Goal: Task Accomplishment & Management: Use online tool/utility

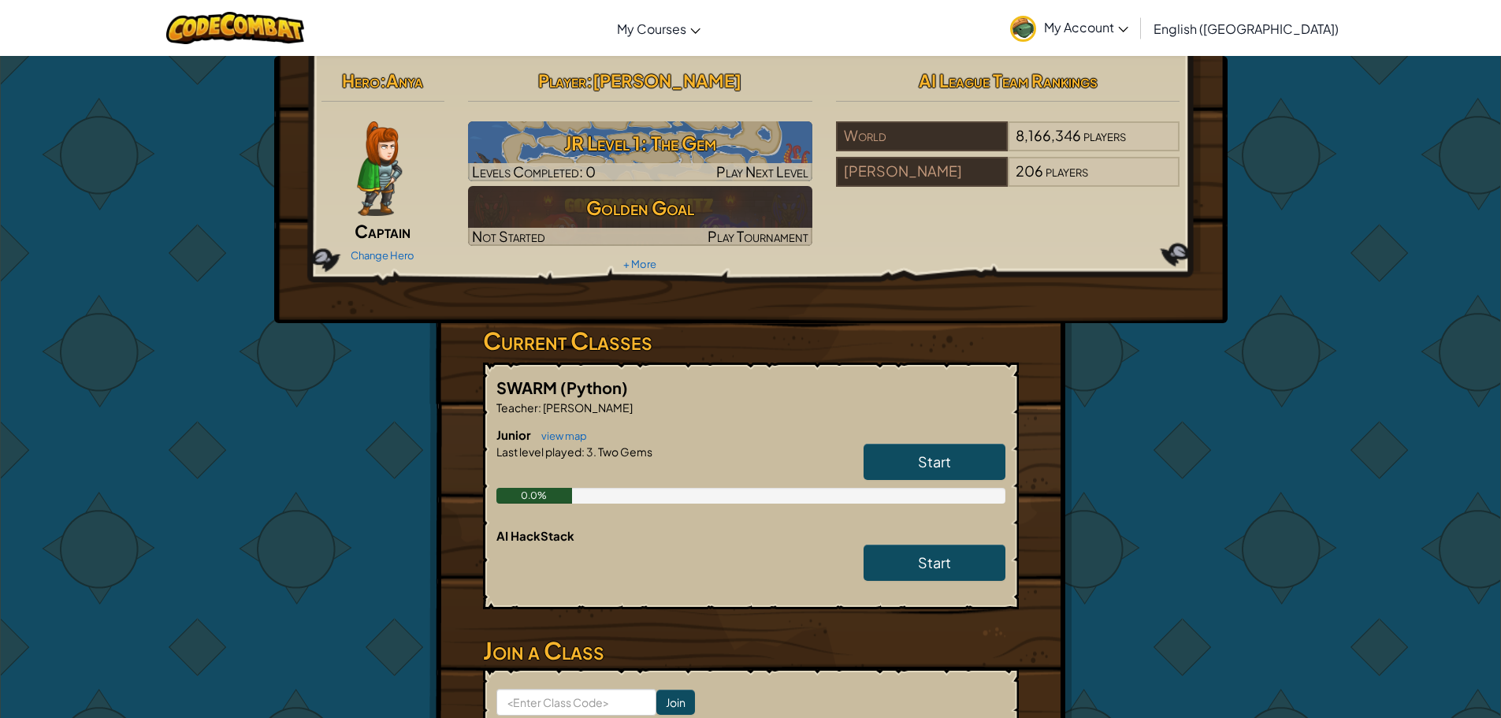
click at [971, 448] on link "Start" at bounding box center [935, 462] width 142 height 36
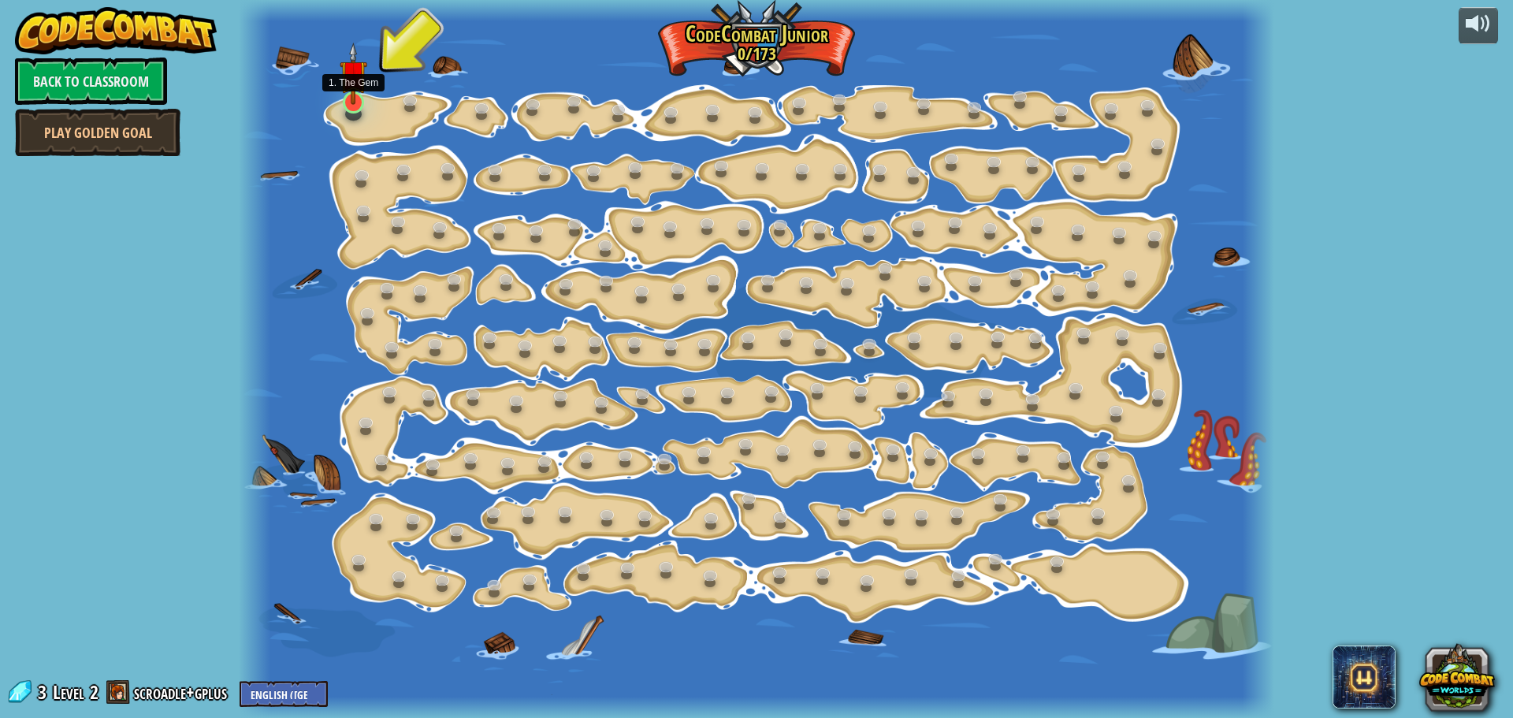
click at [365, 95] on img at bounding box center [353, 74] width 27 height 62
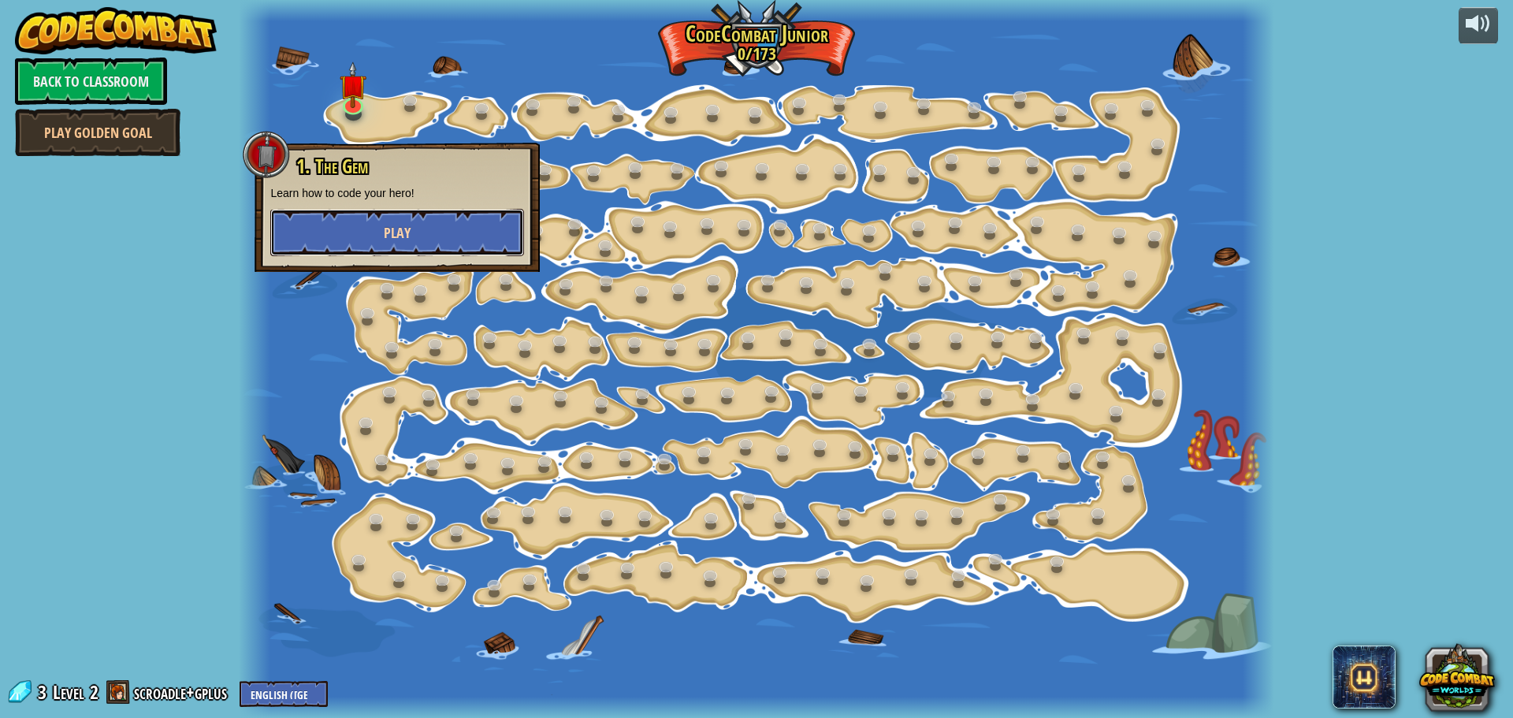
click at [335, 245] on button "Play" at bounding box center [397, 232] width 254 height 47
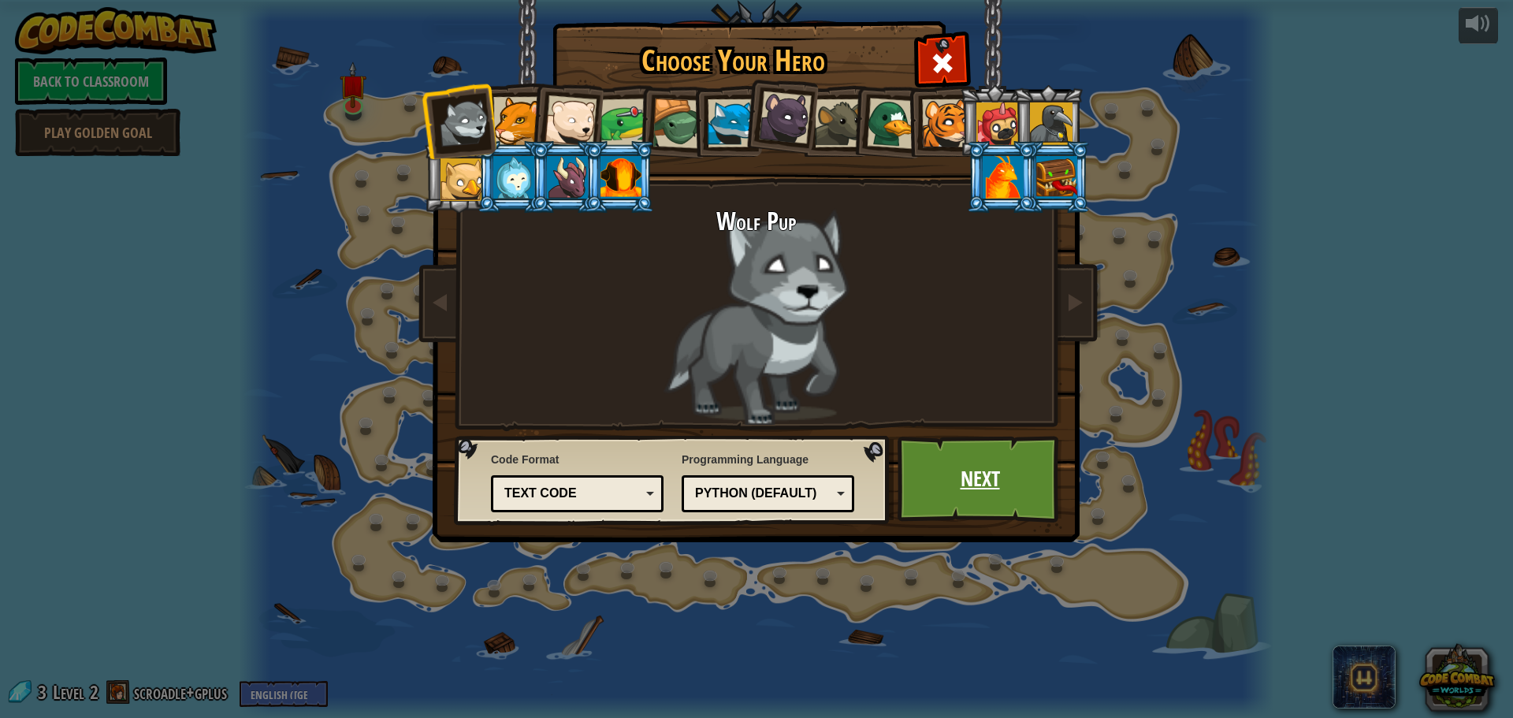
click at [1050, 494] on link "Next" at bounding box center [980, 479] width 165 height 87
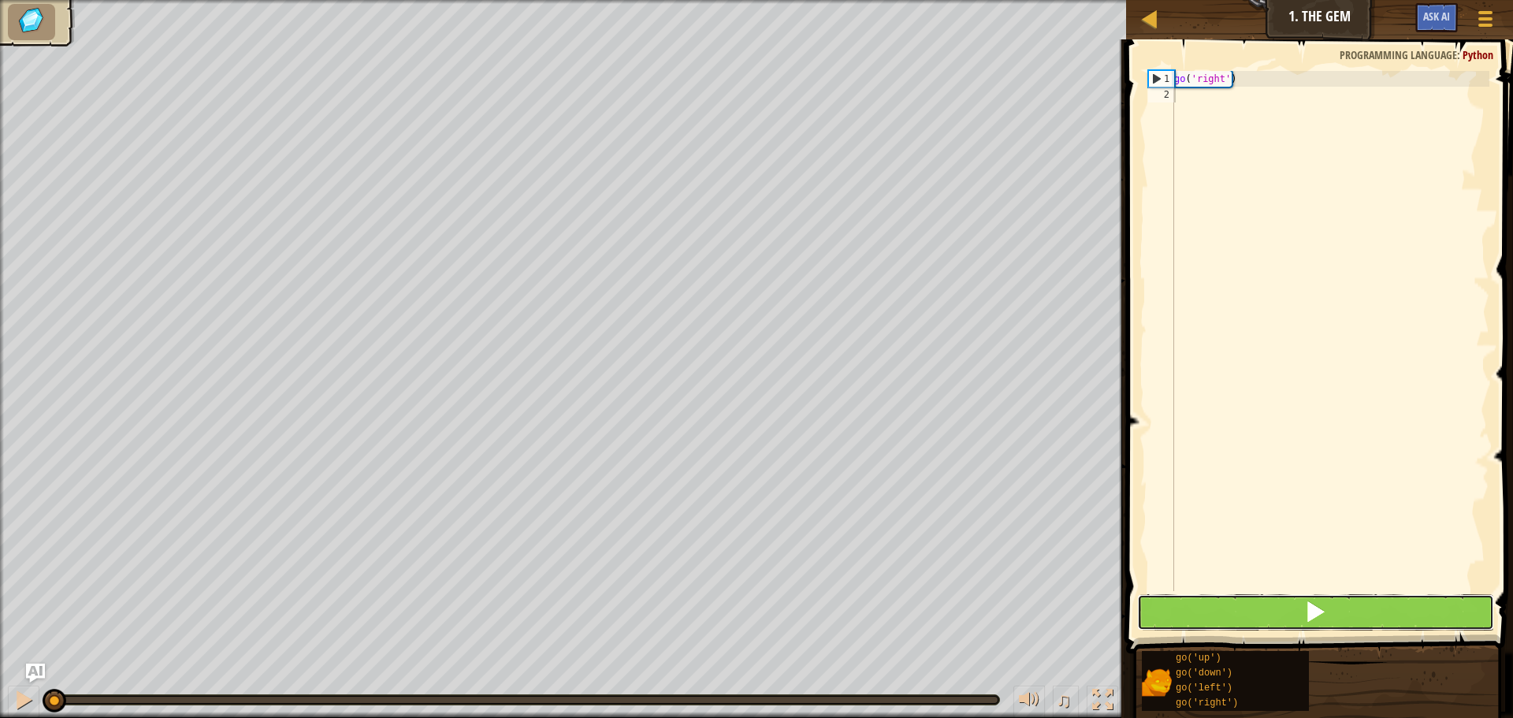
click at [1314, 613] on span at bounding box center [1315, 611] width 22 height 22
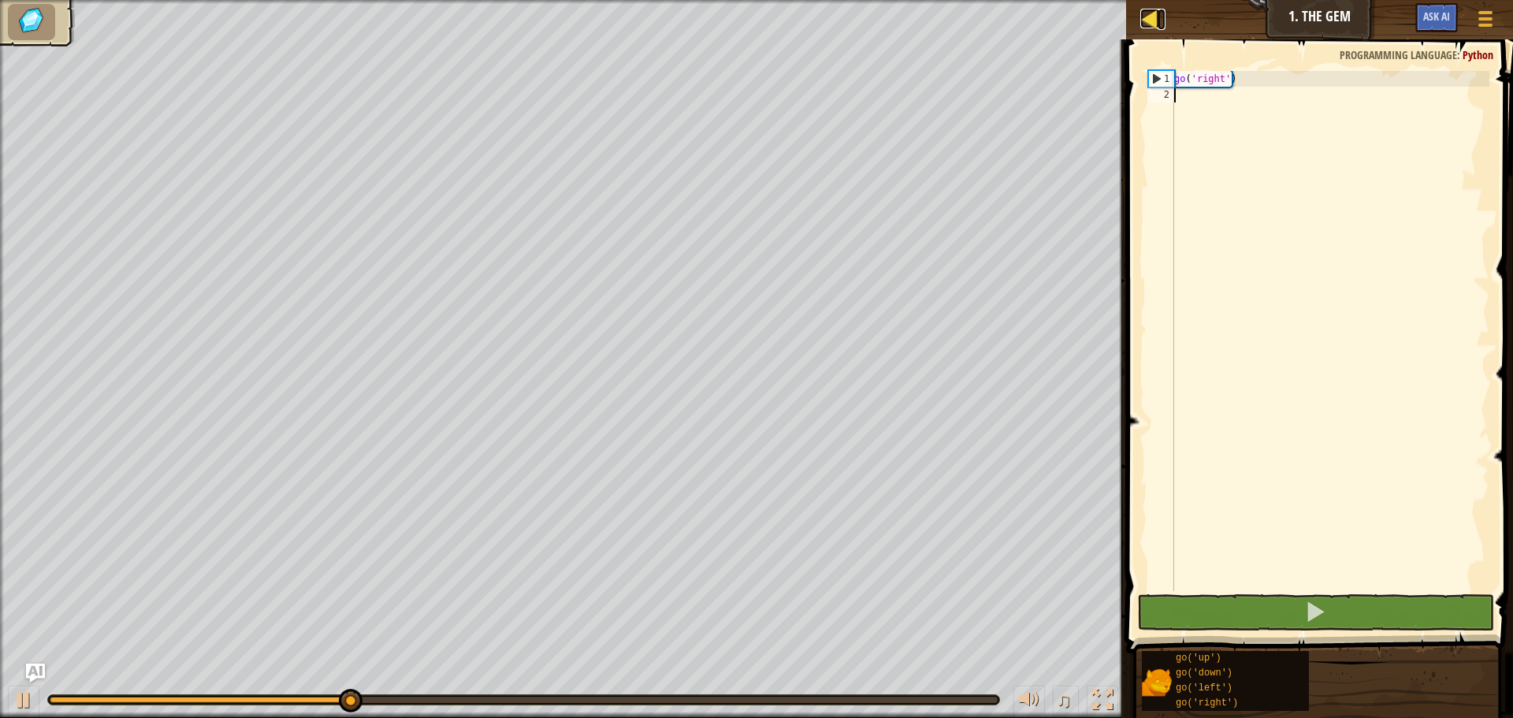
click at [1144, 24] on div at bounding box center [1150, 19] width 20 height 20
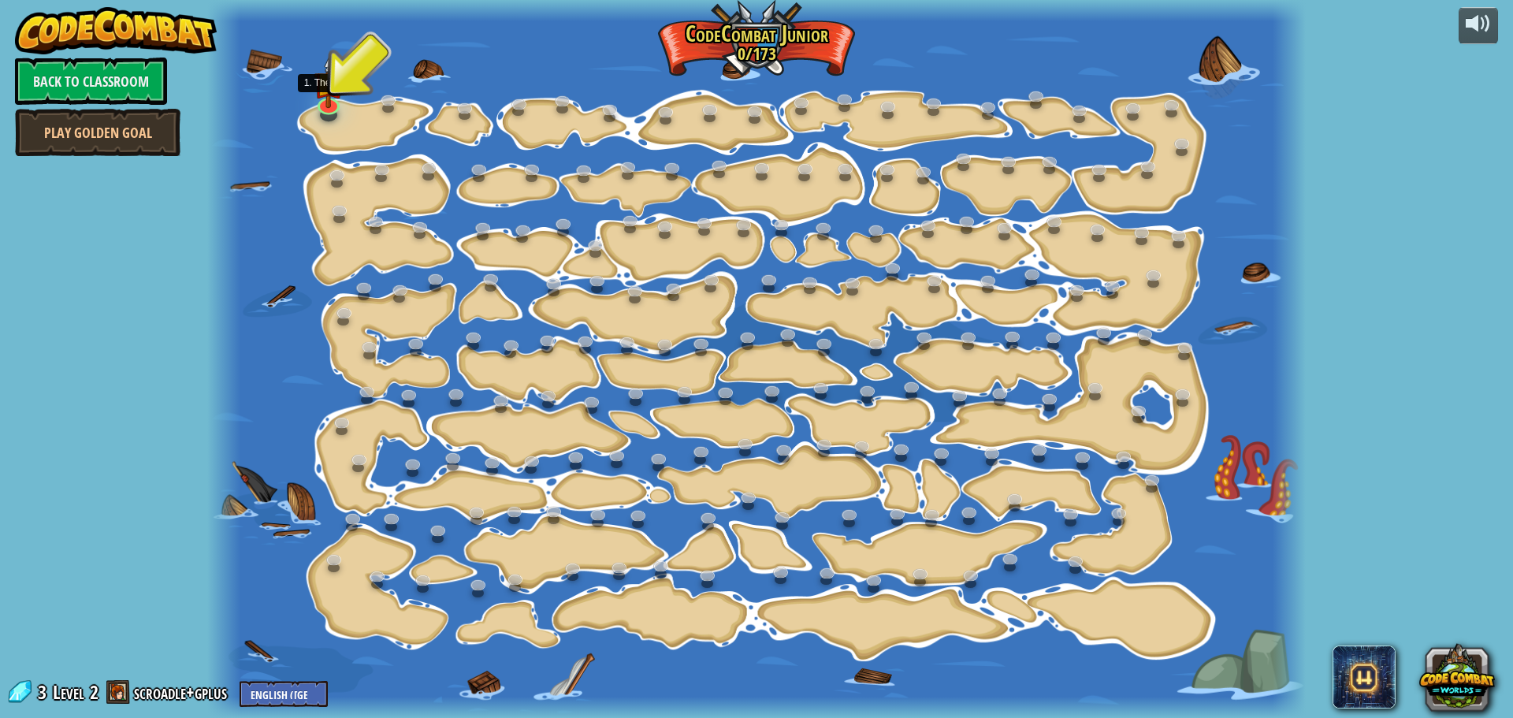
click at [333, 97] on img at bounding box center [328, 83] width 29 height 50
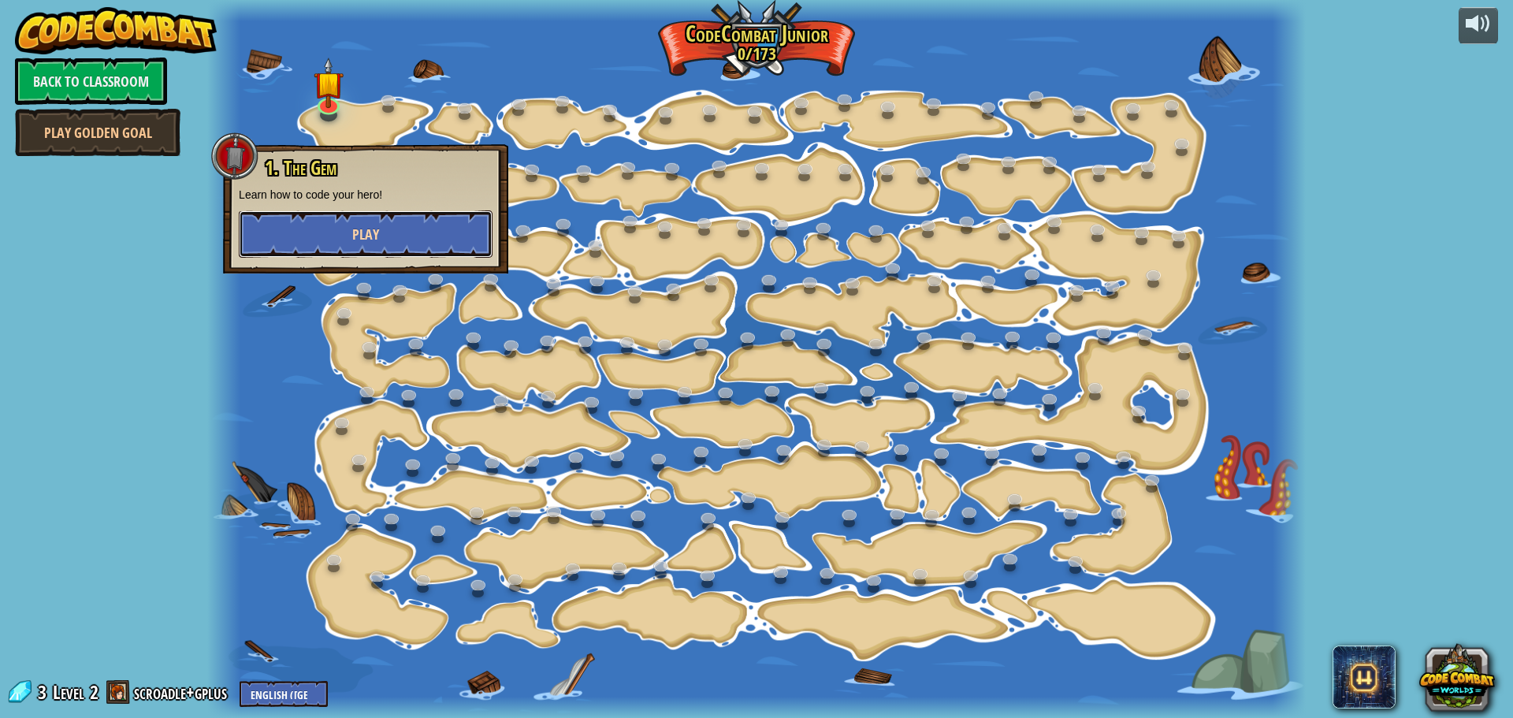
click at [398, 222] on button "Play" at bounding box center [366, 233] width 254 height 47
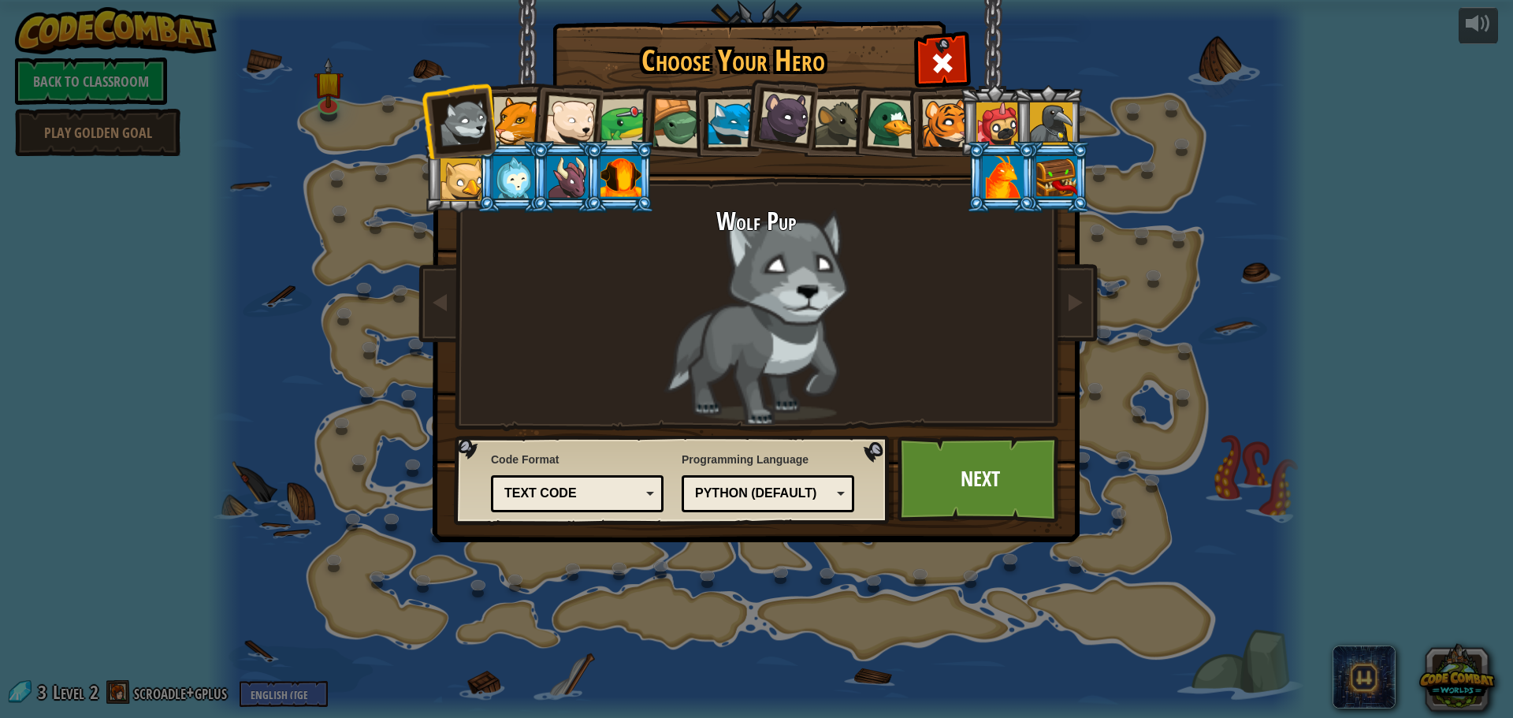
click at [853, 497] on div "Python (Default) JavaScript Lua C++ Java (Experimental) Python (Default)" at bounding box center [768, 493] width 173 height 37
click at [782, 650] on div "Choose Your Hero 3 Wolf Pup Cougar Polar Bear Cub Frog Turtle Blue Fox Panther …" at bounding box center [756, 359] width 1513 height 718
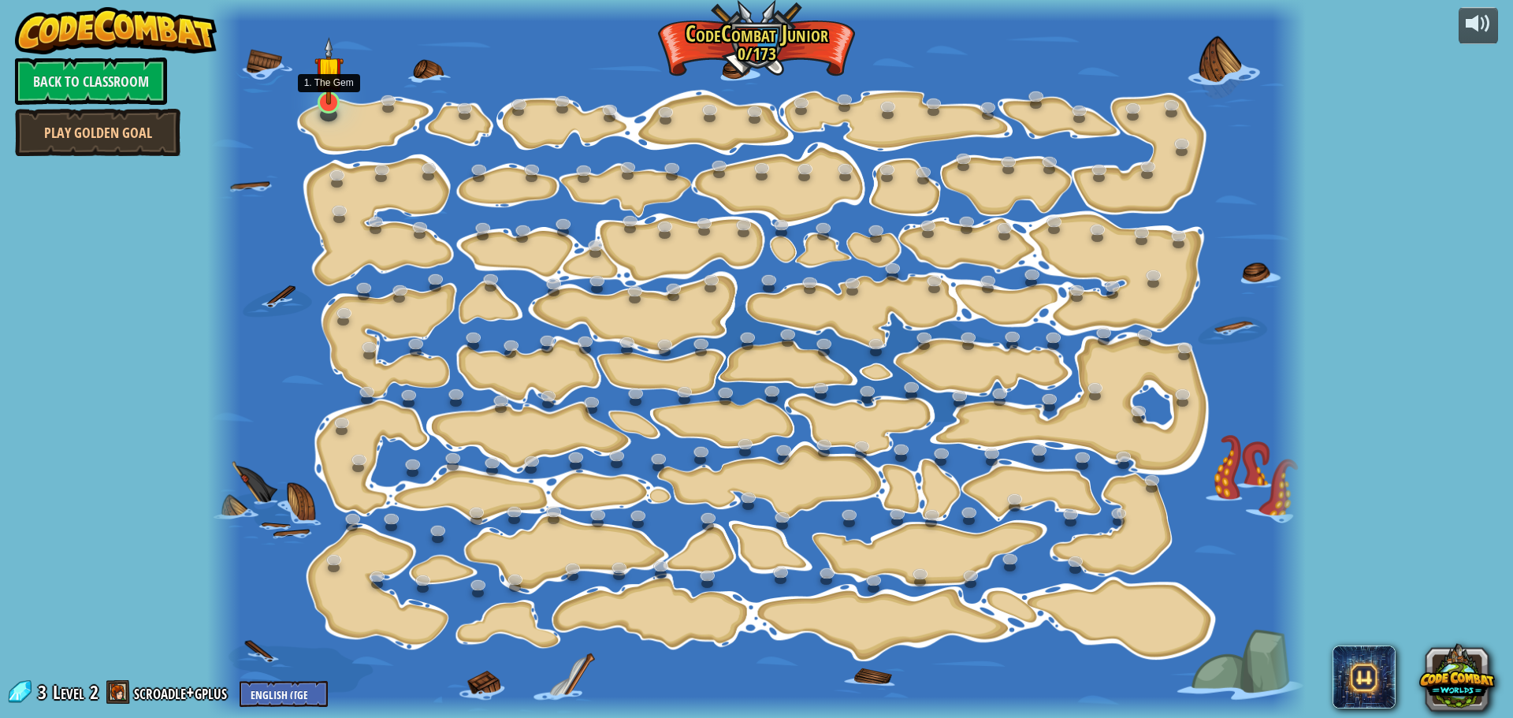
click at [323, 70] on img at bounding box center [328, 70] width 29 height 67
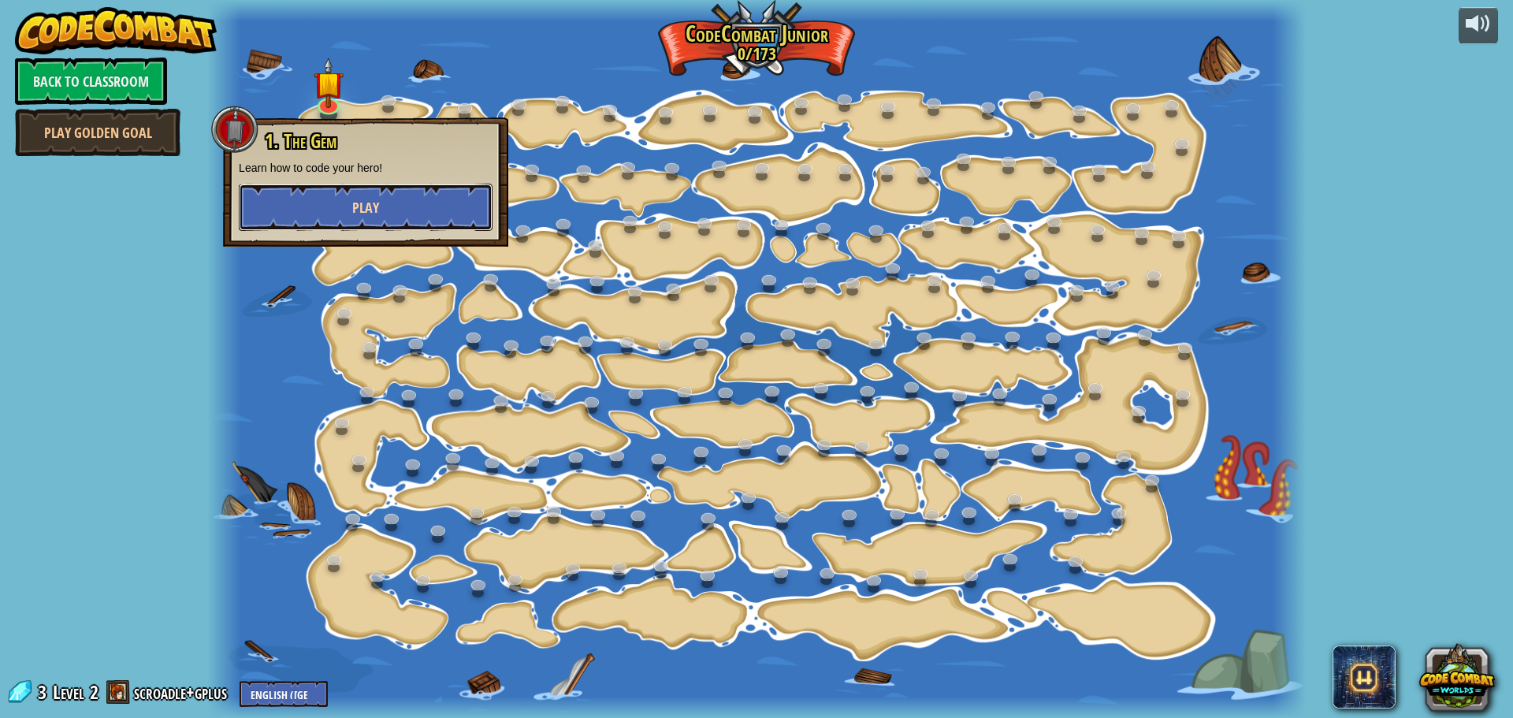
click at [340, 210] on button "Play" at bounding box center [366, 207] width 254 height 47
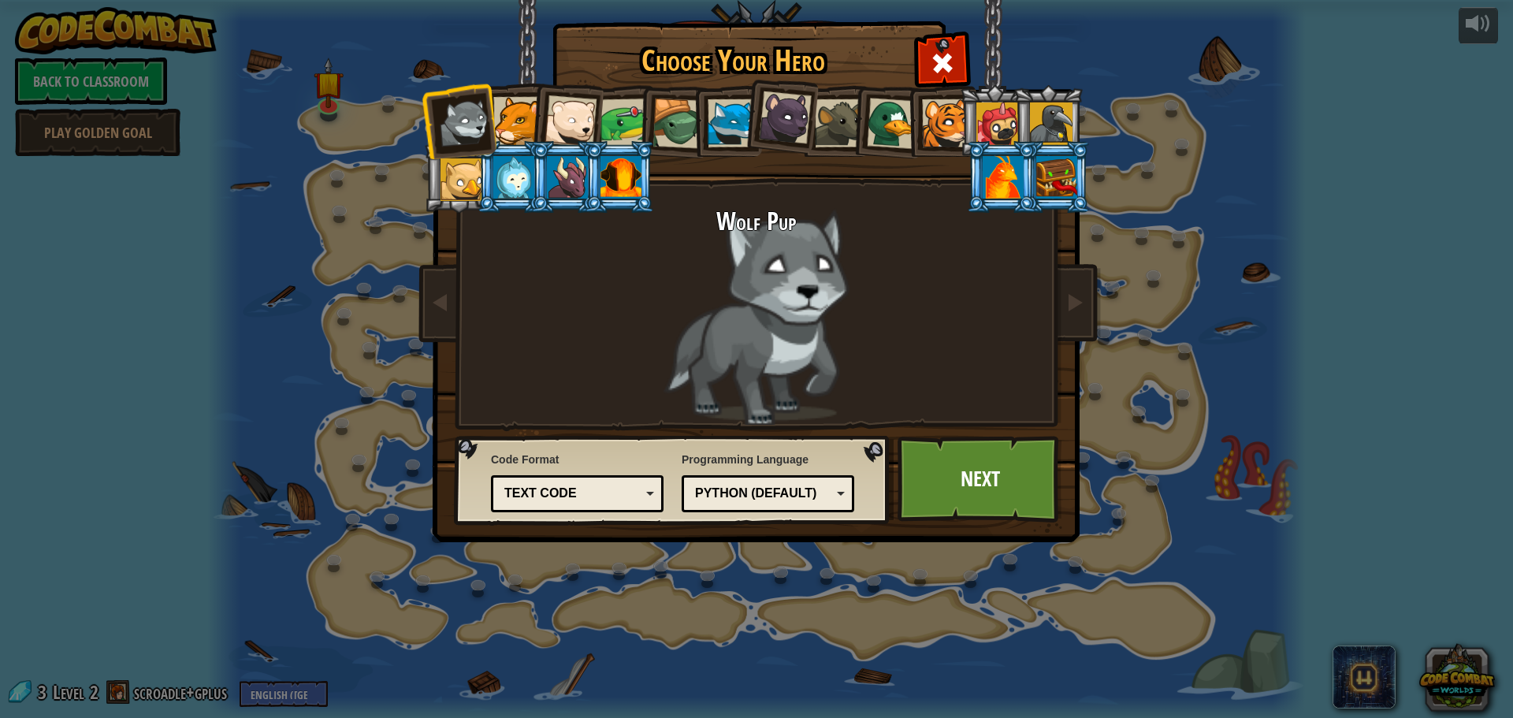
click at [644, 499] on div "Text code" at bounding box center [577, 493] width 152 height 24
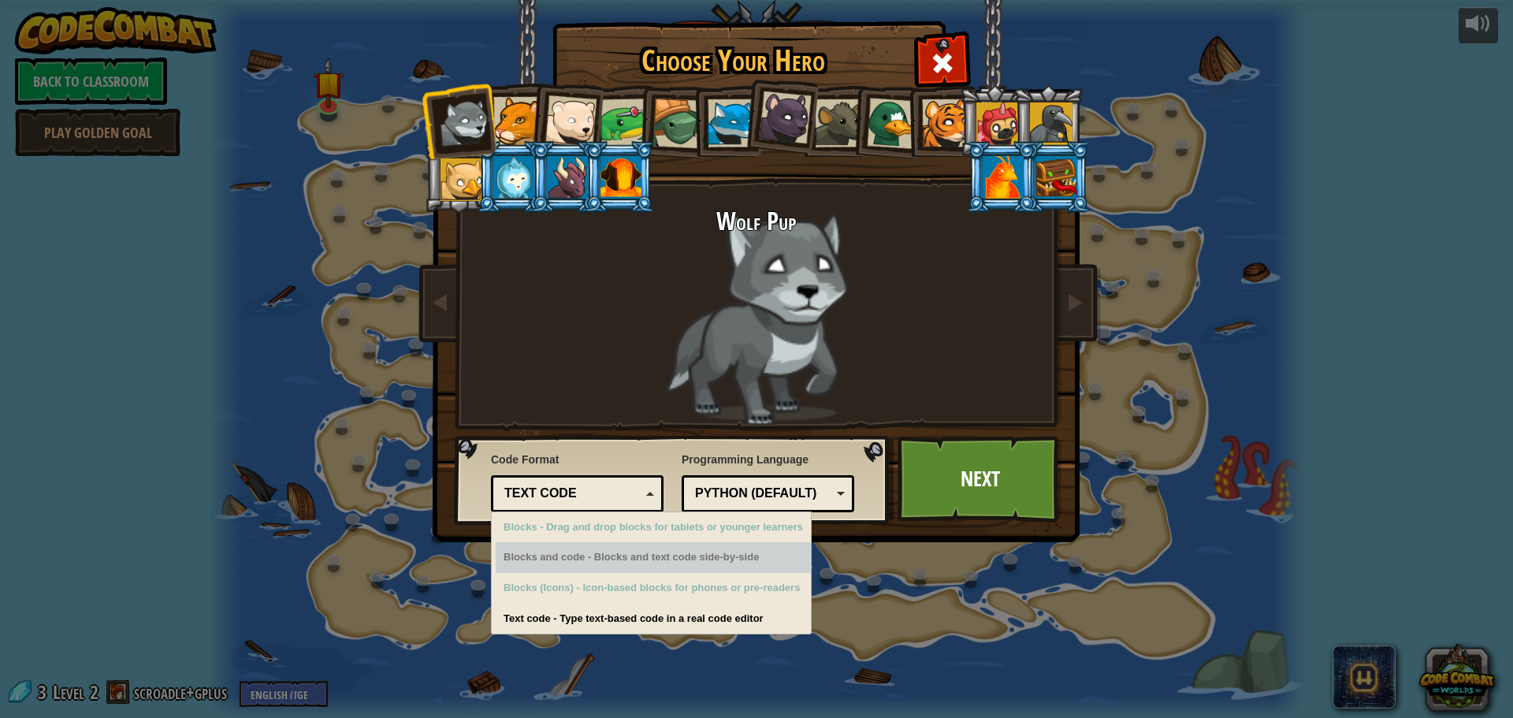
click at [656, 569] on div "Blocks and code - Blocks and text code side-by-side" at bounding box center [653, 557] width 315 height 31
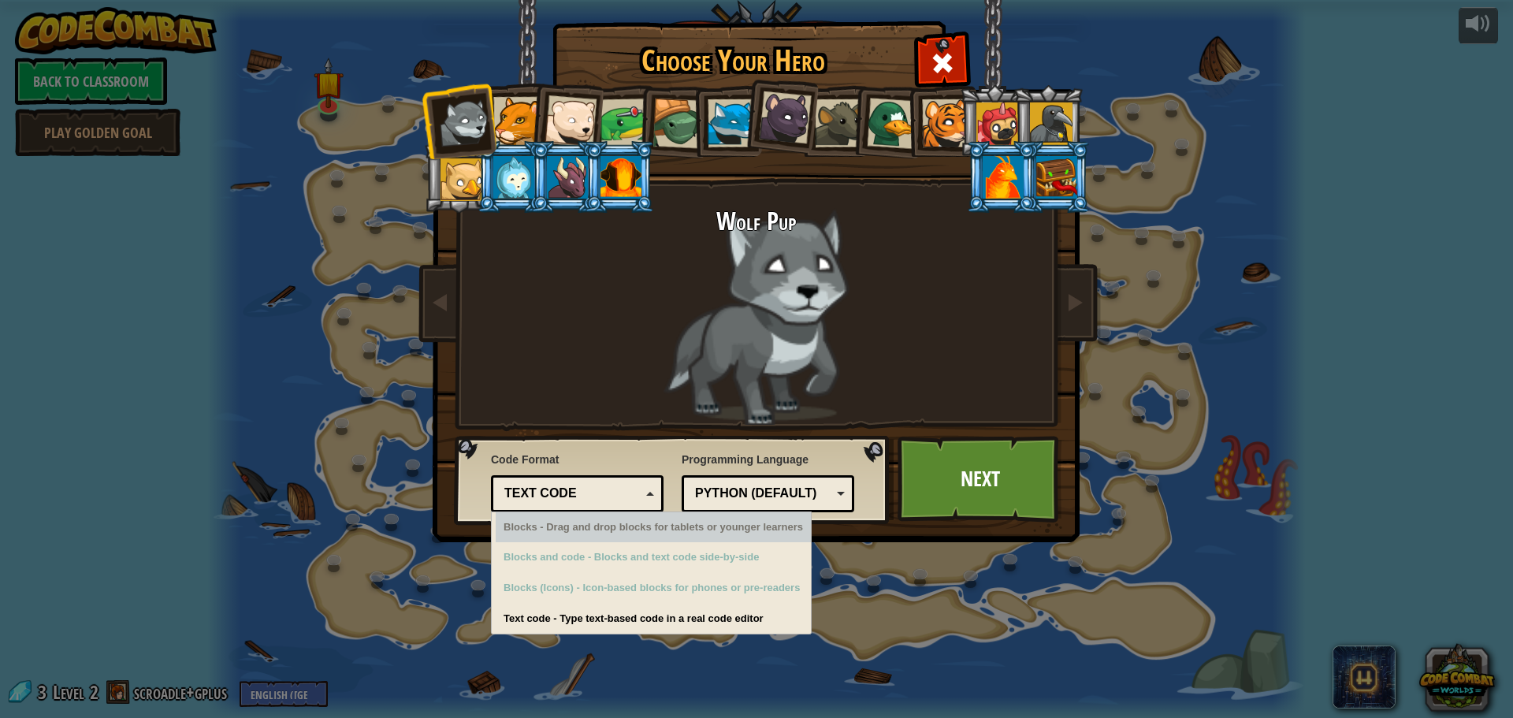
click at [670, 537] on div "Blocks - Drag and drop blocks for tablets or younger learners" at bounding box center [653, 527] width 315 height 31
click at [1029, 510] on link "Next" at bounding box center [980, 479] width 165 height 87
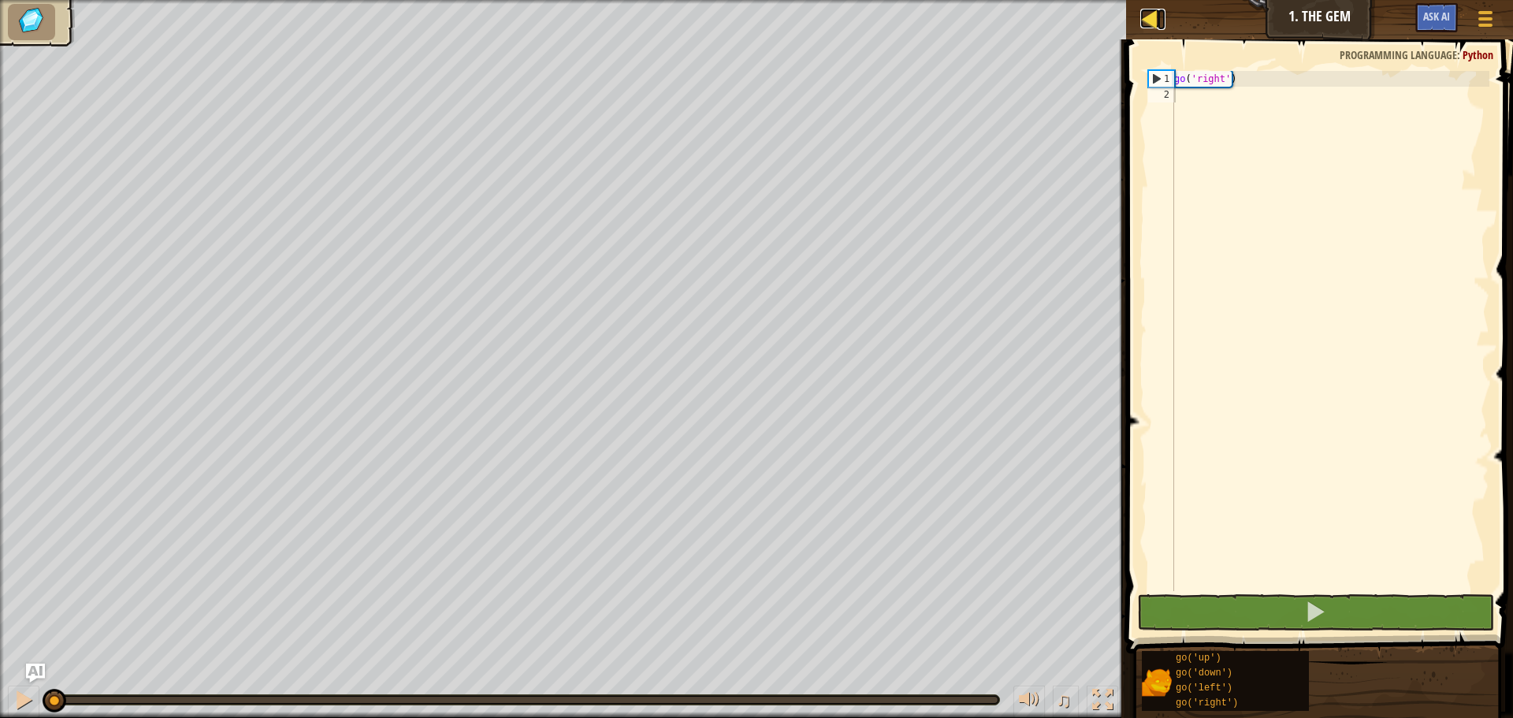
click at [1161, 20] on link "Map" at bounding box center [1162, 19] width 8 height 21
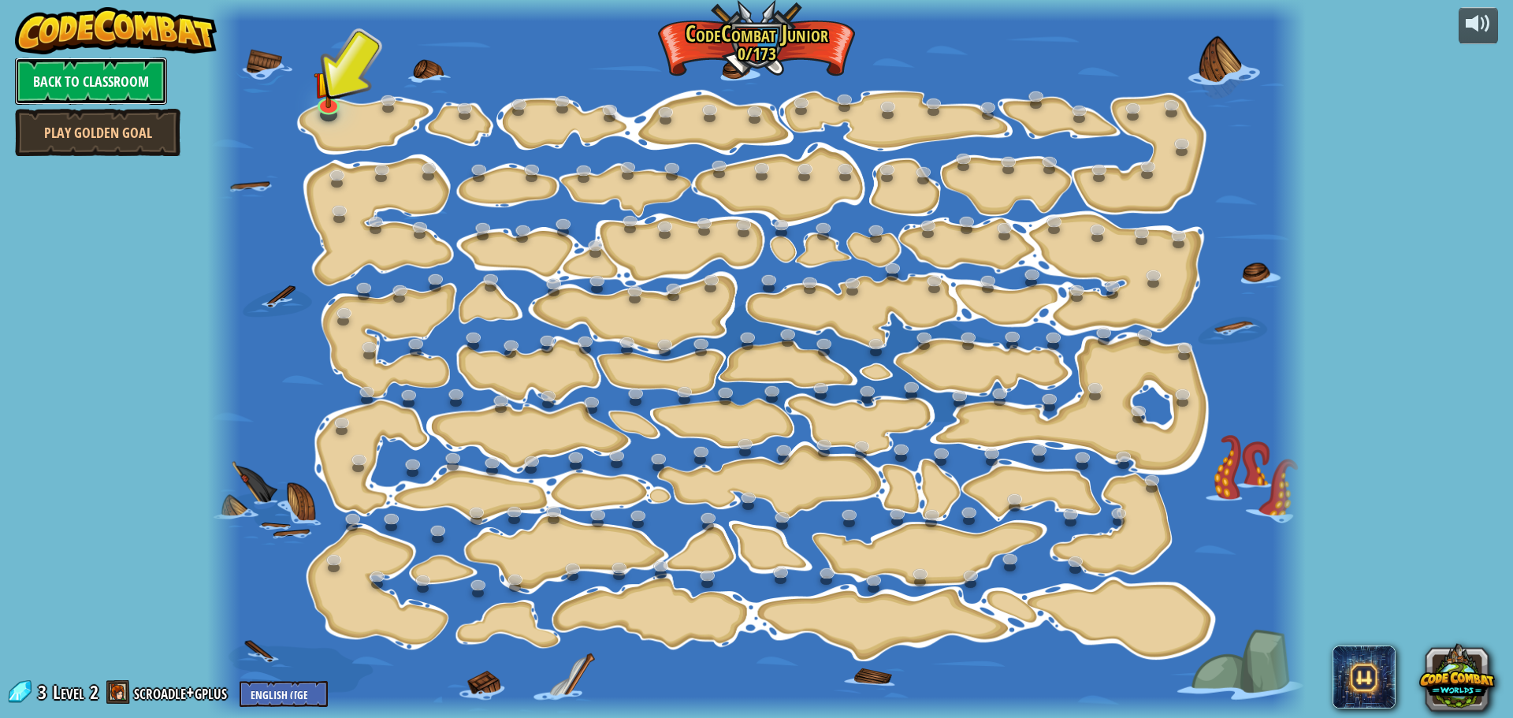
click at [75, 78] on link "Back to Classroom" at bounding box center [91, 81] width 152 height 47
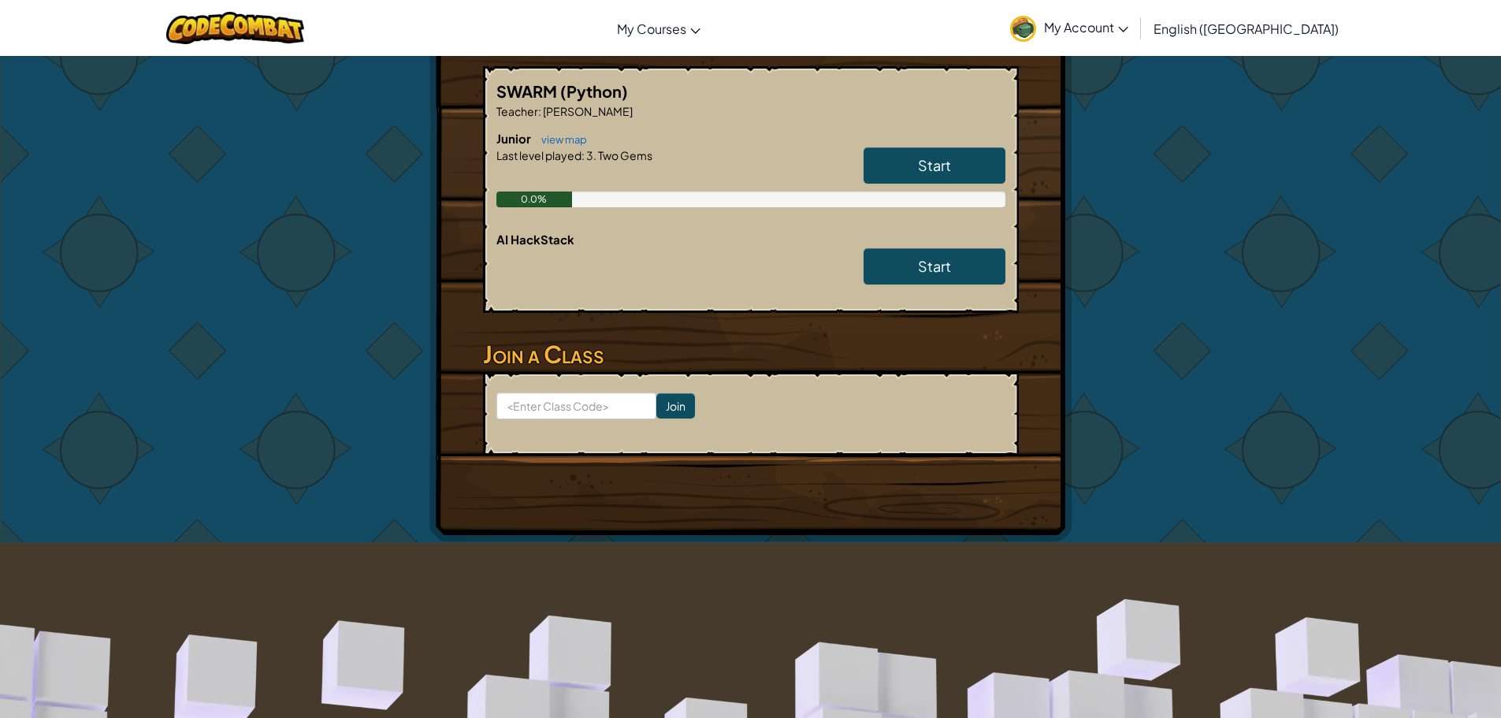
scroll to position [60, 0]
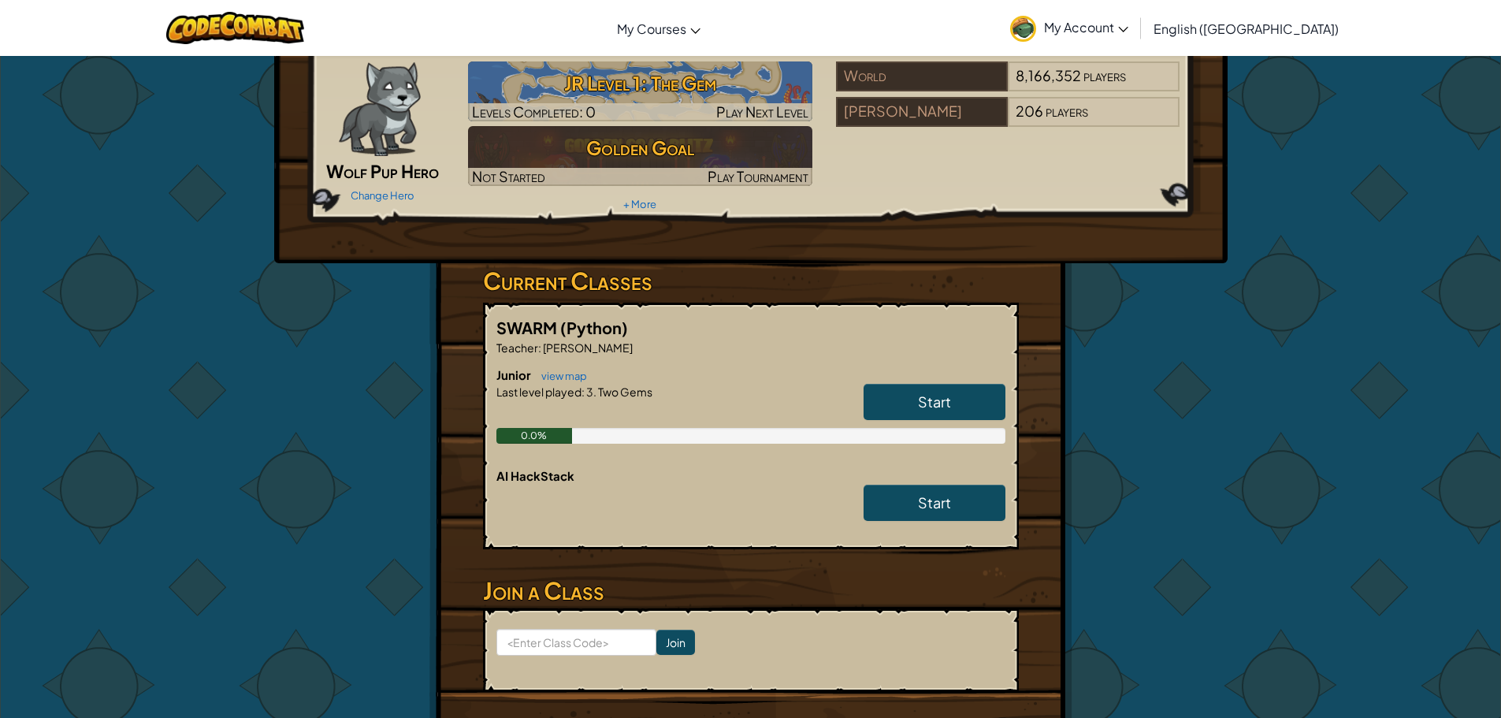
click at [923, 386] on link "Start" at bounding box center [935, 402] width 142 height 36
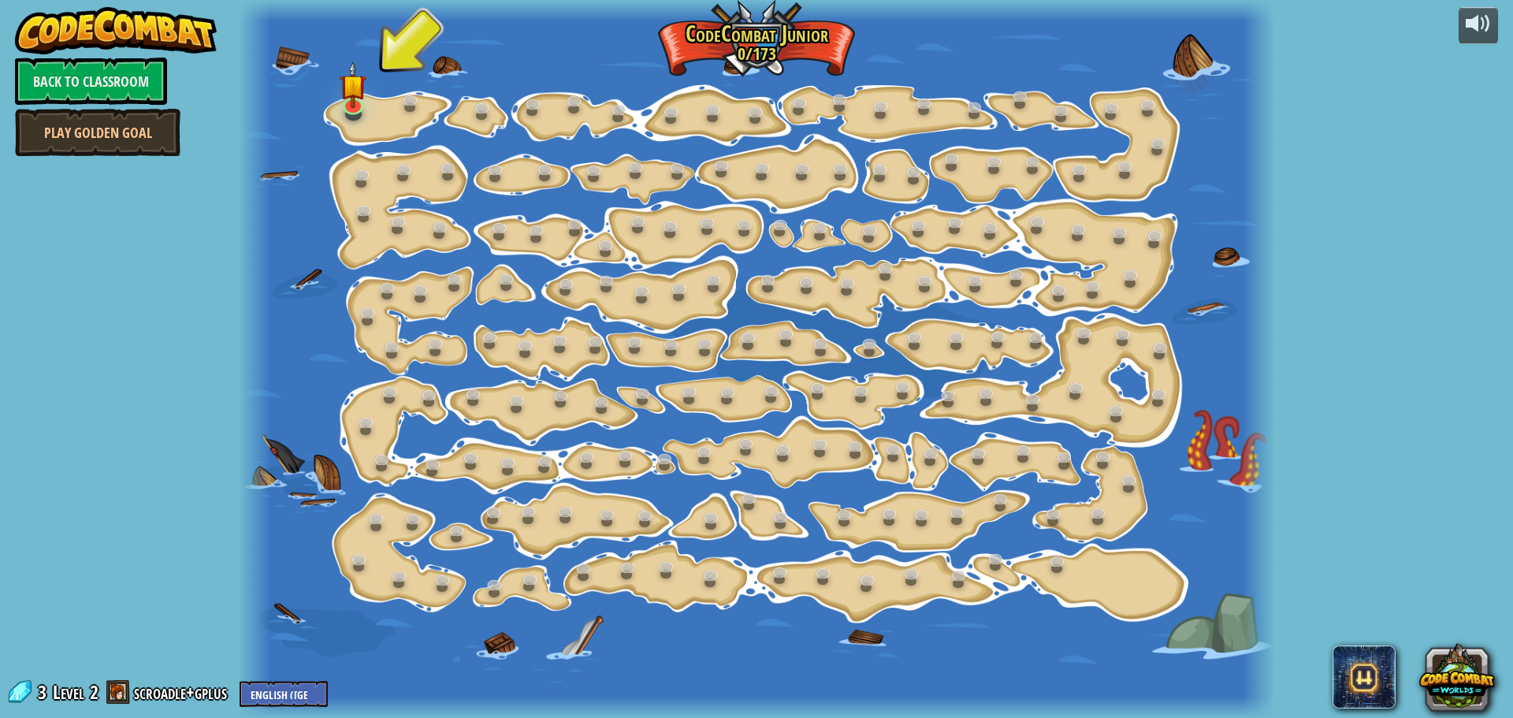
click at [322, 46] on div at bounding box center [756, 359] width 1035 height 718
click at [345, 87] on img at bounding box center [353, 74] width 27 height 62
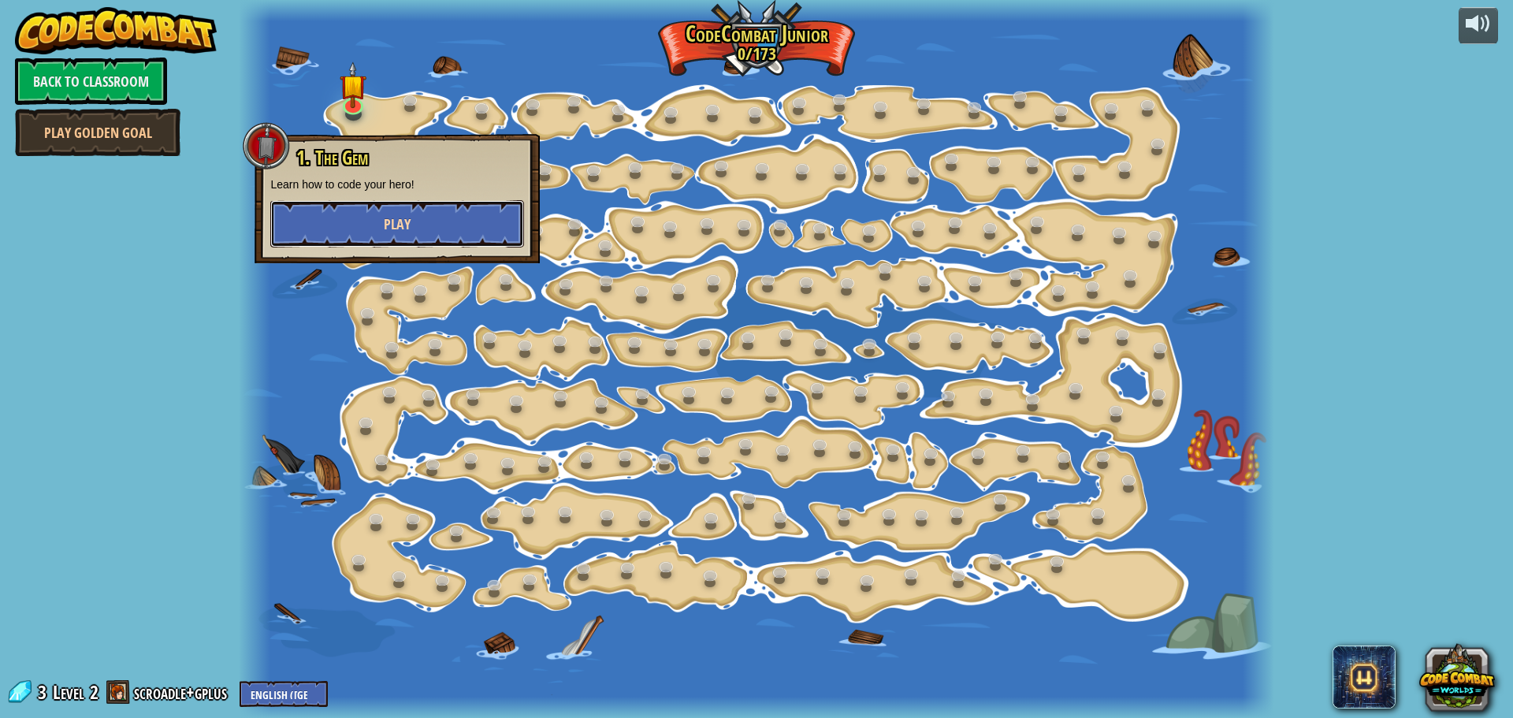
click at [370, 214] on button "Play" at bounding box center [397, 223] width 254 height 47
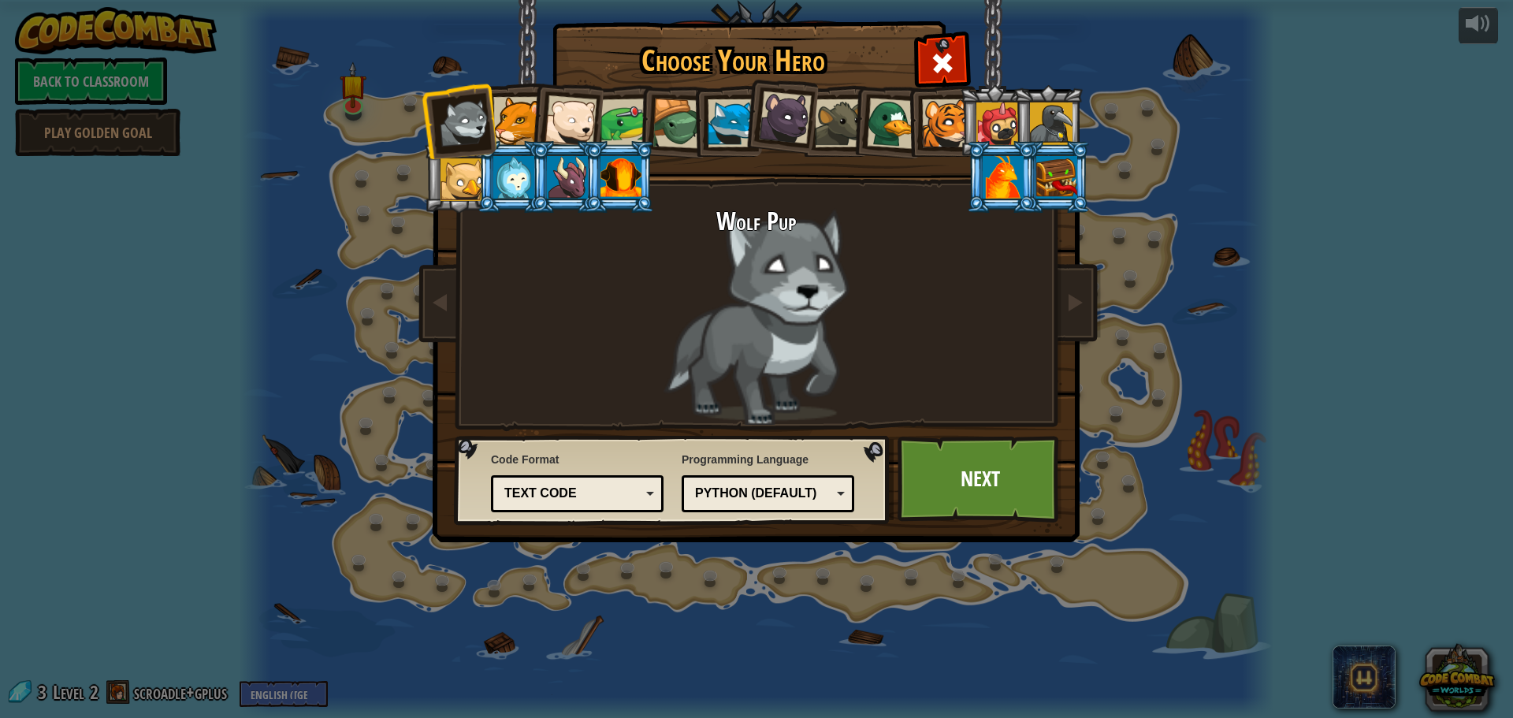
click at [669, 107] on div at bounding box center [677, 123] width 50 height 50
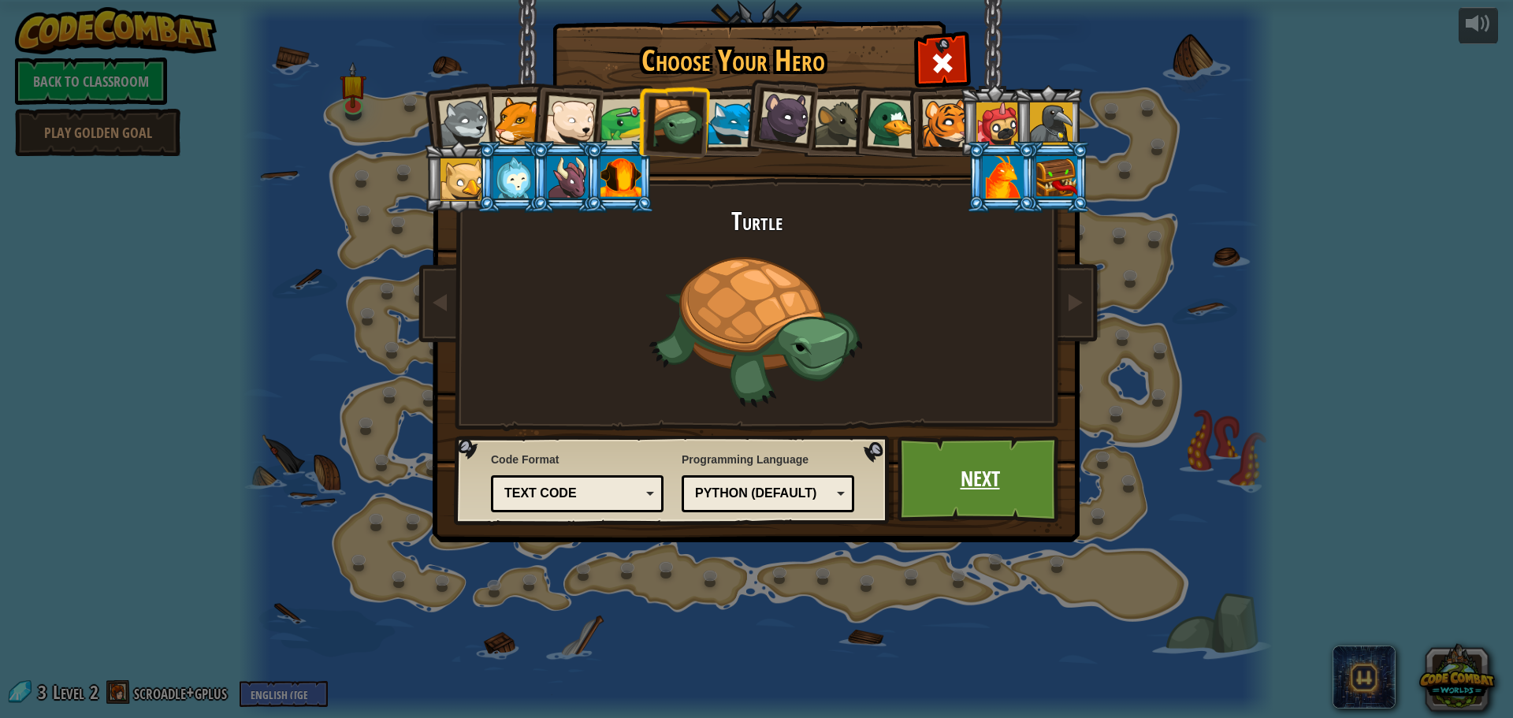
click at [925, 466] on link "Next" at bounding box center [980, 479] width 165 height 87
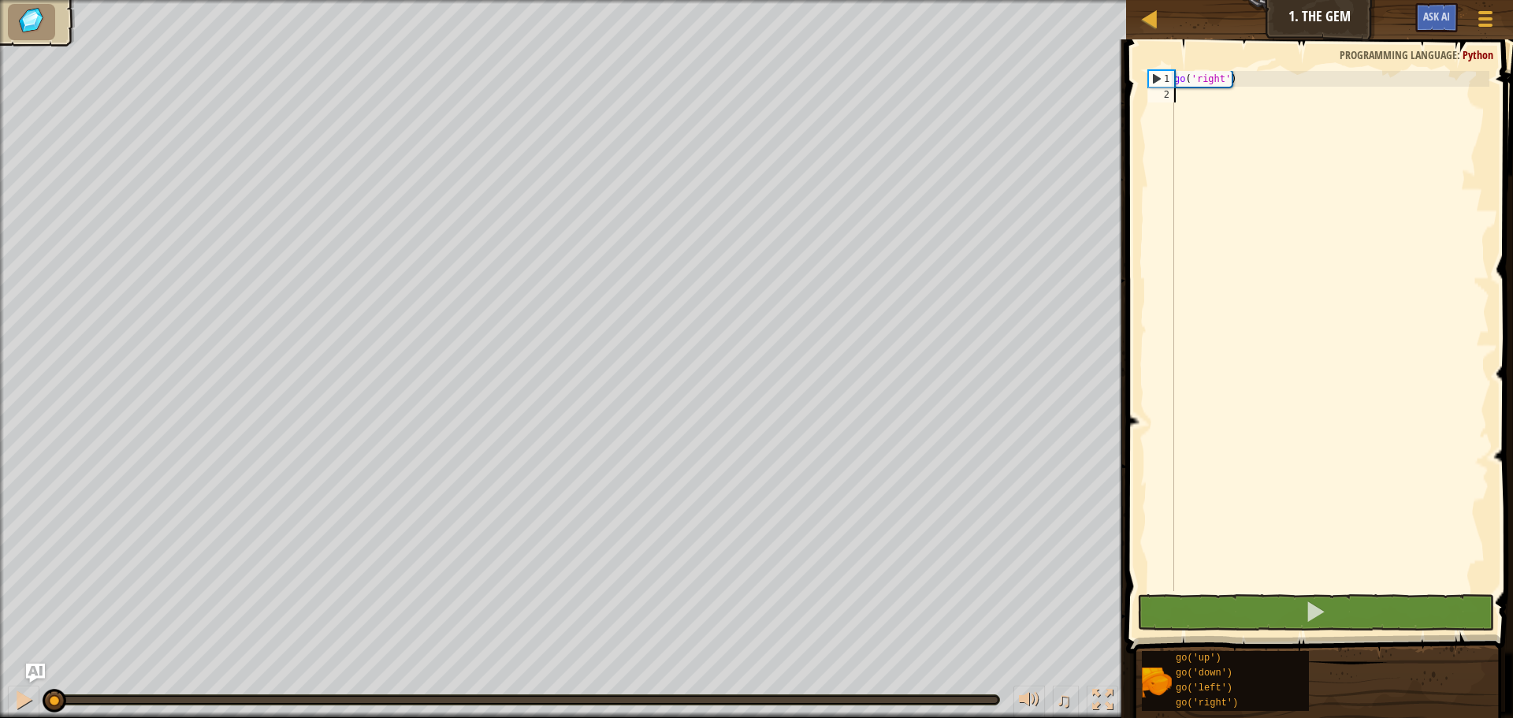
click at [1153, 77] on div "1" at bounding box center [1161, 79] width 25 height 16
click at [1205, 80] on div "go ( 'right' )" at bounding box center [1330, 347] width 318 height 552
click at [1223, 78] on div "go ( 'right' )" at bounding box center [1330, 347] width 318 height 552
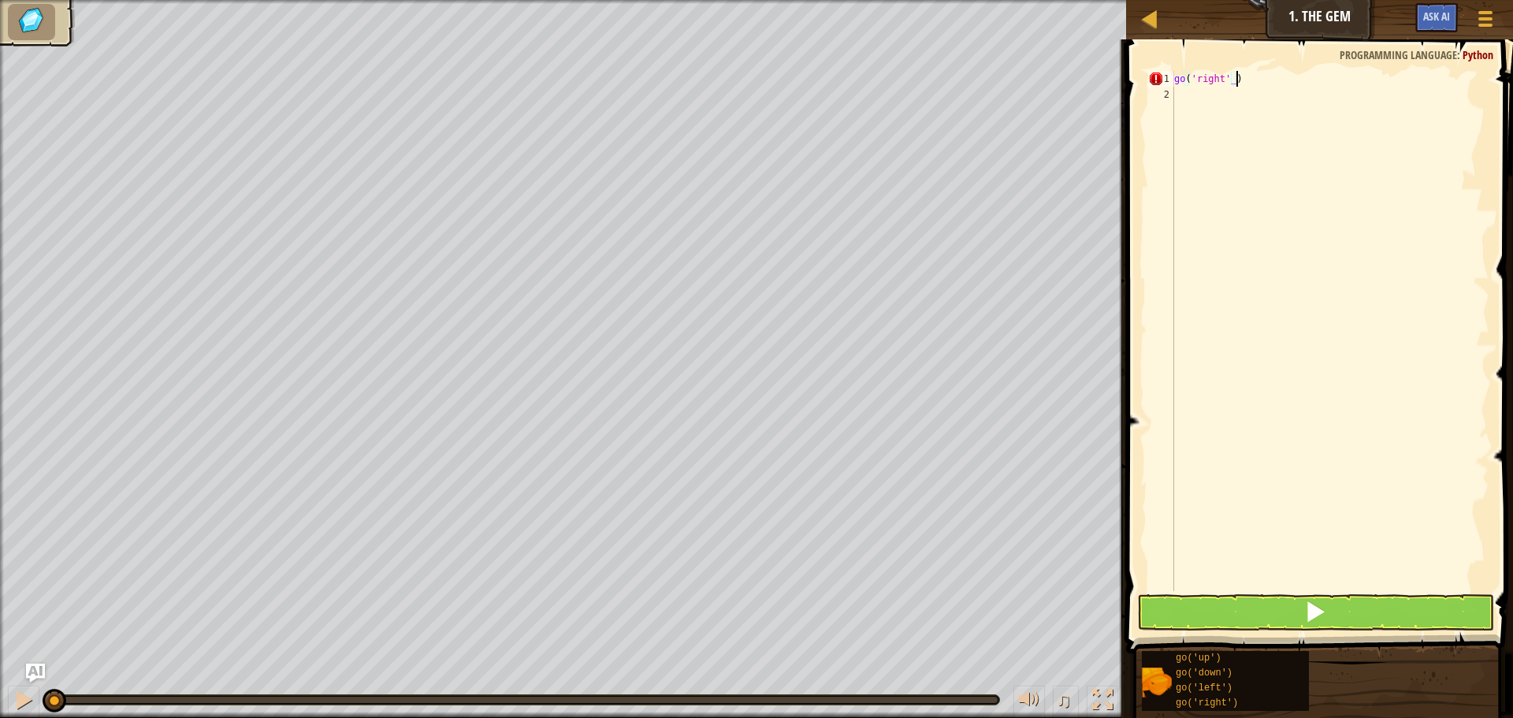
scroll to position [7, 4]
type textarea "go('right')"
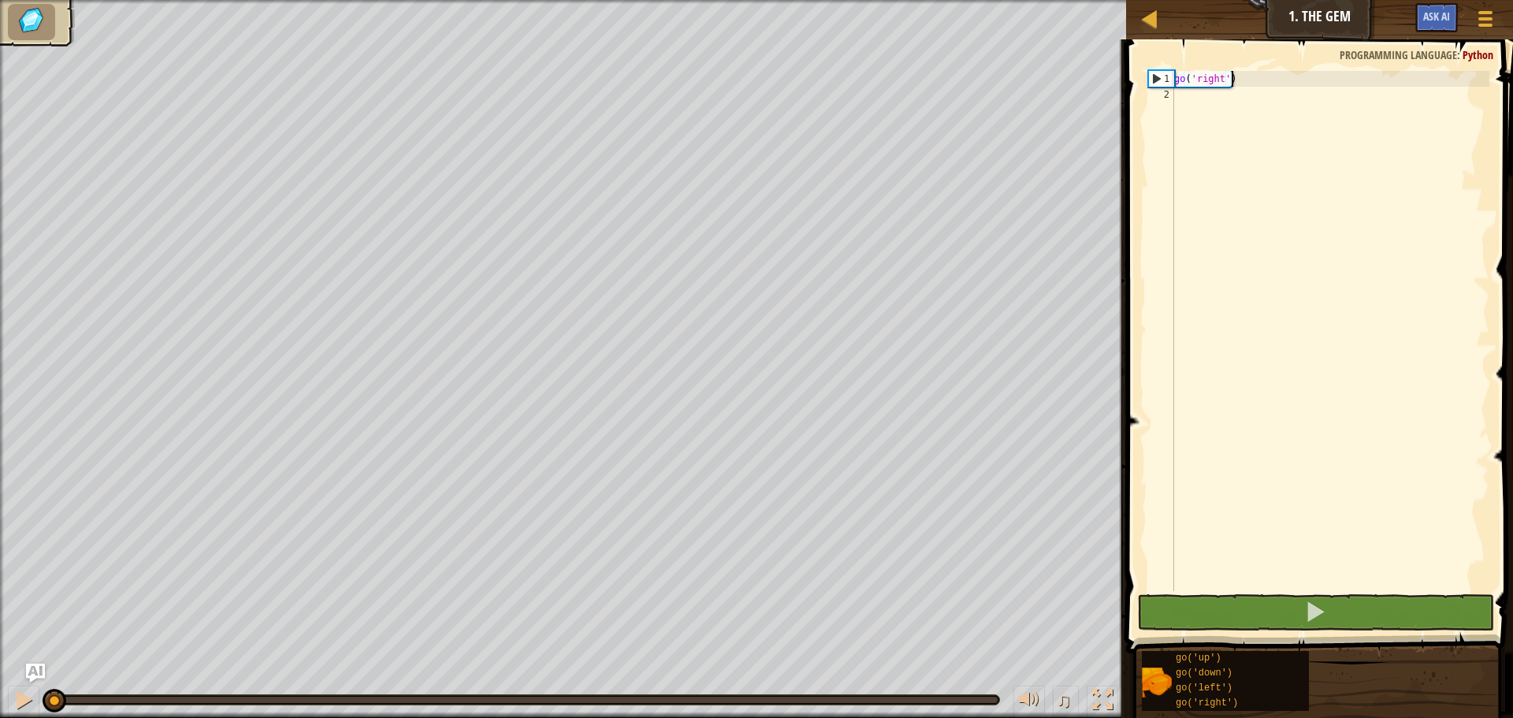
scroll to position [7, 0]
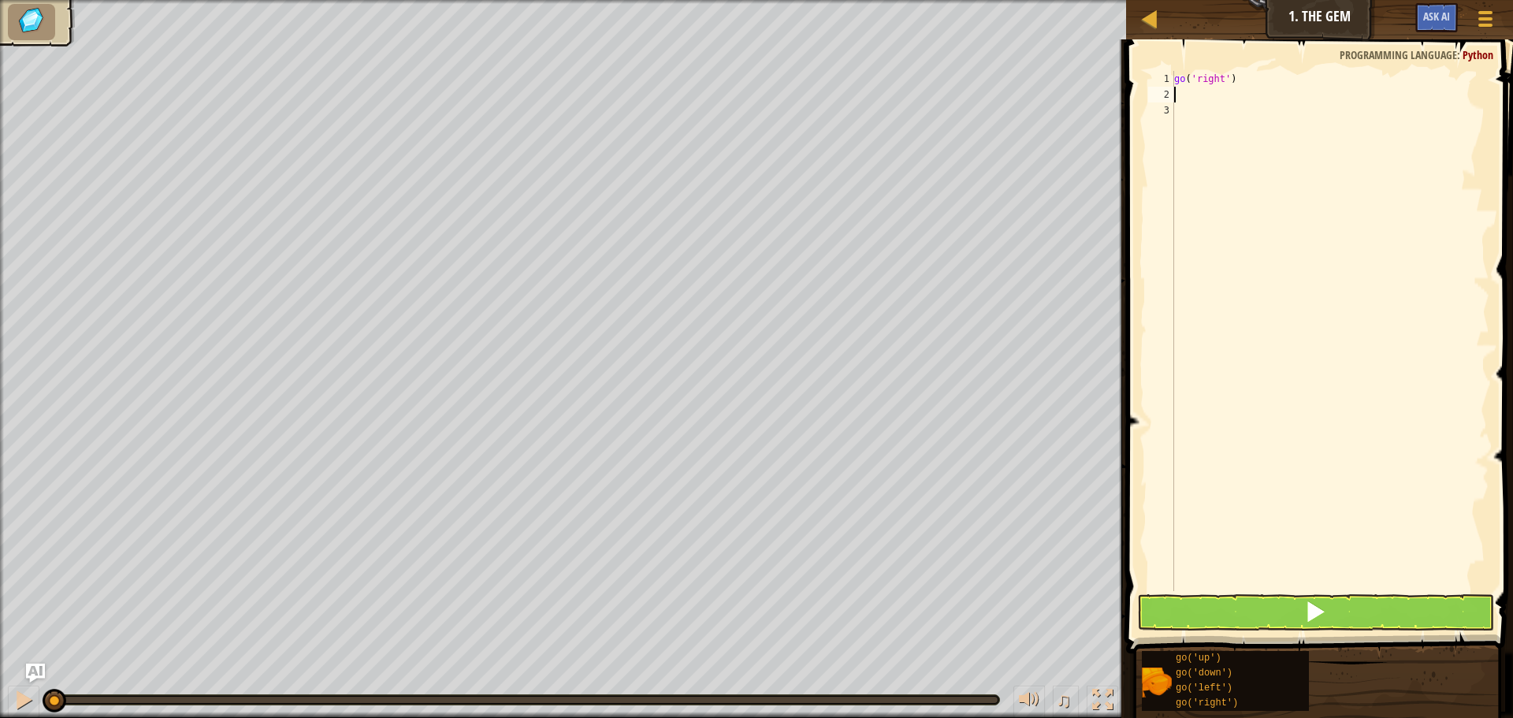
type textarea "G"
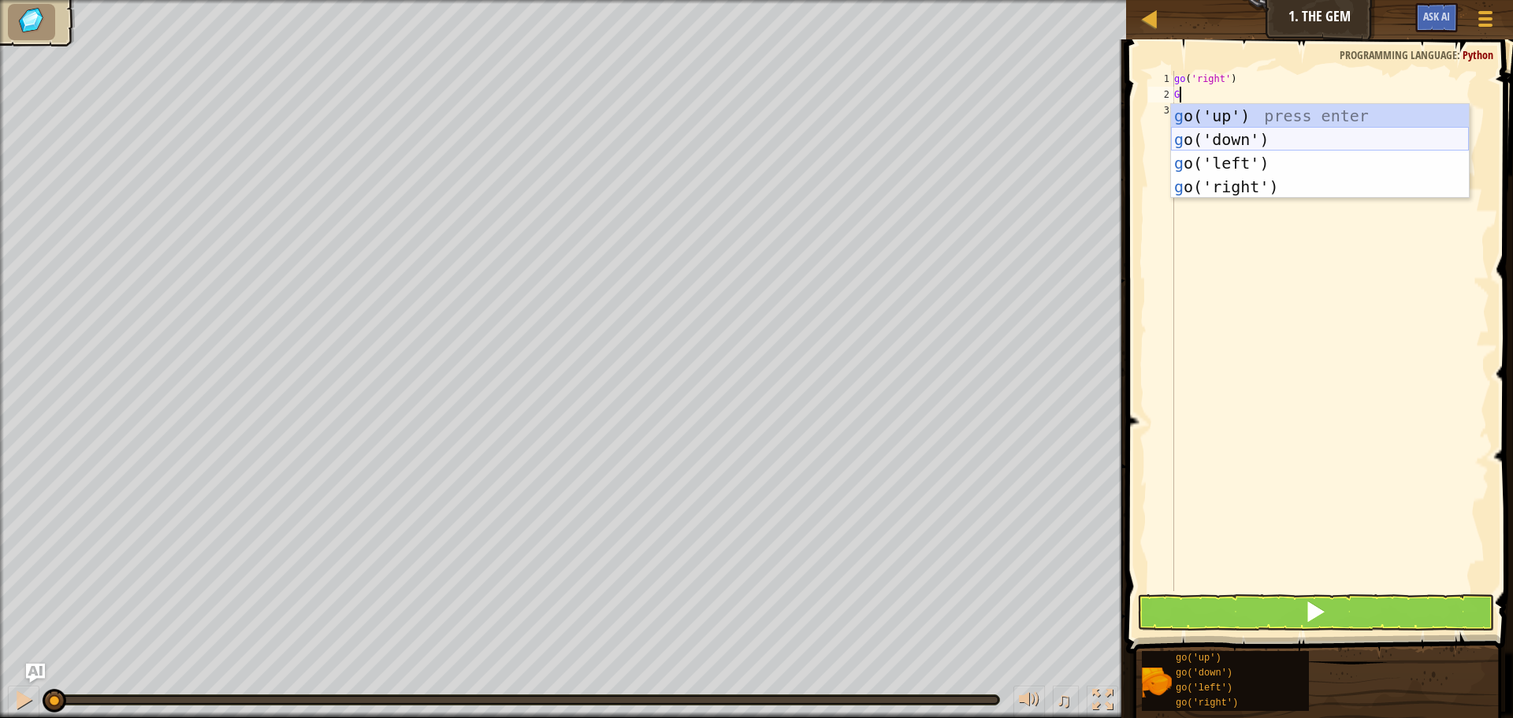
click at [1243, 139] on div "g o('up') press enter g o('down') press enter g o('left') press enter g o('righ…" at bounding box center [1320, 175] width 298 height 142
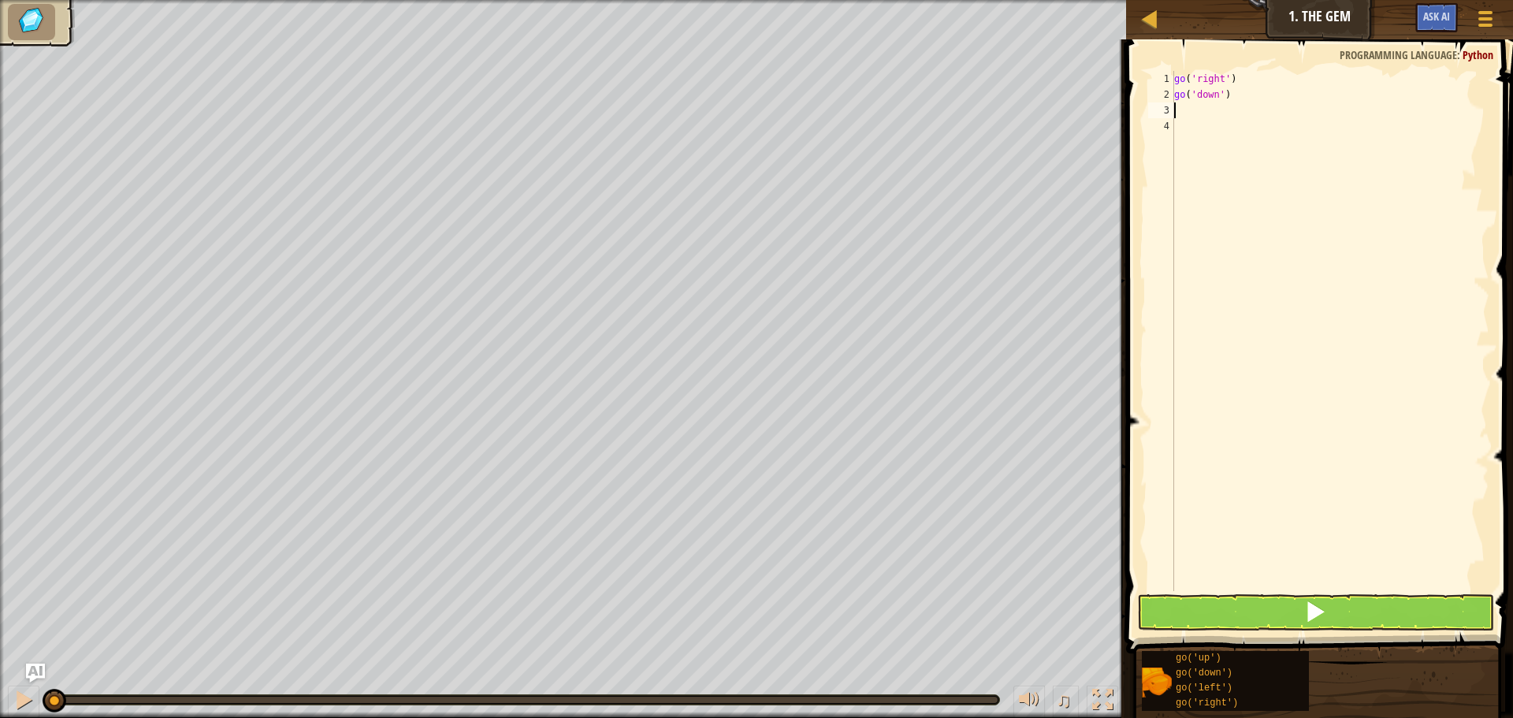
type textarea "G"
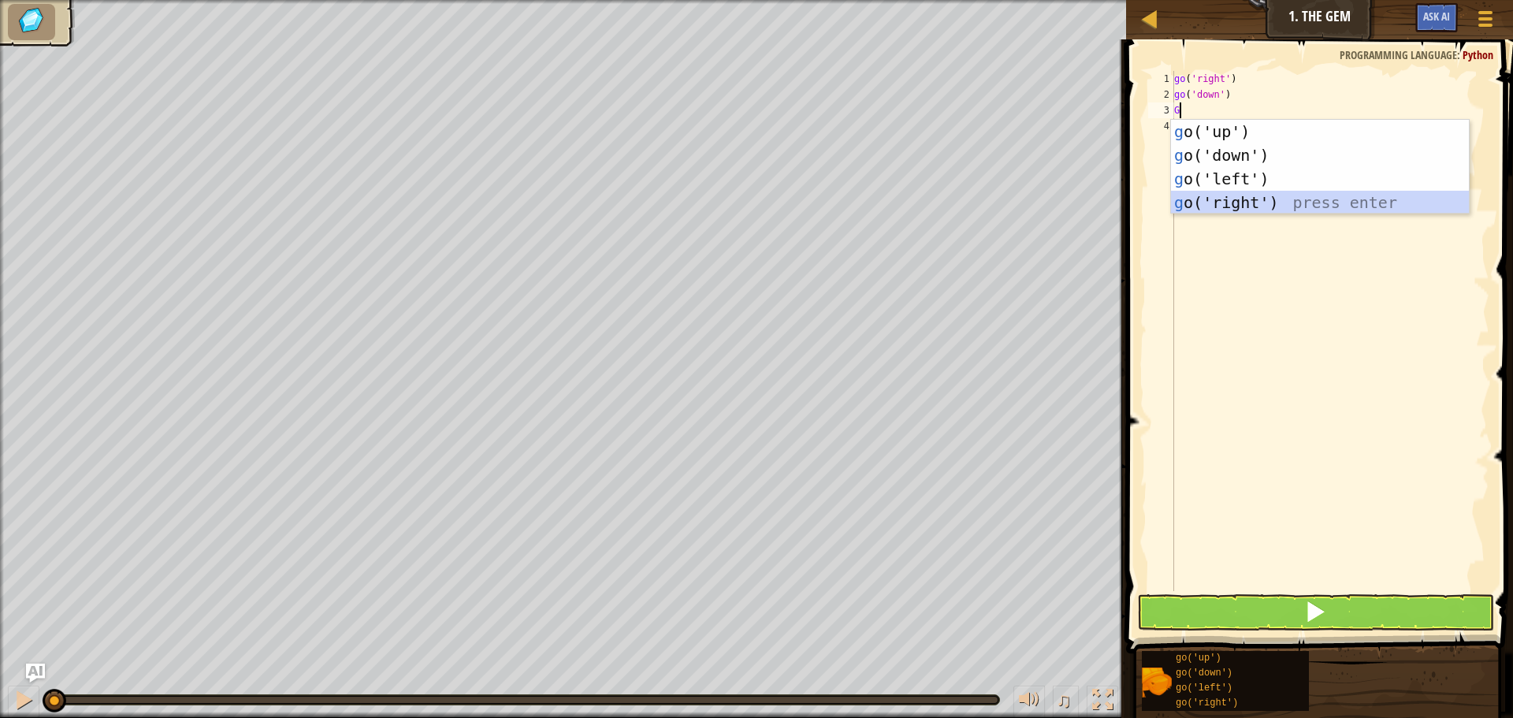
click at [1240, 198] on div "g o('up') press enter g o('down') press enter g o('left') press enter g o('righ…" at bounding box center [1320, 191] width 298 height 142
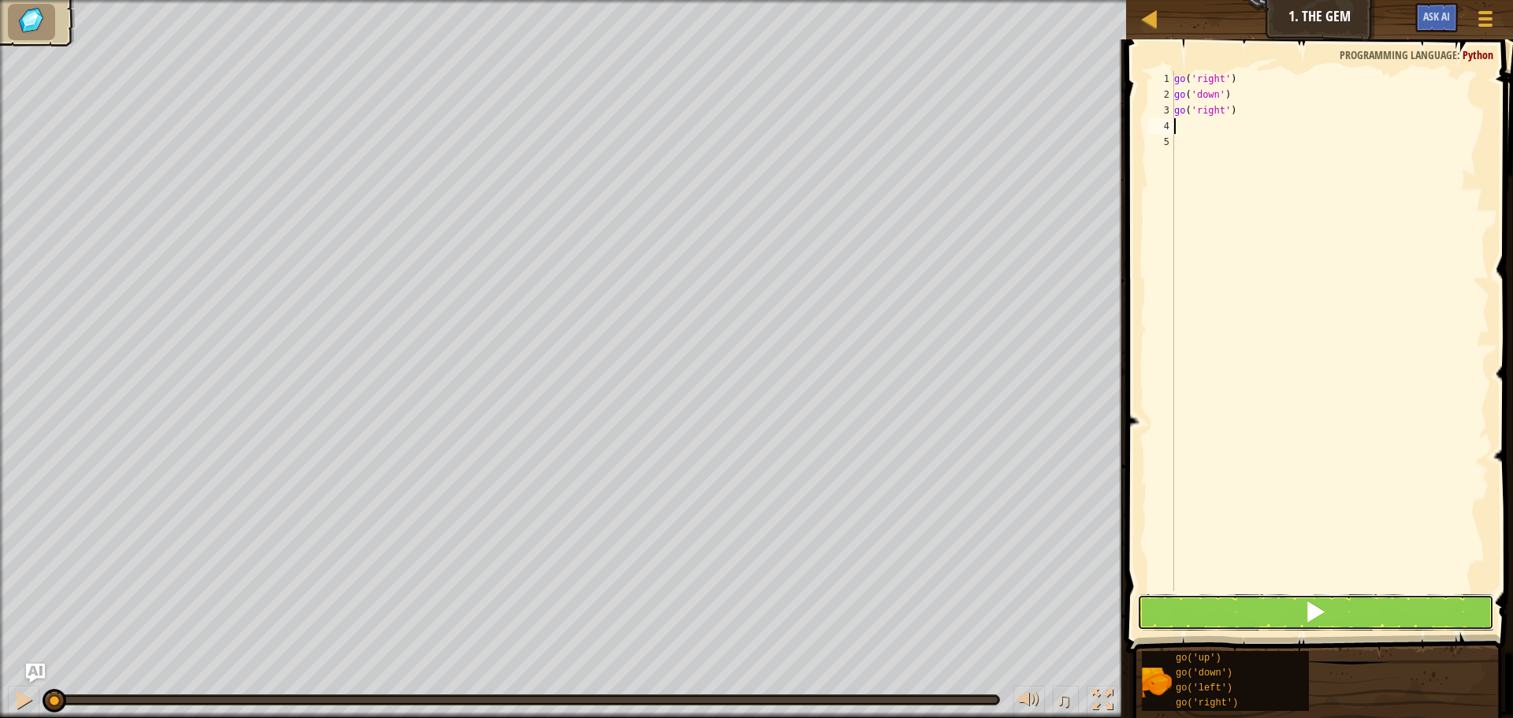
click at [1233, 600] on button at bounding box center [1315, 612] width 357 height 36
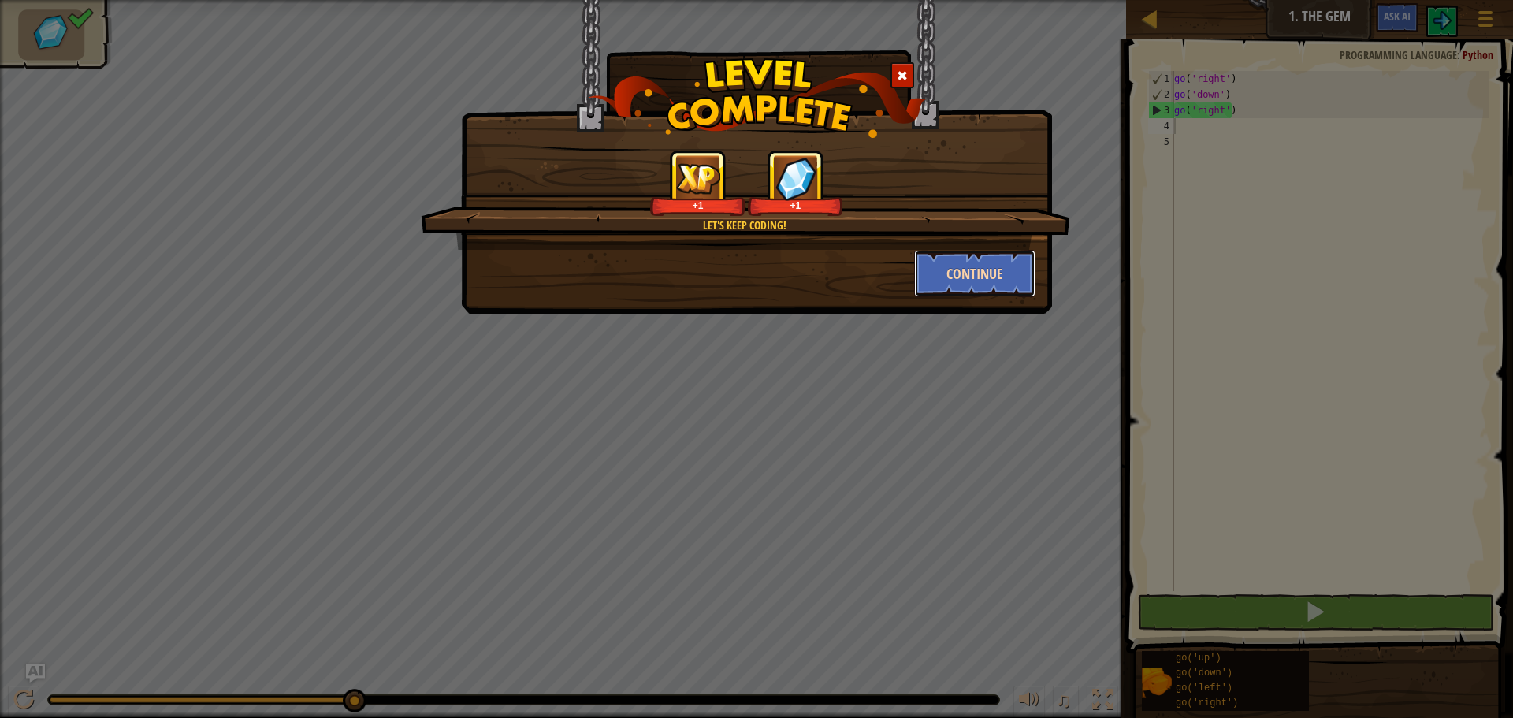
click at [996, 264] on button "Continue" at bounding box center [975, 273] width 122 height 47
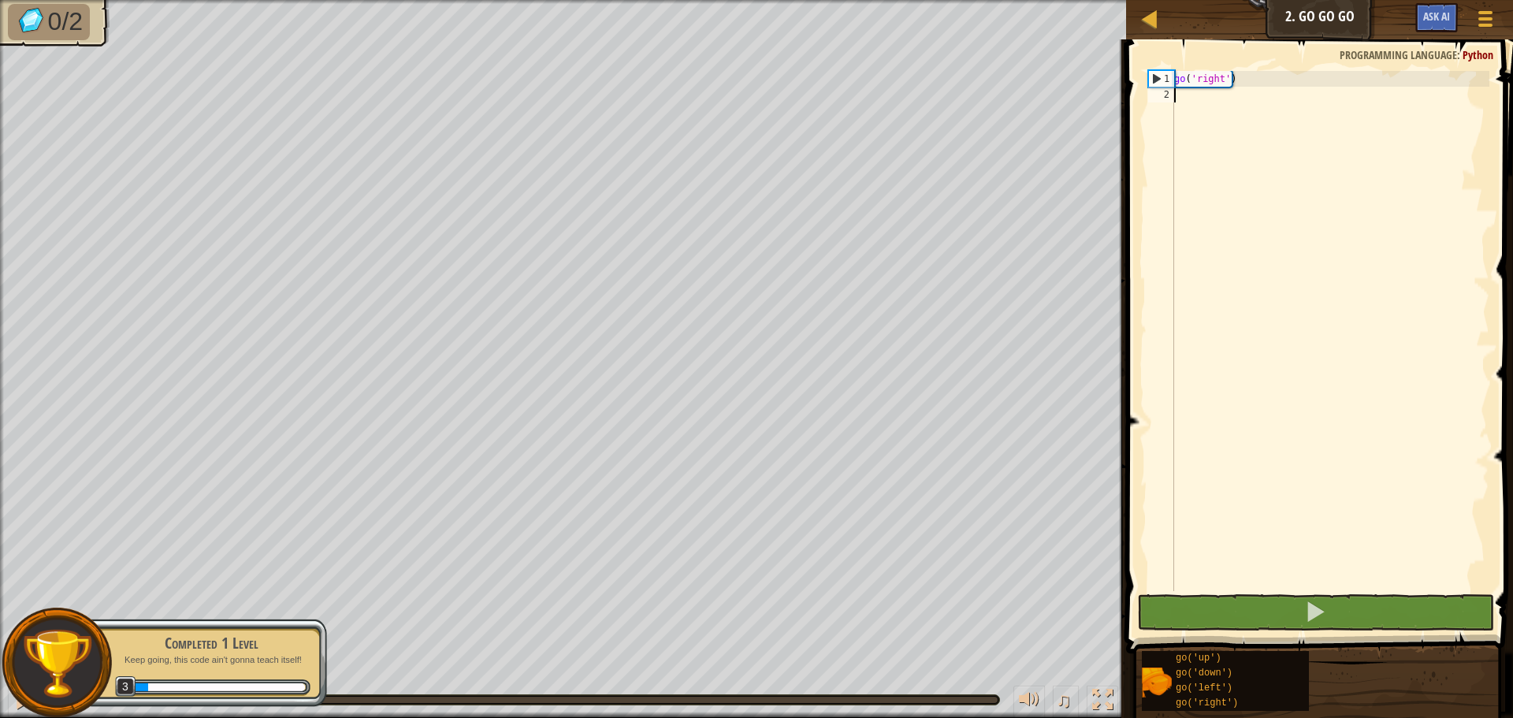
type textarea "g"
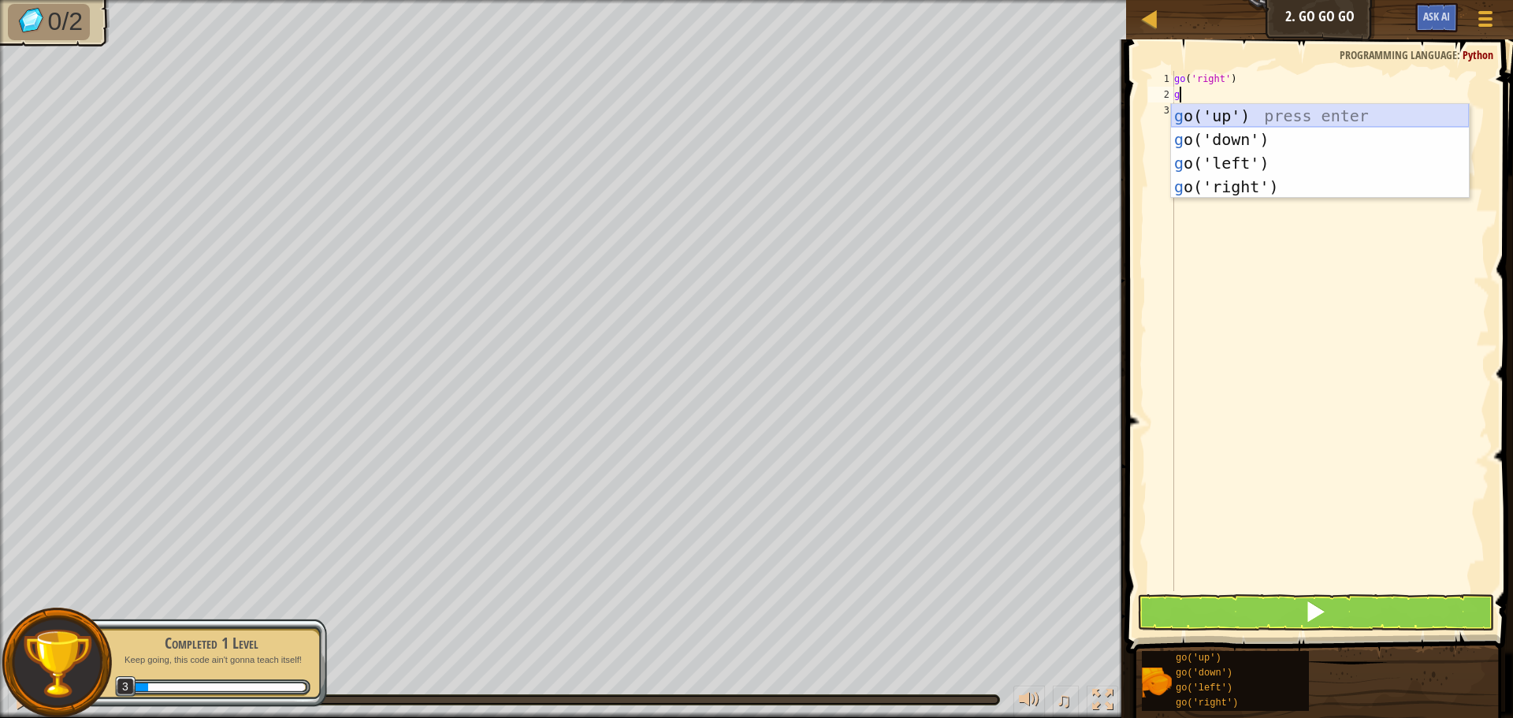
click at [1261, 107] on div "g o('up') press enter g o('down') press enter g o('left') press enter g o('righ…" at bounding box center [1320, 175] width 298 height 142
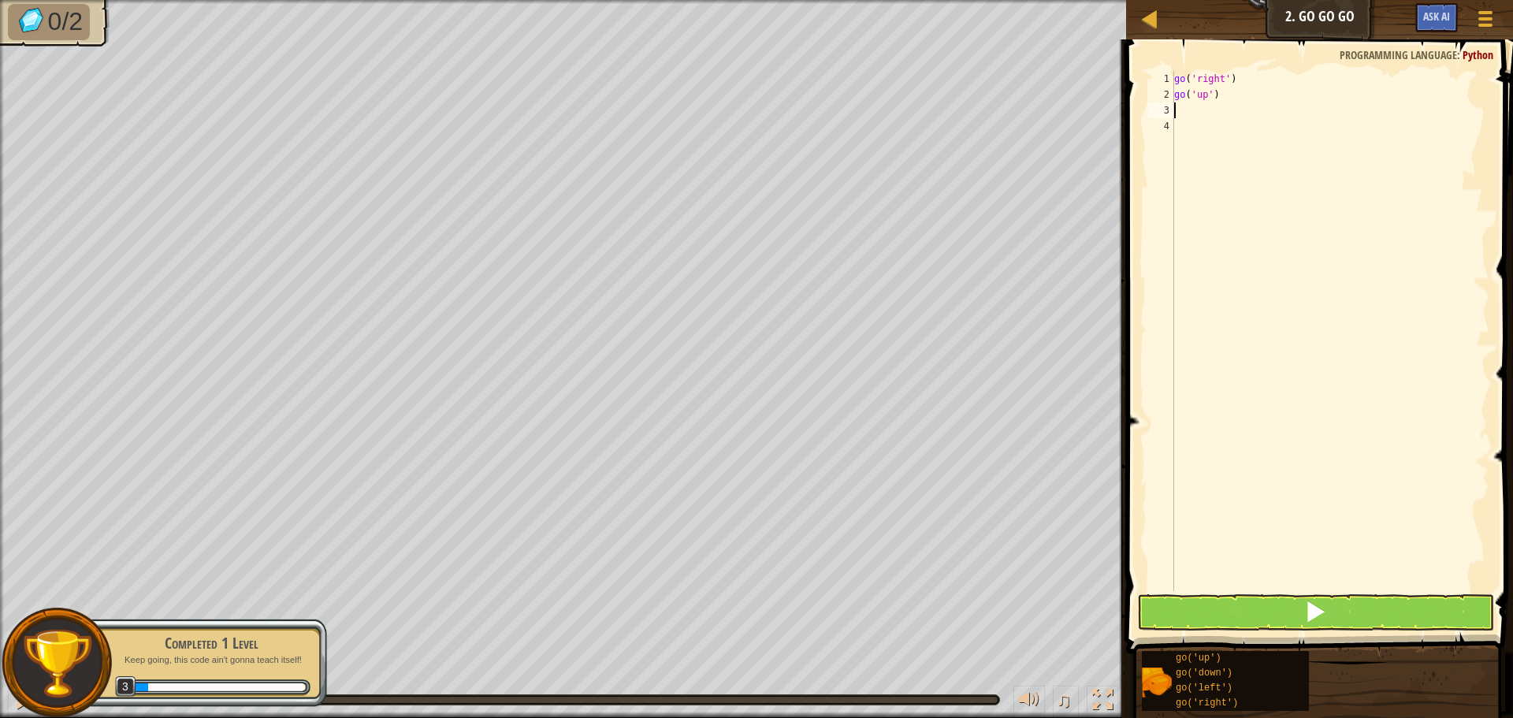
type textarea "g"
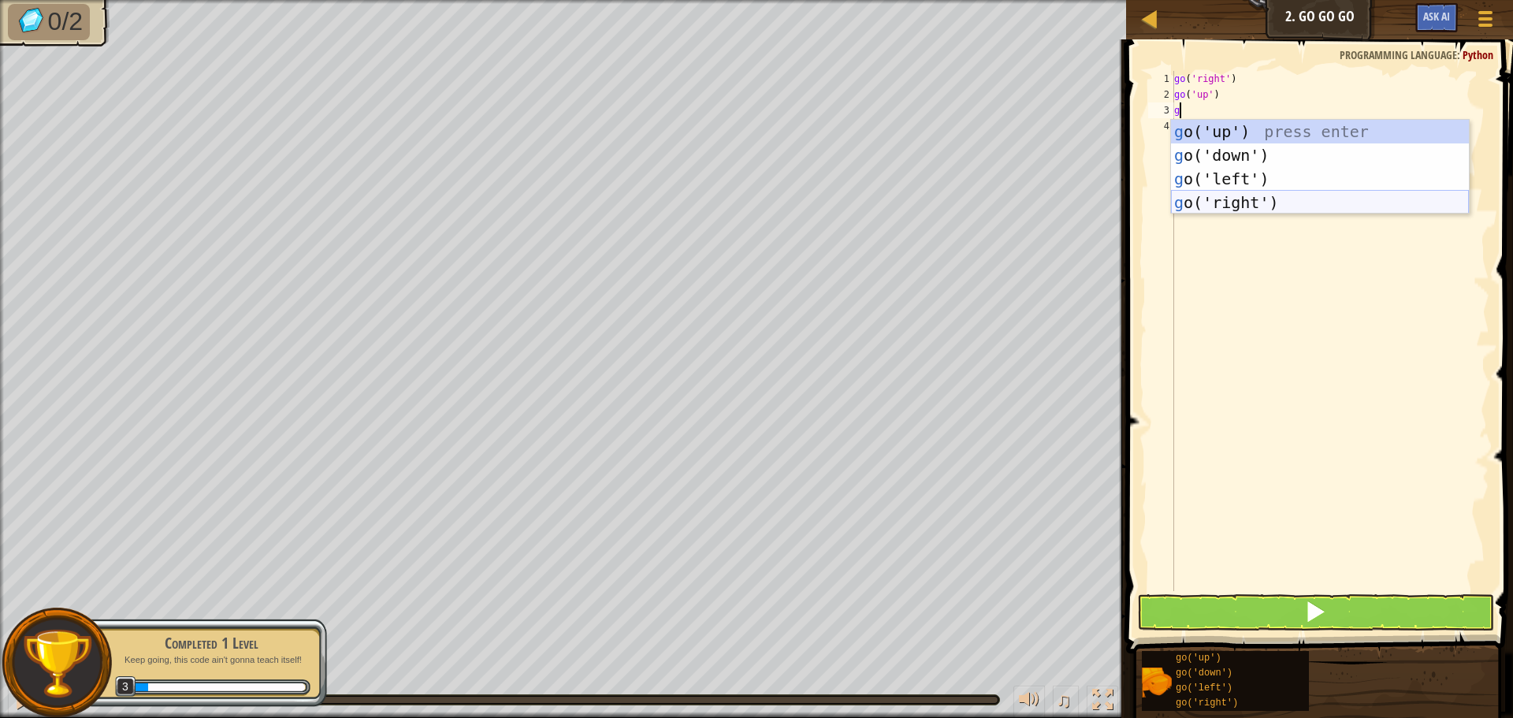
click at [1230, 206] on div "g o('up') press enter g o('down') press enter g o('left') press enter g o('righ…" at bounding box center [1320, 191] width 298 height 142
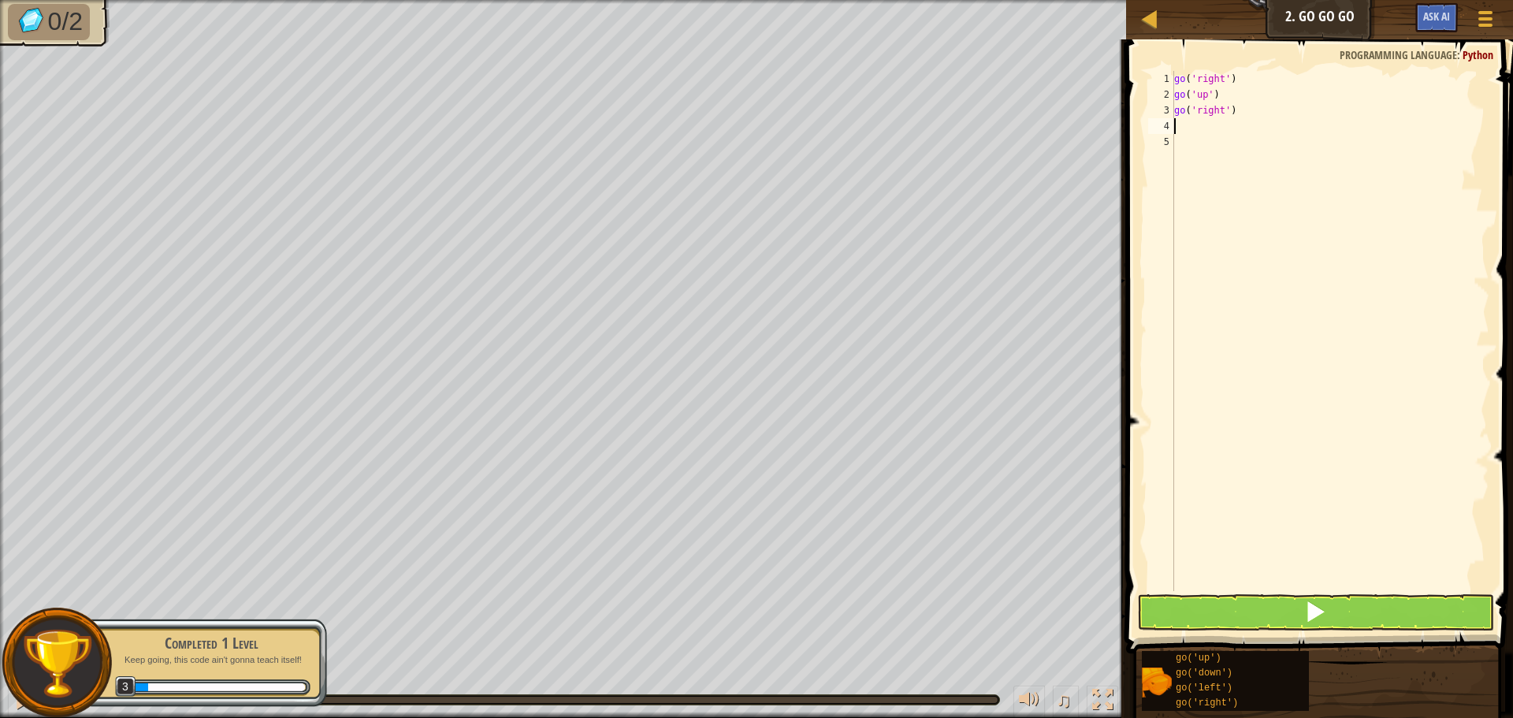
type textarea "g"
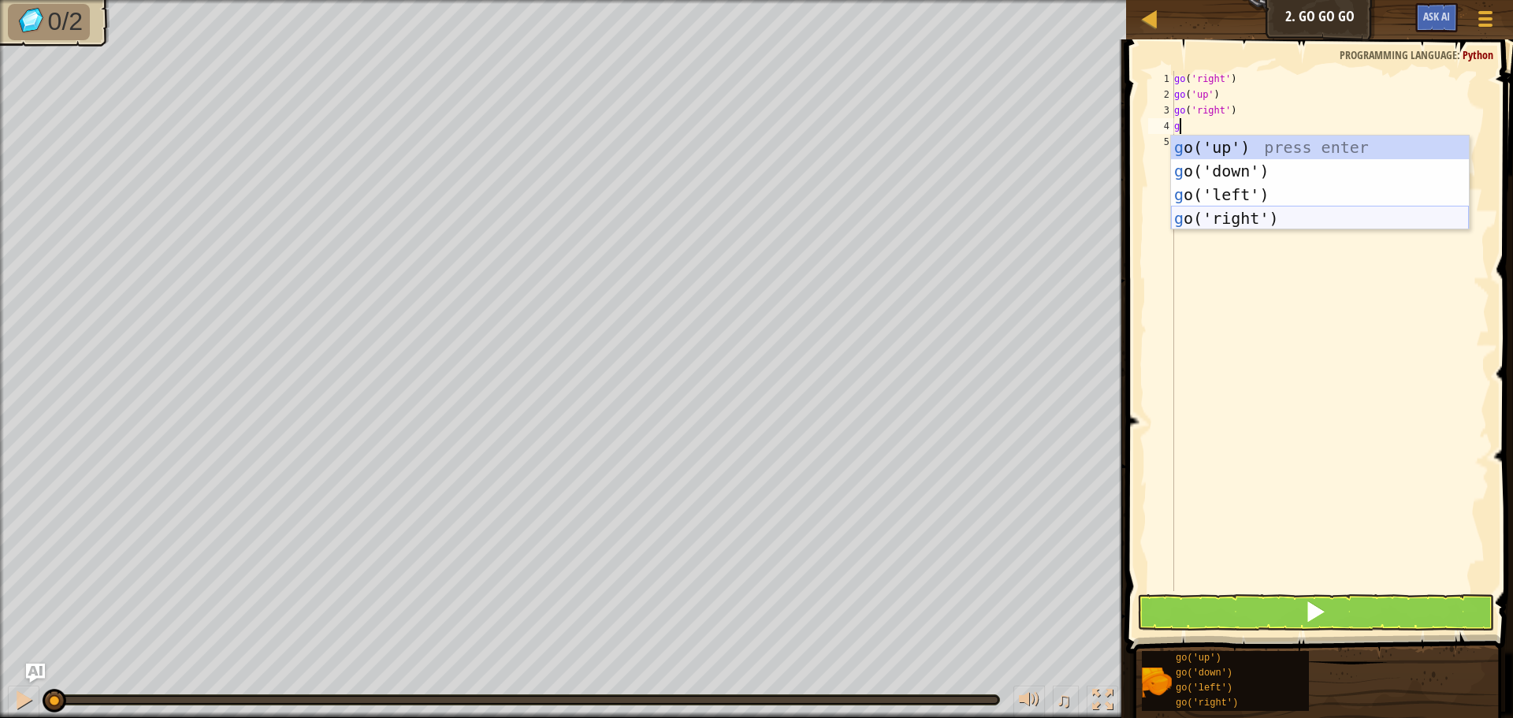
click at [1220, 212] on div "g o('up') press enter g o('down') press enter g o('left') press enter g o('righ…" at bounding box center [1320, 207] width 298 height 142
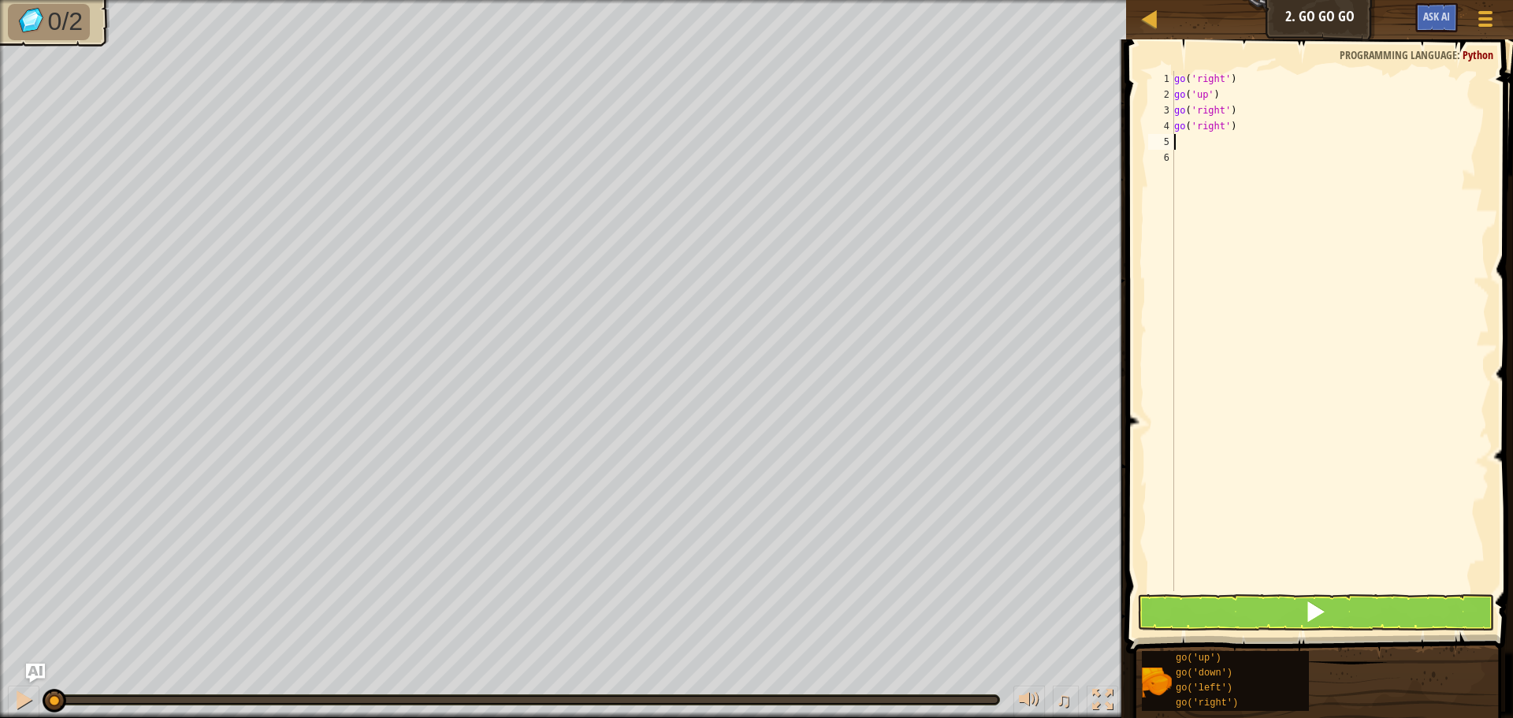
type textarea "g"
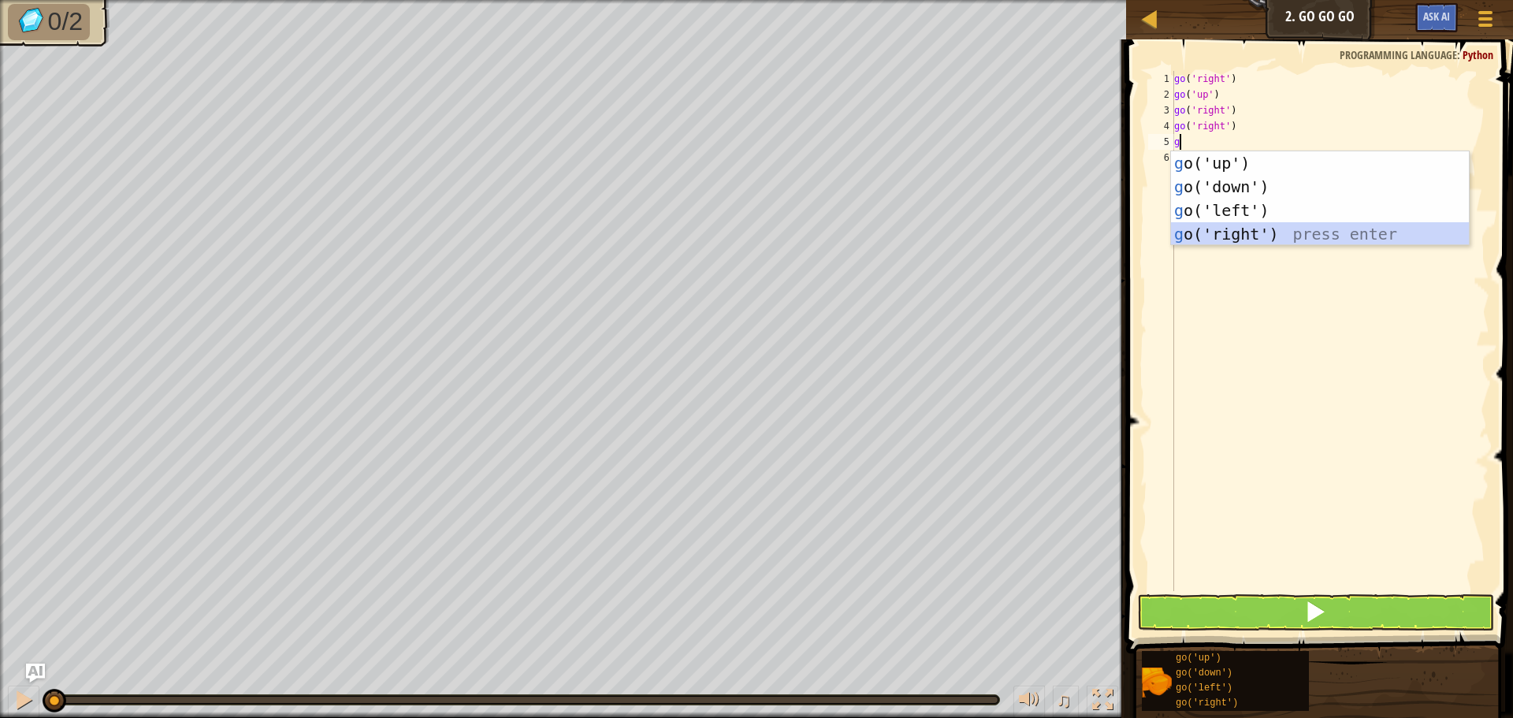
click at [1224, 225] on div "g o('up') press enter g o('down') press enter g o('left') press enter g o('righ…" at bounding box center [1320, 222] width 298 height 142
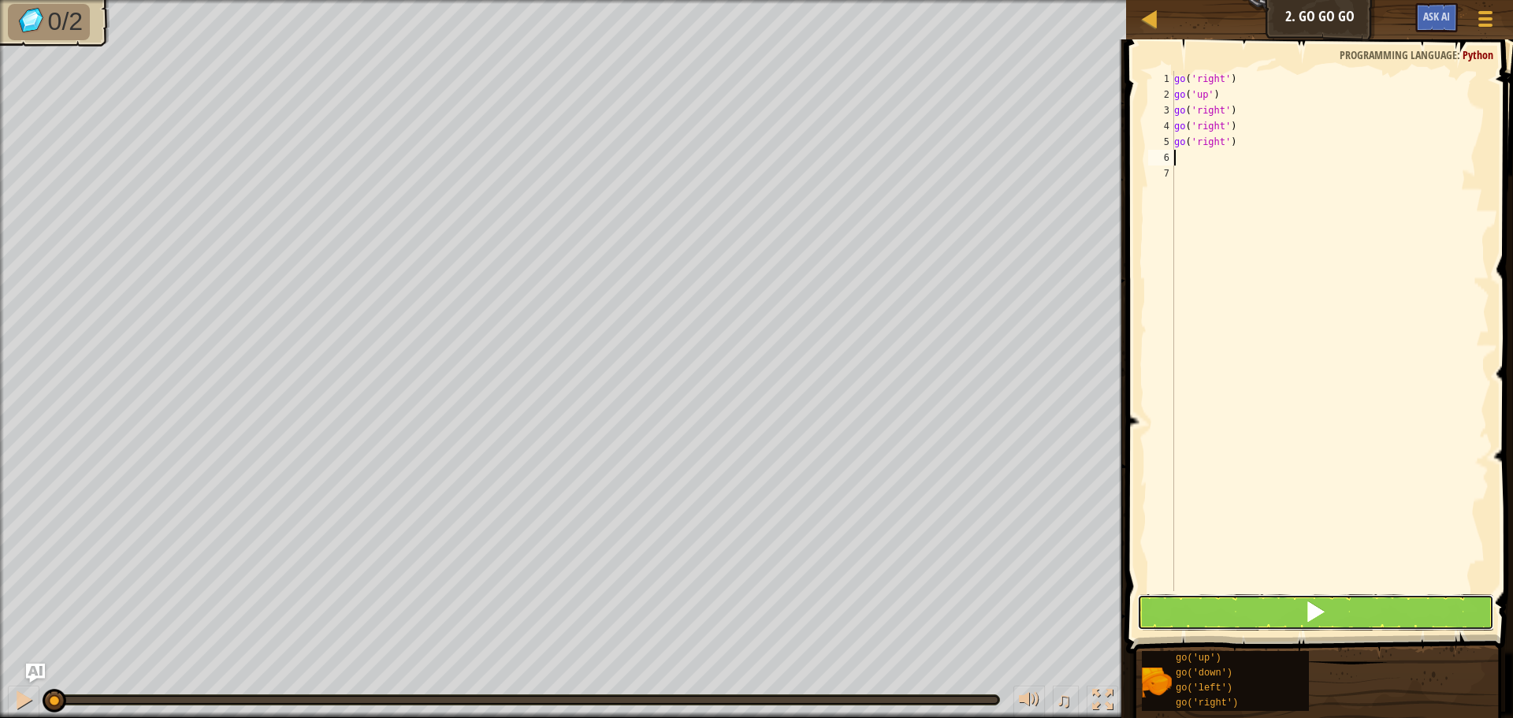
click at [1257, 604] on button at bounding box center [1315, 612] width 357 height 36
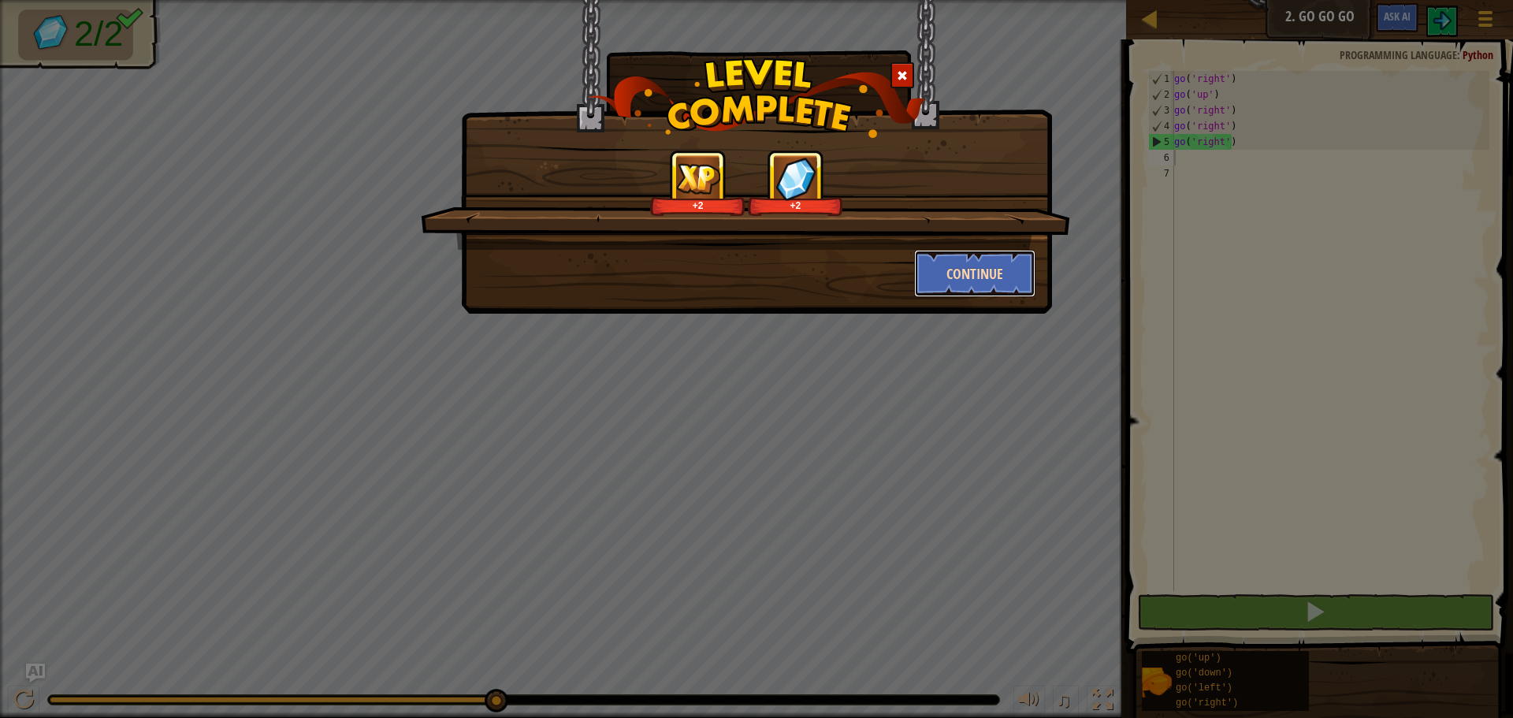
click at [938, 290] on button "Continue" at bounding box center [975, 273] width 122 height 47
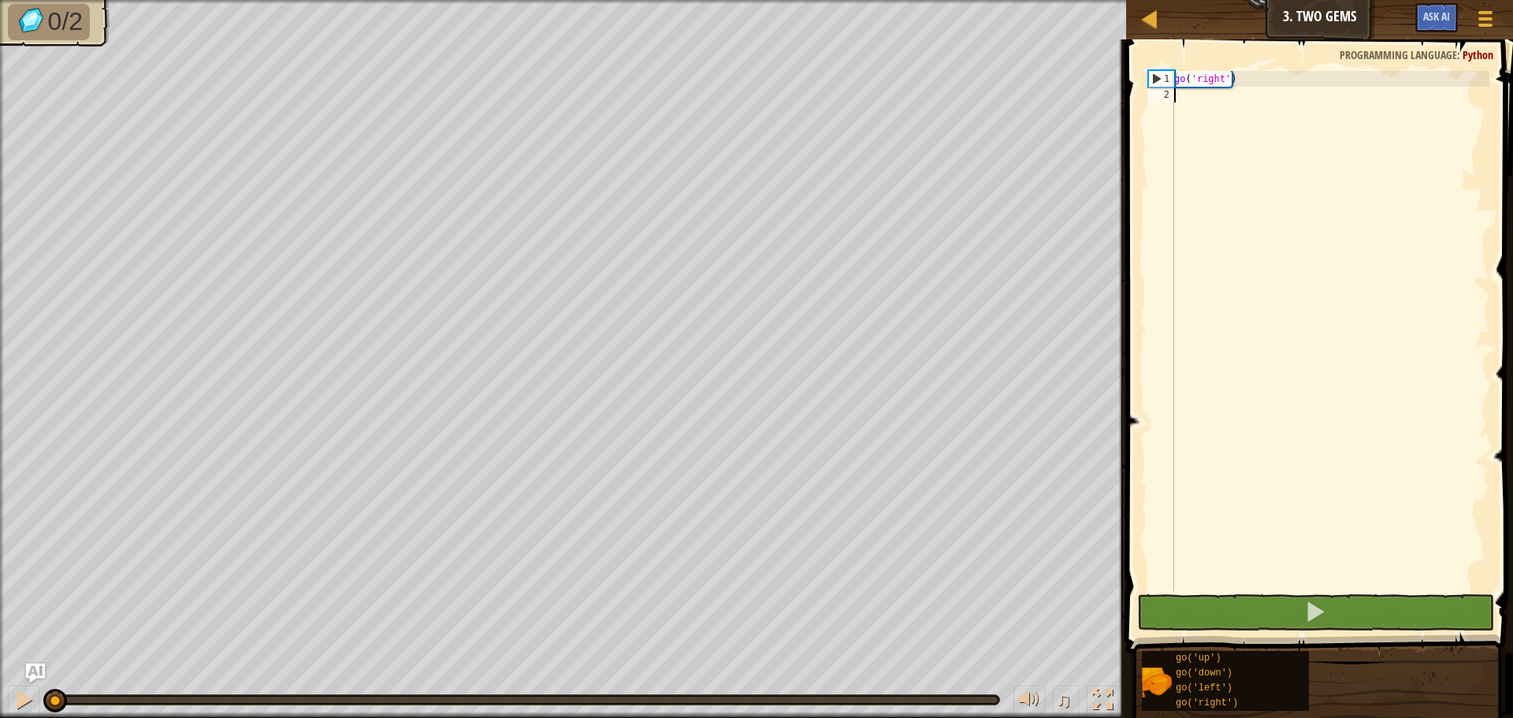
type textarea "g"
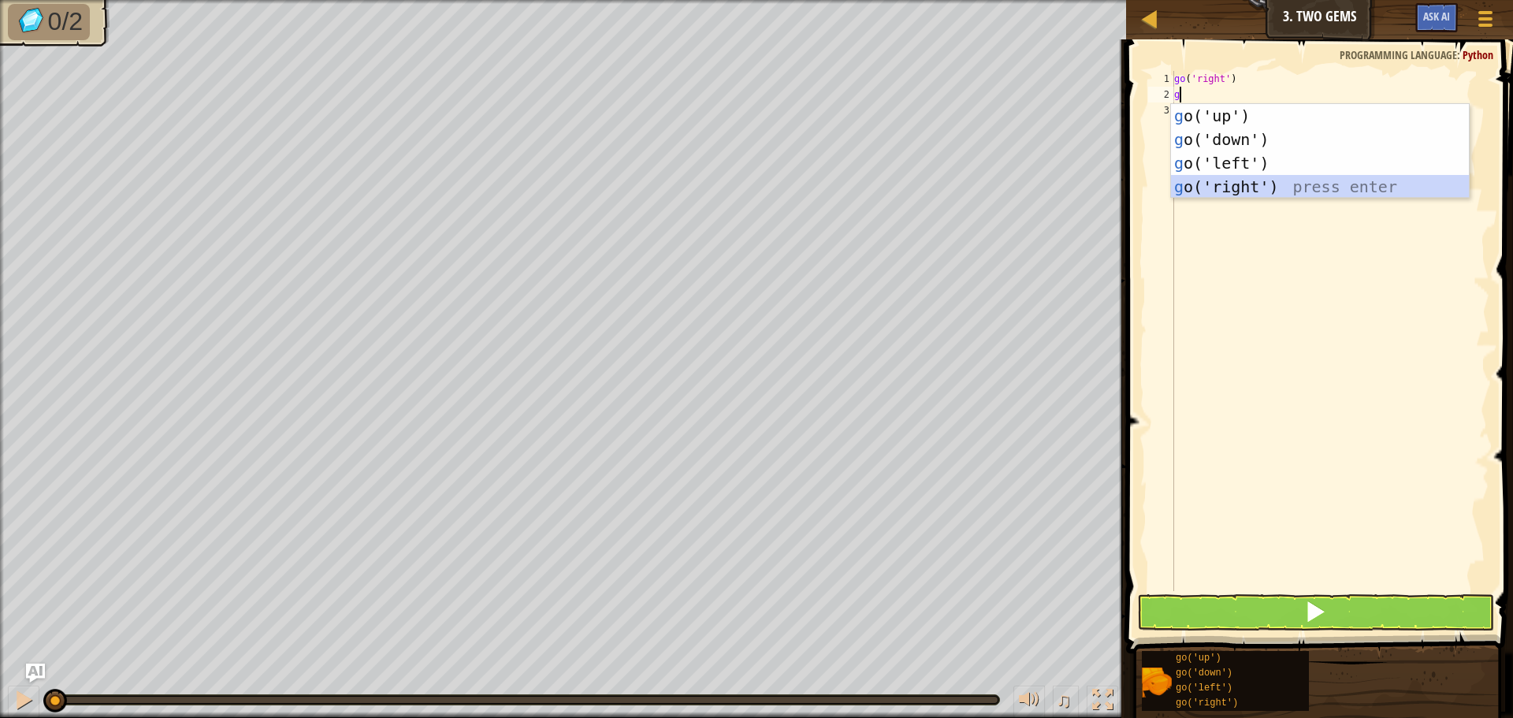
click at [1229, 187] on div "g o('up') press enter g o('down') press enter g o('left') press enter g o('righ…" at bounding box center [1320, 175] width 298 height 142
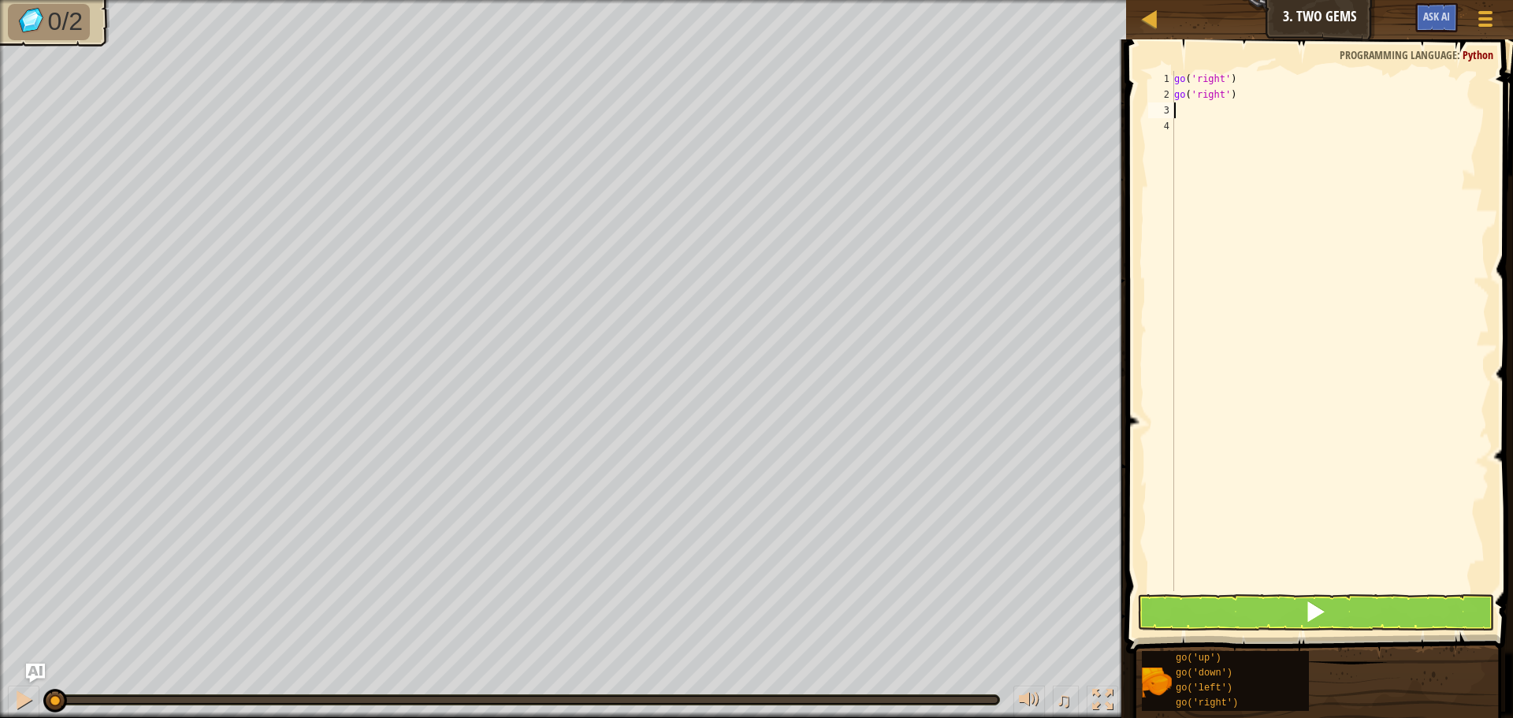
type textarea "g"
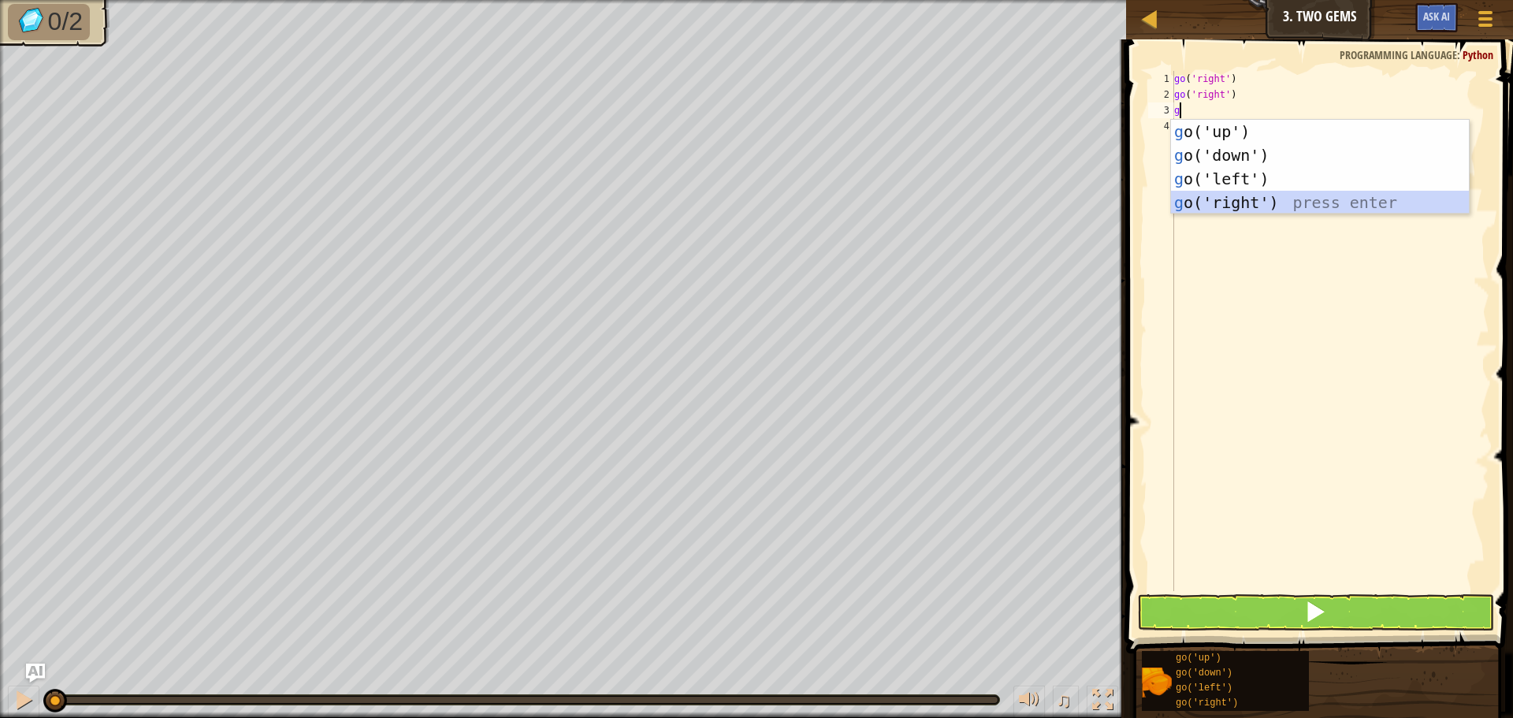
click at [1221, 196] on div "g o('up') press enter g o('down') press enter g o('left') press enter g o('righ…" at bounding box center [1320, 191] width 298 height 142
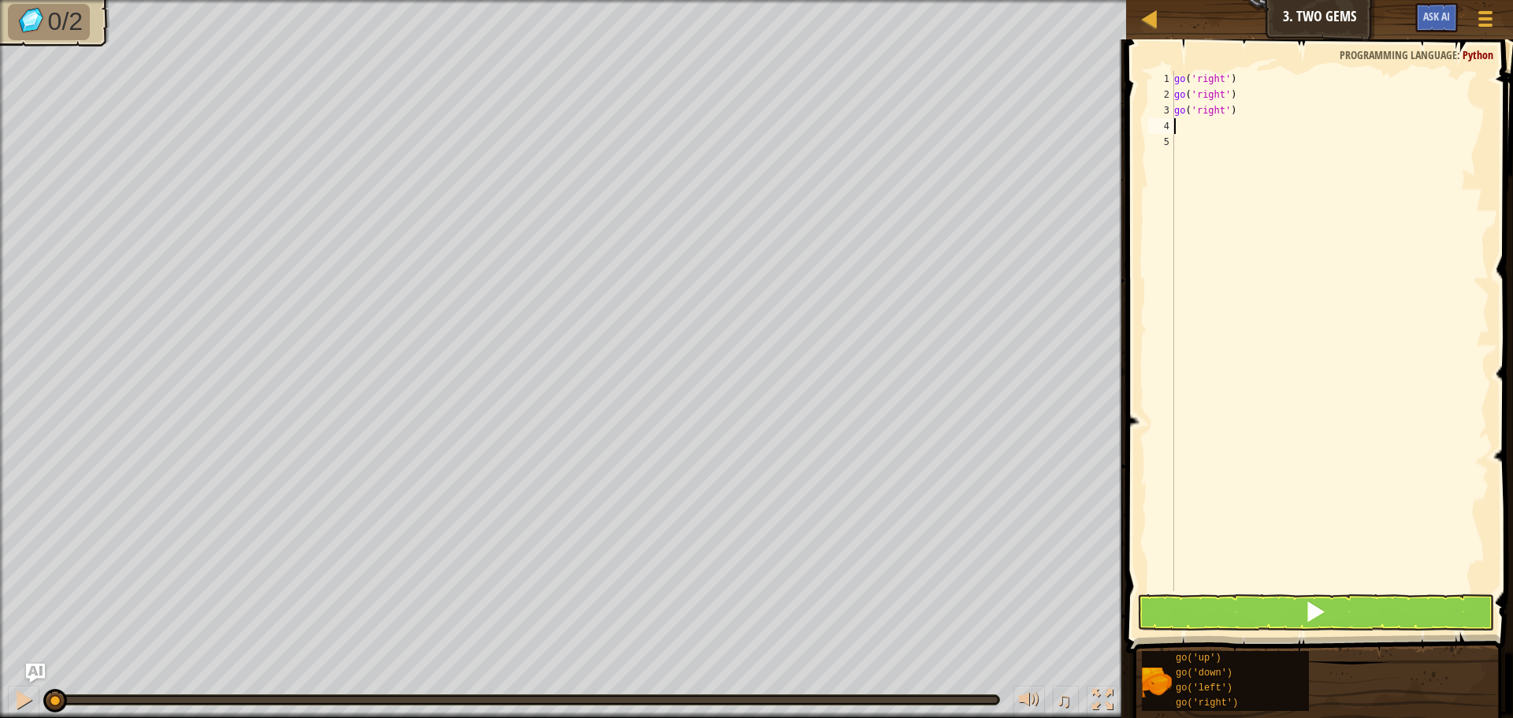
type textarea "g"
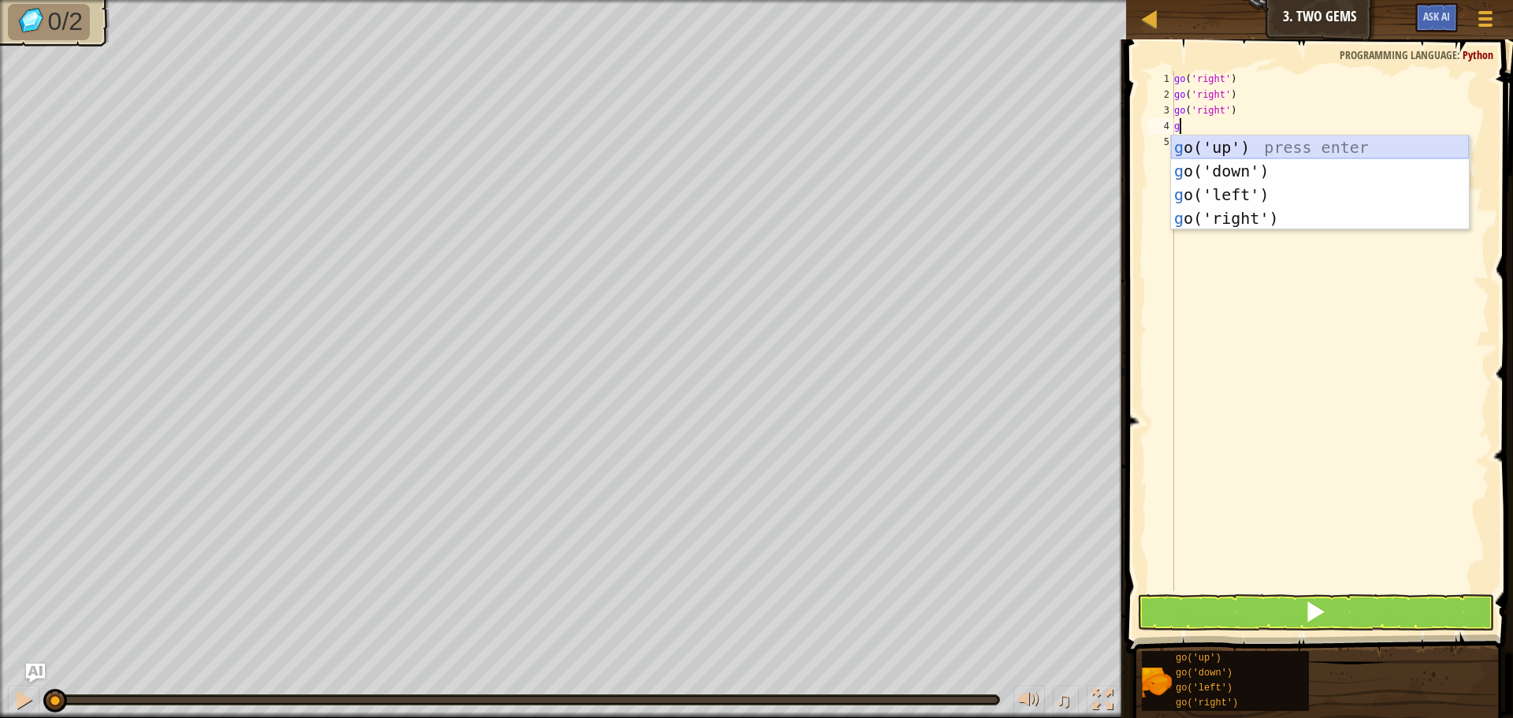
click at [1244, 150] on div "g o('up') press enter g o('down') press enter g o('left') press enter g o('righ…" at bounding box center [1320, 207] width 298 height 142
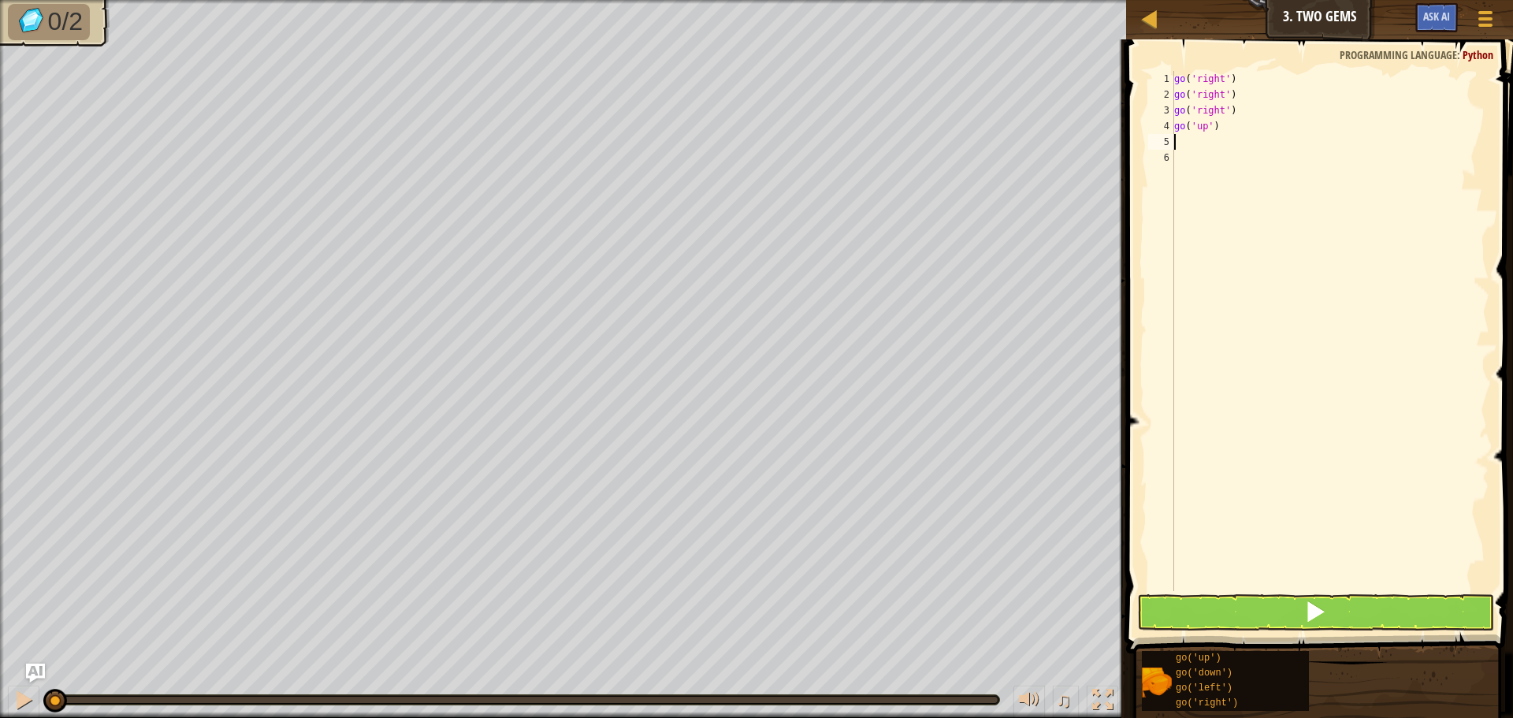
type textarea "g"
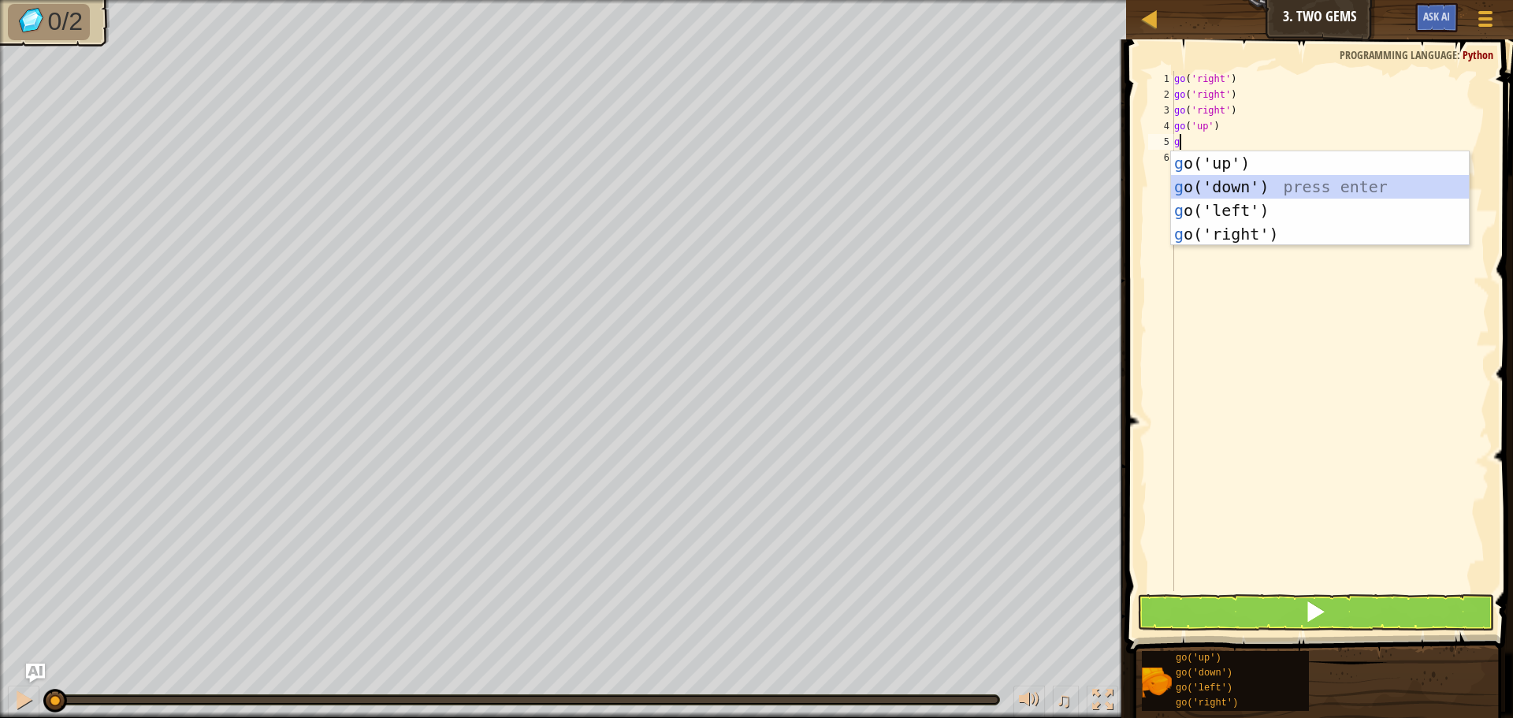
click at [1215, 182] on div "g o('up') press enter g o('down') press enter g o('left') press enter g o('righ…" at bounding box center [1320, 222] width 298 height 142
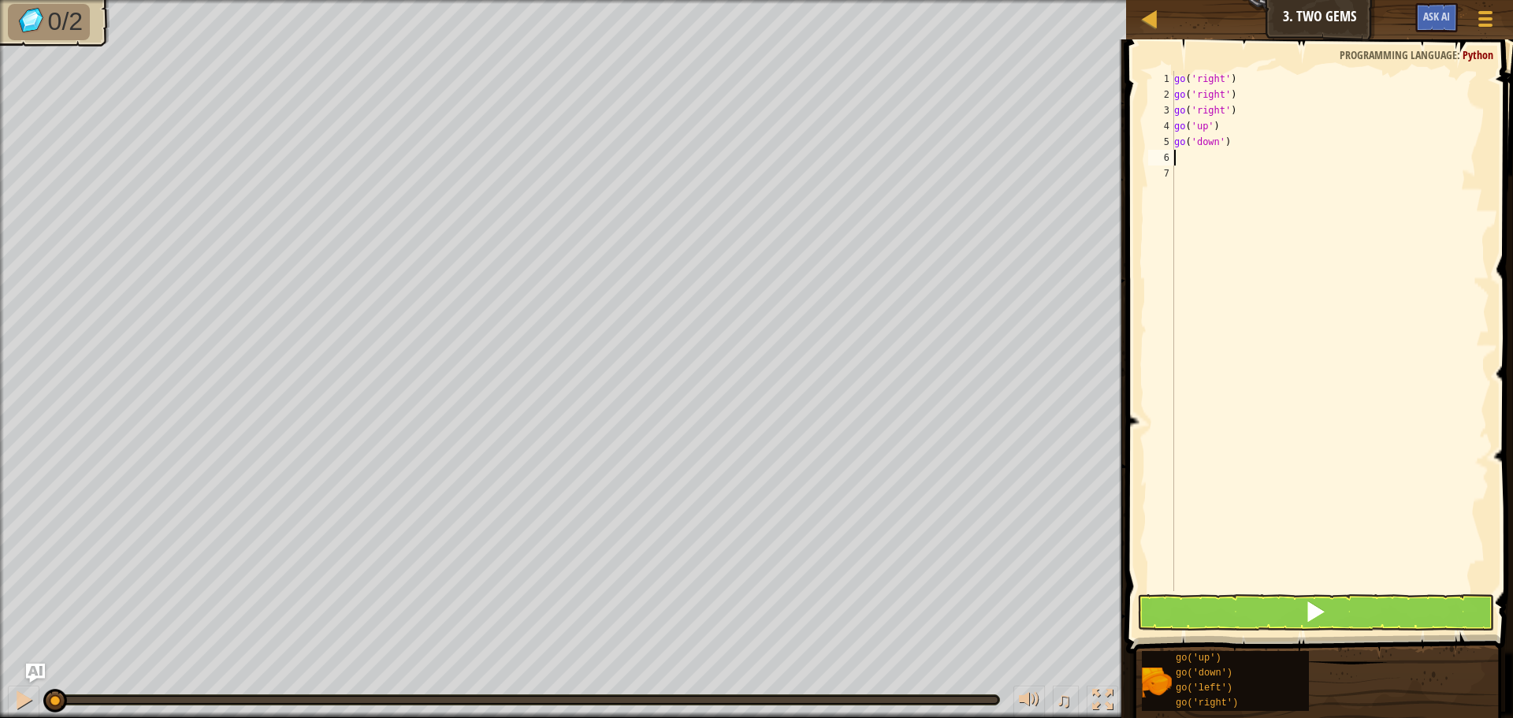
type textarea "g"
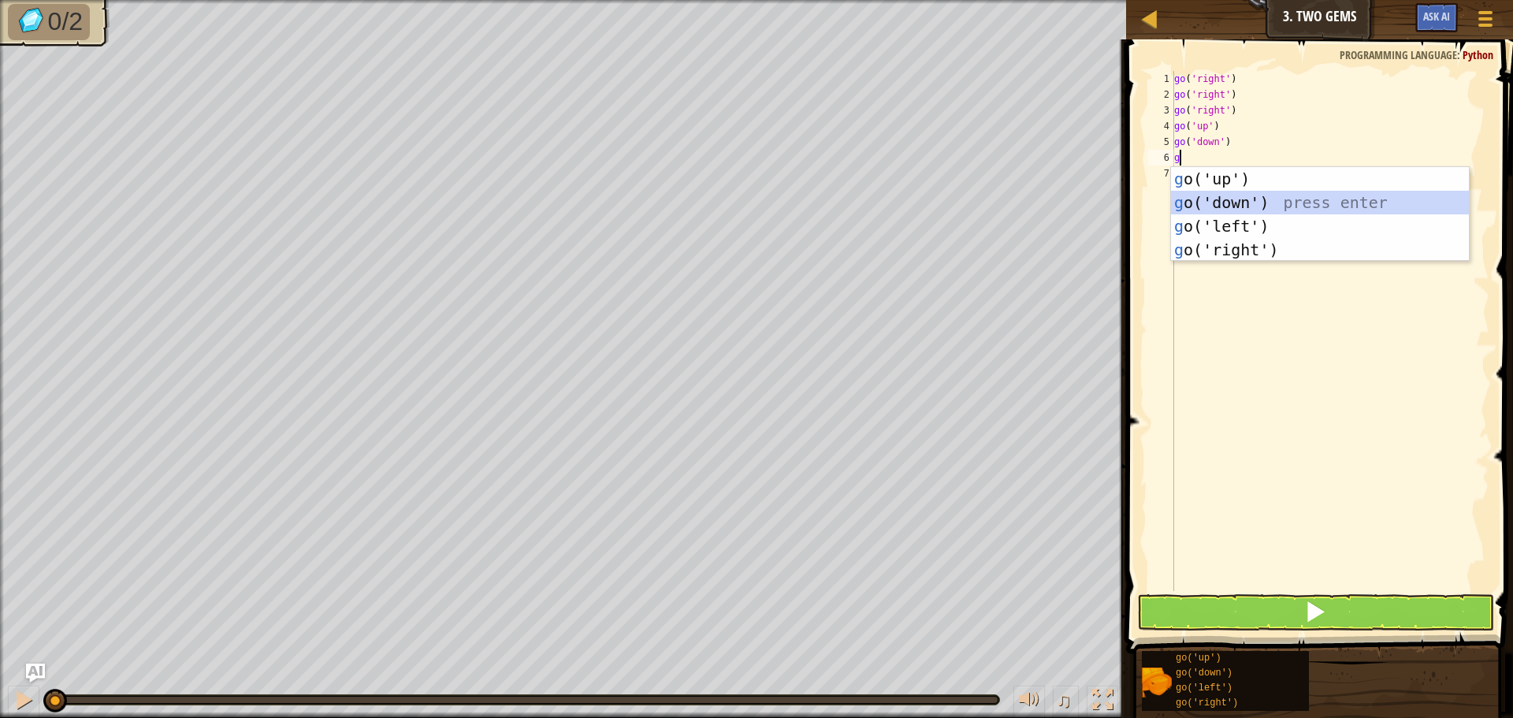
click at [1224, 196] on div "g o('up') press enter g o('down') press enter g o('left') press enter g o('righ…" at bounding box center [1320, 238] width 298 height 142
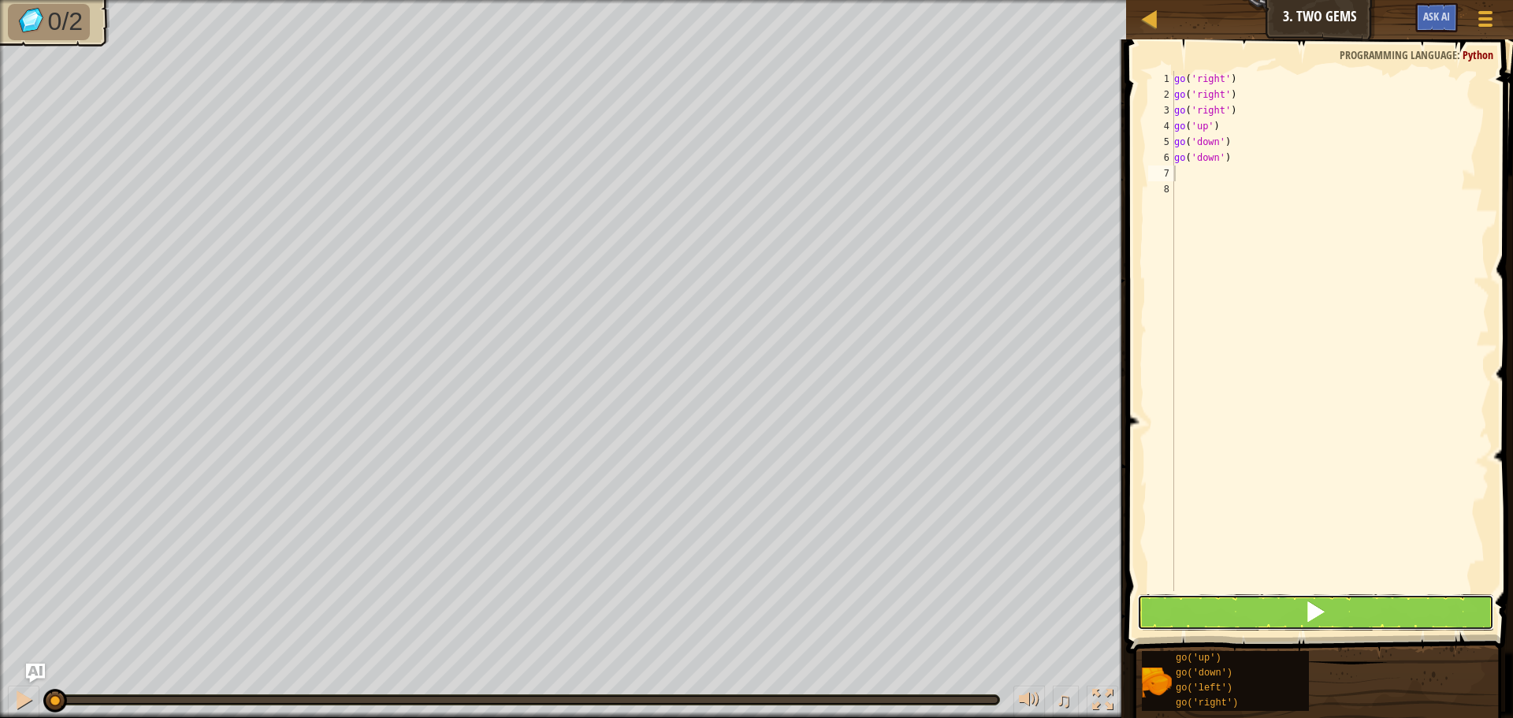
click at [1231, 599] on button at bounding box center [1315, 612] width 357 height 36
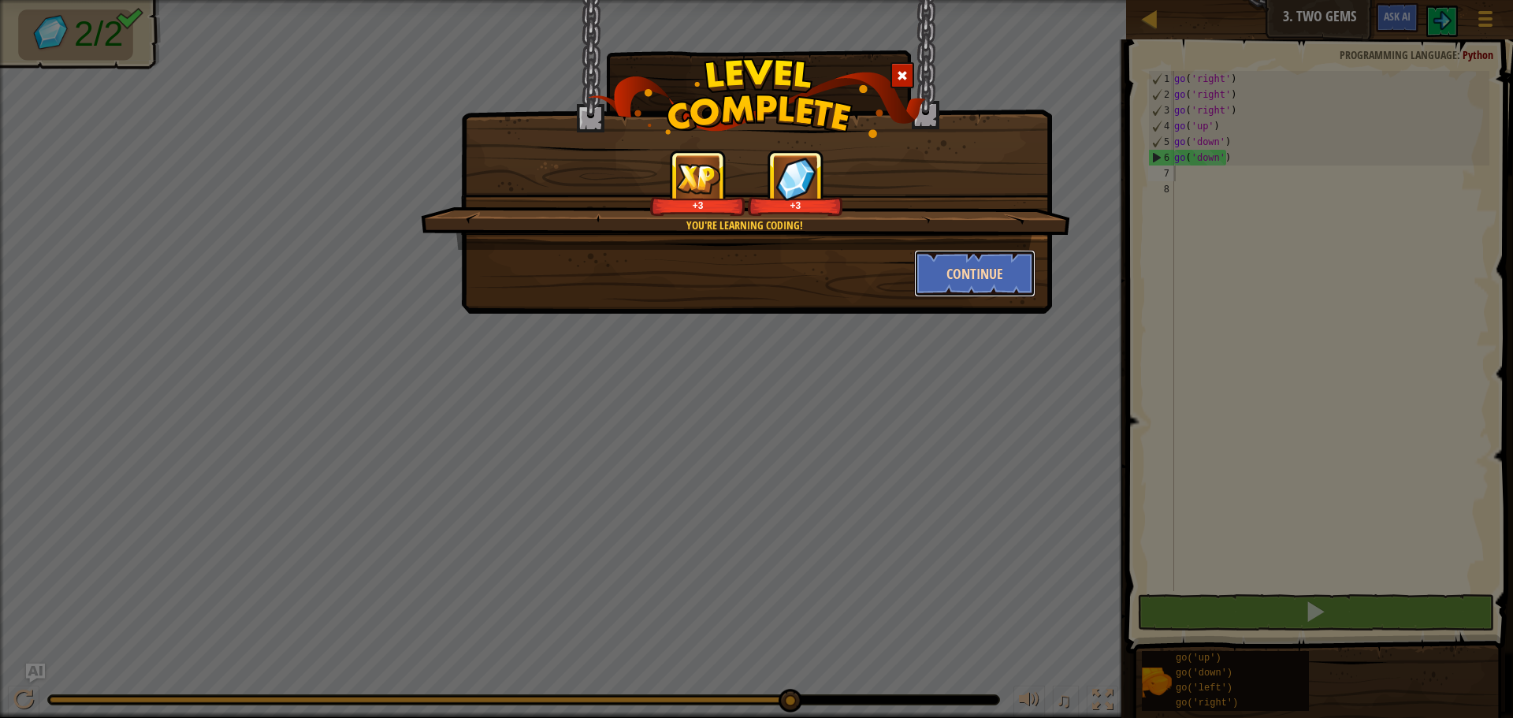
click at [956, 270] on button "Continue" at bounding box center [975, 273] width 122 height 47
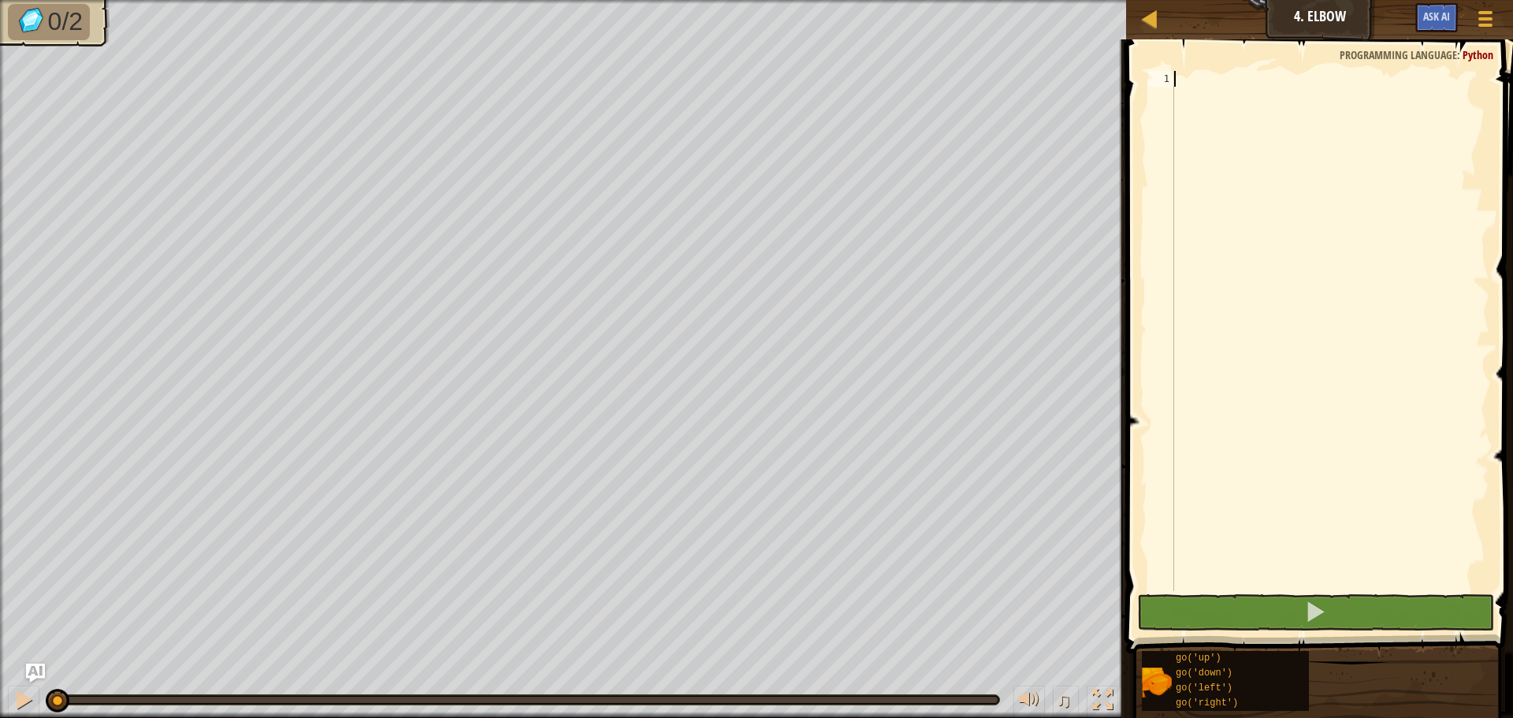
type textarea "g"
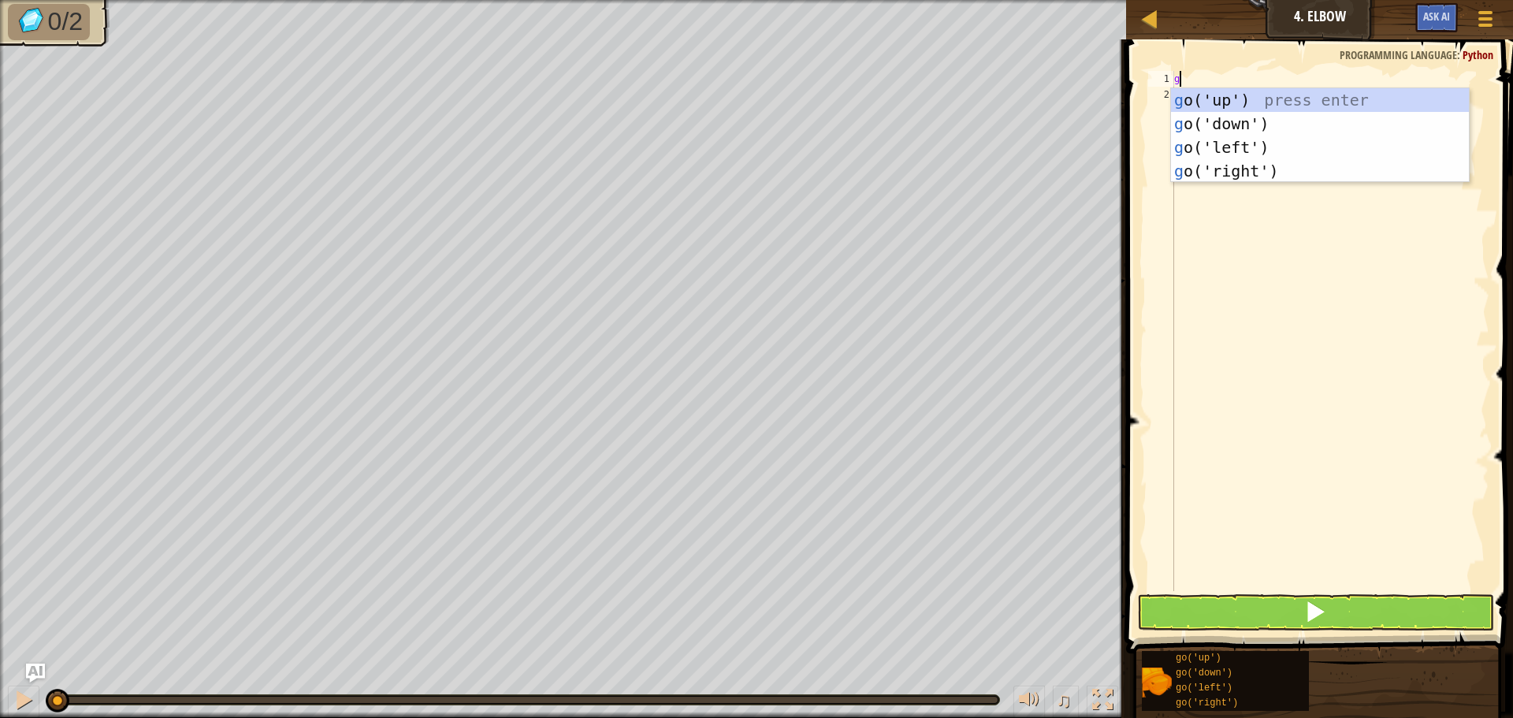
scroll to position [7, 0]
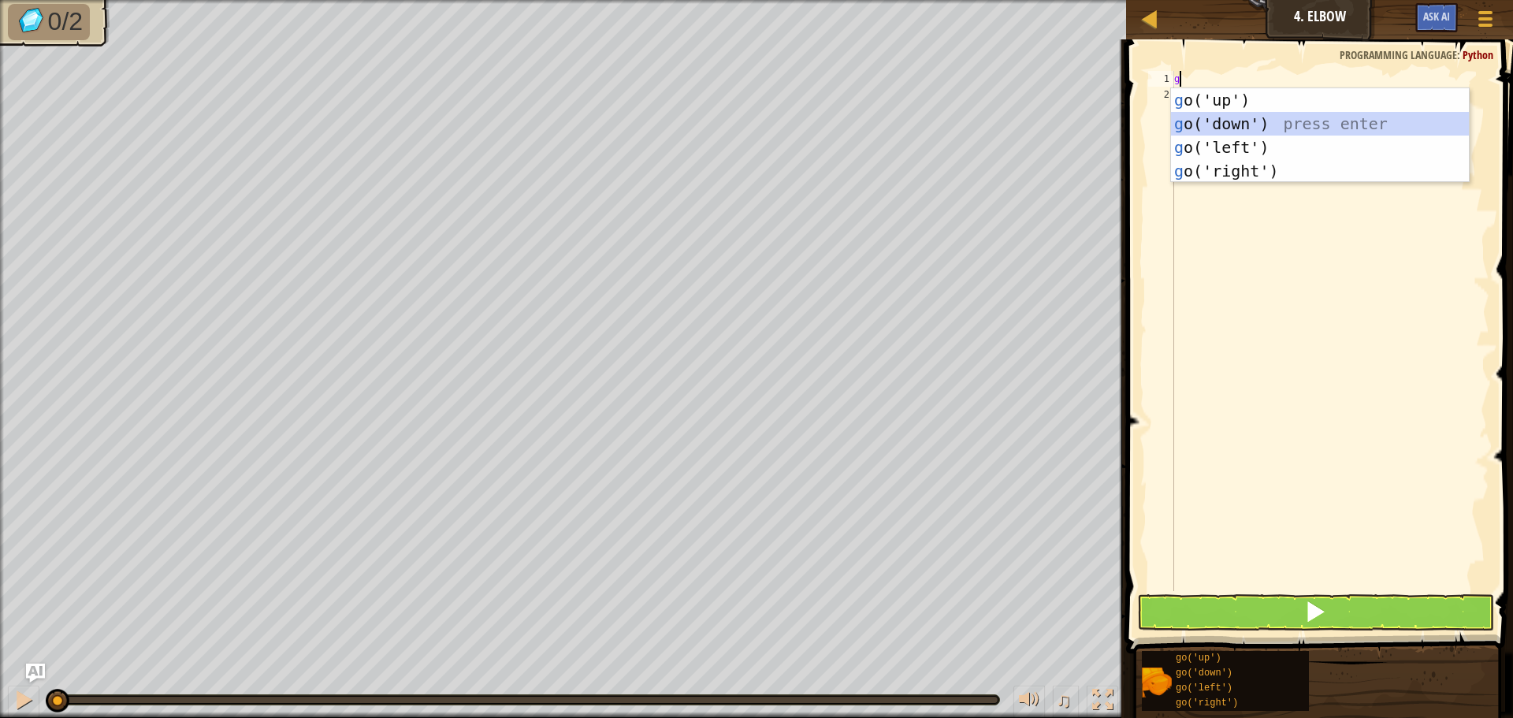
click at [1273, 131] on div "g o('up') press enter g o('down') press enter g o('left') press enter g o('righ…" at bounding box center [1320, 159] width 298 height 142
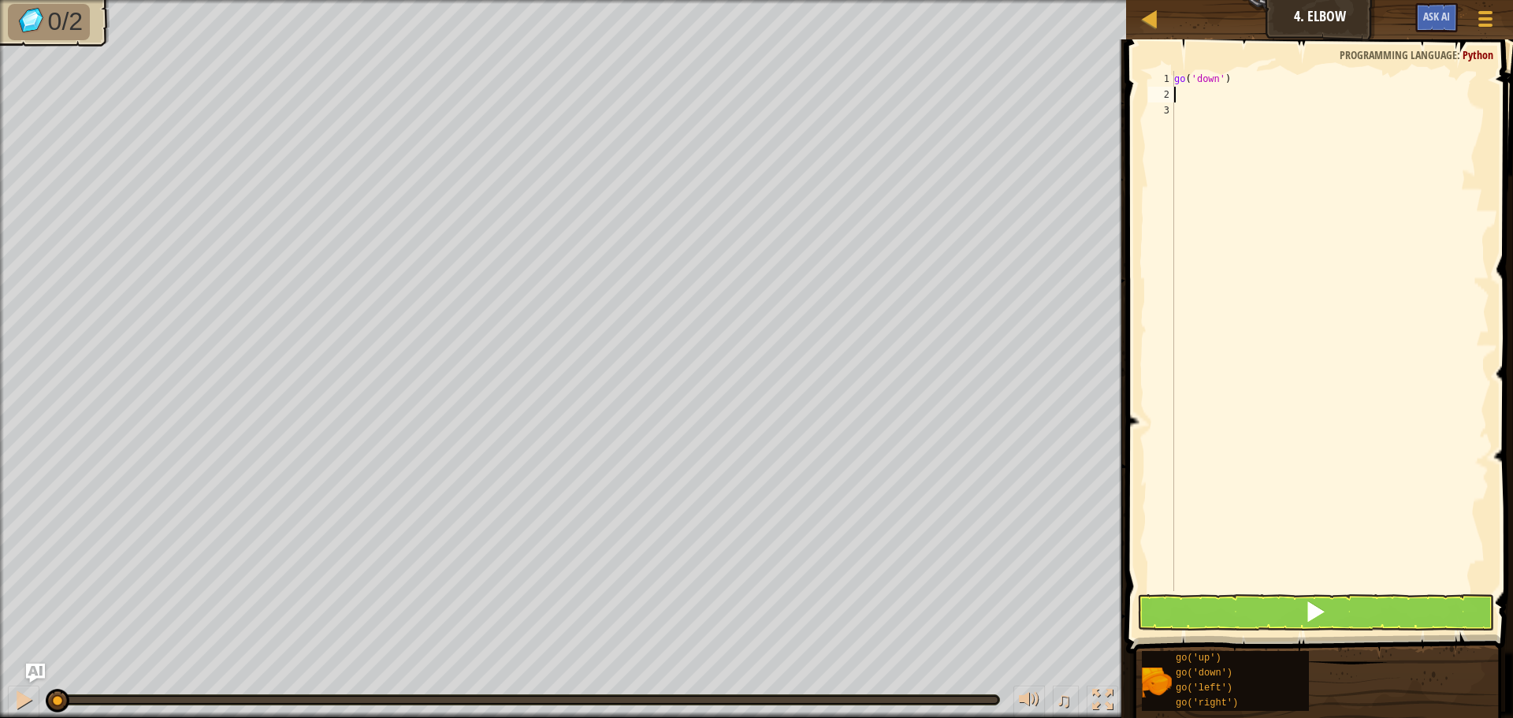
type textarea "g"
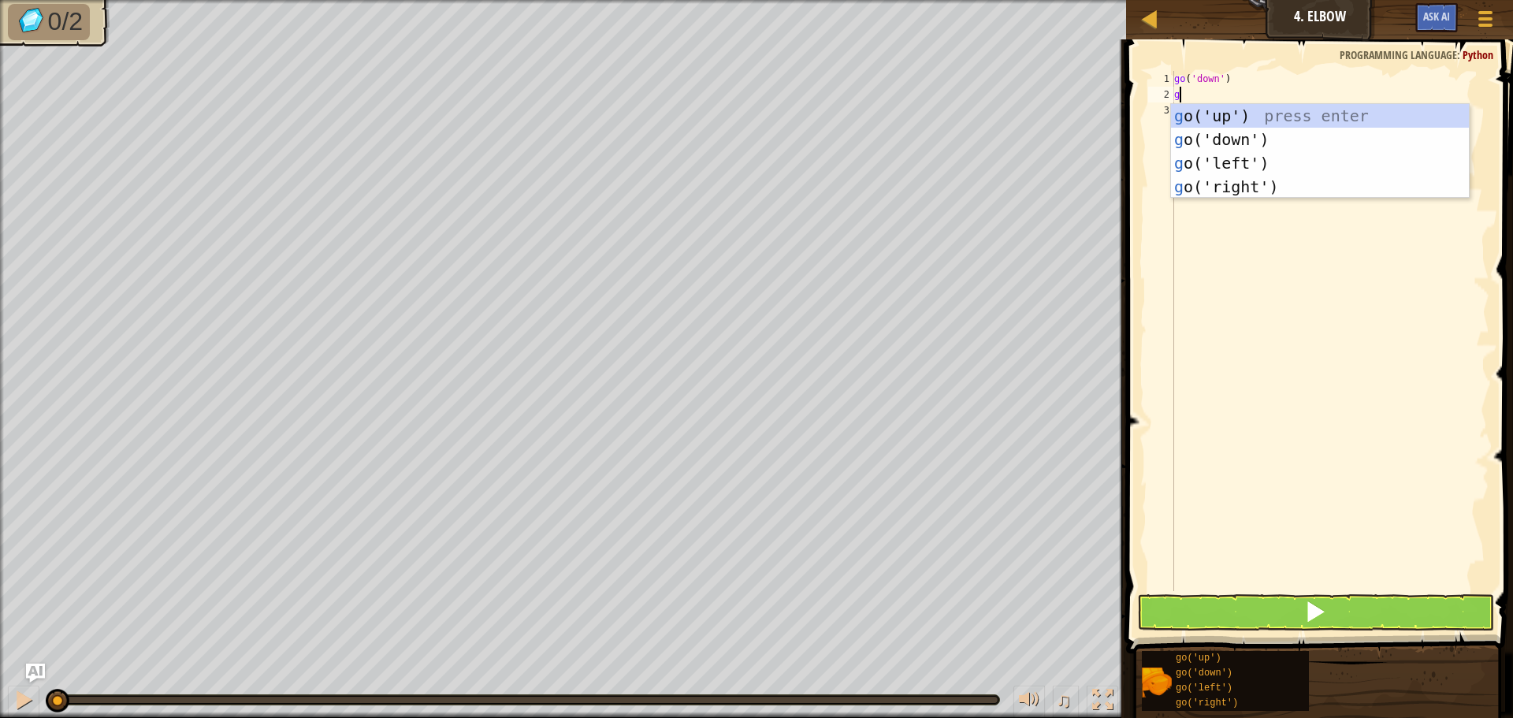
click at [1273, 131] on div "g o('up') press enter g o('down') press enter g o('left') press enter g o('righ…" at bounding box center [1320, 175] width 298 height 142
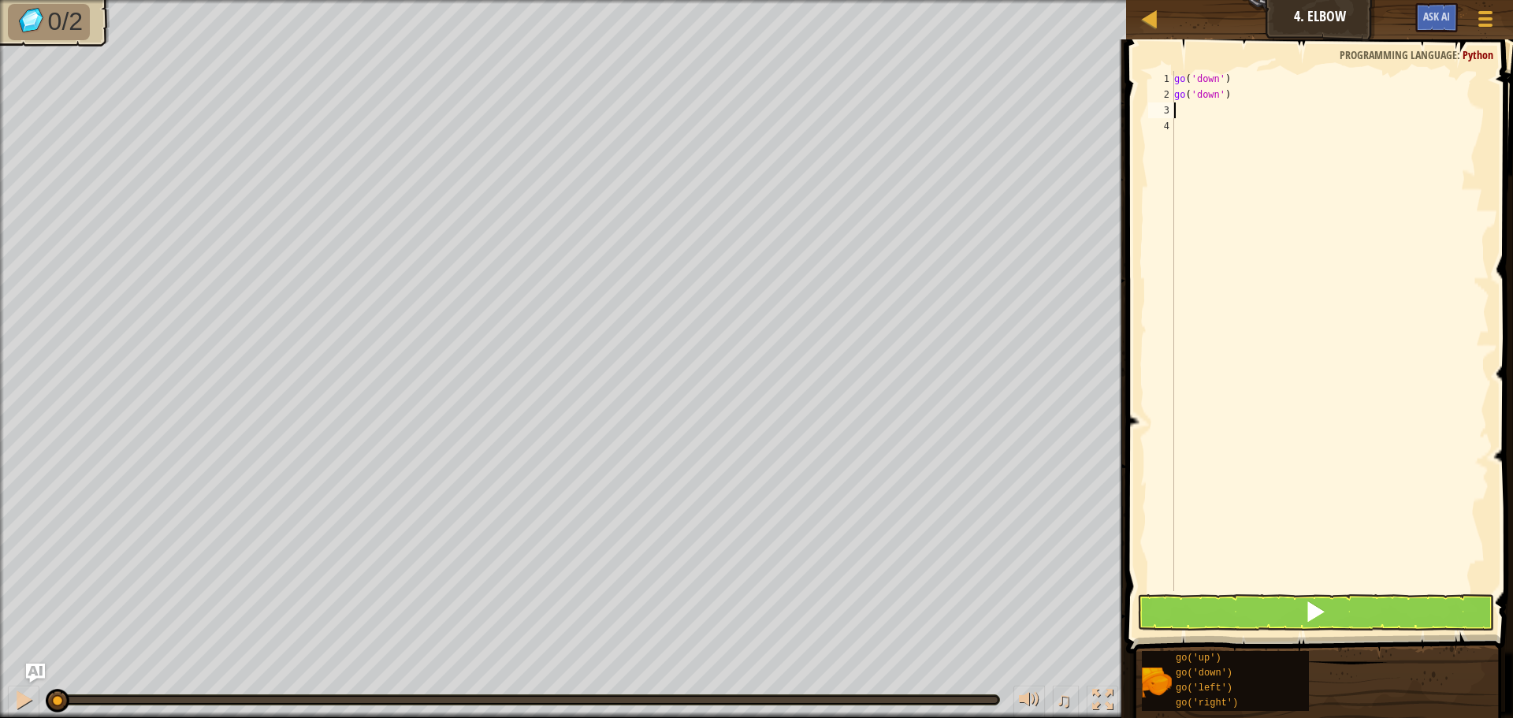
type textarea "g"
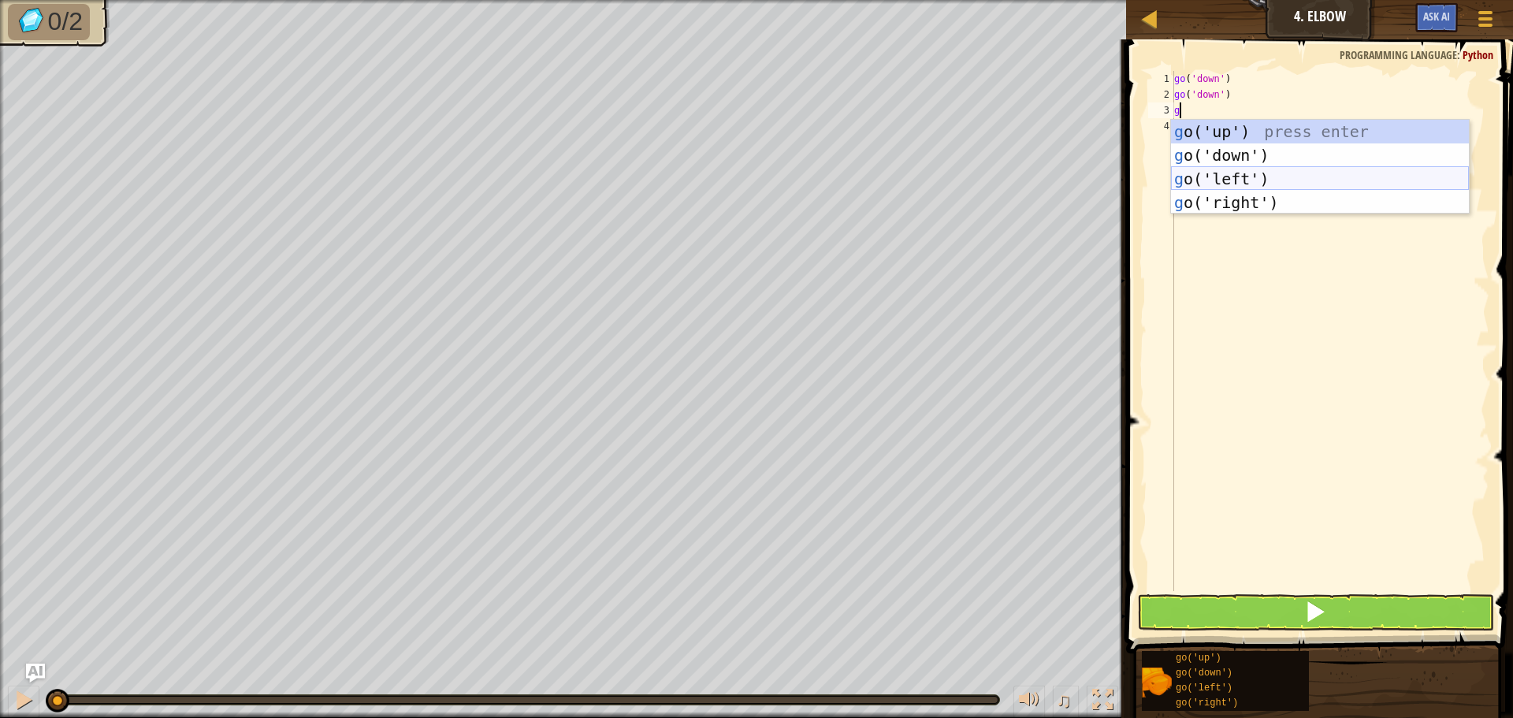
click at [1208, 171] on div "g o('up') press enter g o('down') press enter g o('left') press enter g o('righ…" at bounding box center [1320, 191] width 298 height 142
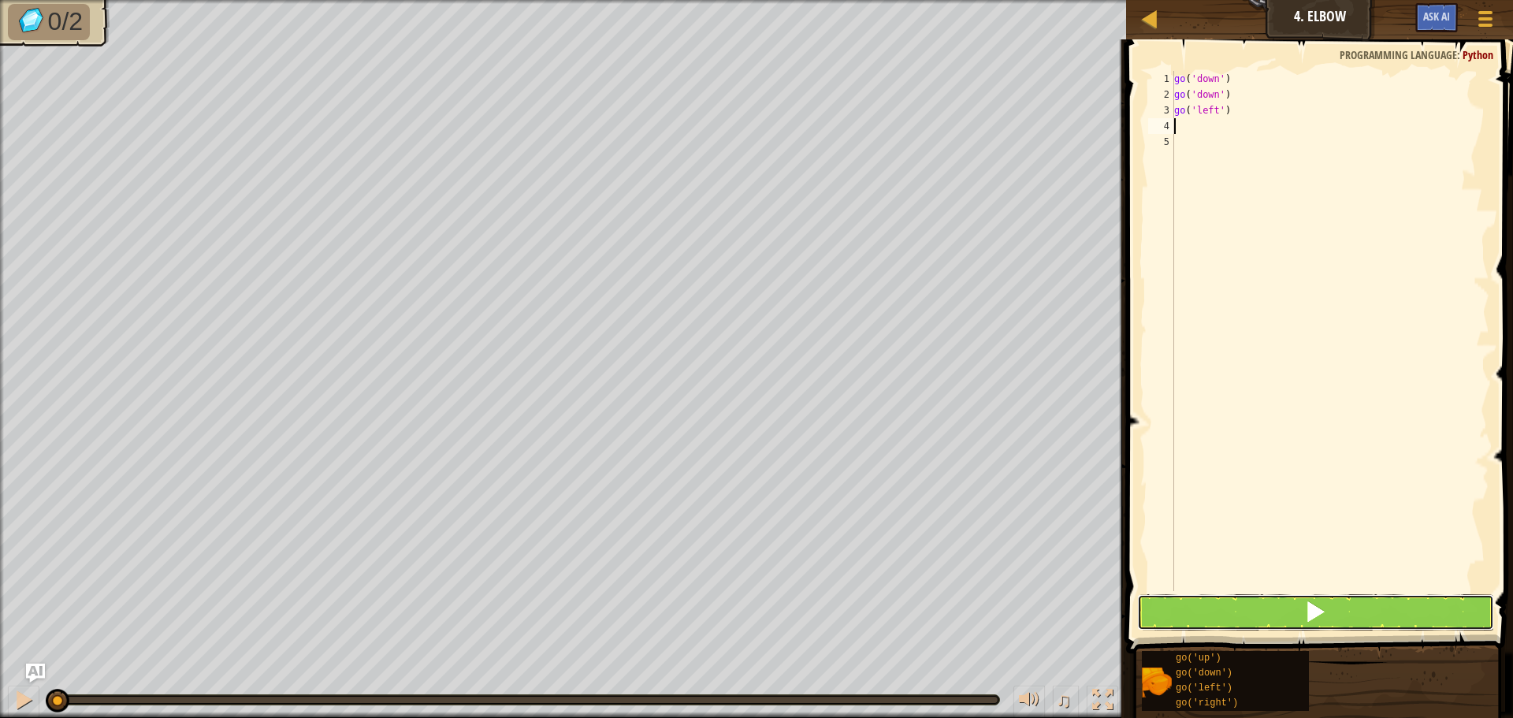
click at [1214, 619] on button at bounding box center [1315, 612] width 357 height 36
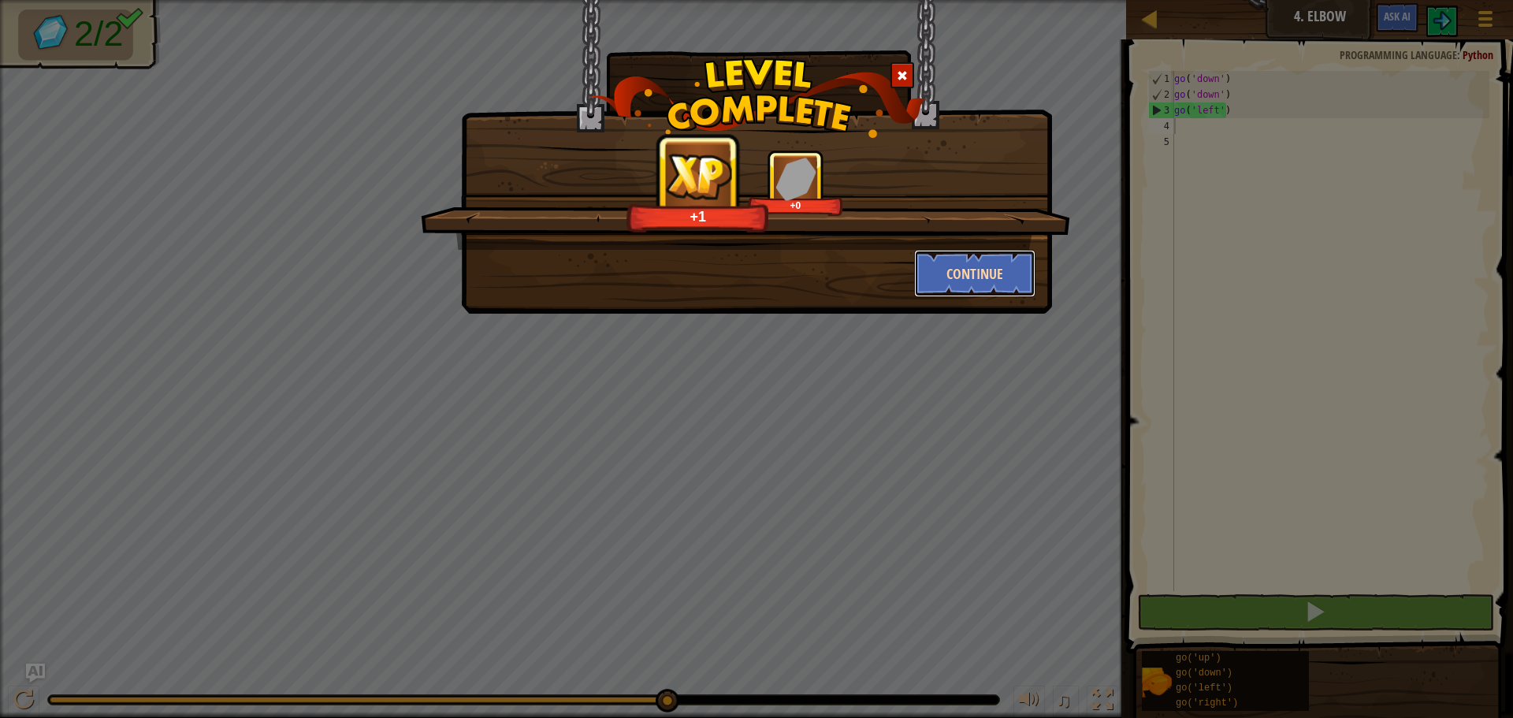
click at [957, 257] on button "Continue" at bounding box center [975, 273] width 122 height 47
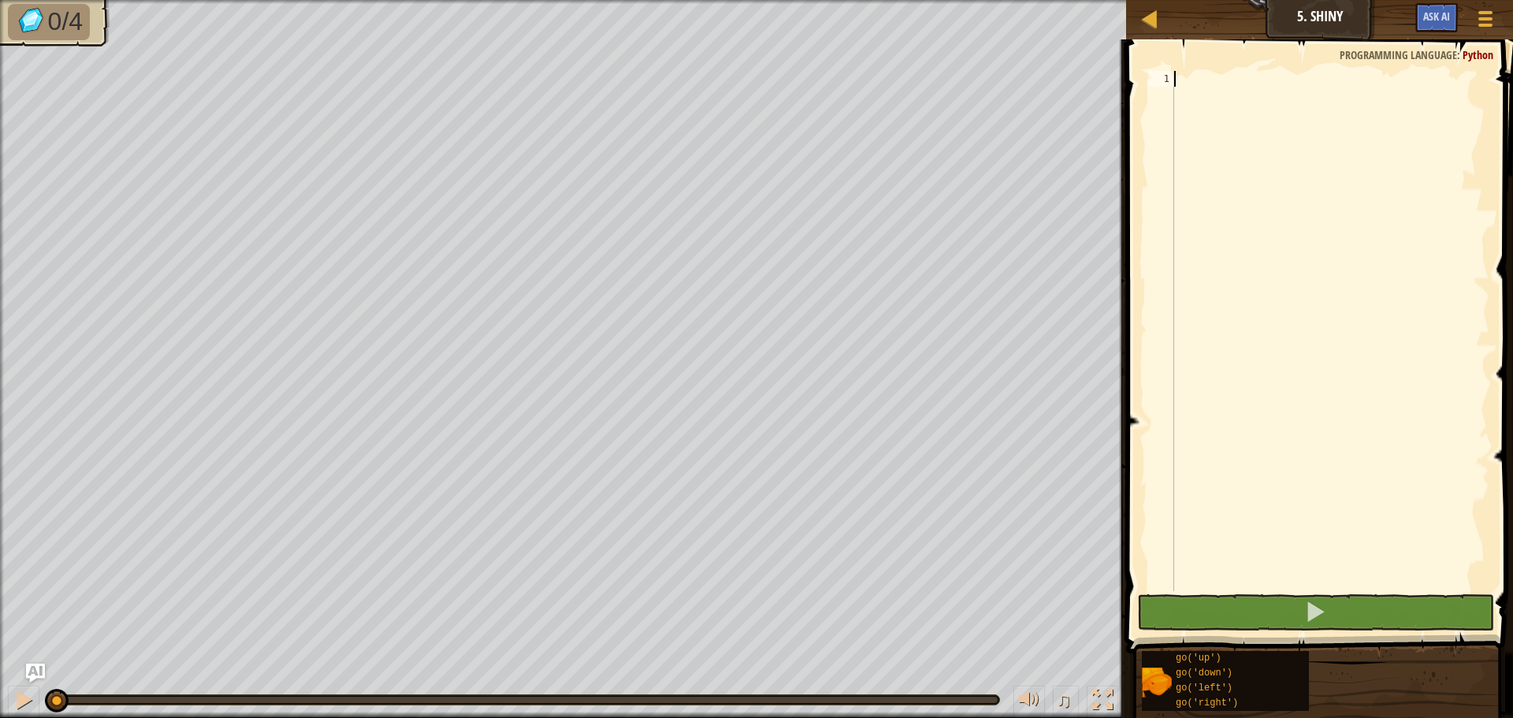
type textarea "g"
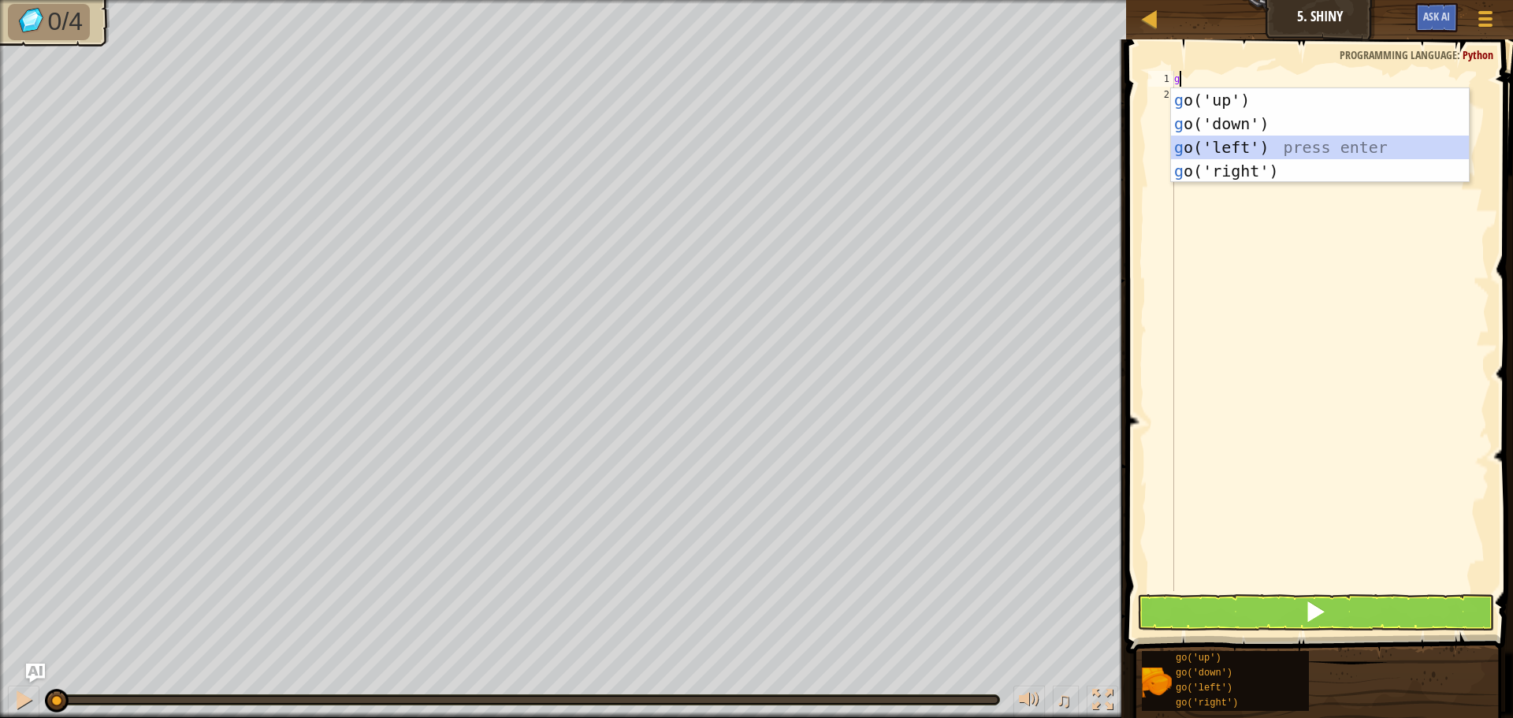
click at [1301, 137] on div "g o('up') press enter g o('down') press enter g o('left') press enter g o('righ…" at bounding box center [1320, 159] width 298 height 142
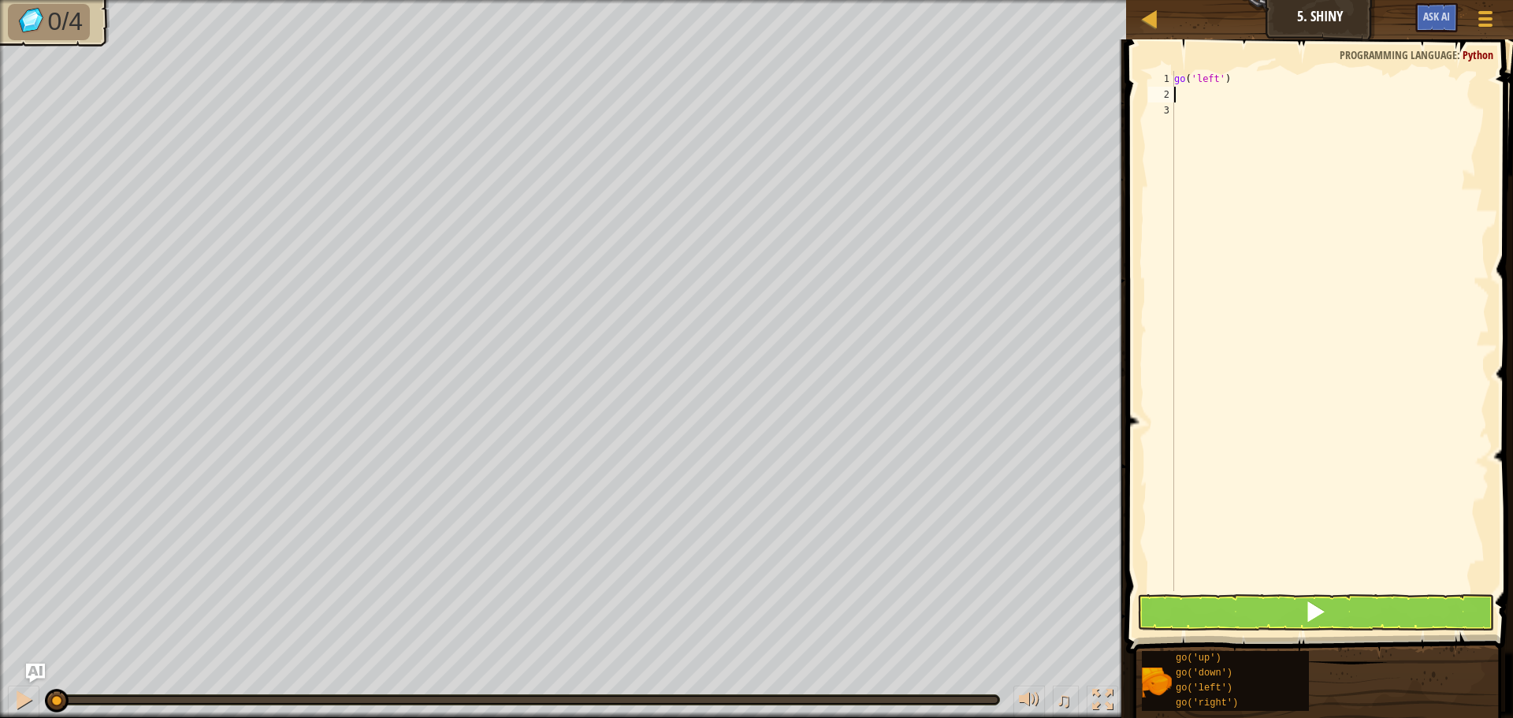
type textarea "g"
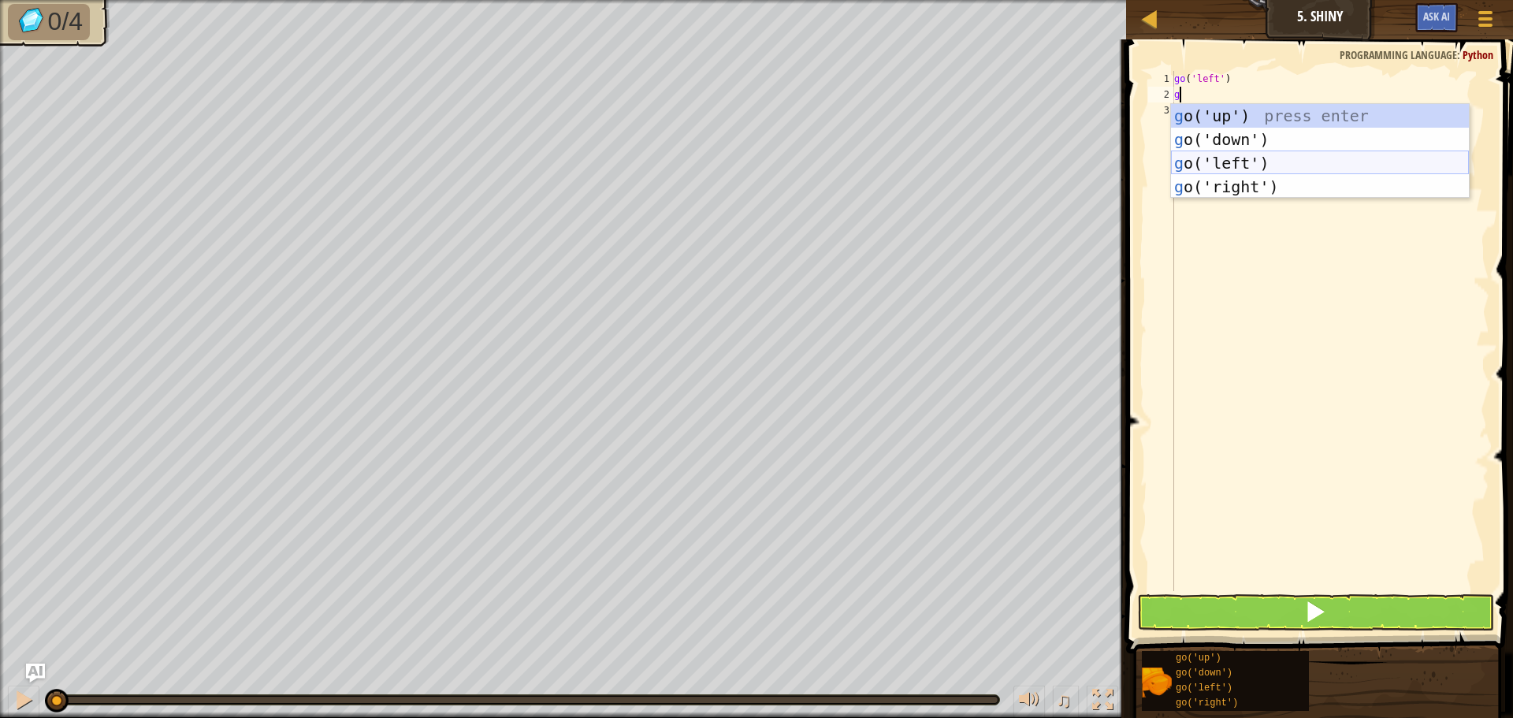
click at [1249, 165] on div "g o('up') press enter g o('down') press enter g o('left') press enter g o('righ…" at bounding box center [1320, 175] width 298 height 142
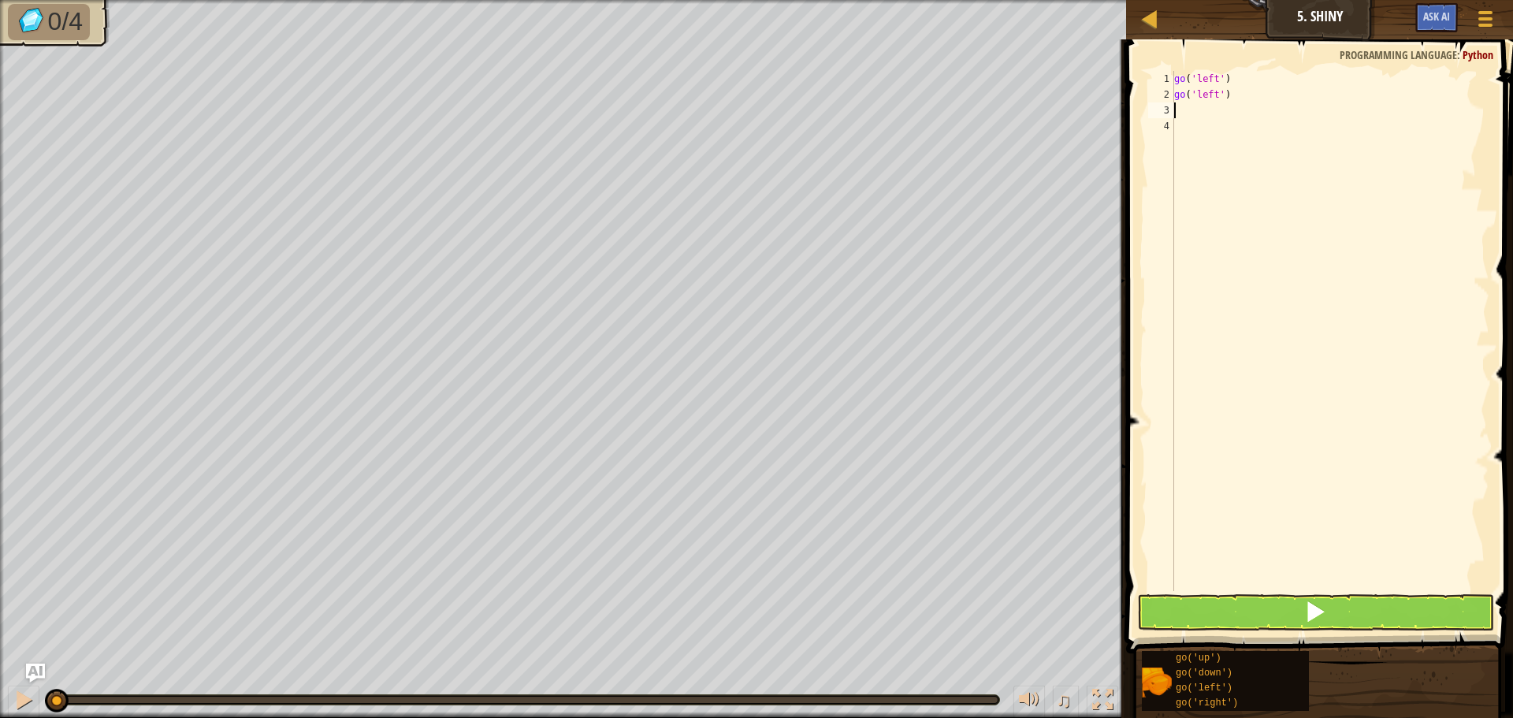
type textarea "g"
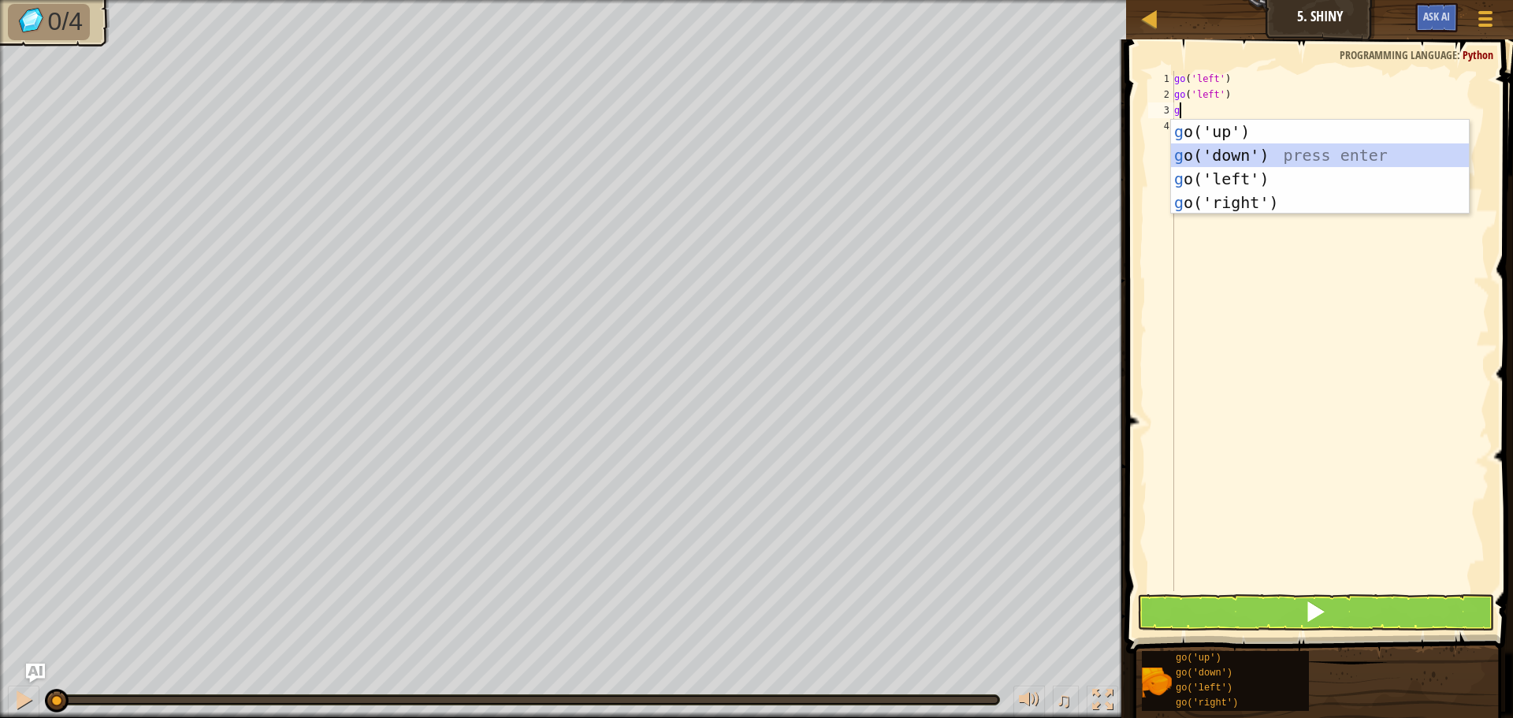
click at [1264, 155] on div "g o('up') press enter g o('down') press enter g o('left') press enter g o('righ…" at bounding box center [1320, 191] width 298 height 142
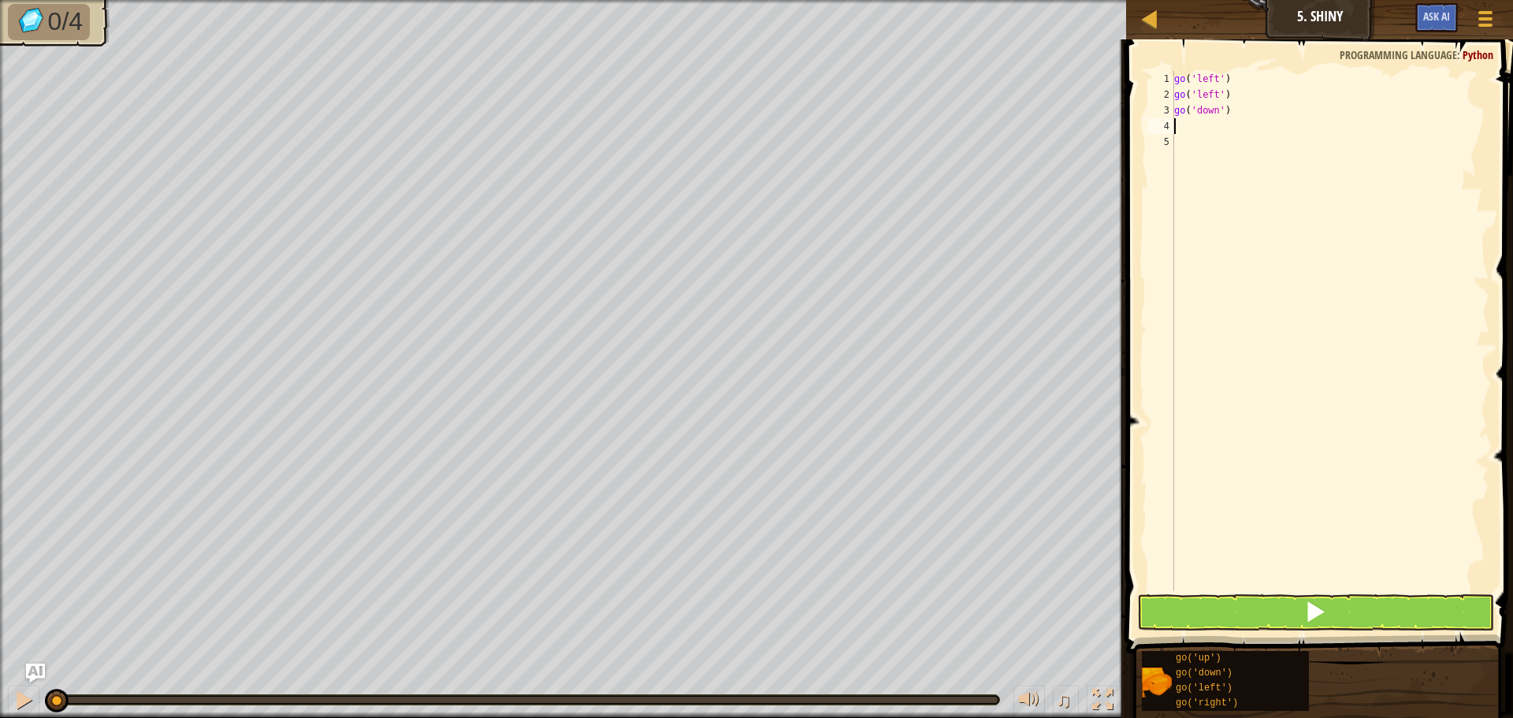
type textarea "g"
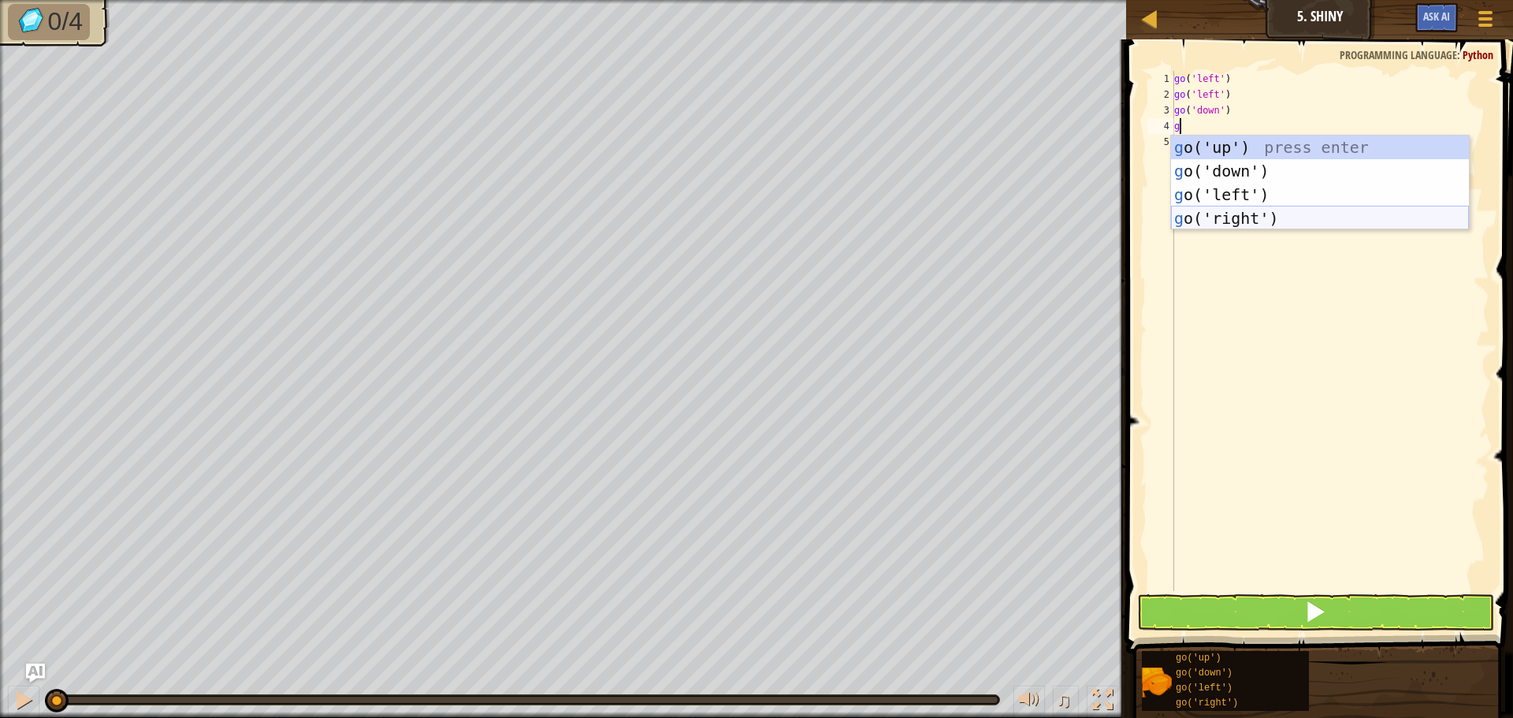
click at [1240, 211] on div "g o('up') press enter g o('down') press enter g o('left') press enter g o('righ…" at bounding box center [1320, 207] width 298 height 142
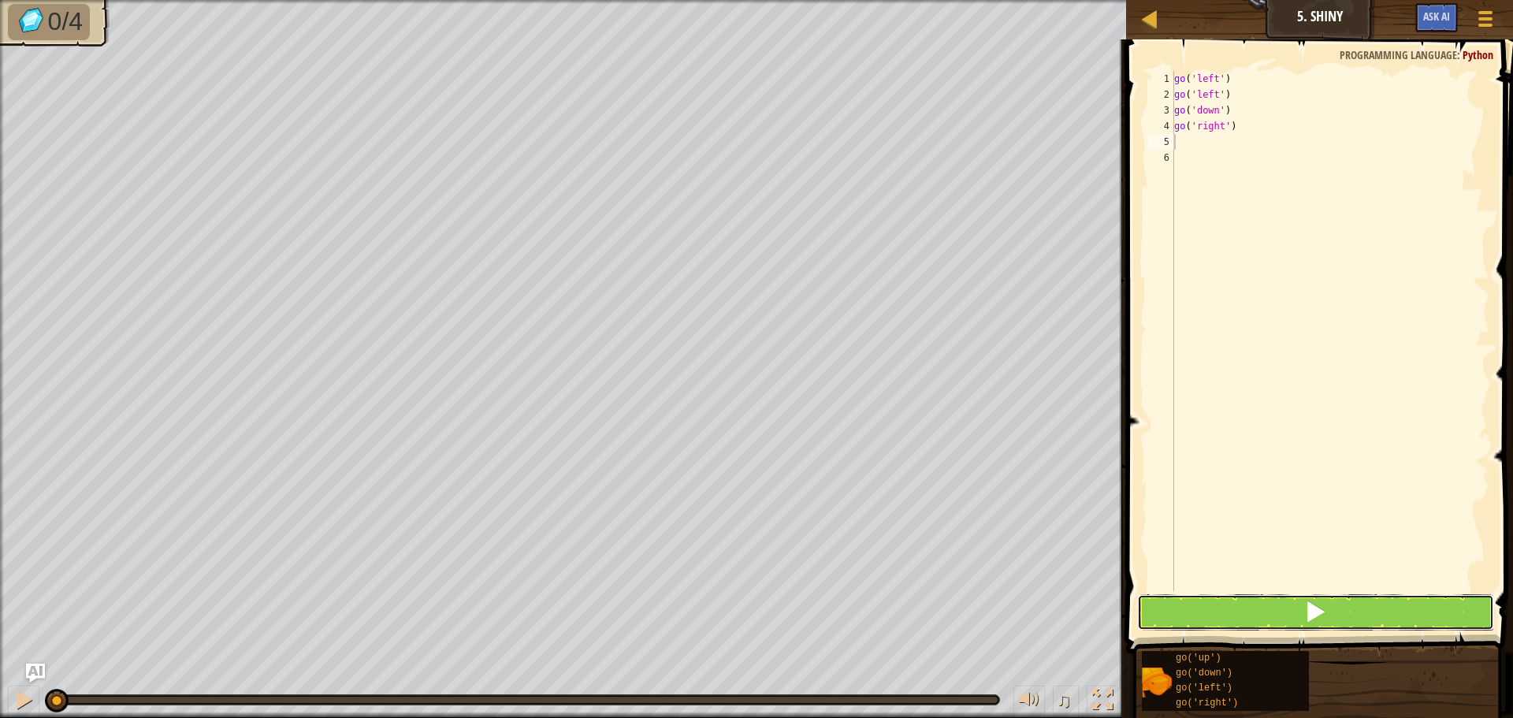
click at [1314, 595] on button at bounding box center [1315, 612] width 357 height 36
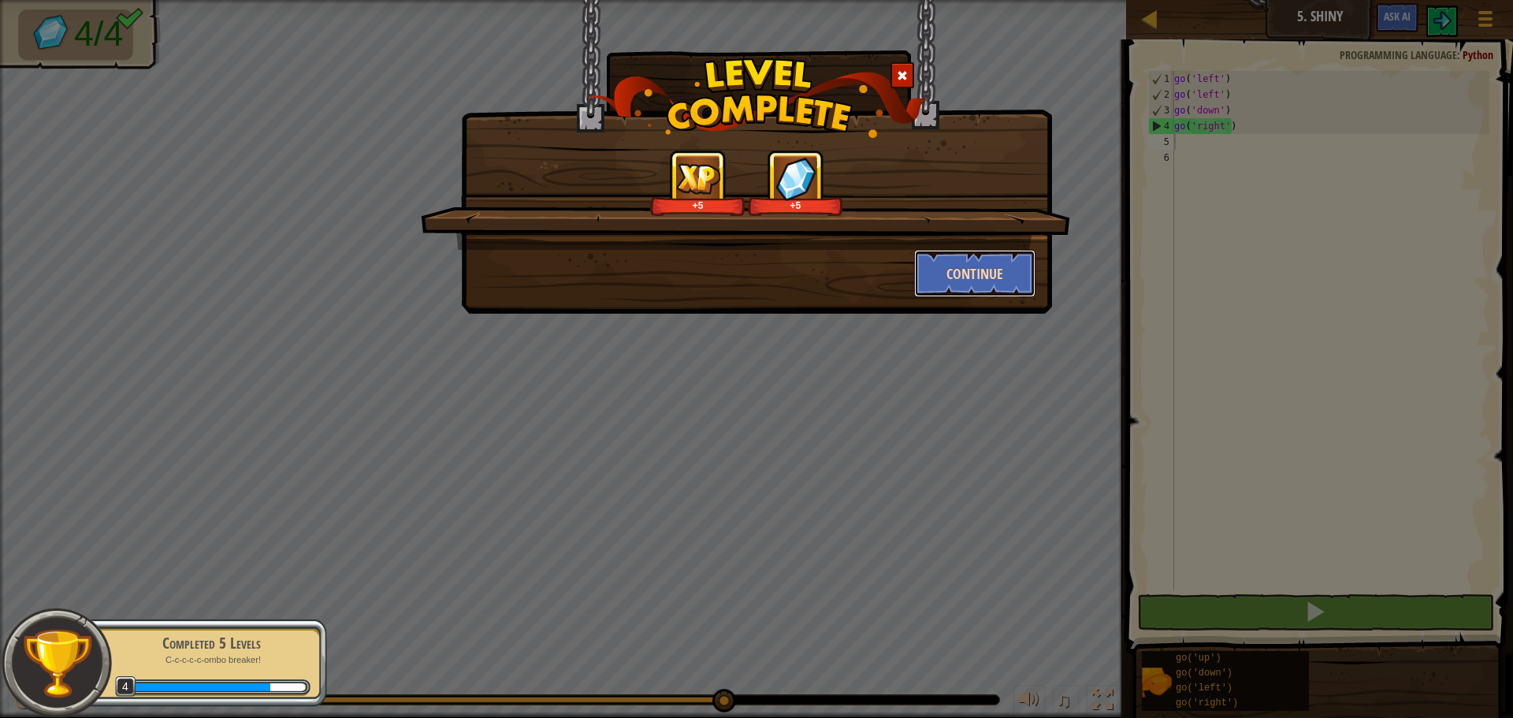
click at [937, 271] on button "Continue" at bounding box center [975, 273] width 122 height 47
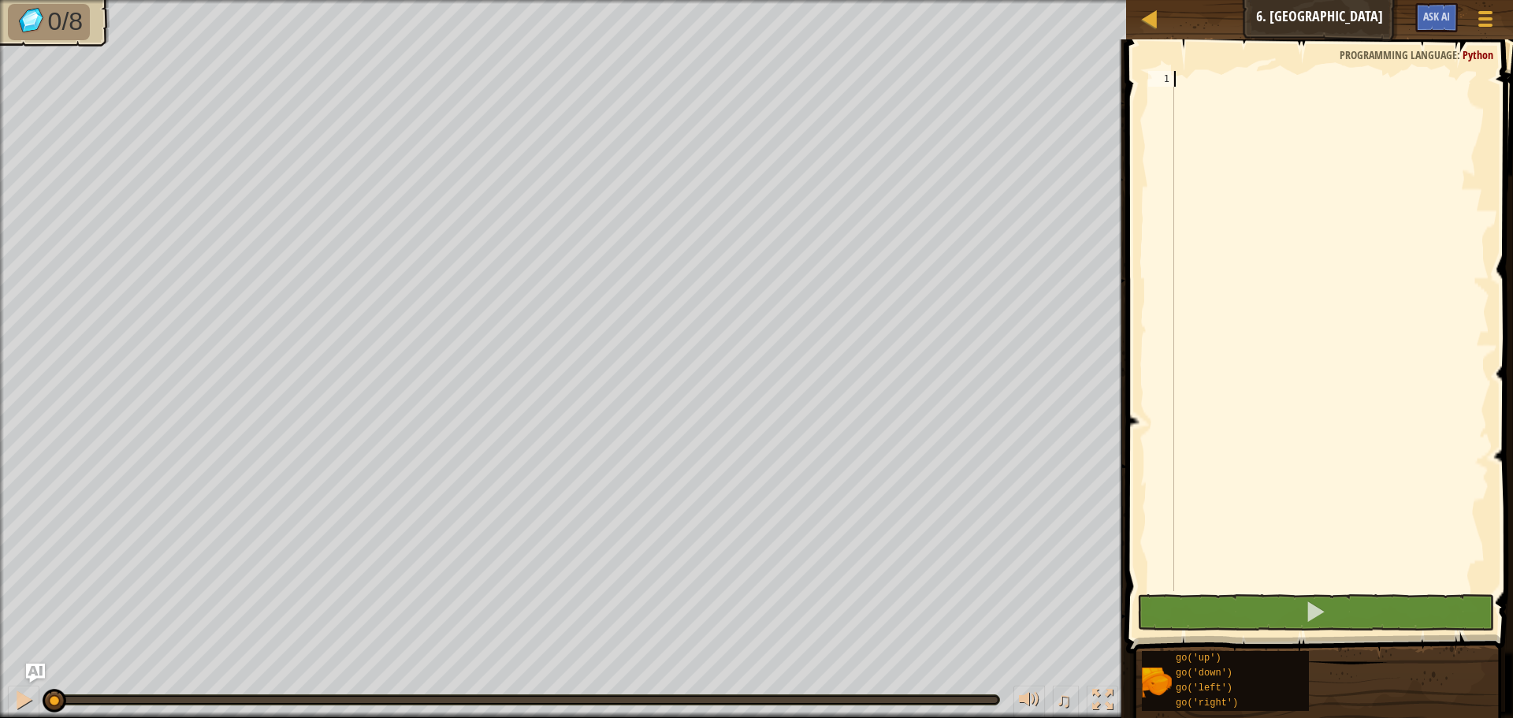
type textarea "g"
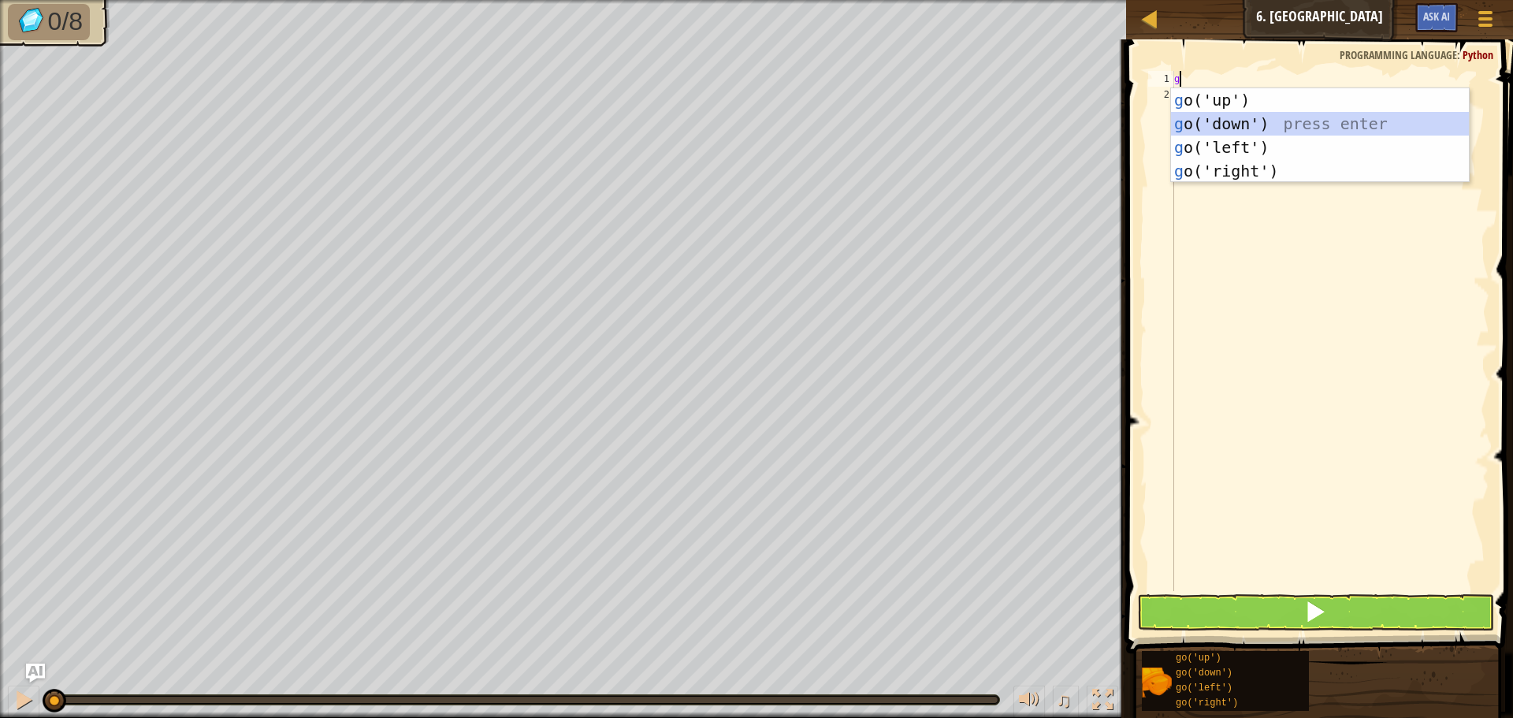
click at [1236, 123] on div "g o('up') press enter g o('down') press enter g o('left') press enter g o('righ…" at bounding box center [1320, 159] width 298 height 142
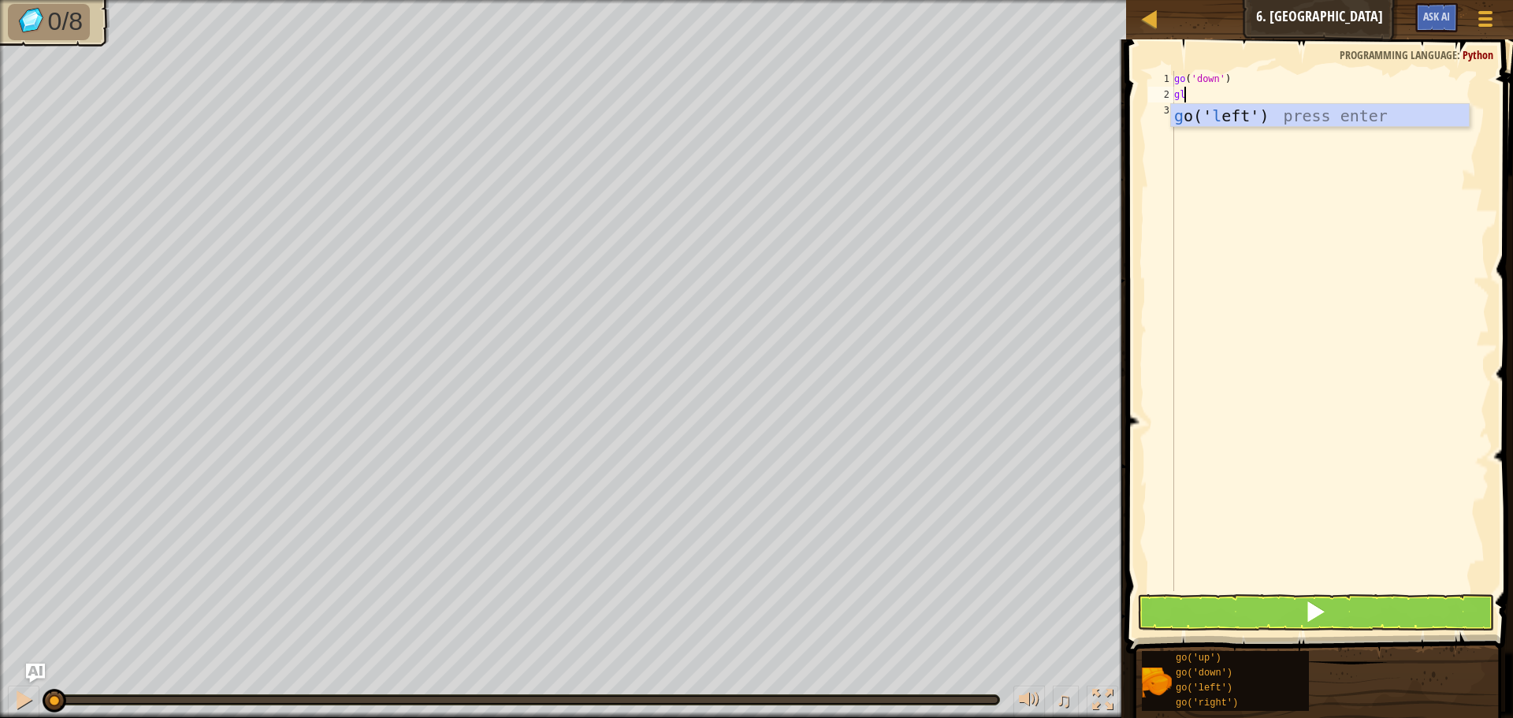
type textarea "g"
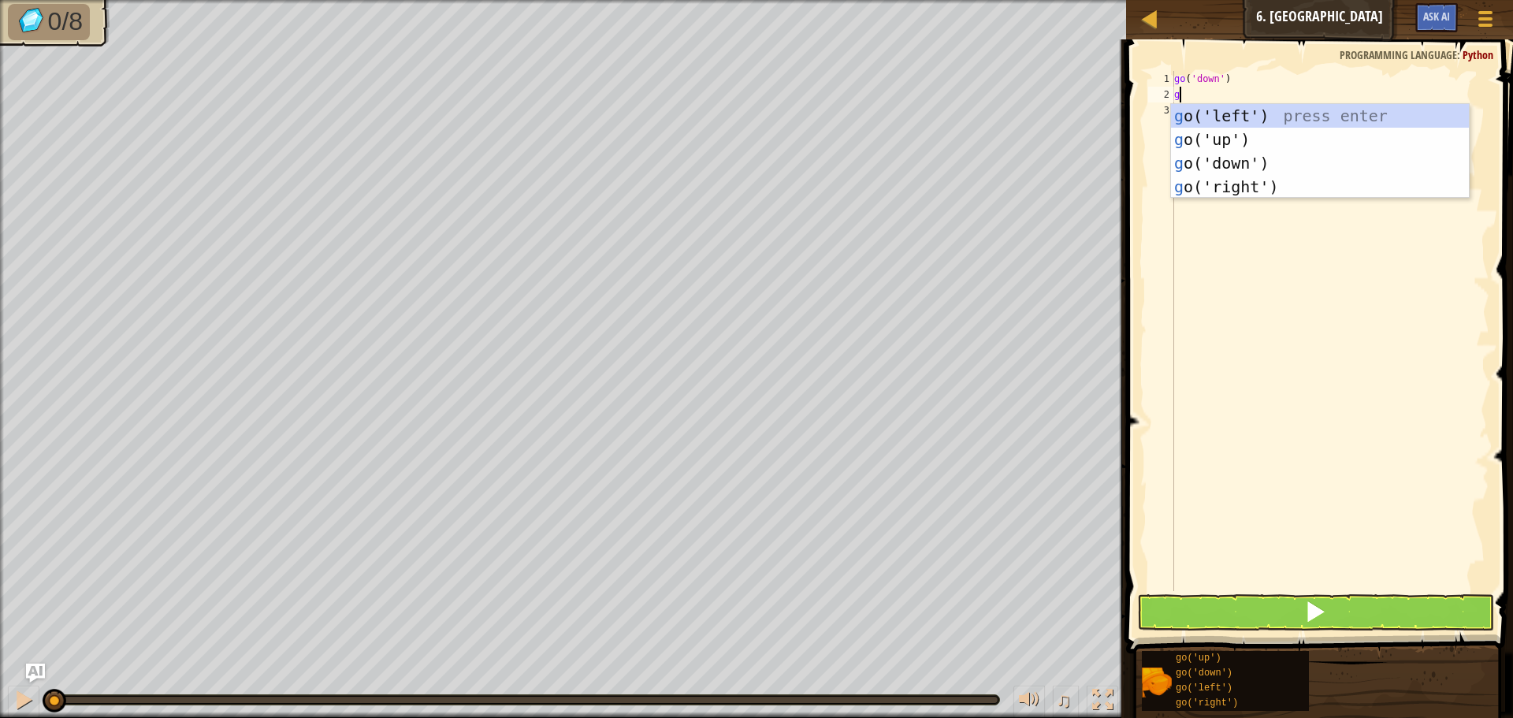
click at [1226, 125] on div "g o('left') press enter g o('up') press enter g o('down') press enter g o('righ…" at bounding box center [1320, 175] width 298 height 142
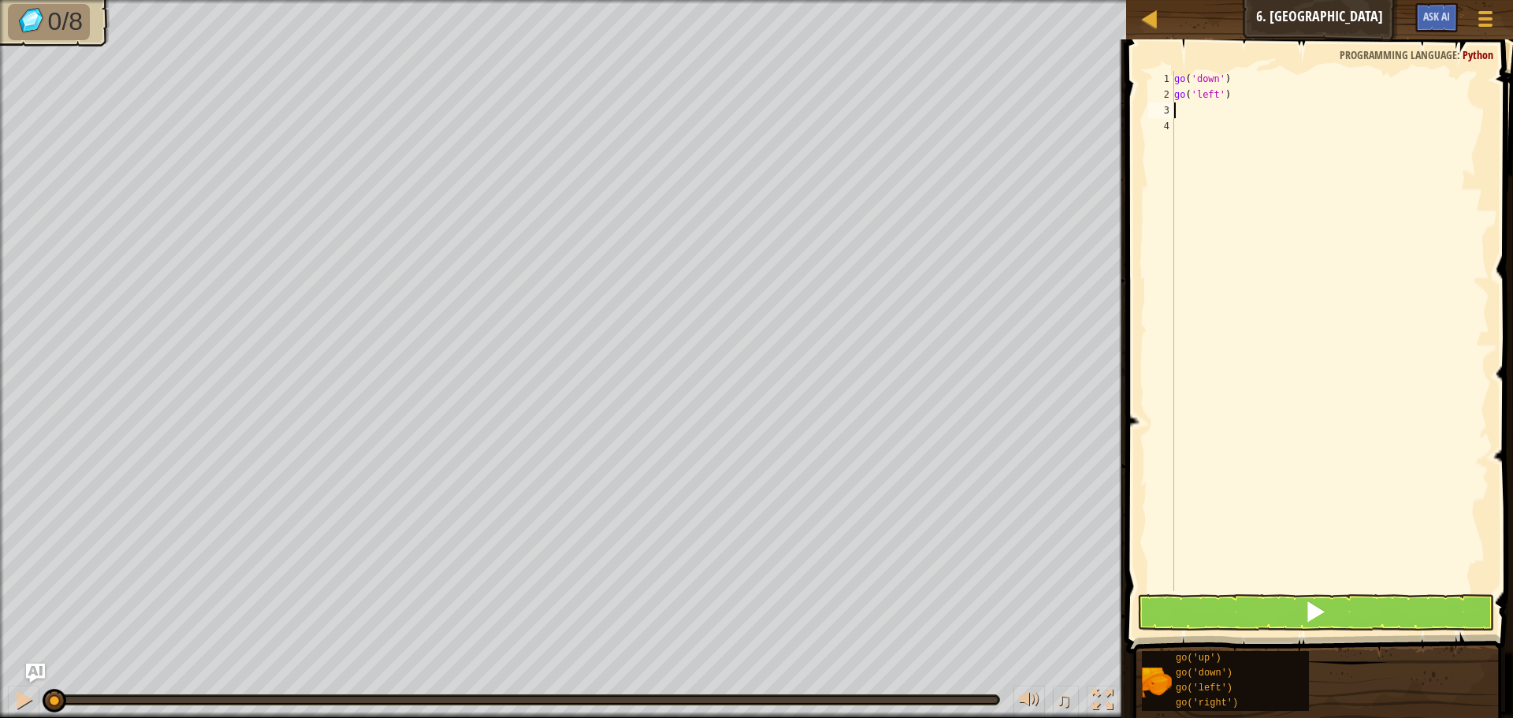
type textarea "g"
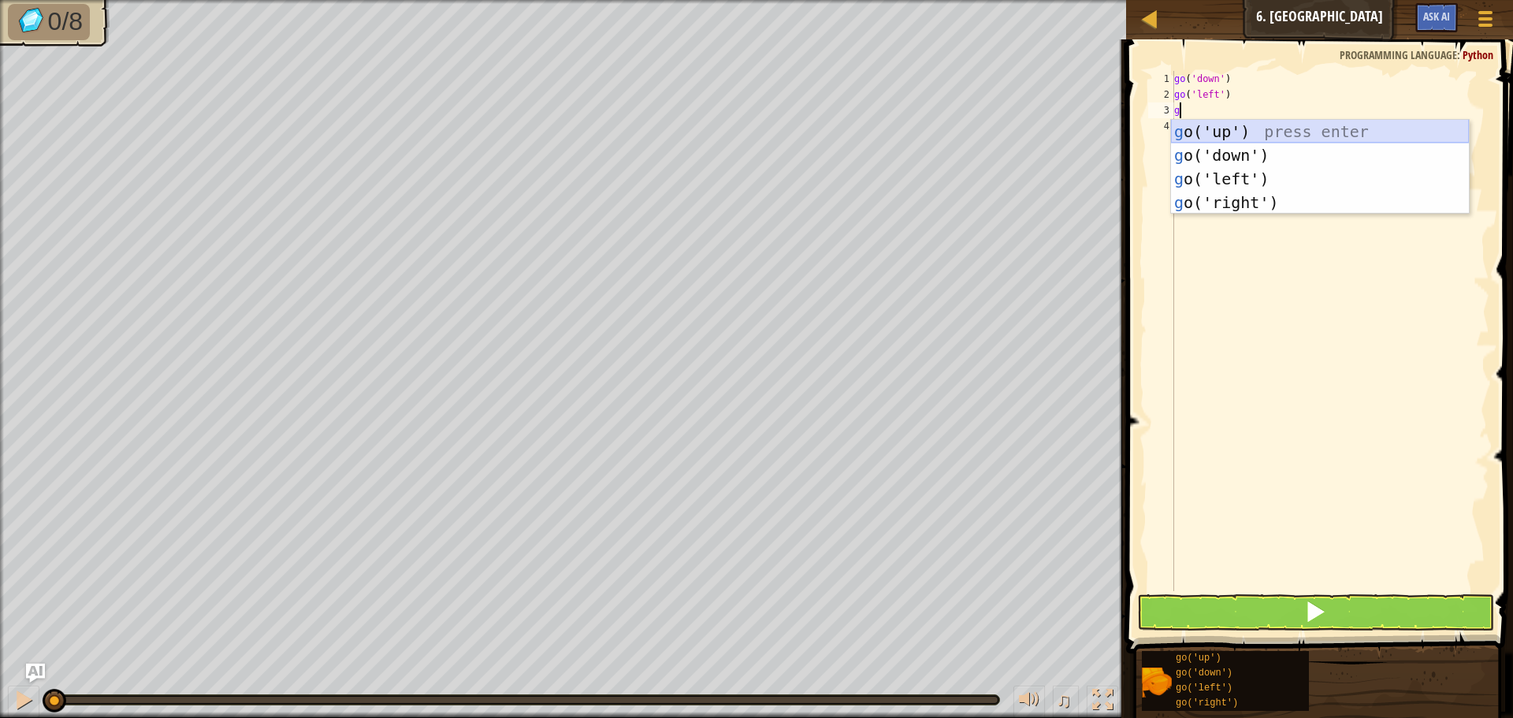
click at [1232, 132] on div "g o('up') press enter g o('down') press enter g o('left') press enter g o('righ…" at bounding box center [1320, 191] width 298 height 142
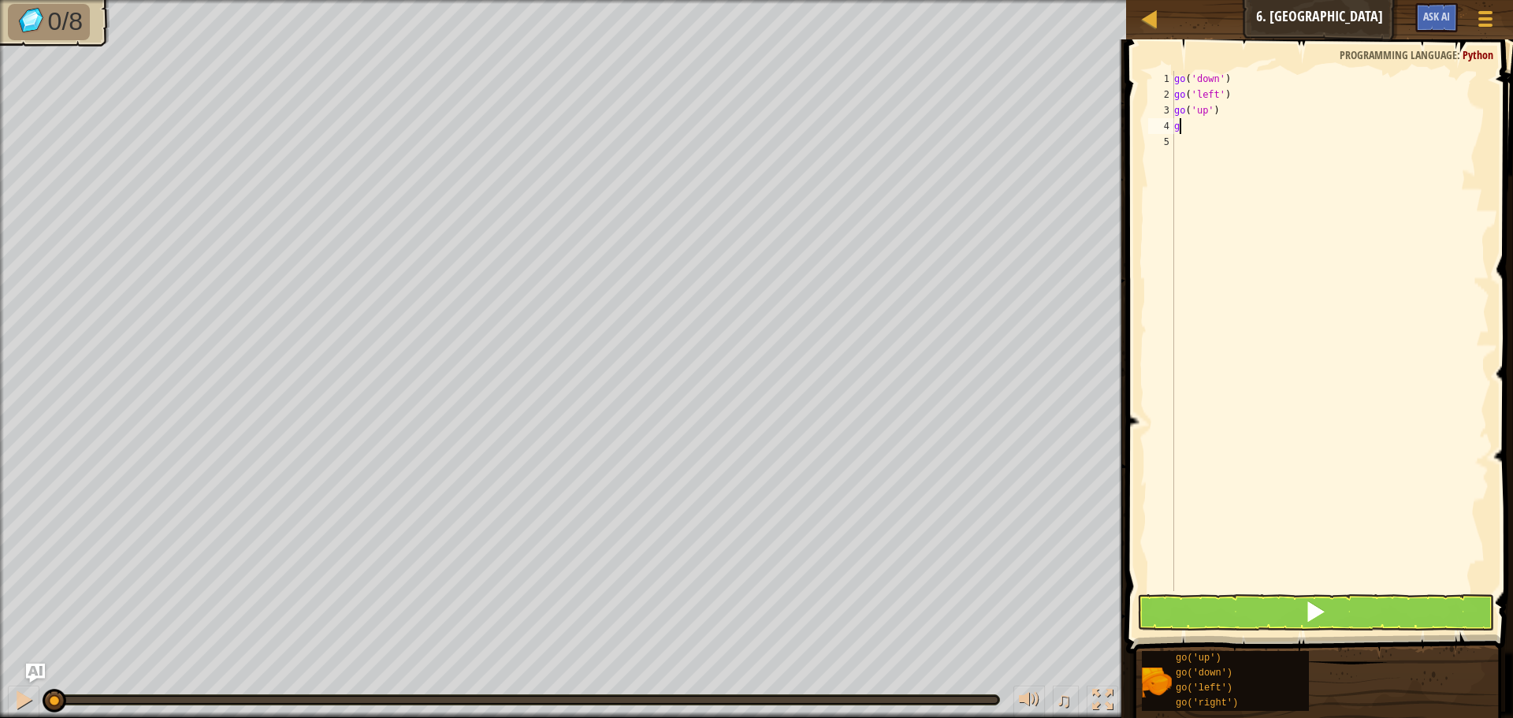
click at [1232, 132] on div "go ( 'down' ) go ( 'left' ) go ( 'up' ) g" at bounding box center [1330, 347] width 318 height 552
type textarea "g"
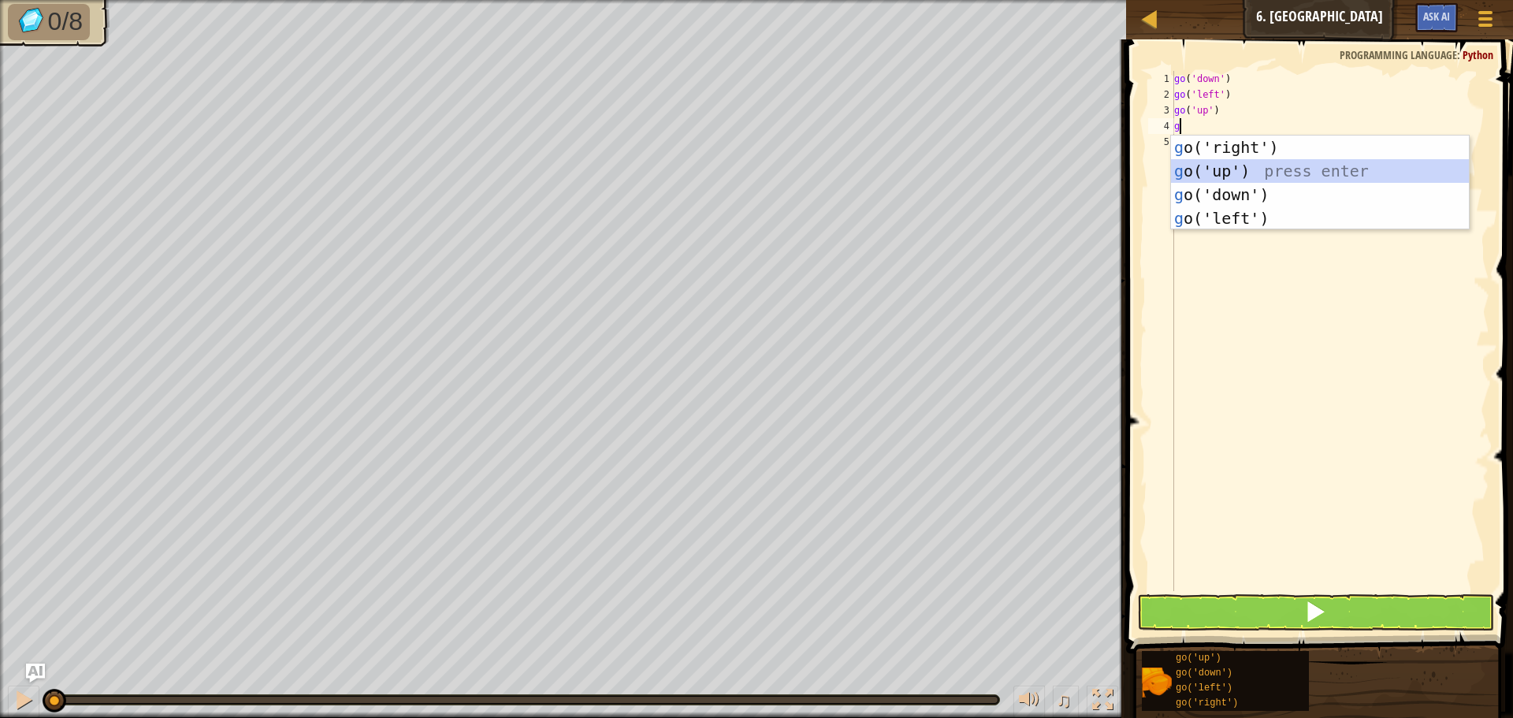
click at [1199, 166] on div "g o('right') press enter g o('up') press enter g o('down') press enter g o('lef…" at bounding box center [1320, 207] width 298 height 142
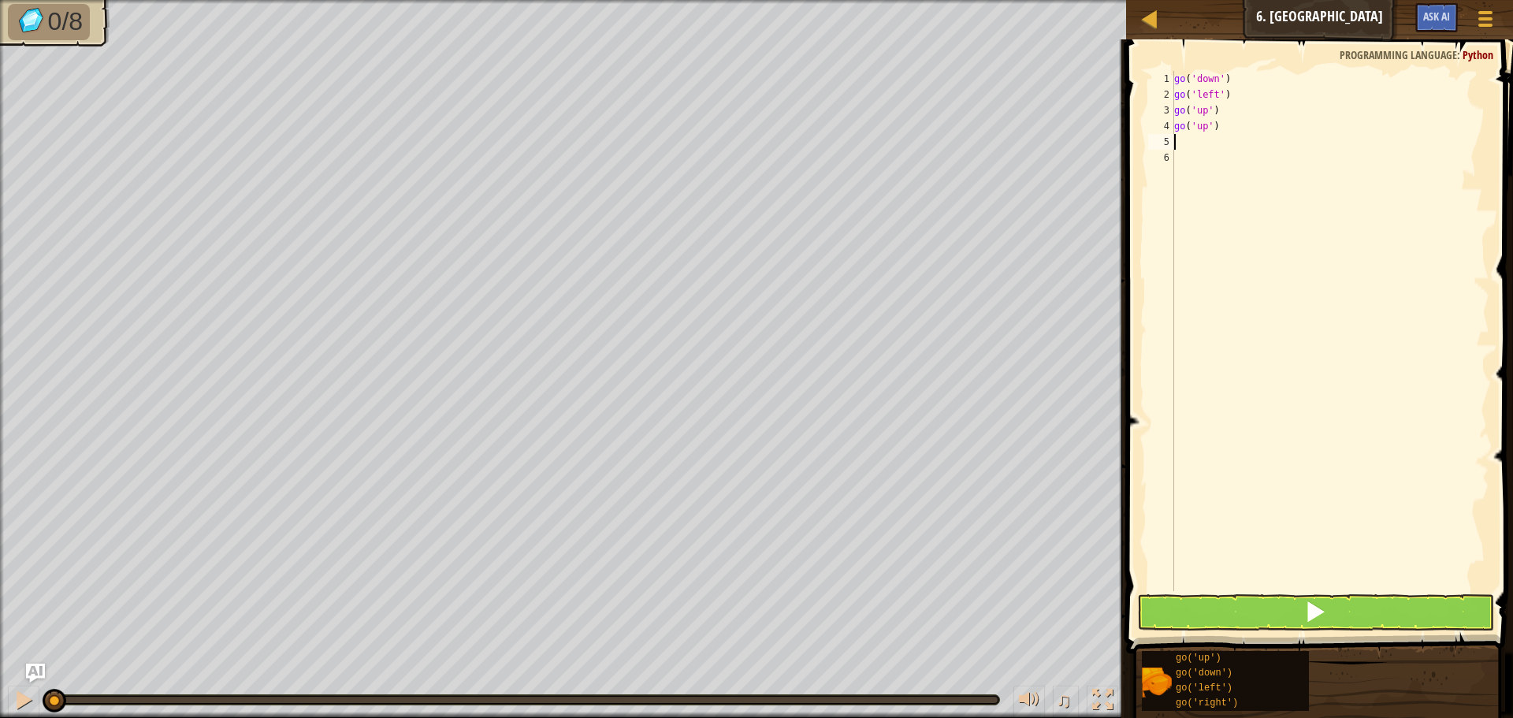
type textarea "g"
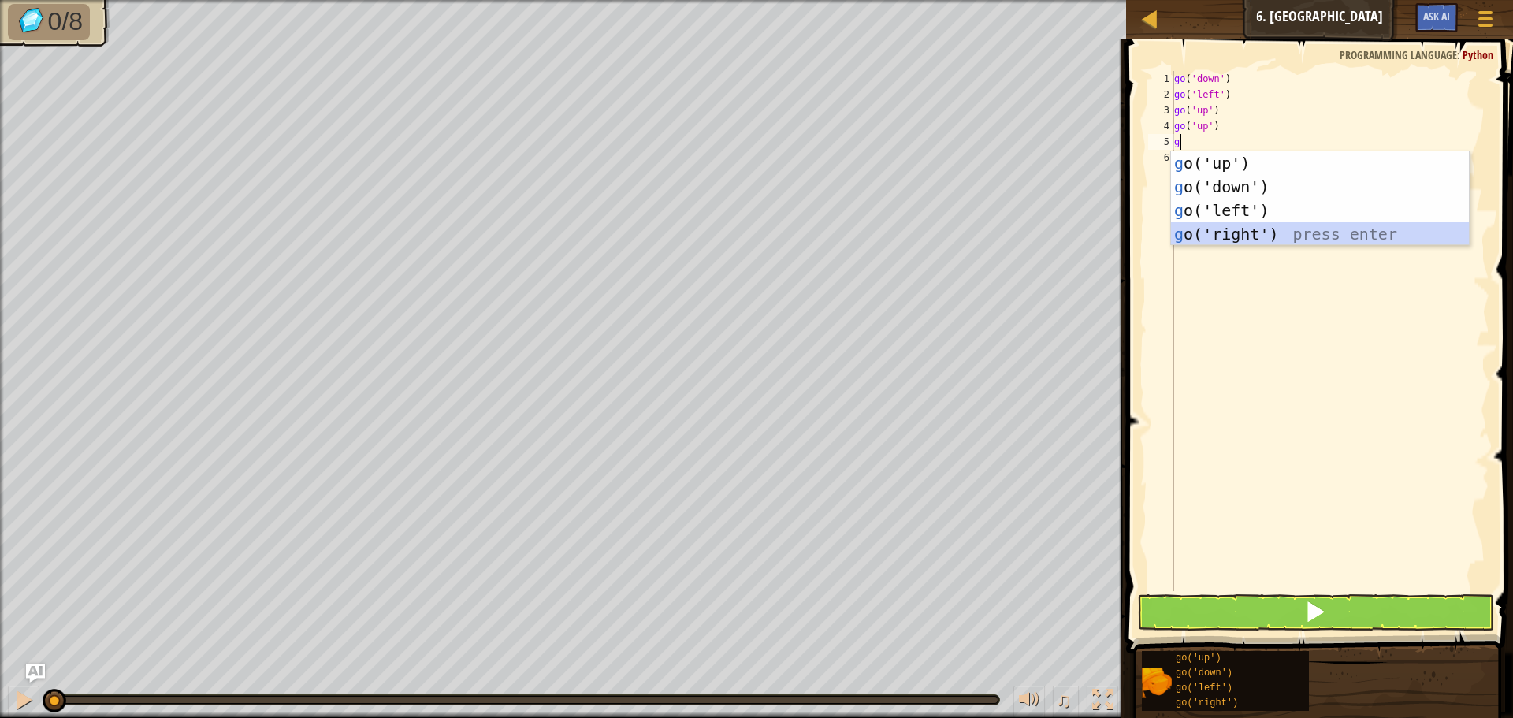
click at [1178, 232] on div "g o('up') press enter g o('down') press enter g o('left') press enter g o('righ…" at bounding box center [1320, 222] width 298 height 142
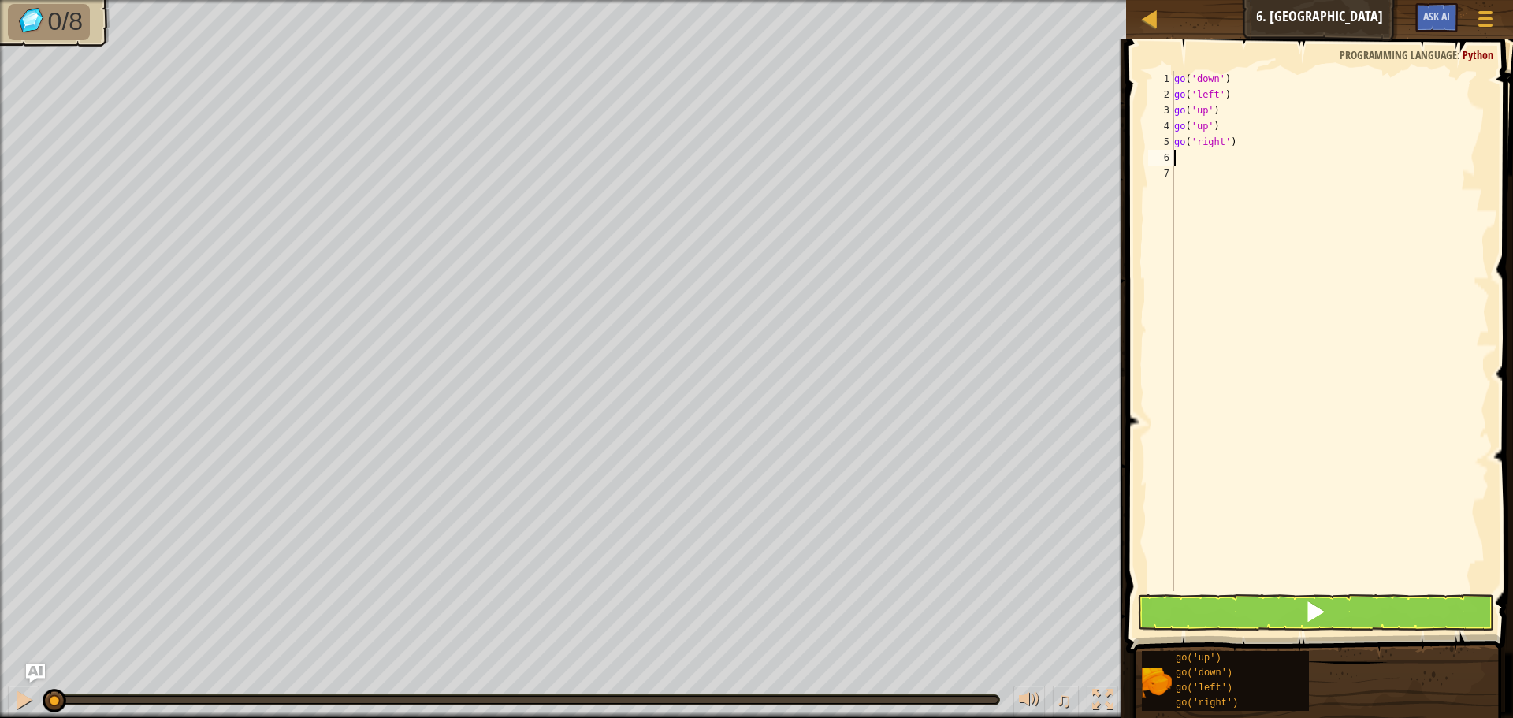
type textarea "g"
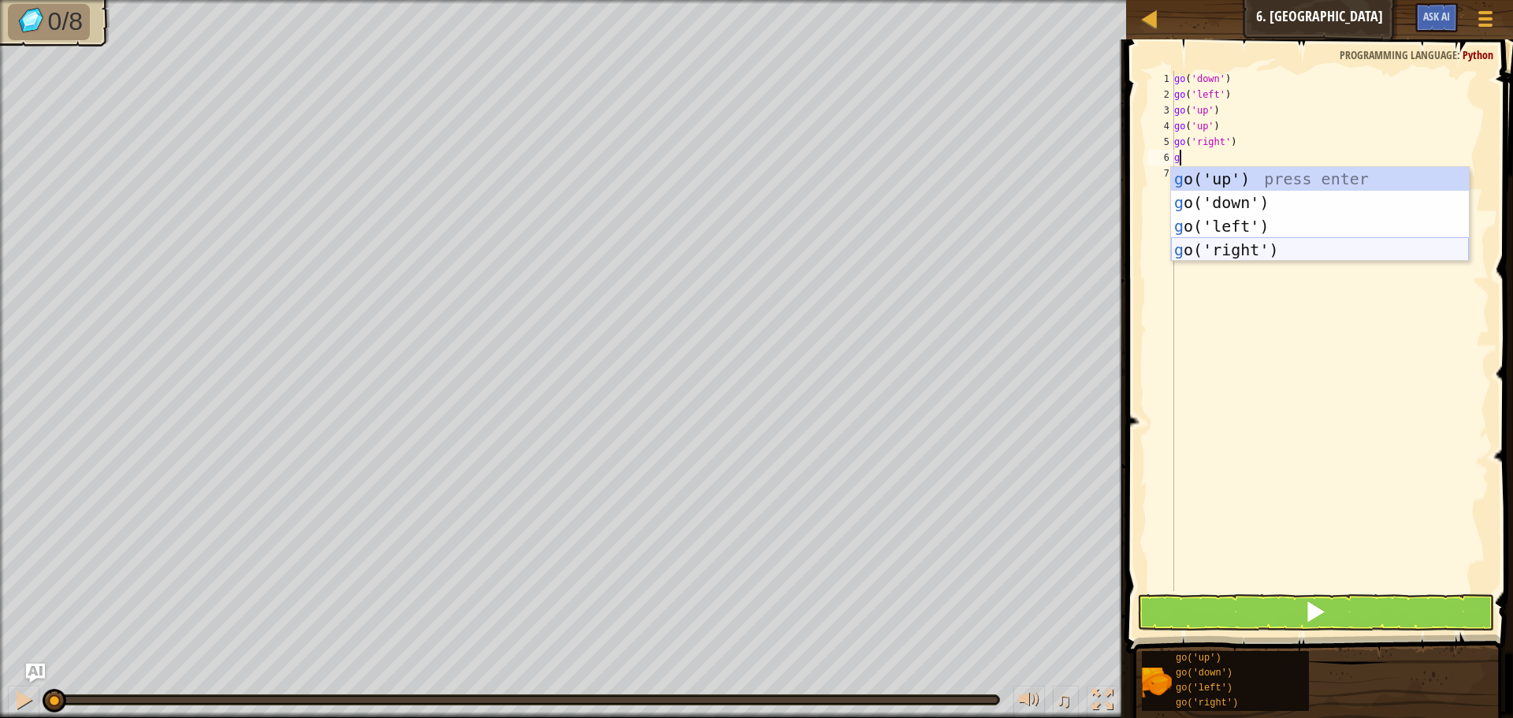
click at [1216, 247] on div "g o('up') press enter g o('down') press enter g o('left') press enter g o('righ…" at bounding box center [1320, 238] width 298 height 142
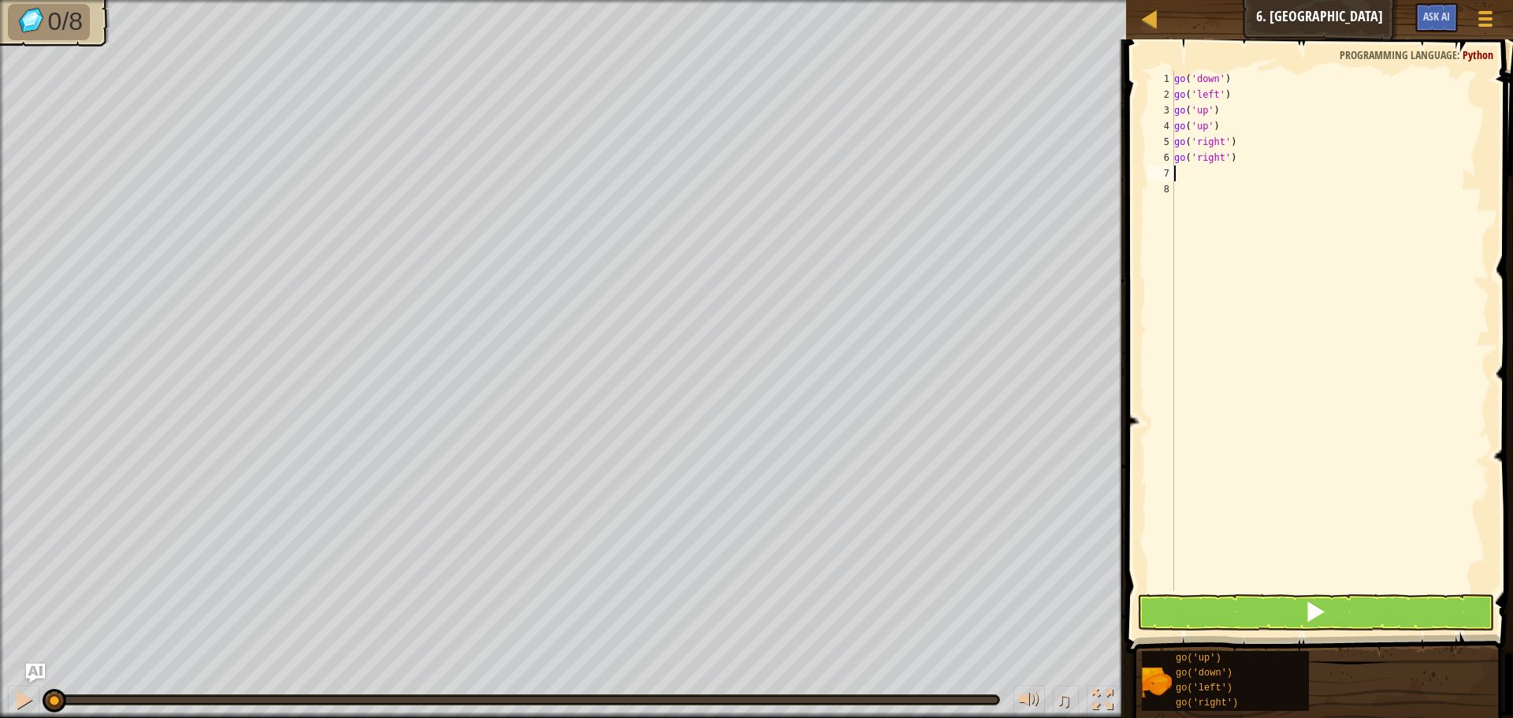
type textarea "g"
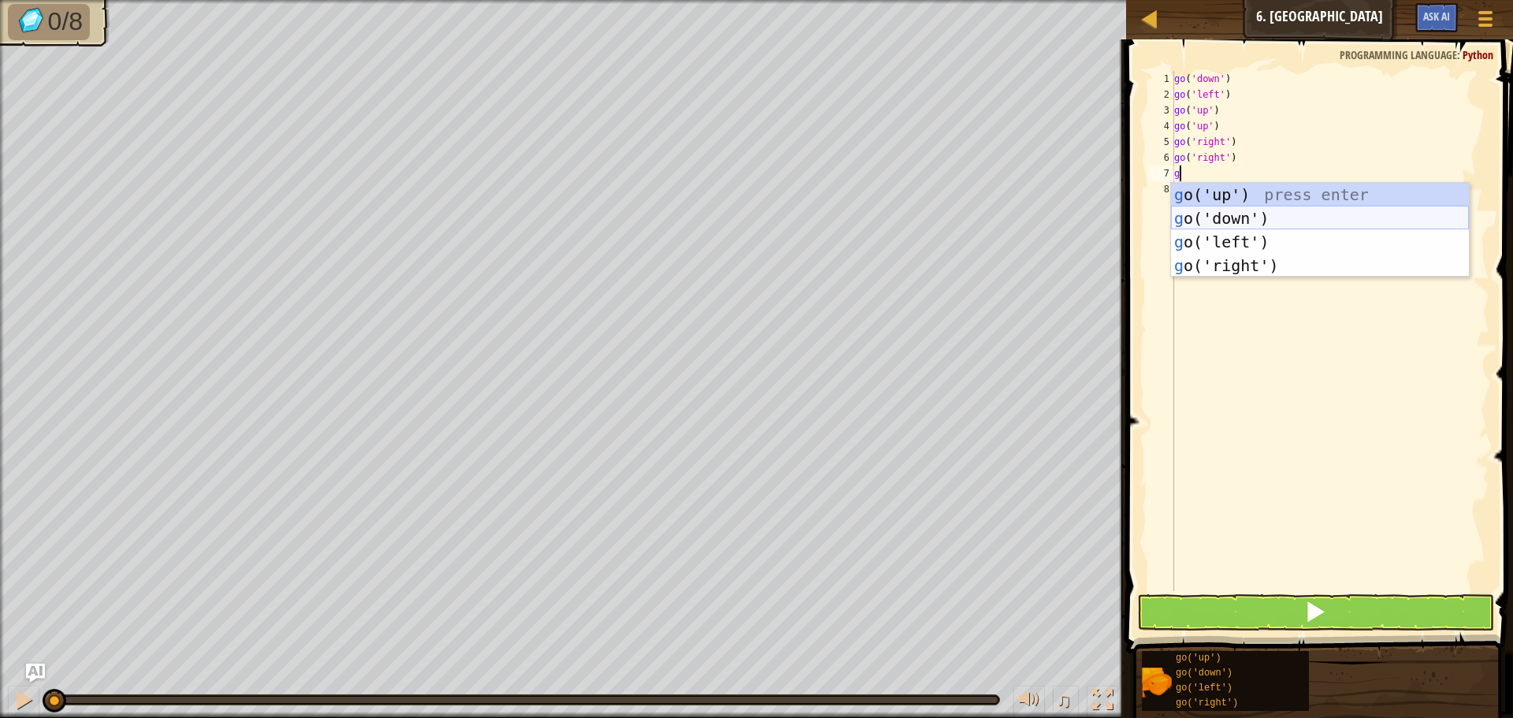
click at [1256, 218] on div "g o('up') press enter g o('down') press enter g o('left') press enter g o('righ…" at bounding box center [1320, 254] width 298 height 142
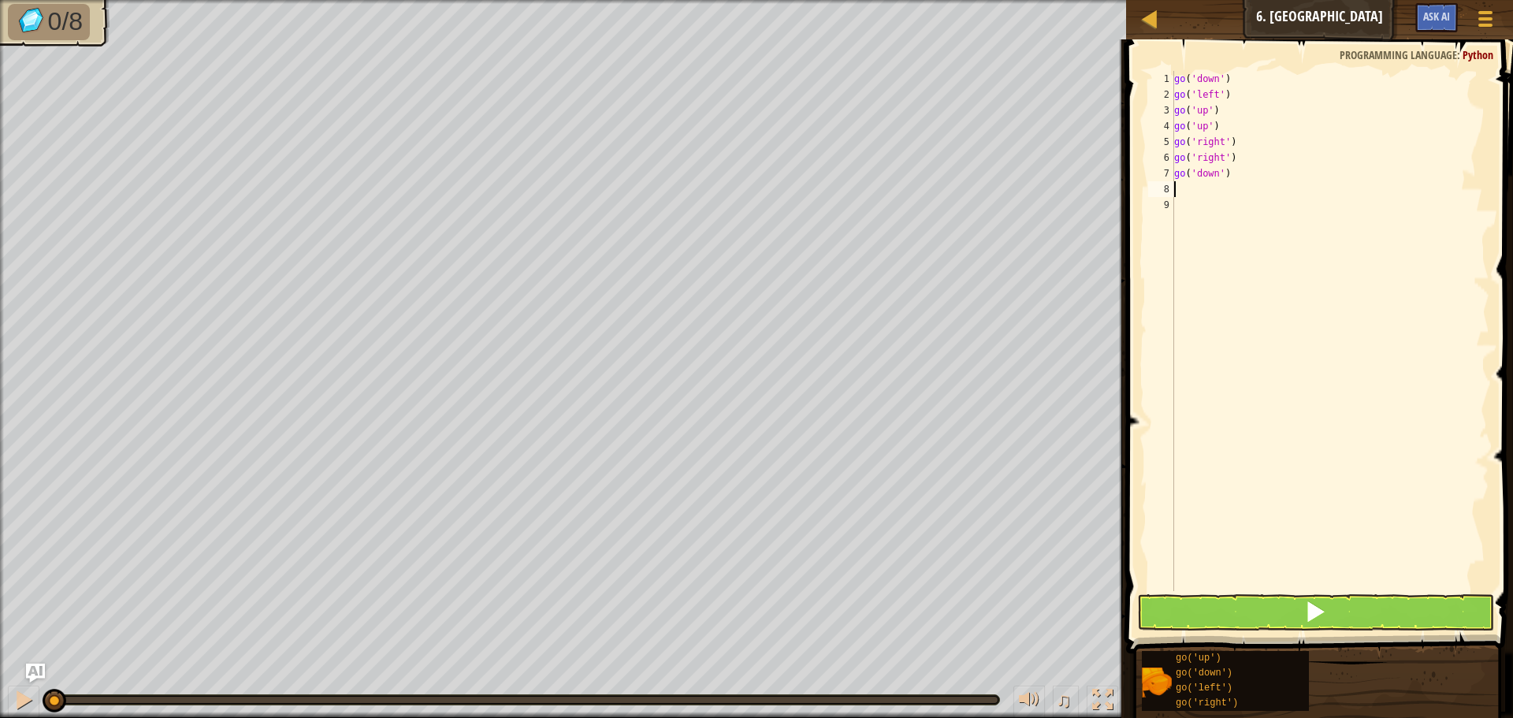
type textarea "g"
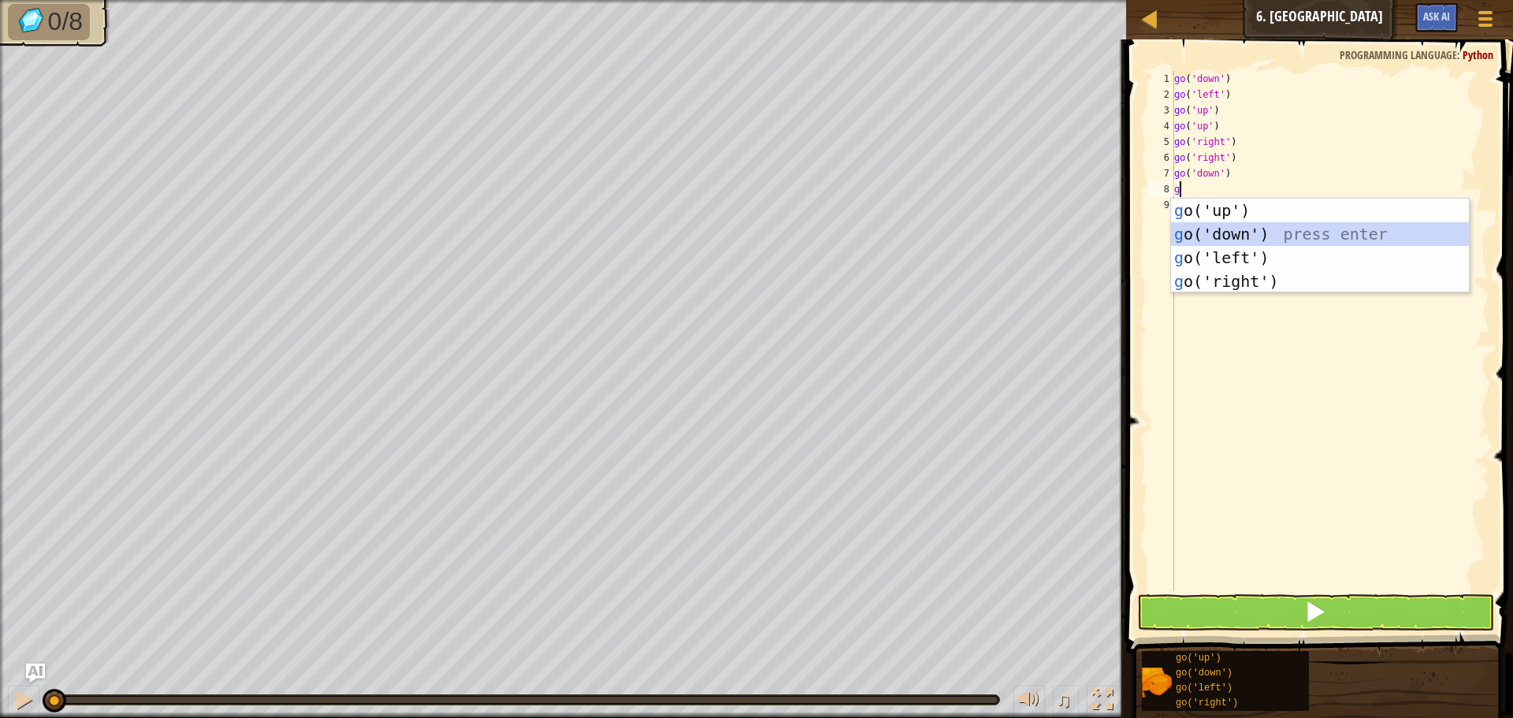
click at [1251, 228] on div "g o('up') press enter g o('down') press enter g o('left') press enter g o('righ…" at bounding box center [1320, 270] width 298 height 142
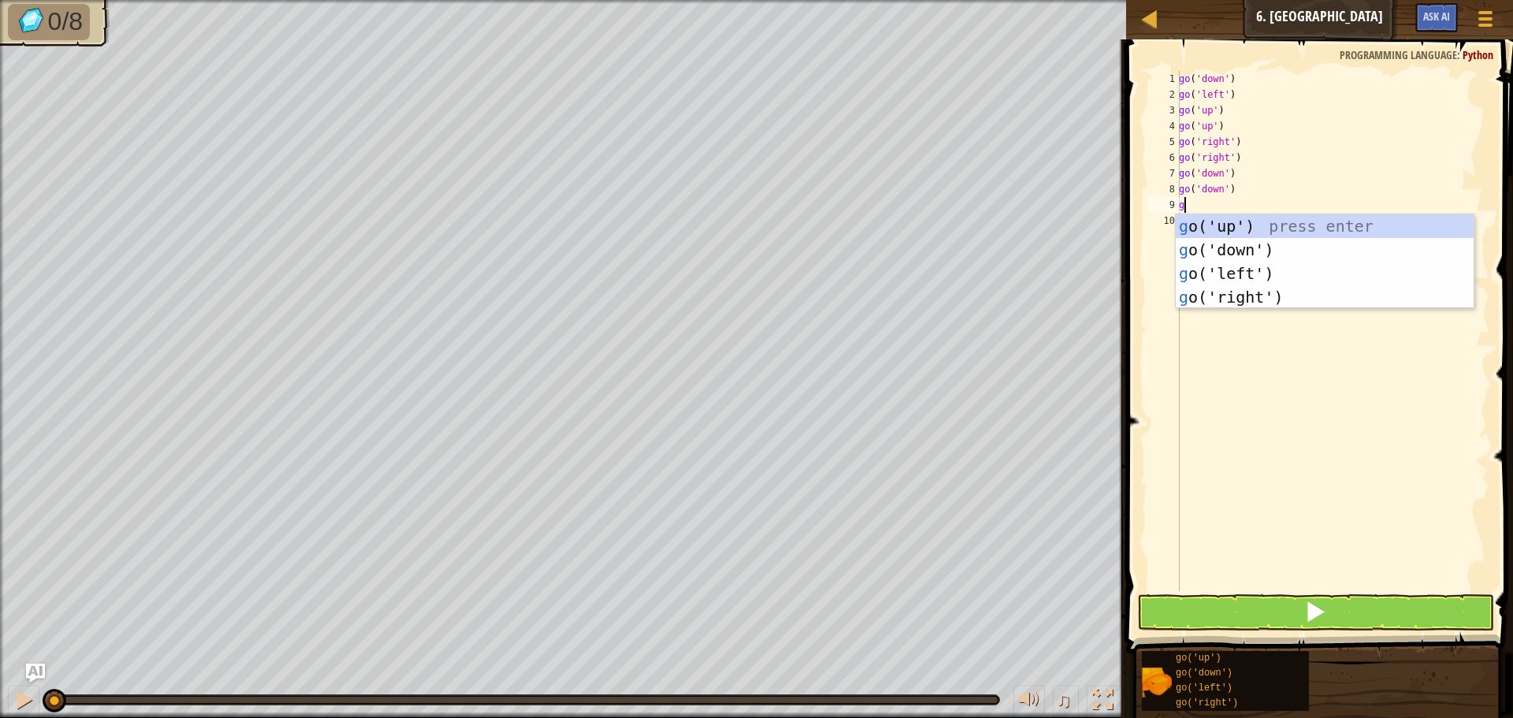
type textarea "gl"
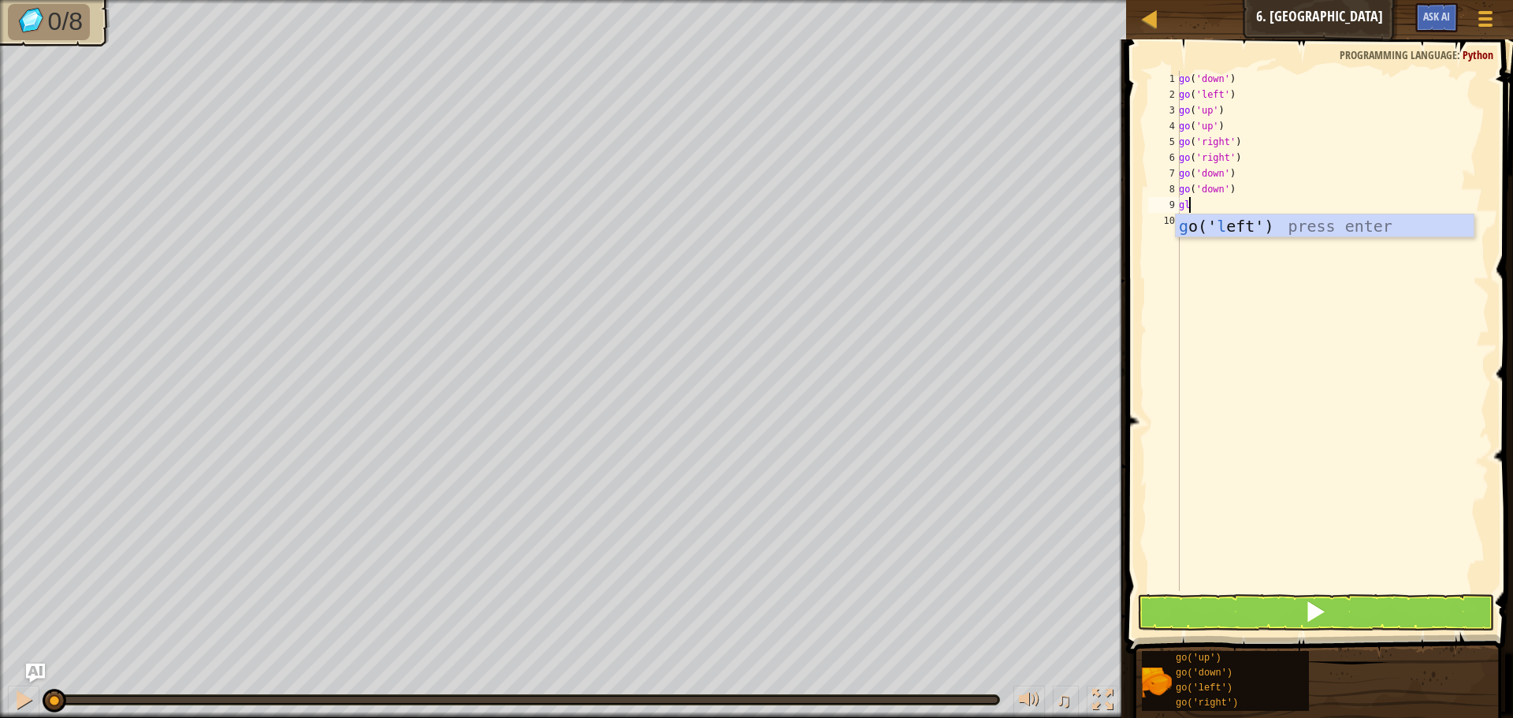
click at [1251, 228] on div "g o(' l eft') press enter" at bounding box center [1325, 249] width 298 height 71
click at [1225, 596] on button at bounding box center [1315, 612] width 357 height 36
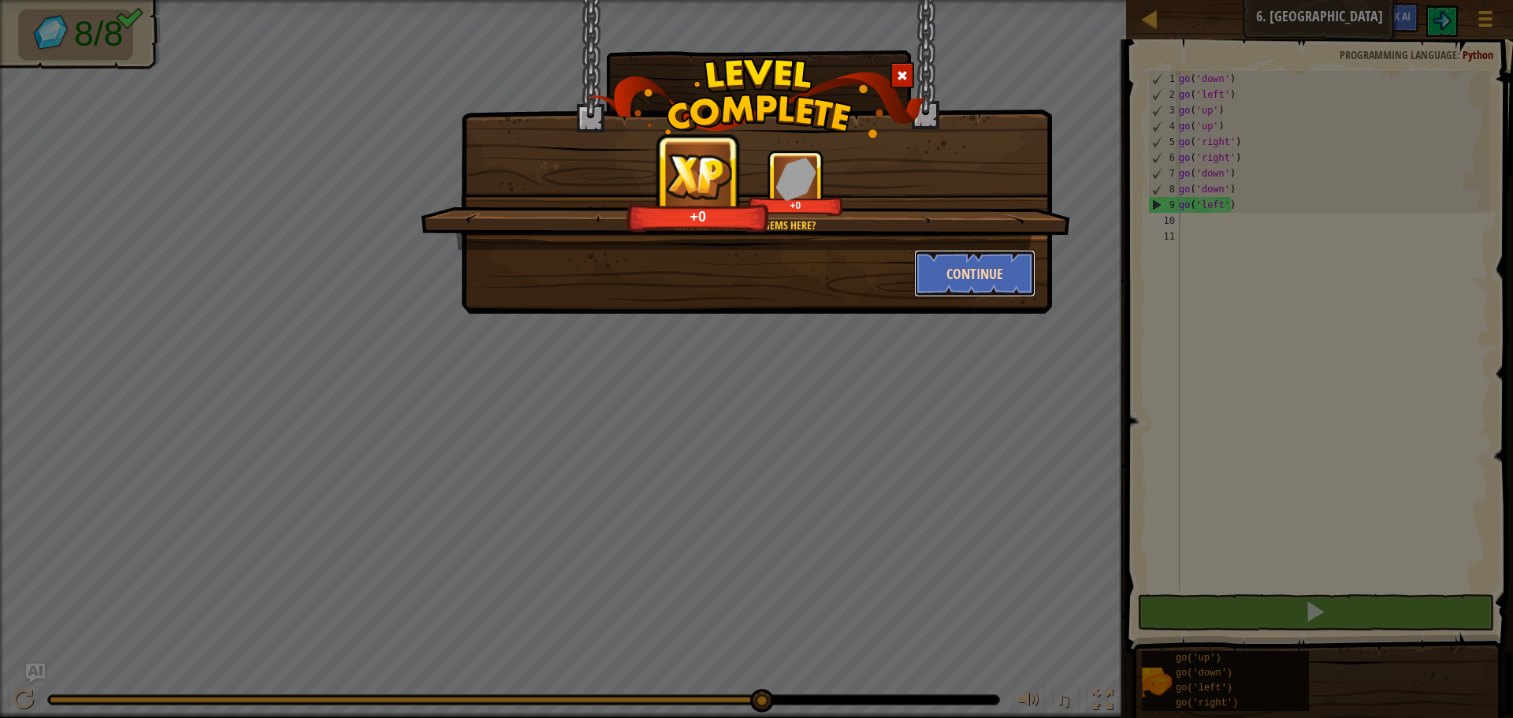
click at [1016, 276] on button "Continue" at bounding box center [975, 273] width 122 height 47
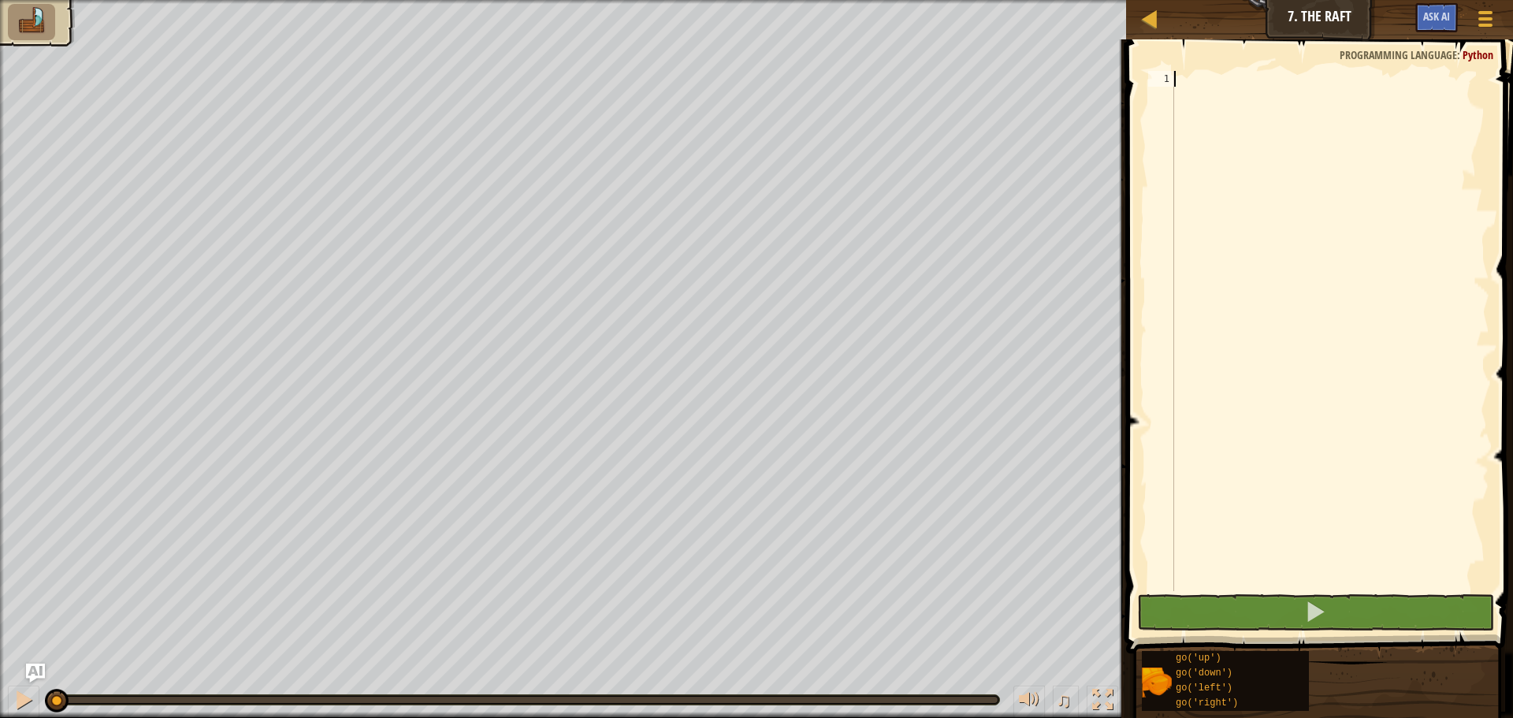
type textarea "g"
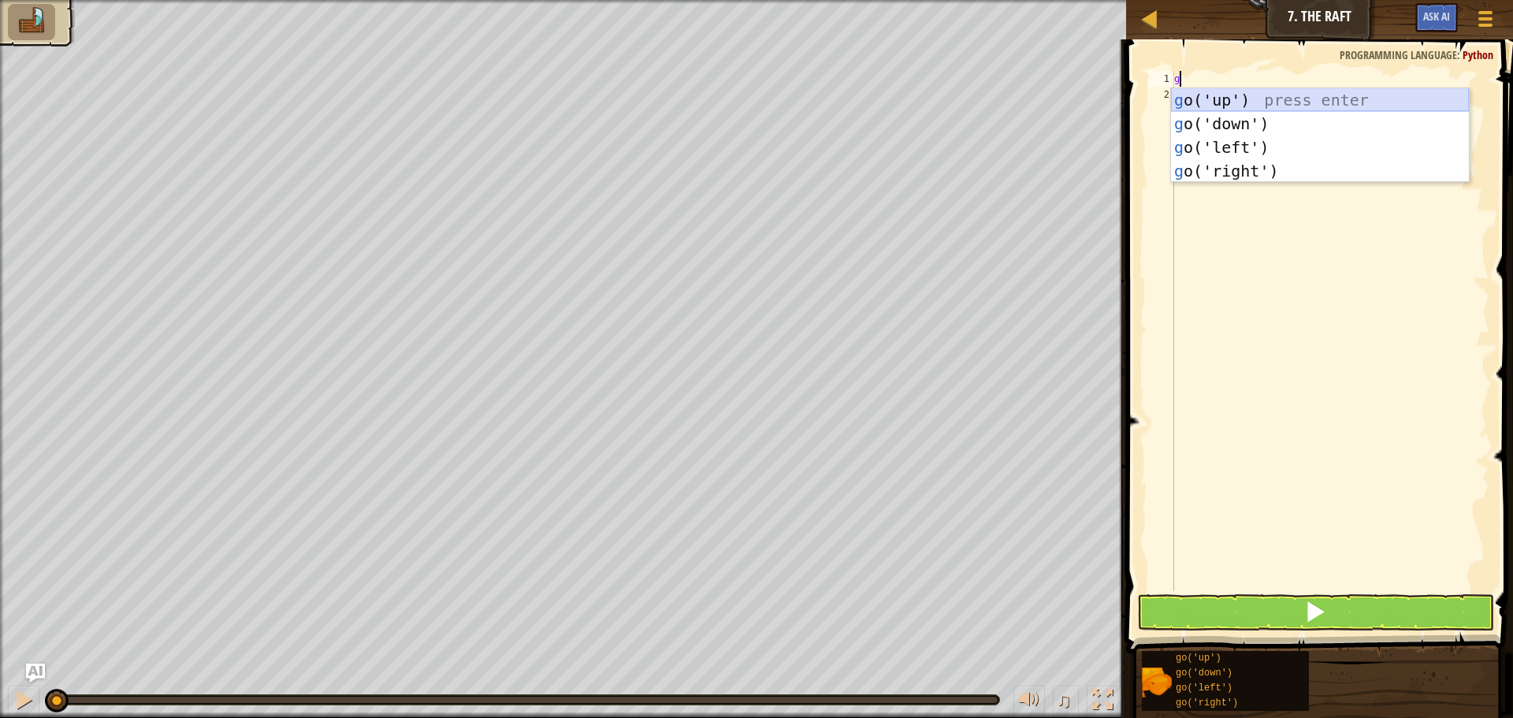
click at [1269, 104] on div "g o('up') press enter g o('down') press enter g o('left') press enter g o('righ…" at bounding box center [1320, 159] width 298 height 142
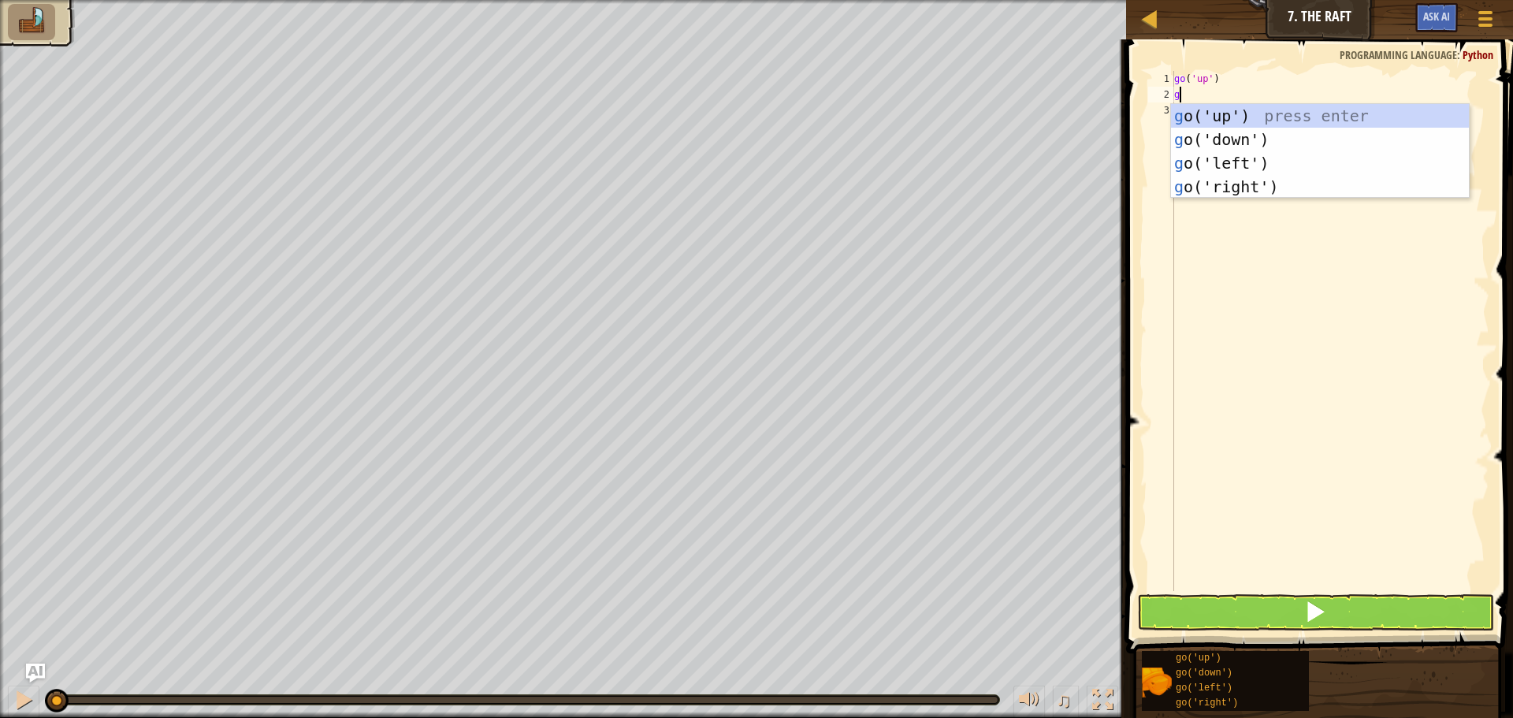
type textarea "gr"
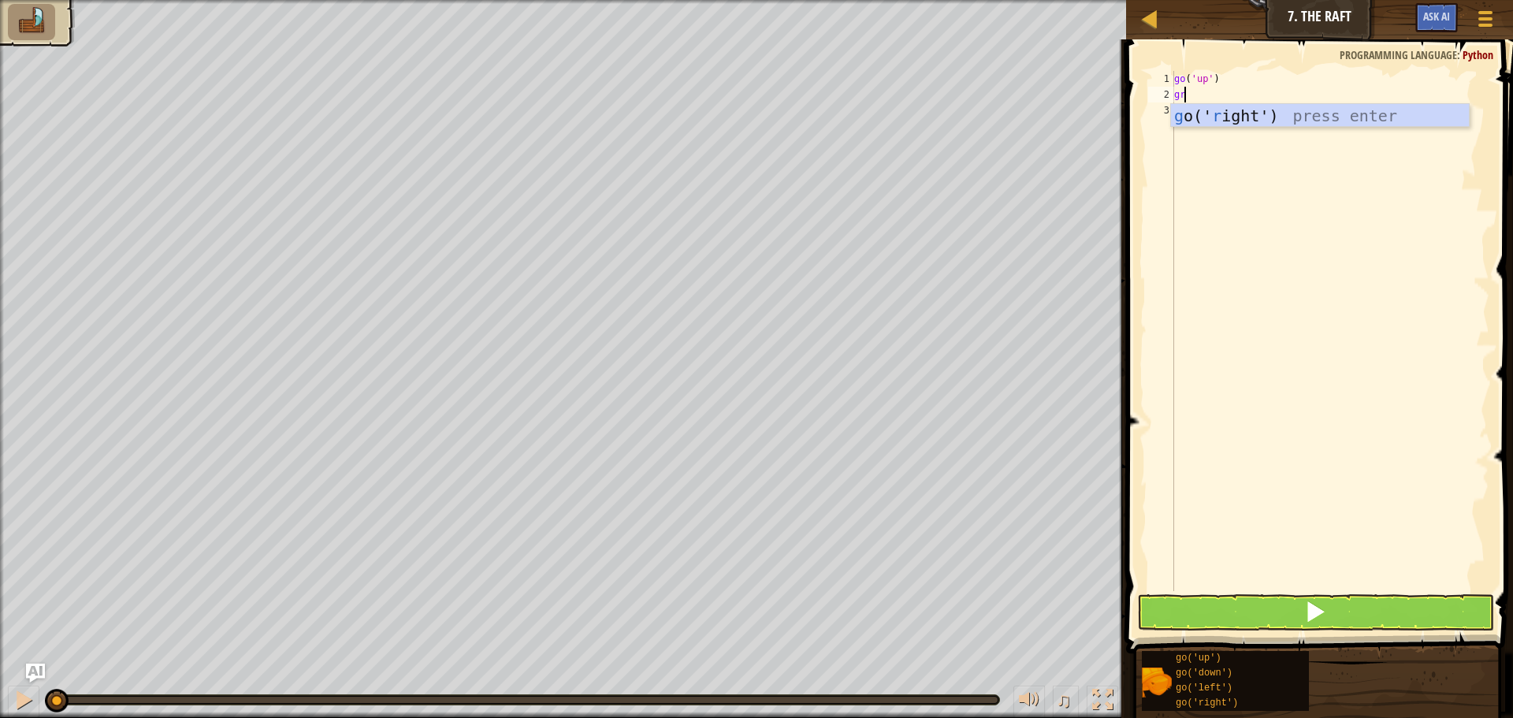
click at [1259, 119] on div "g o(' r ight') press enter" at bounding box center [1320, 139] width 298 height 71
type textarea "g"
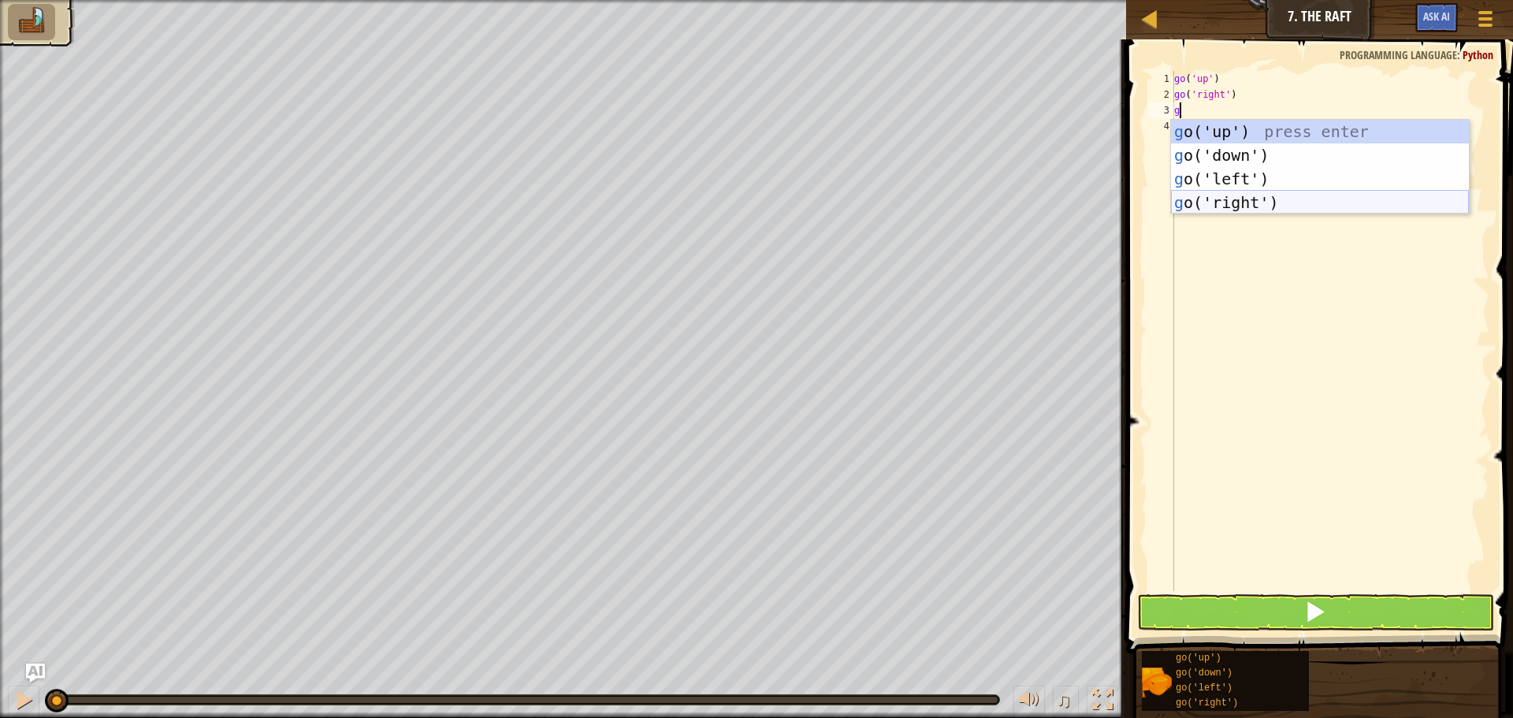
click at [1213, 196] on div "g o('up') press enter g o('down') press enter g o('left') press enter g o('righ…" at bounding box center [1320, 191] width 298 height 142
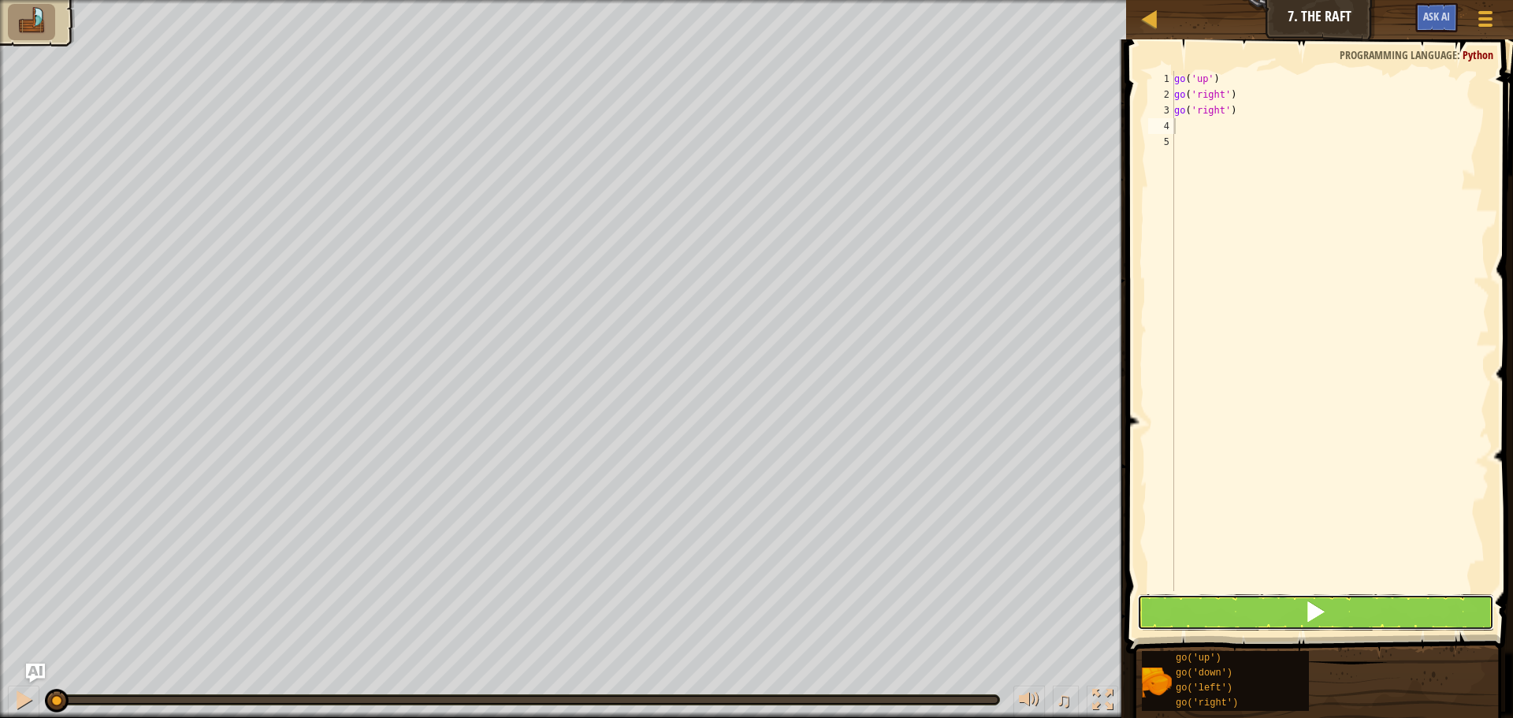
click at [1213, 598] on button at bounding box center [1315, 612] width 357 height 36
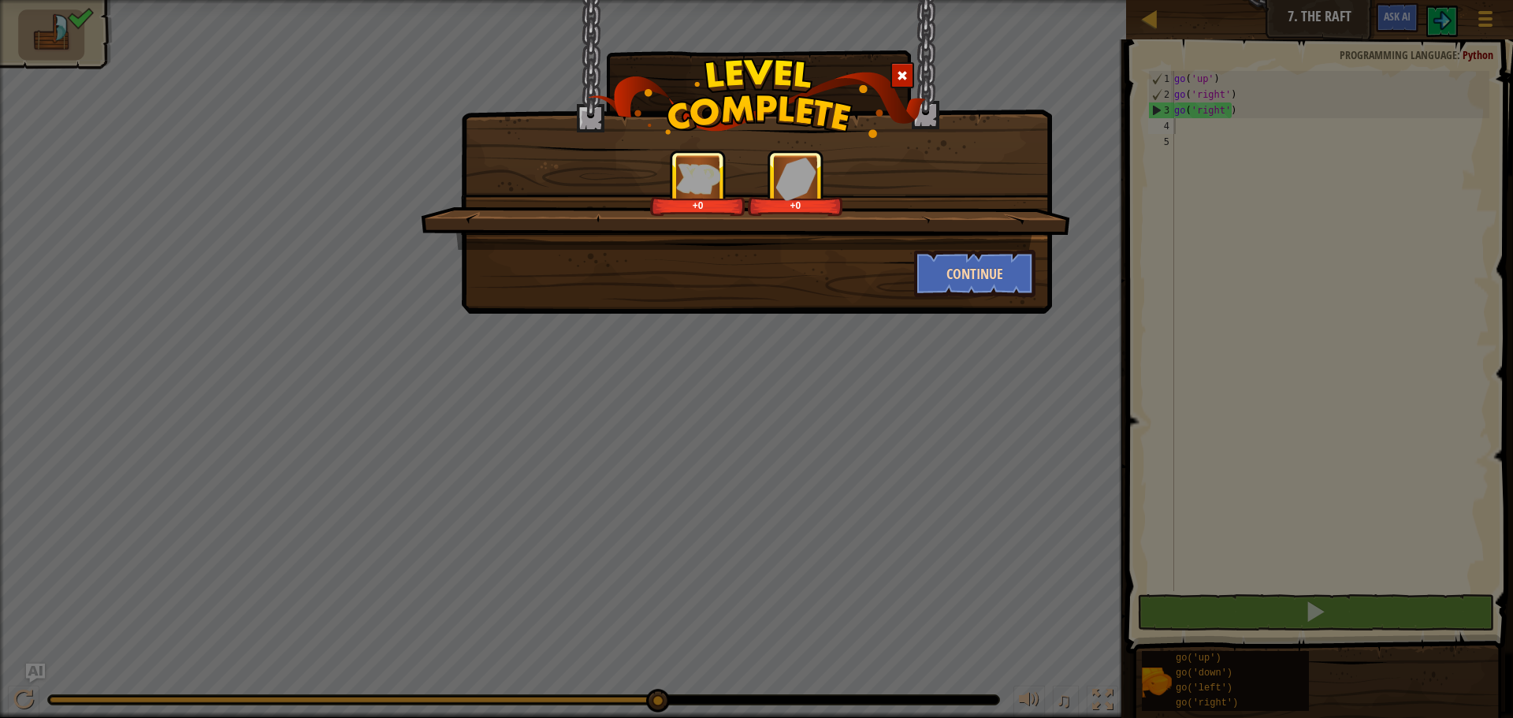
drag, startPoint x: 955, startPoint y: 243, endPoint x: 937, endPoint y: 262, distance: 26.2
click at [951, 243] on div "+0 +0" at bounding box center [745, 200] width 649 height 100
click at [936, 262] on button "Continue" at bounding box center [975, 273] width 122 height 47
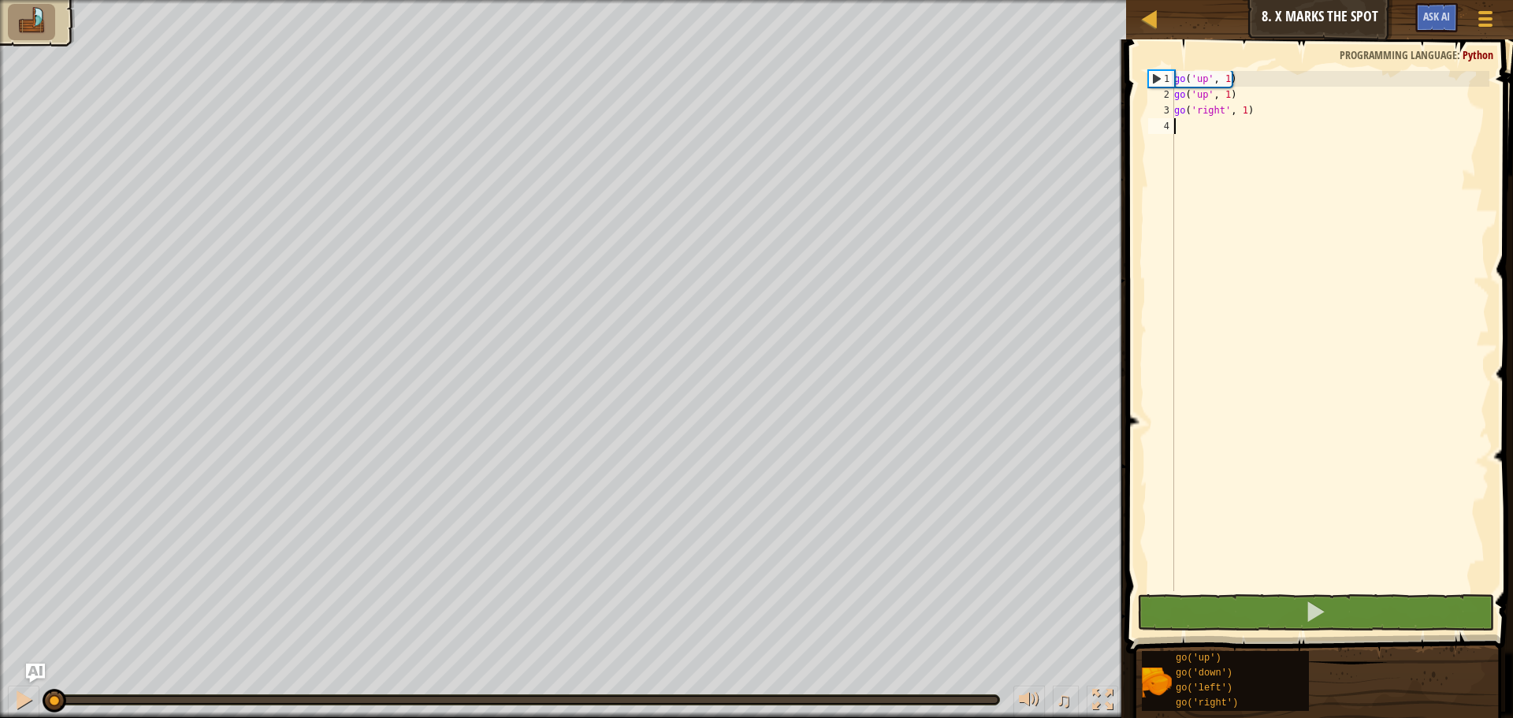
type textarea "g"
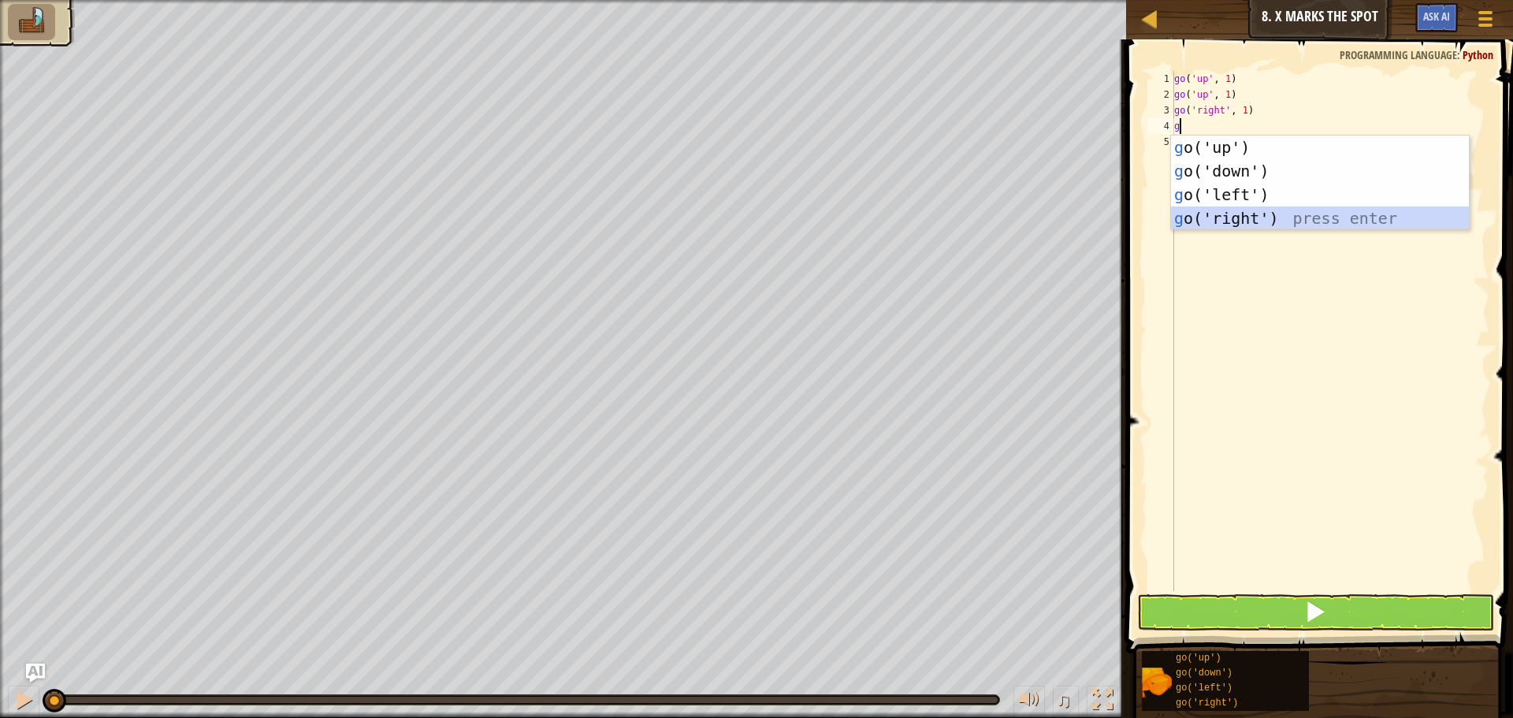
click at [1283, 214] on div "g o('up') press enter g o('down') press enter g o('left') press enter g o('righ…" at bounding box center [1320, 207] width 298 height 142
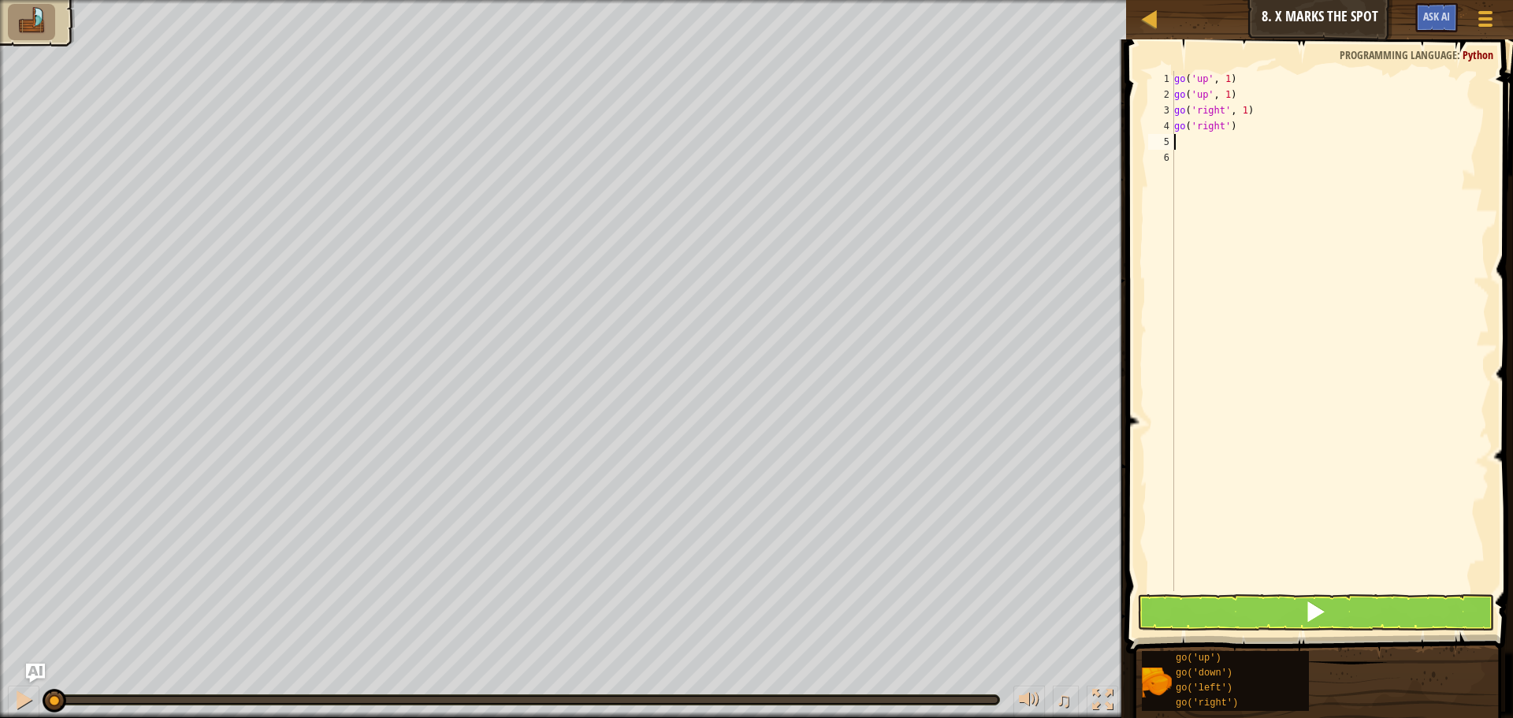
type textarea "g"
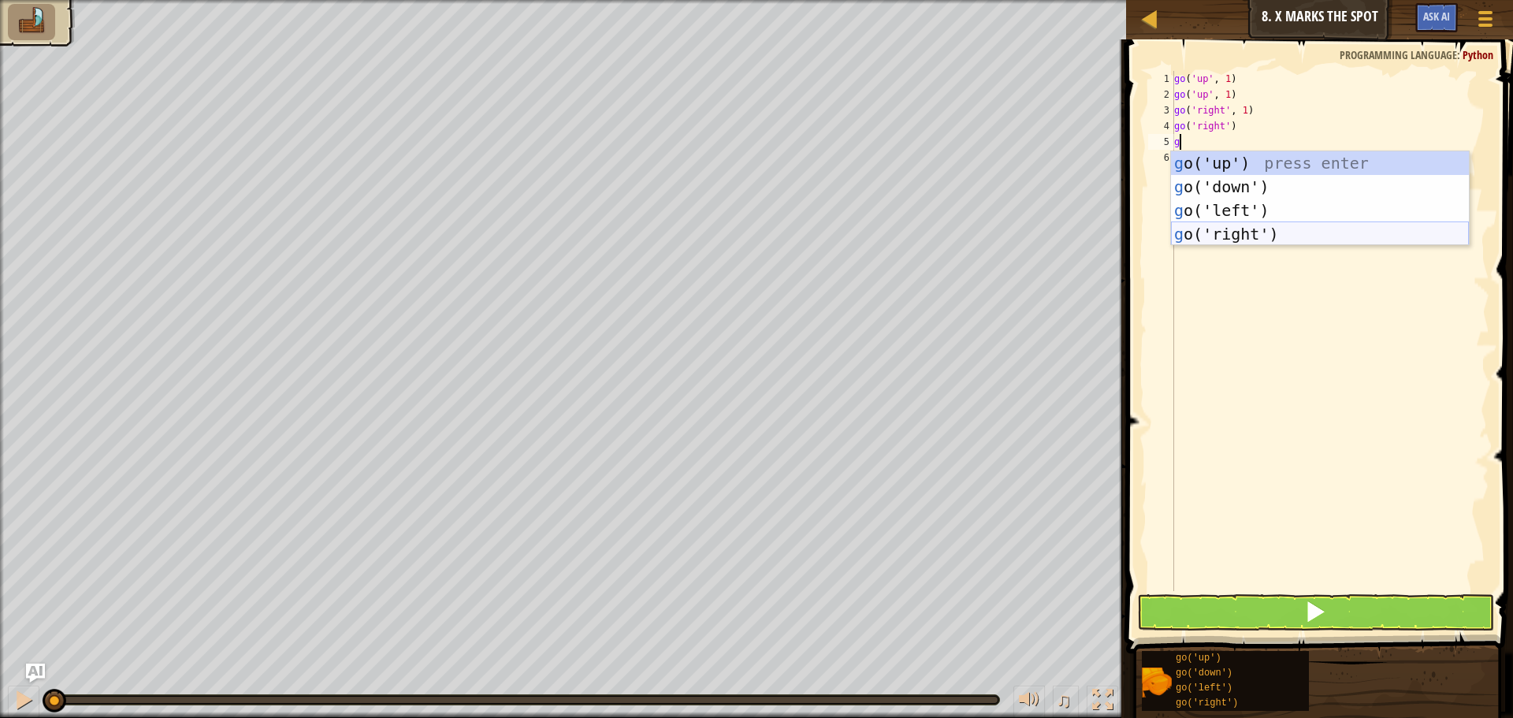
click at [1187, 233] on div "g o('up') press enter g o('down') press enter g o('left') press enter g o('righ…" at bounding box center [1320, 222] width 298 height 142
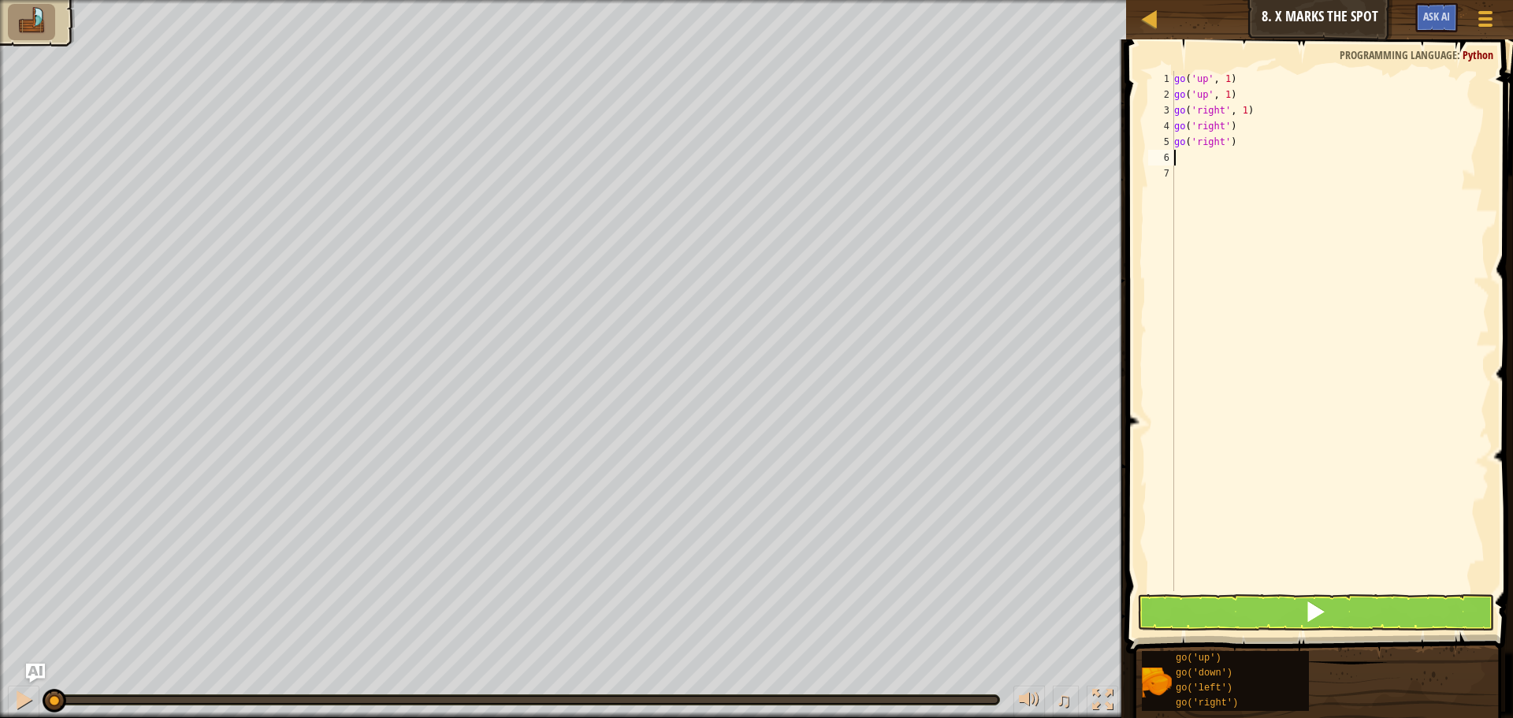
type textarea "g"
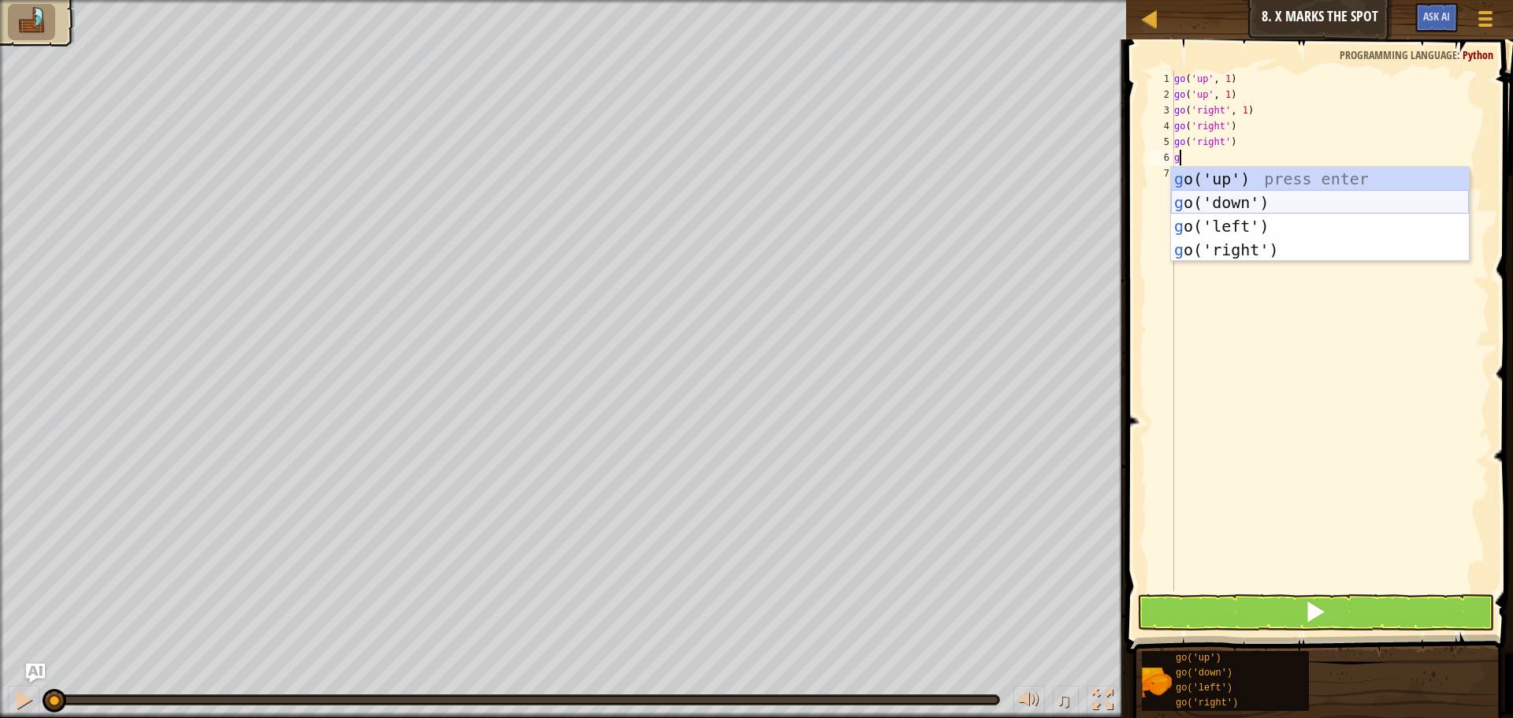
click at [1224, 197] on div "g o('up') press enter g o('down') press enter g o('left') press enter g o('righ…" at bounding box center [1320, 238] width 298 height 142
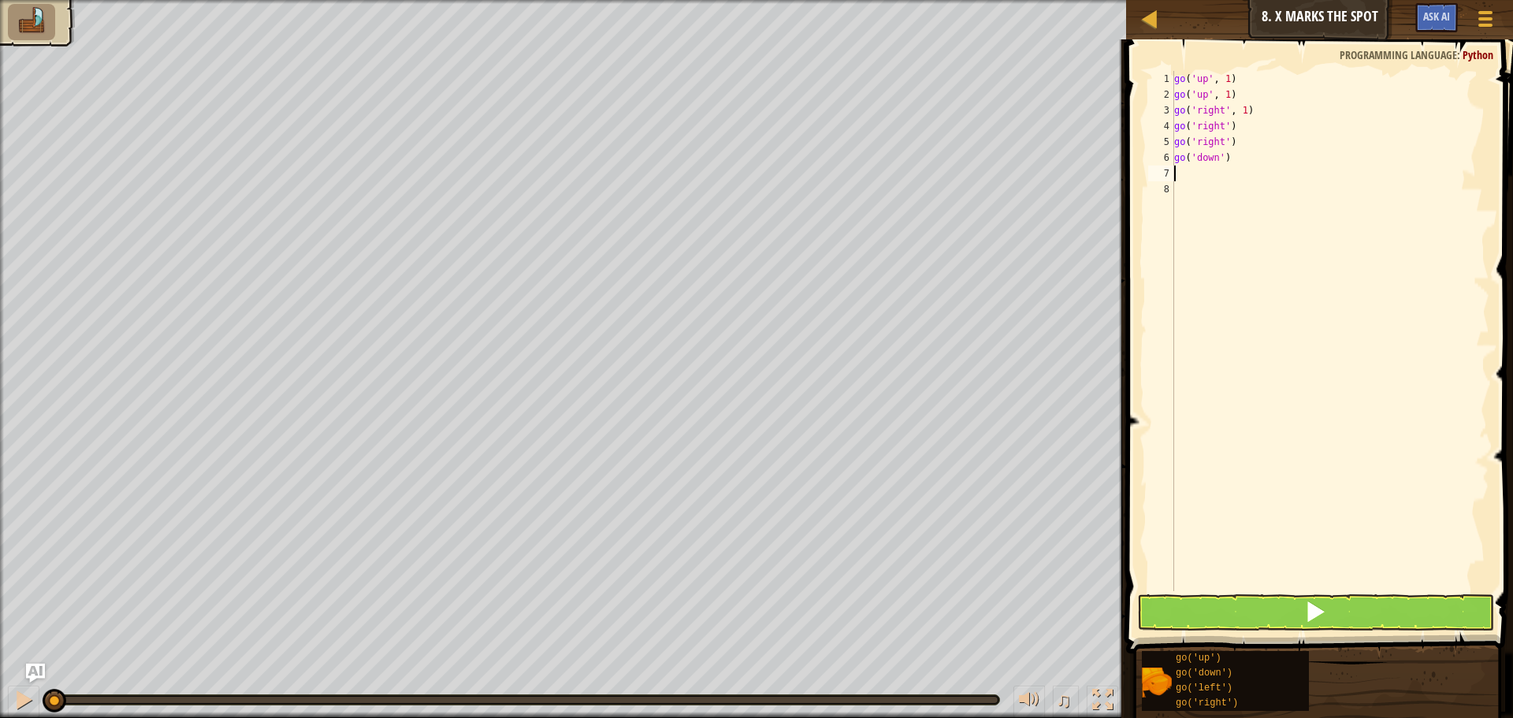
type textarea "g"
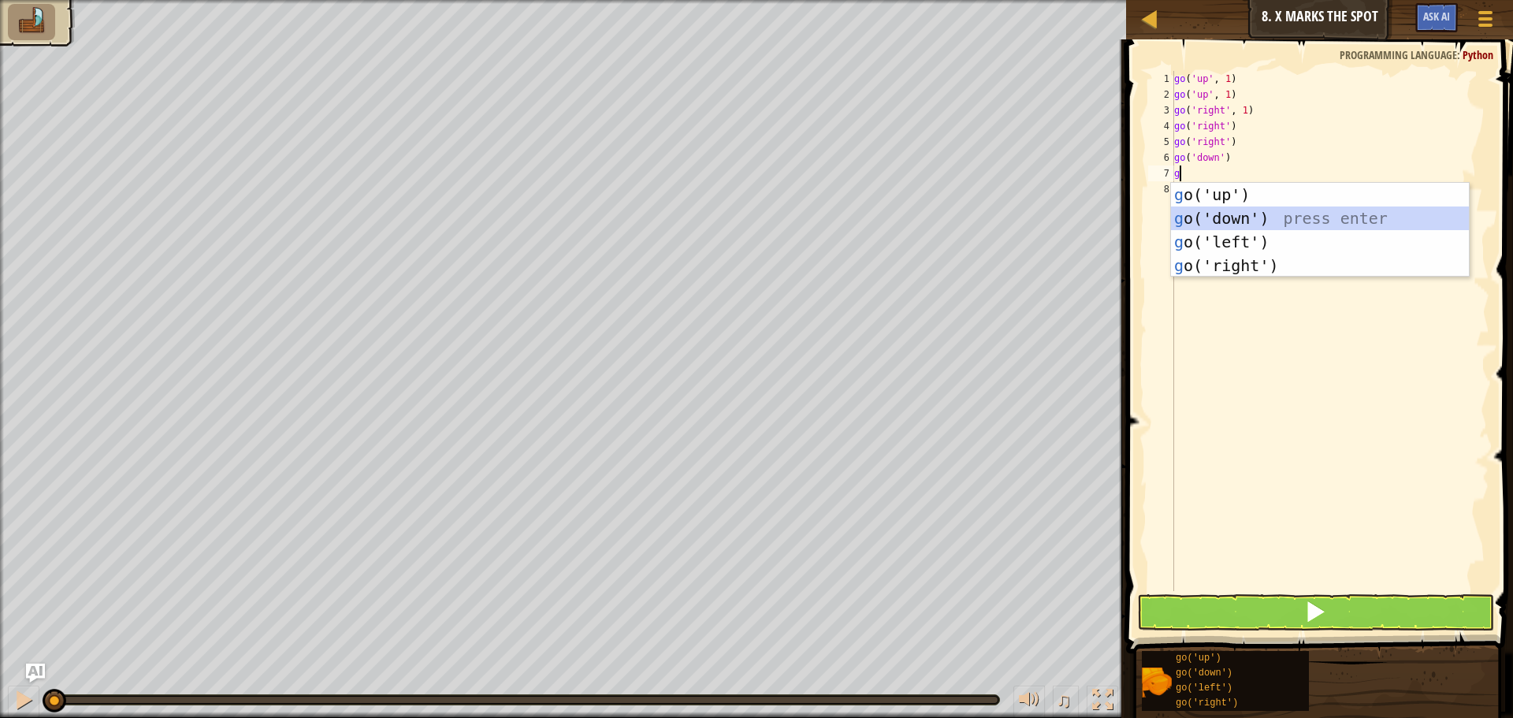
click at [1225, 212] on div "g o('up') press enter g o('down') press enter g o('left') press enter g o('righ…" at bounding box center [1320, 254] width 298 height 142
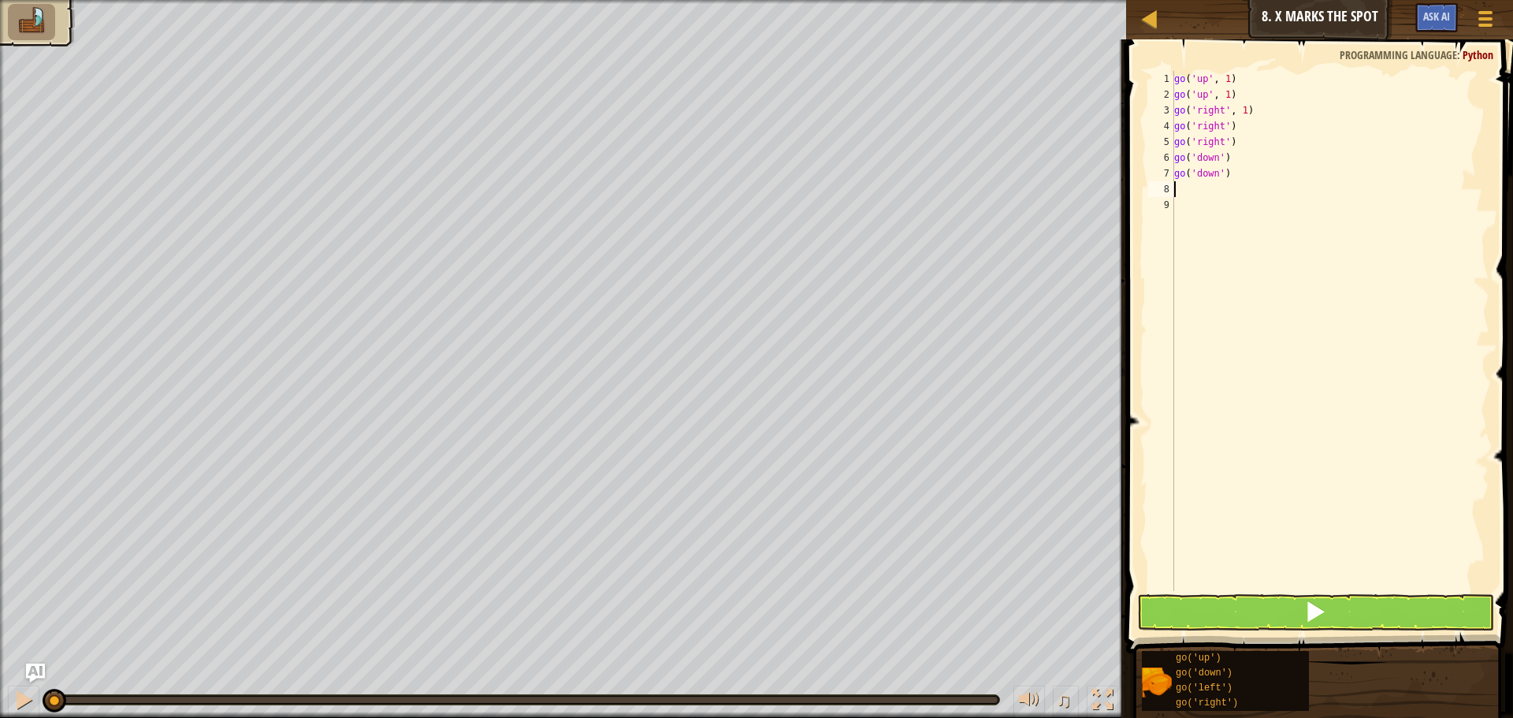
type textarea "g"
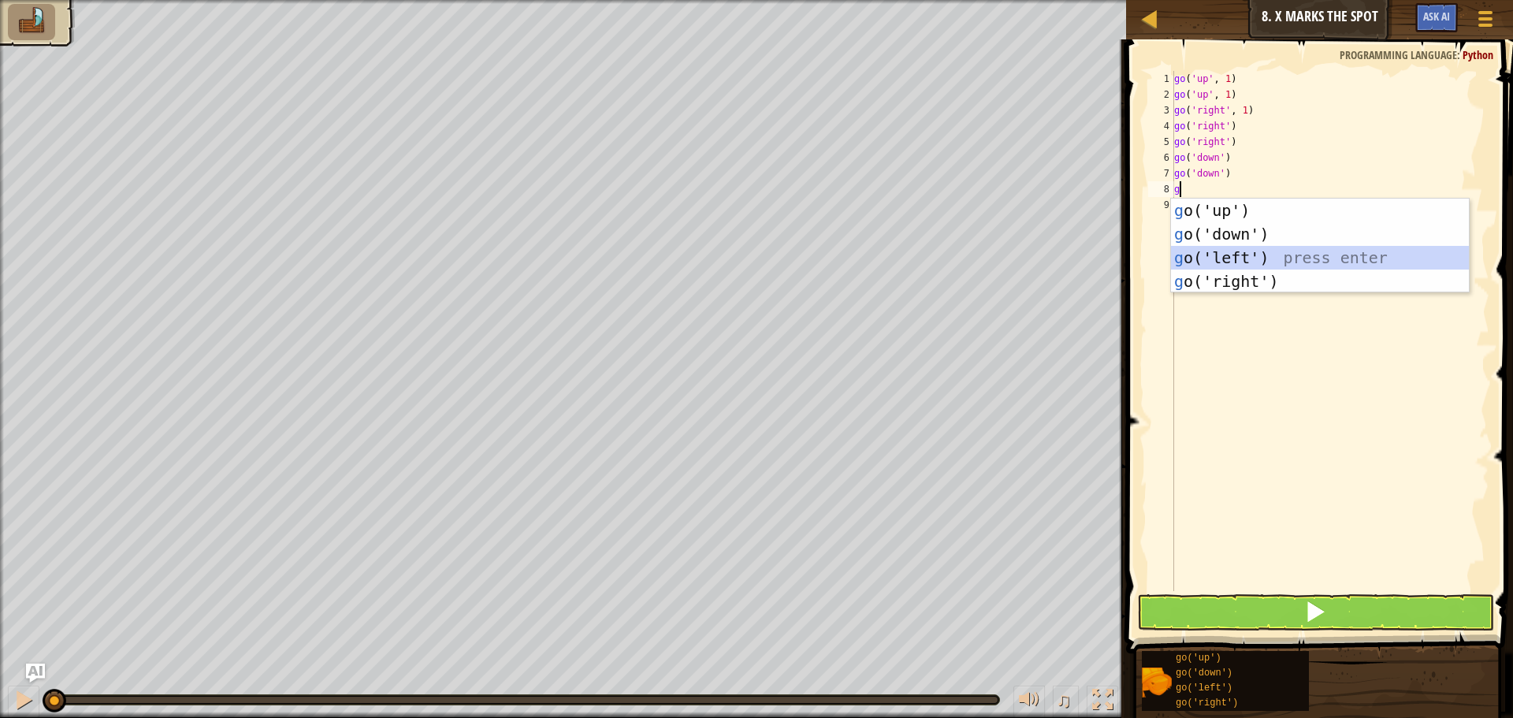
click at [1207, 260] on div "g o('up') press enter g o('down') press enter g o('left') press enter g o('righ…" at bounding box center [1320, 270] width 298 height 142
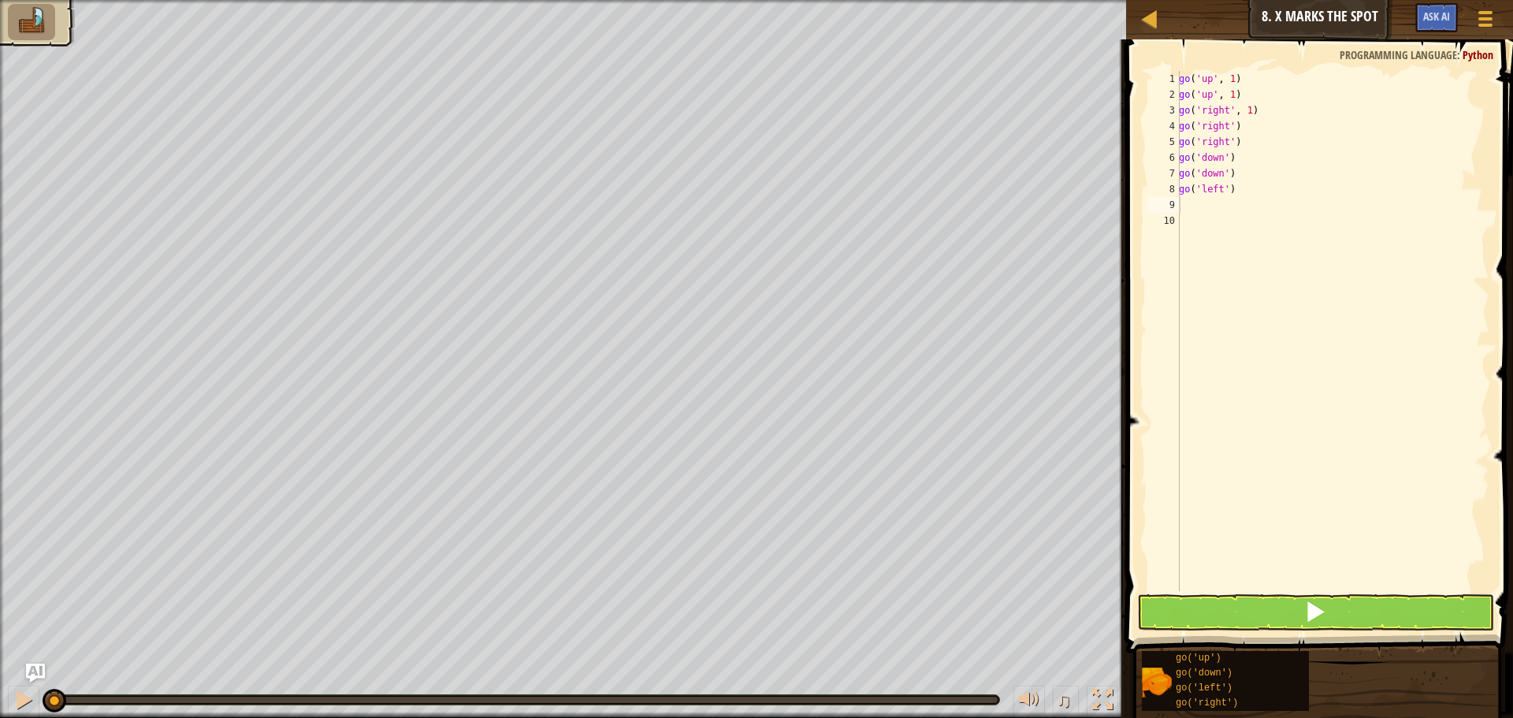
click at [1315, 593] on span at bounding box center [1321, 324] width 400 height 660
click at [1314, 607] on span at bounding box center [1315, 611] width 22 height 22
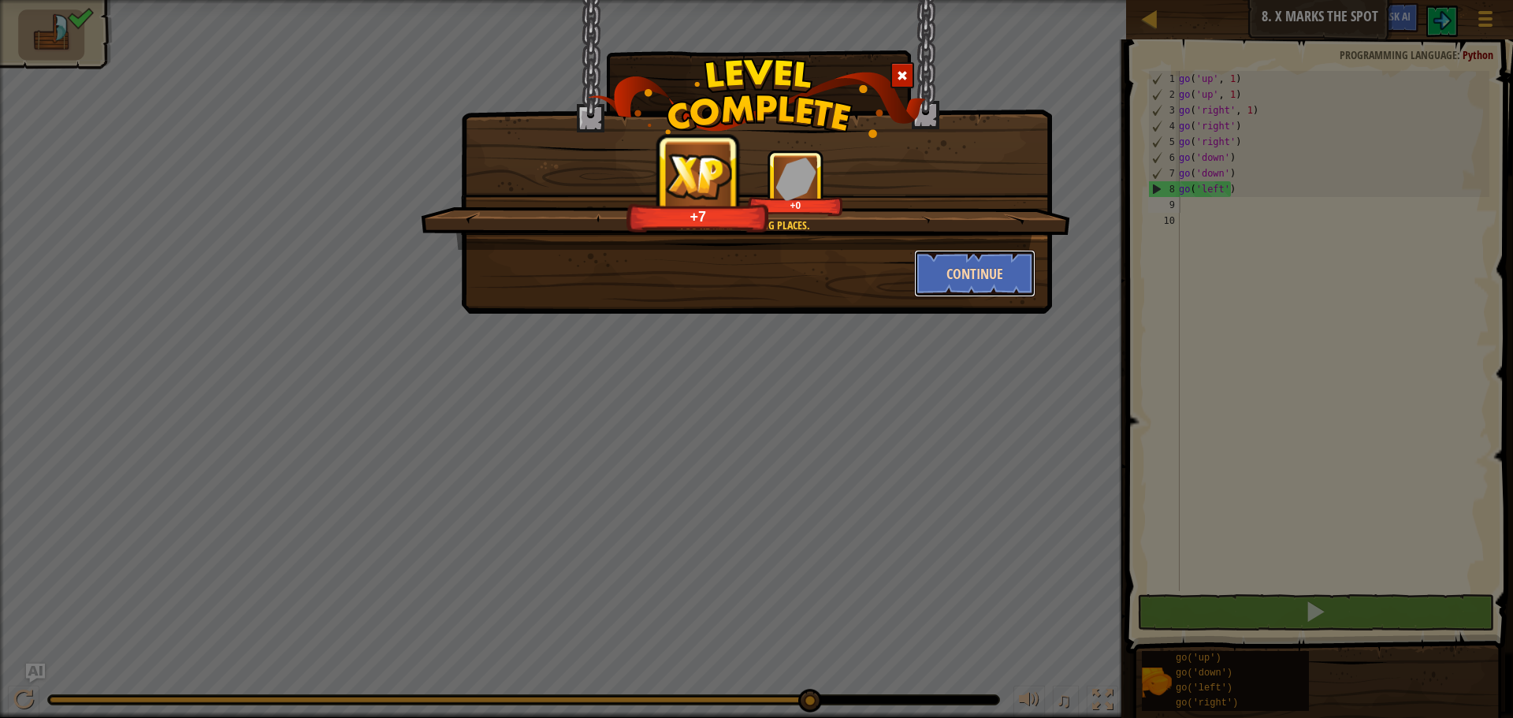
click at [1016, 271] on button "Continue" at bounding box center [975, 273] width 122 height 47
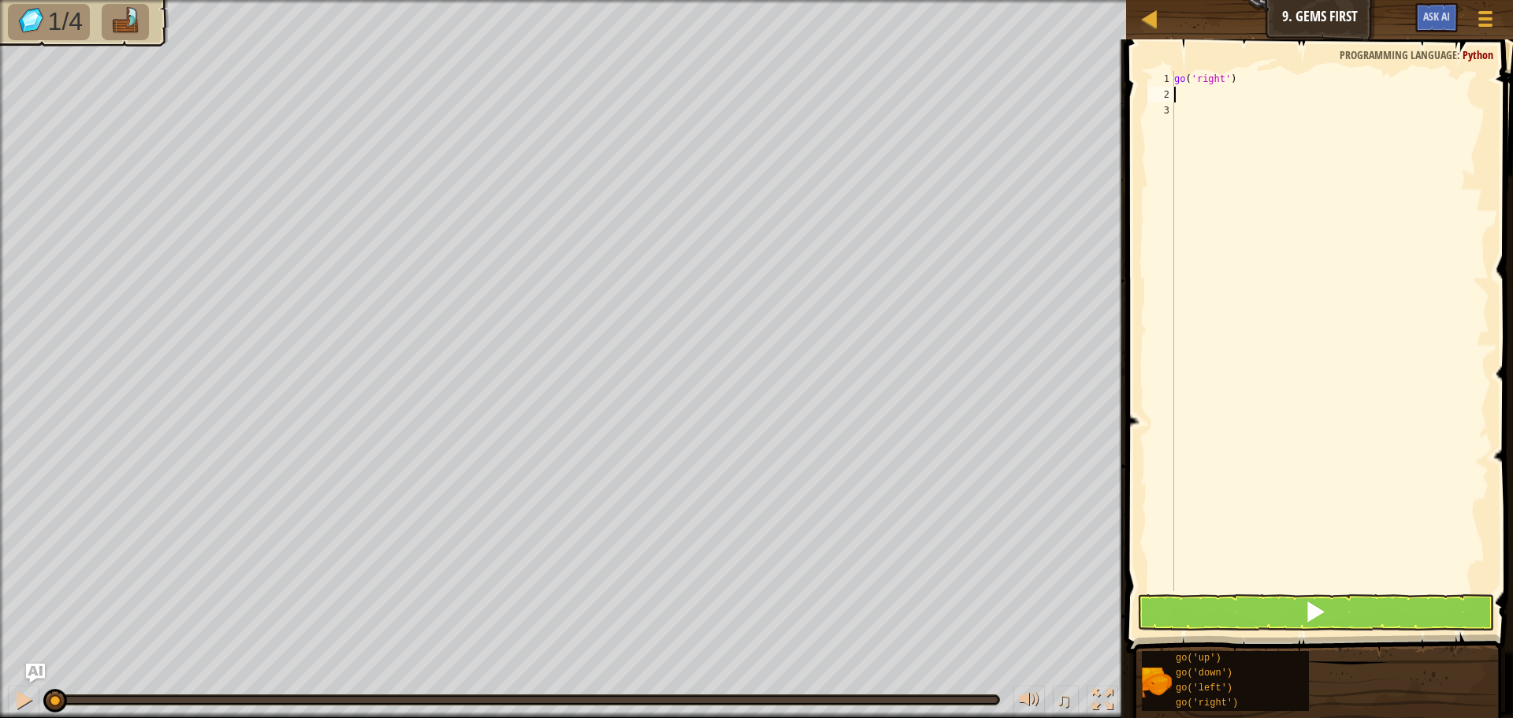
type textarea "g"
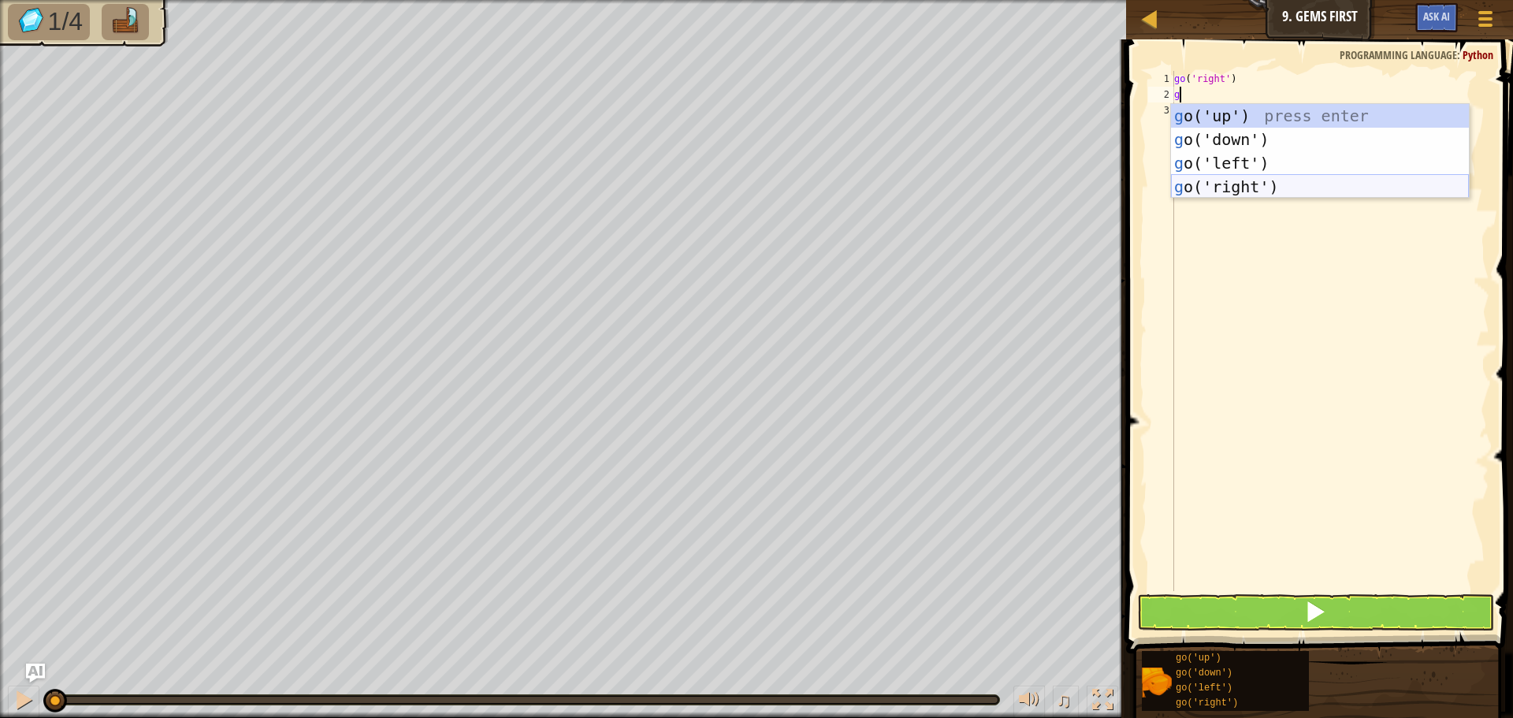
click at [1221, 193] on div "g o('up') press enter g o('down') press enter g o('left') press enter g o('righ…" at bounding box center [1320, 175] width 298 height 142
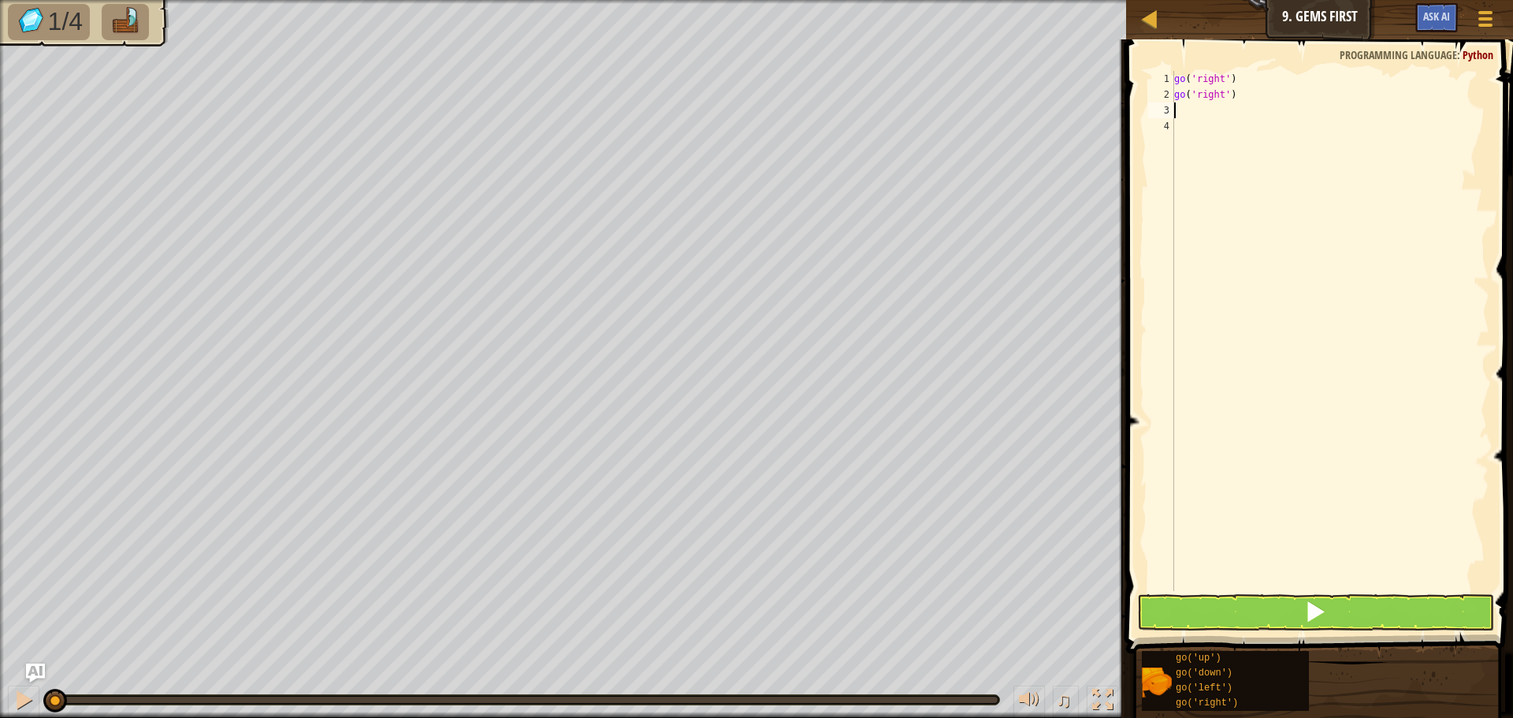
type textarea "g"
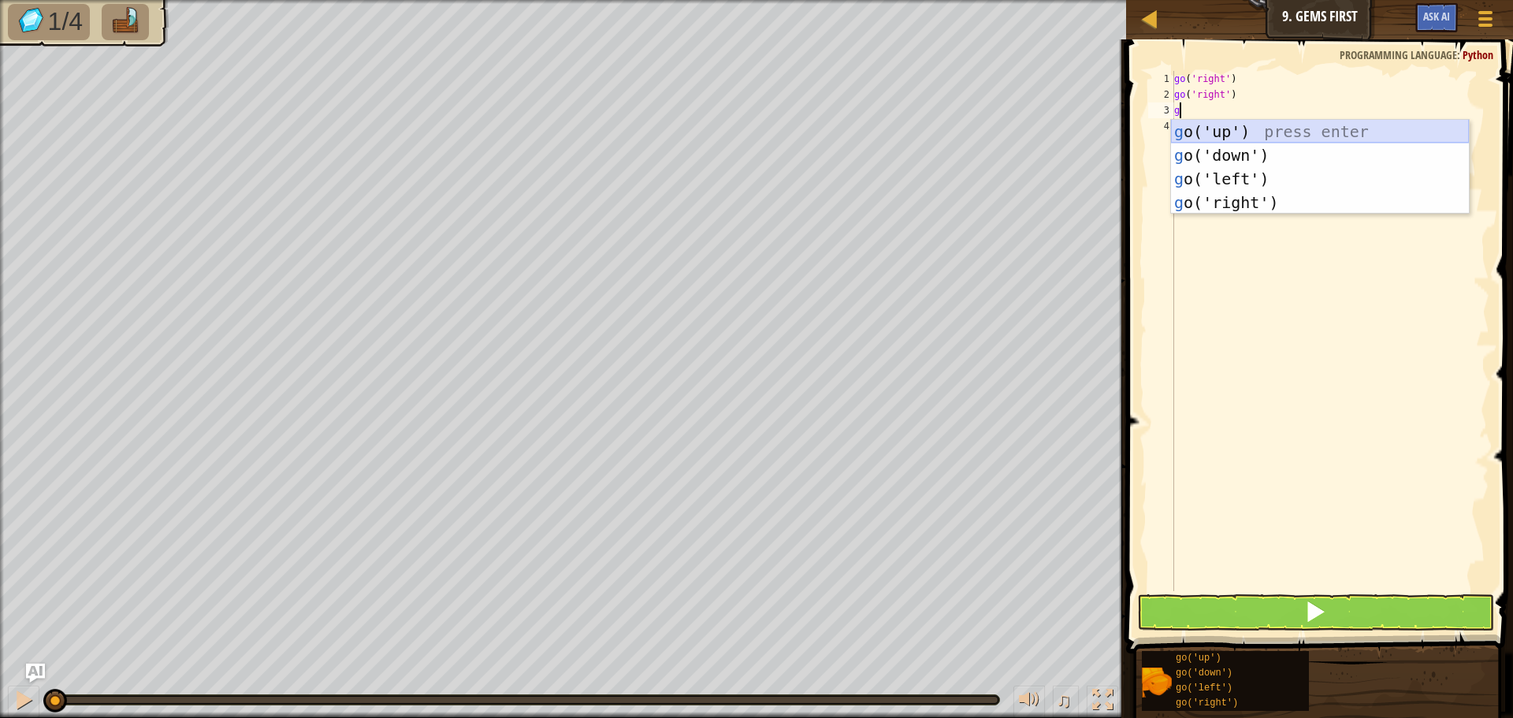
click at [1236, 133] on div "g o('up') press enter g o('down') press enter g o('left') press enter g o('righ…" at bounding box center [1320, 191] width 298 height 142
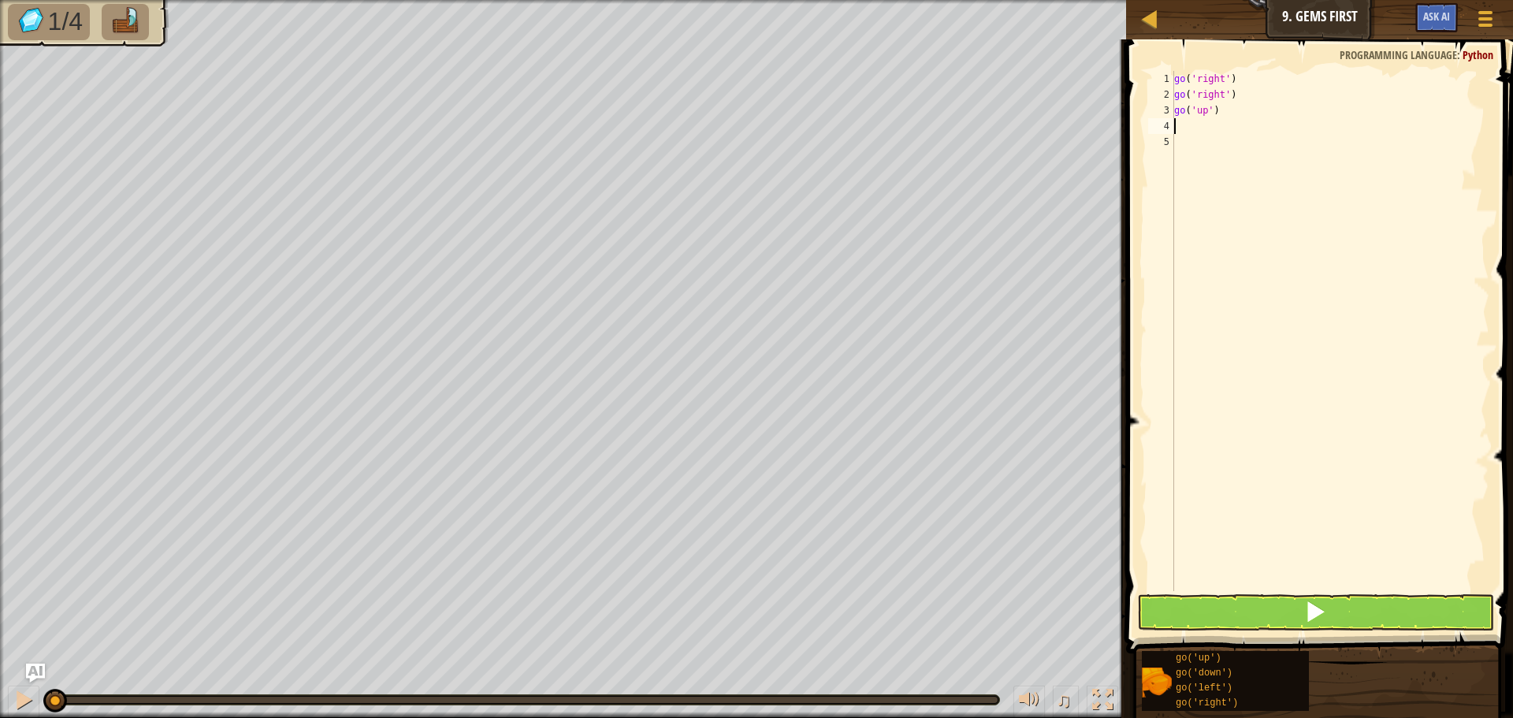
type textarea "g"
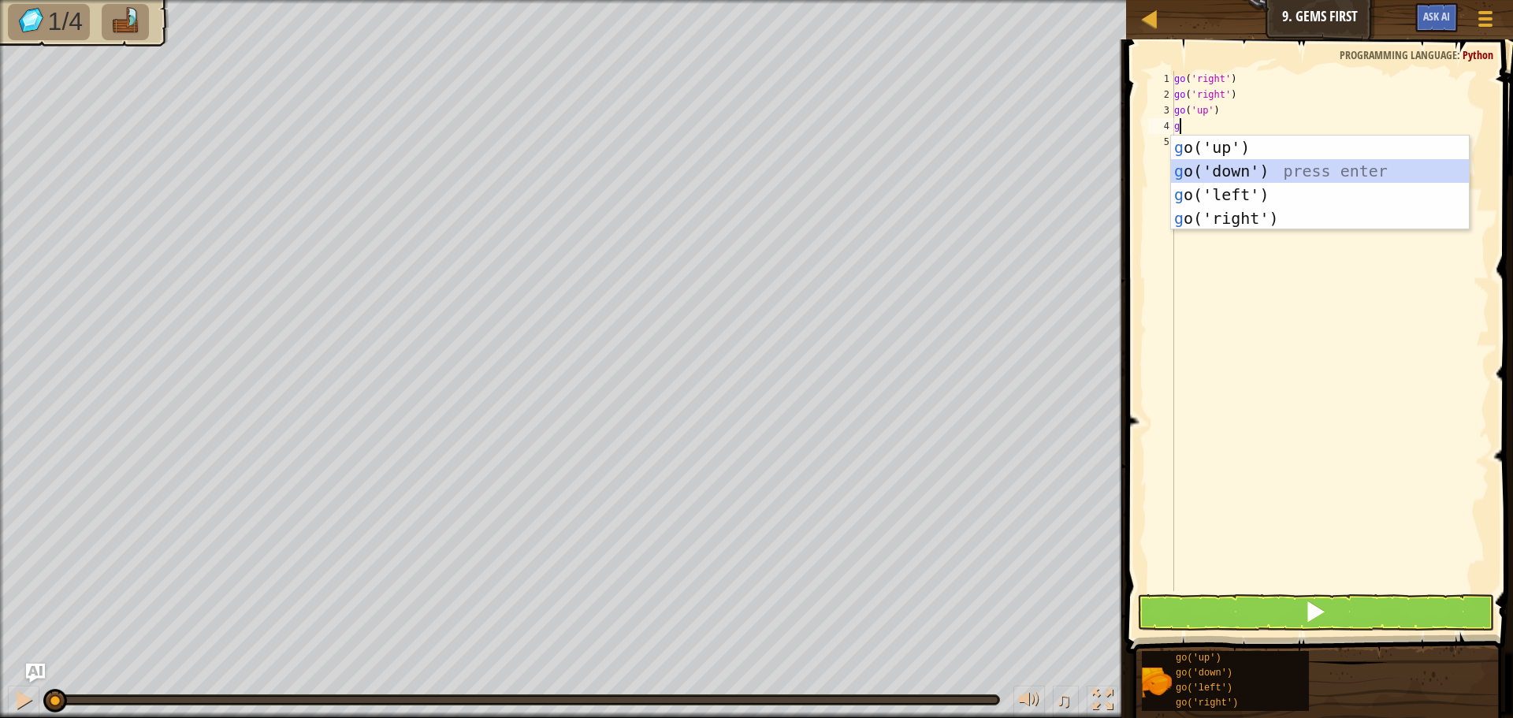
click at [1247, 167] on div "g o('up') press enter g o('down') press enter g o('left') press enter g o('righ…" at bounding box center [1320, 207] width 298 height 142
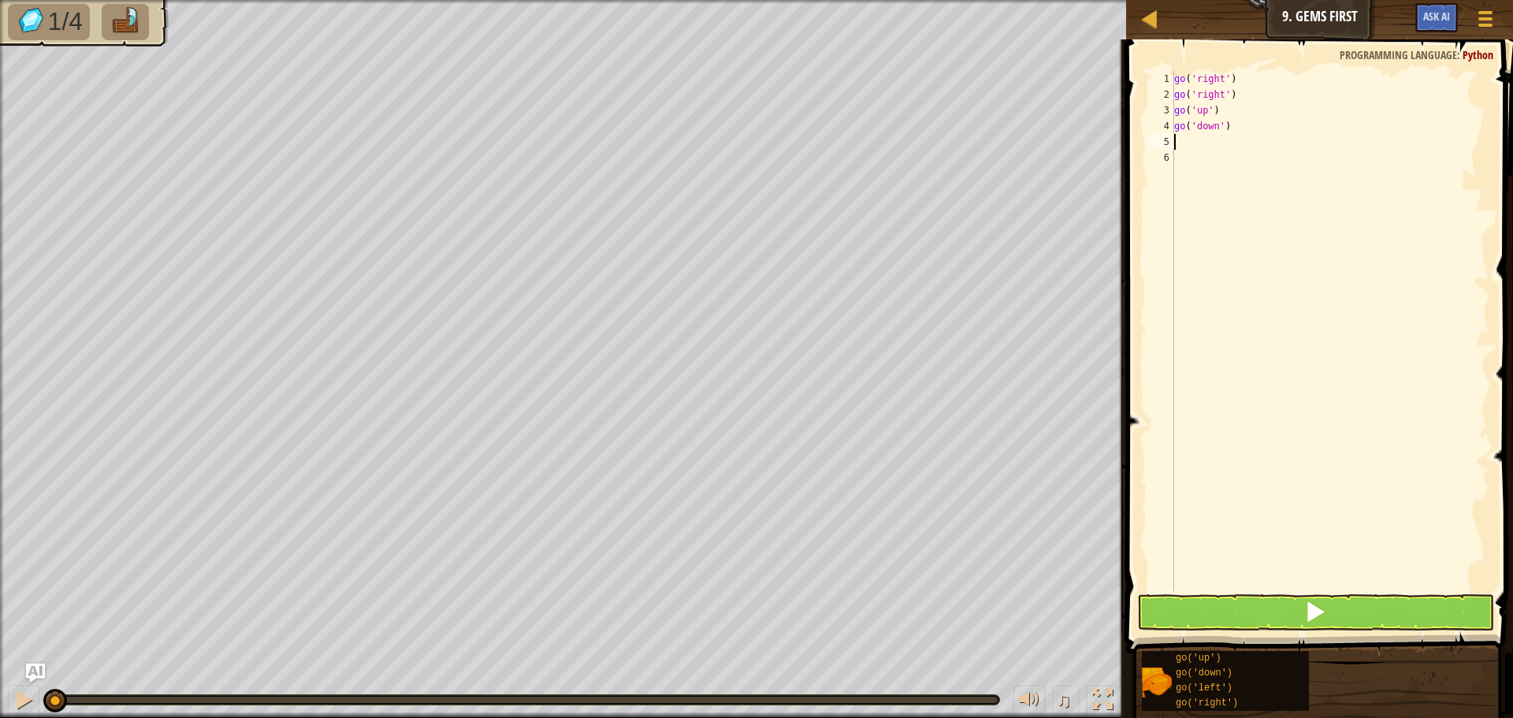
type textarea "g"
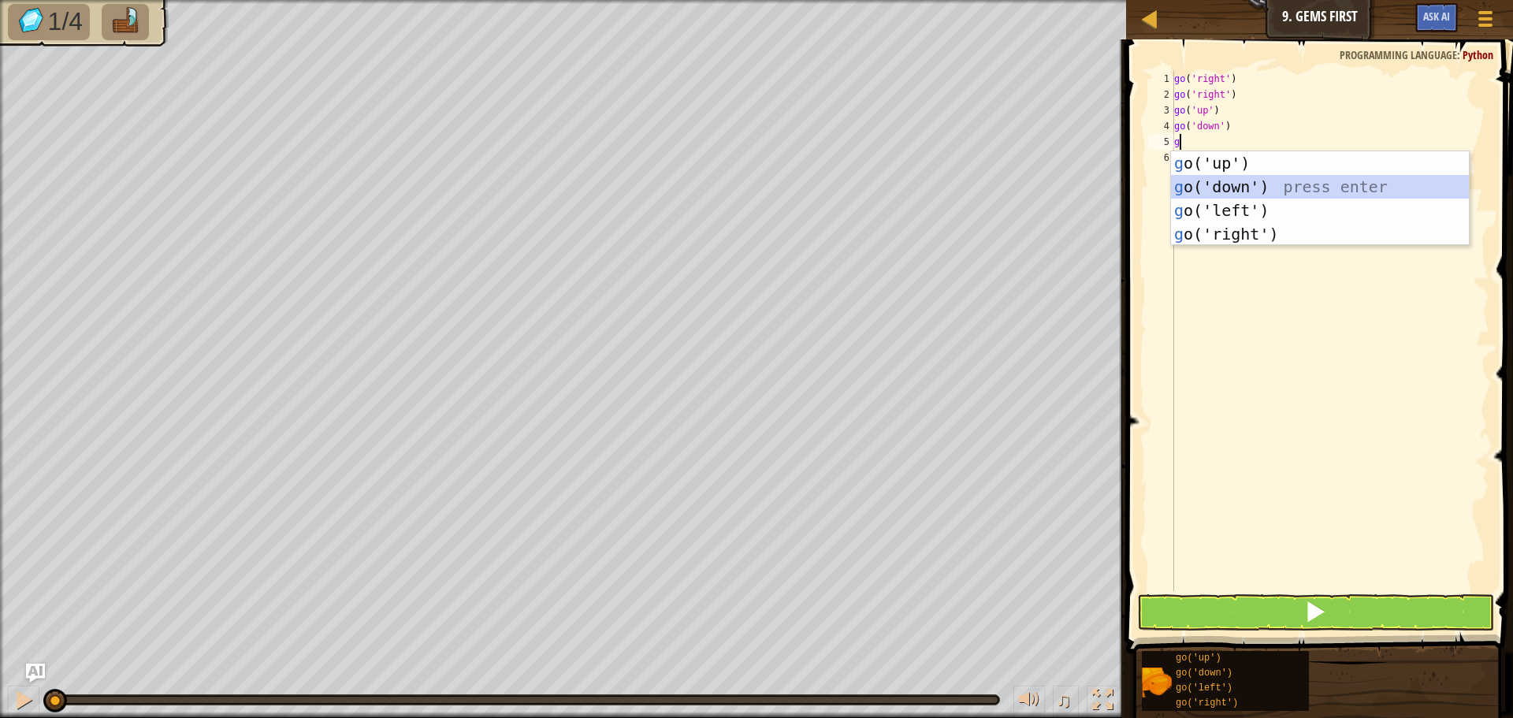
click at [1243, 179] on div "g o('up') press enter g o('down') press enter g o('left') press enter g o('righ…" at bounding box center [1320, 222] width 298 height 142
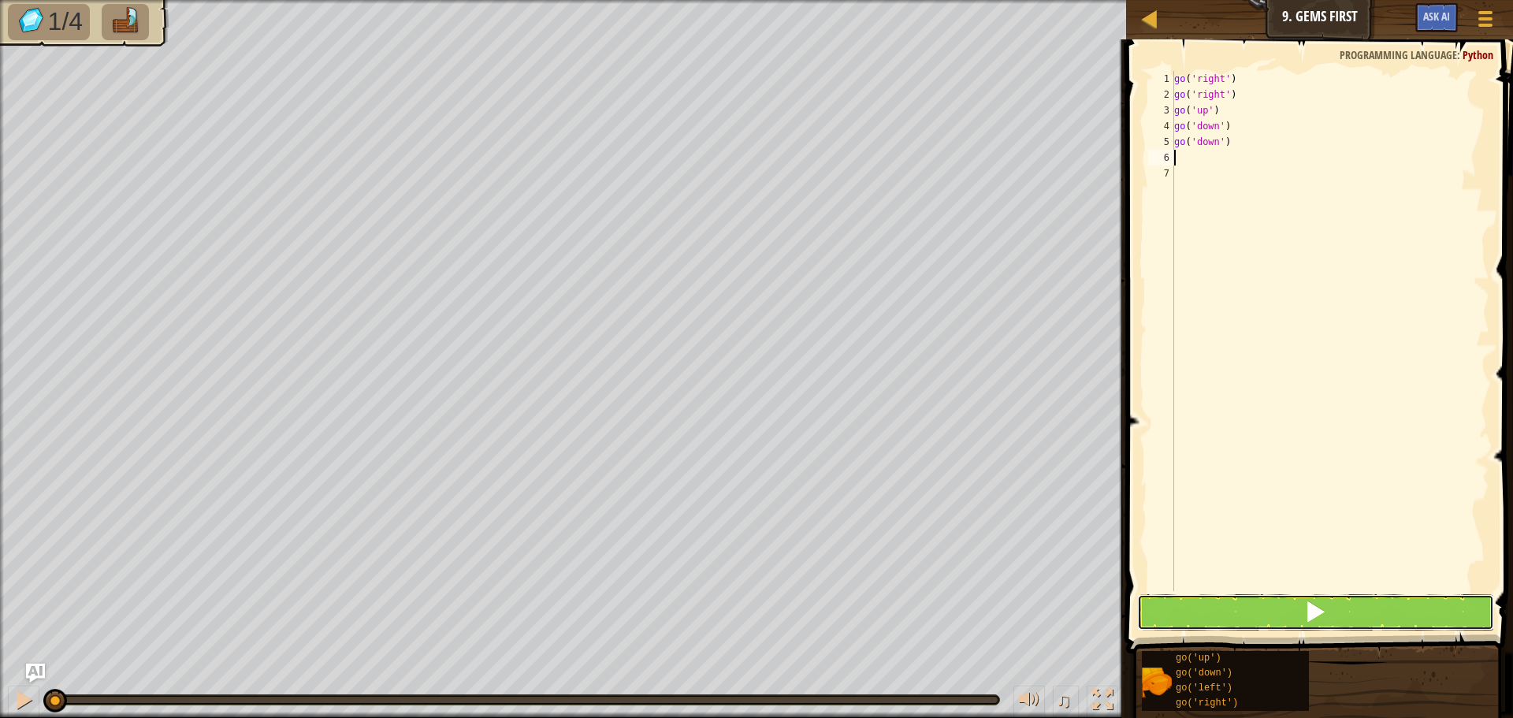
click at [1153, 609] on button at bounding box center [1315, 612] width 357 height 36
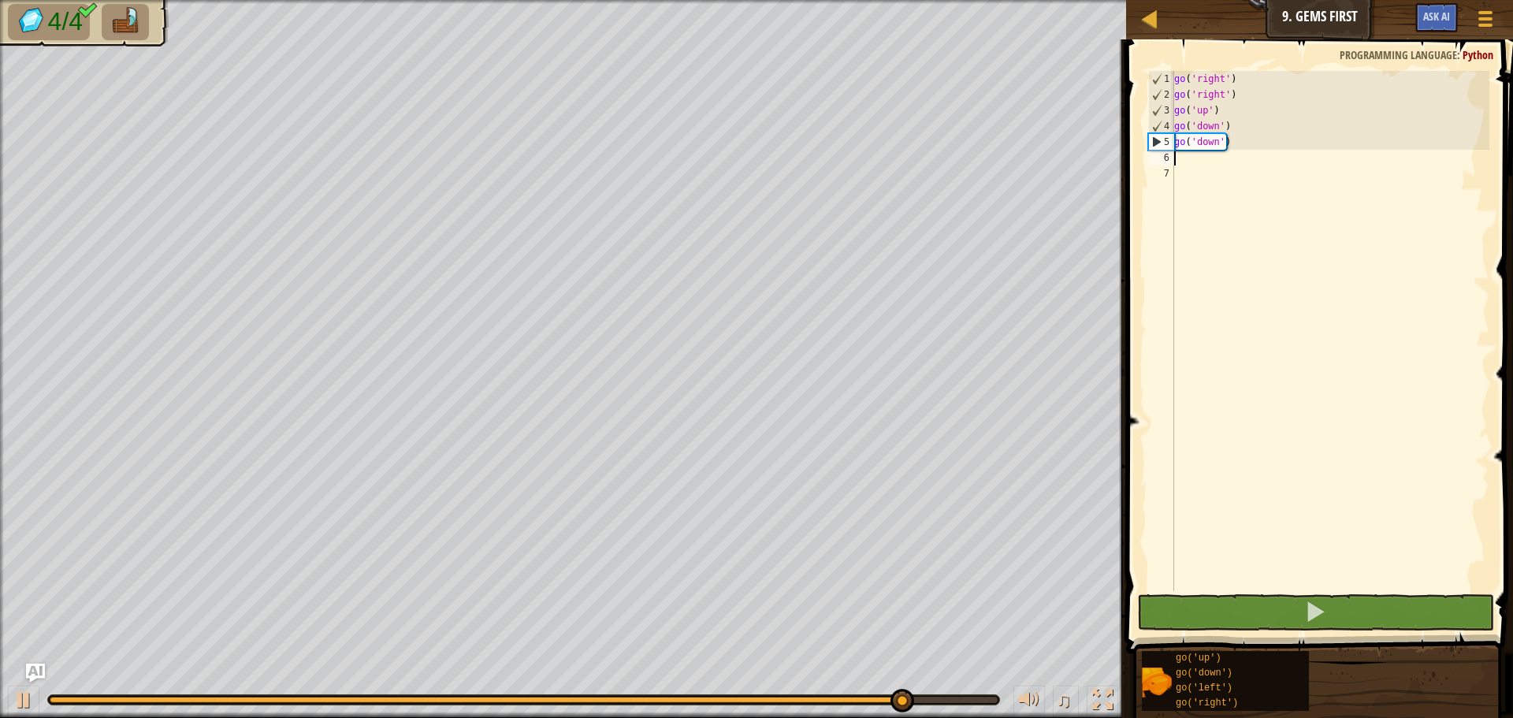
type textarea "g"
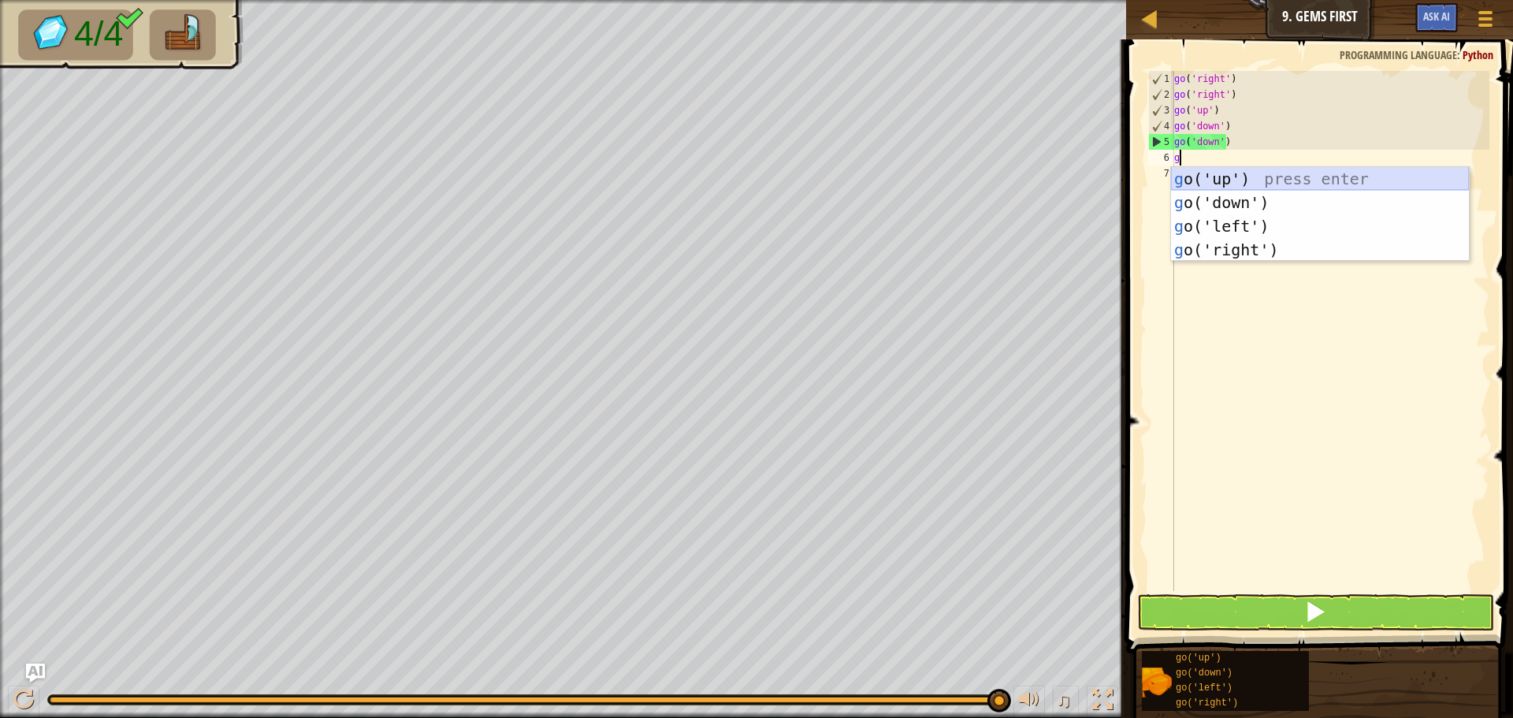
click at [1232, 187] on div "g o('up') press enter g o('down') press enter g o('left') press enter g o('righ…" at bounding box center [1320, 238] width 298 height 142
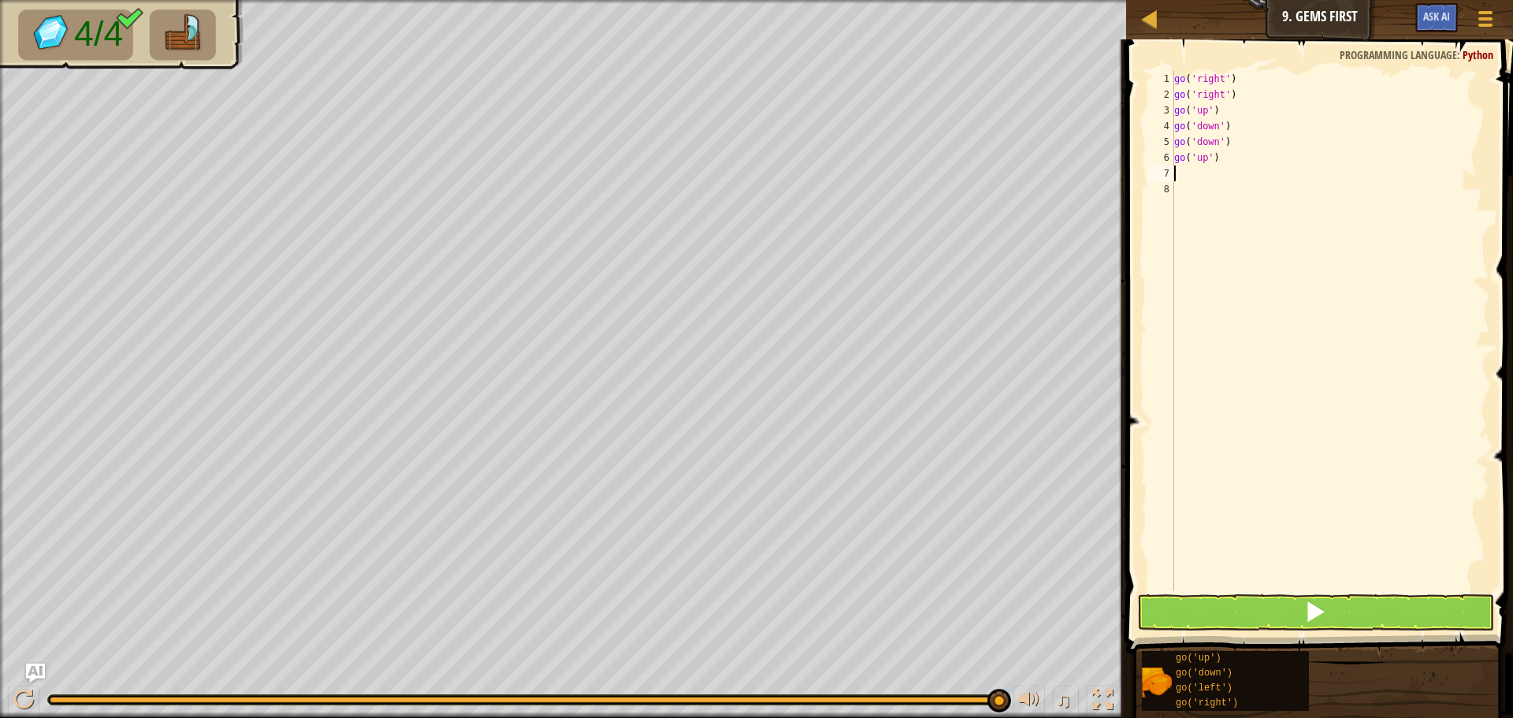
type textarea "g"
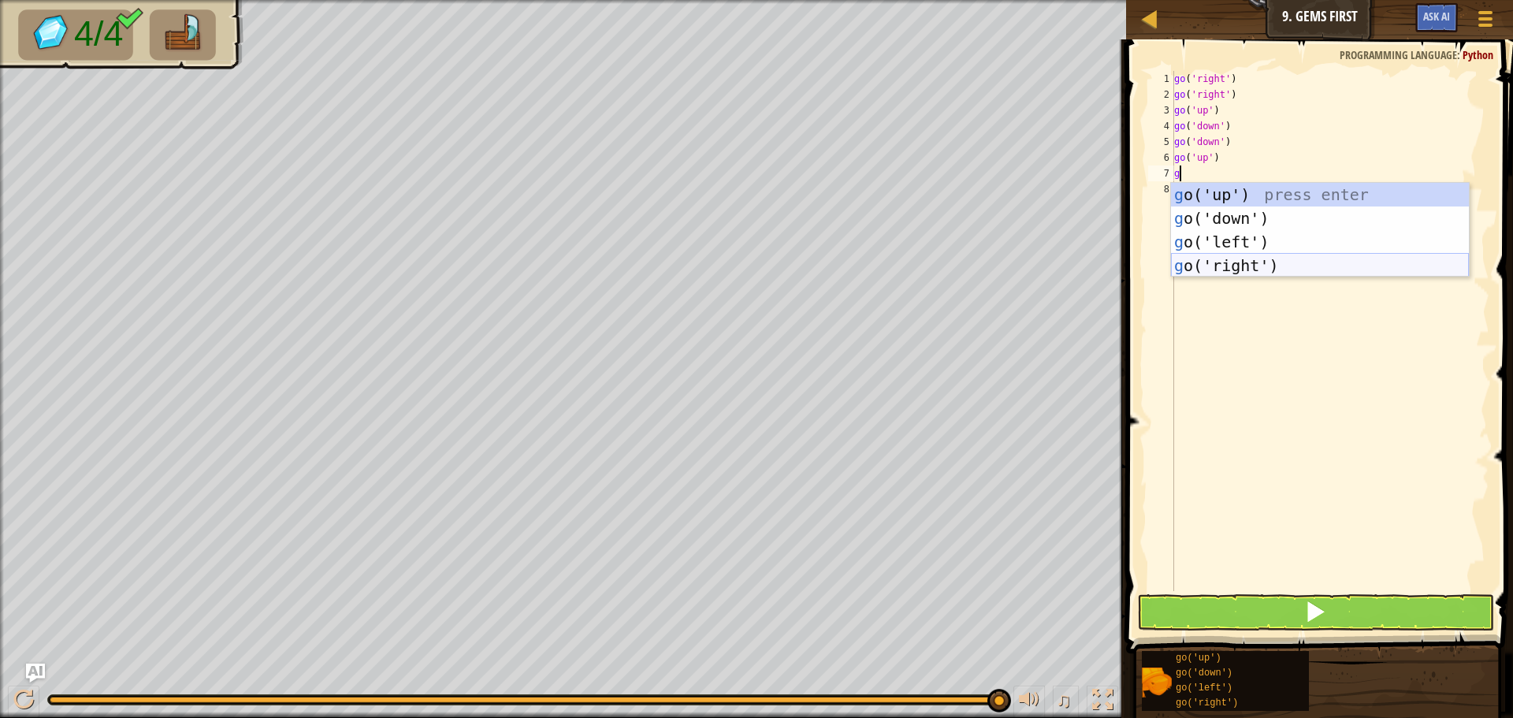
click at [1203, 254] on div "g o('up') press enter g o('down') press enter g o('left') press enter g o('righ…" at bounding box center [1320, 254] width 298 height 142
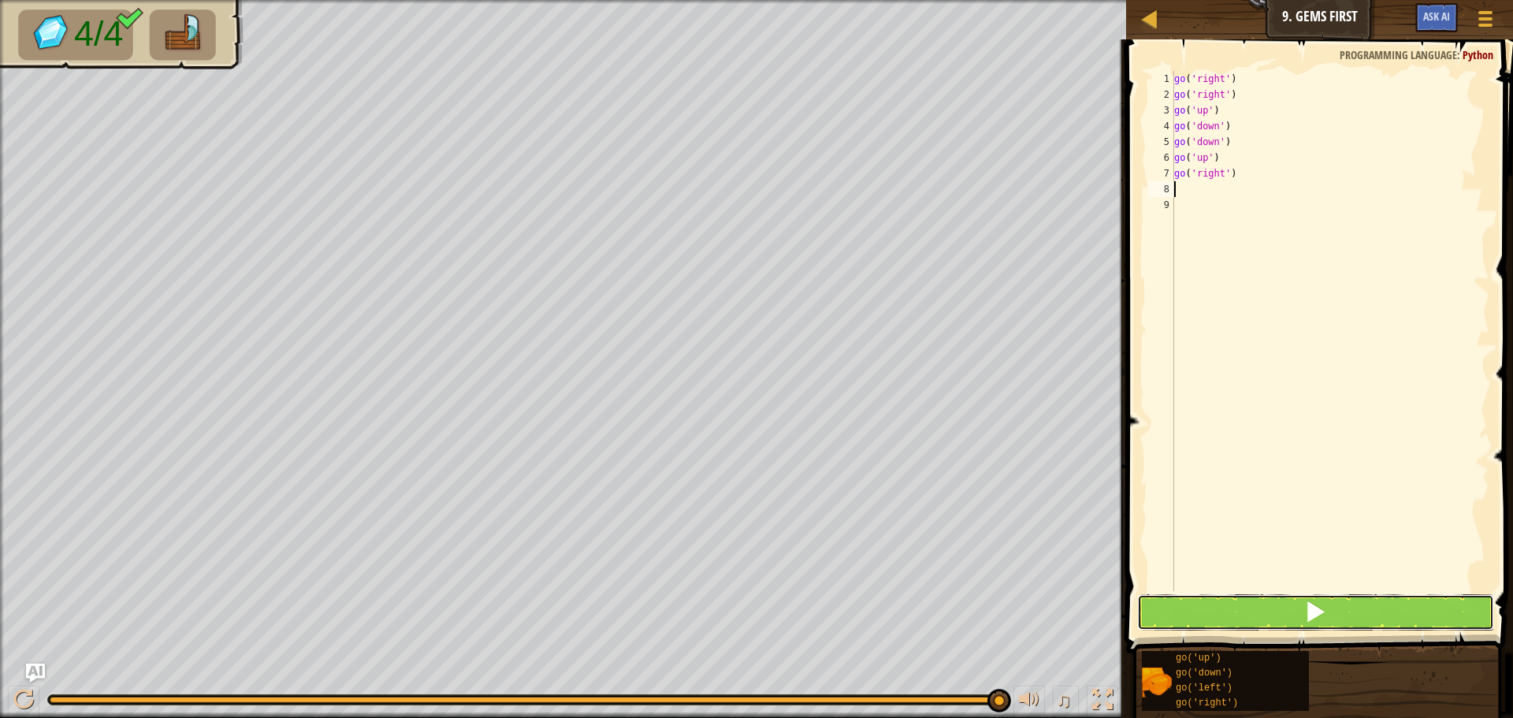
click at [1163, 600] on button at bounding box center [1315, 612] width 357 height 36
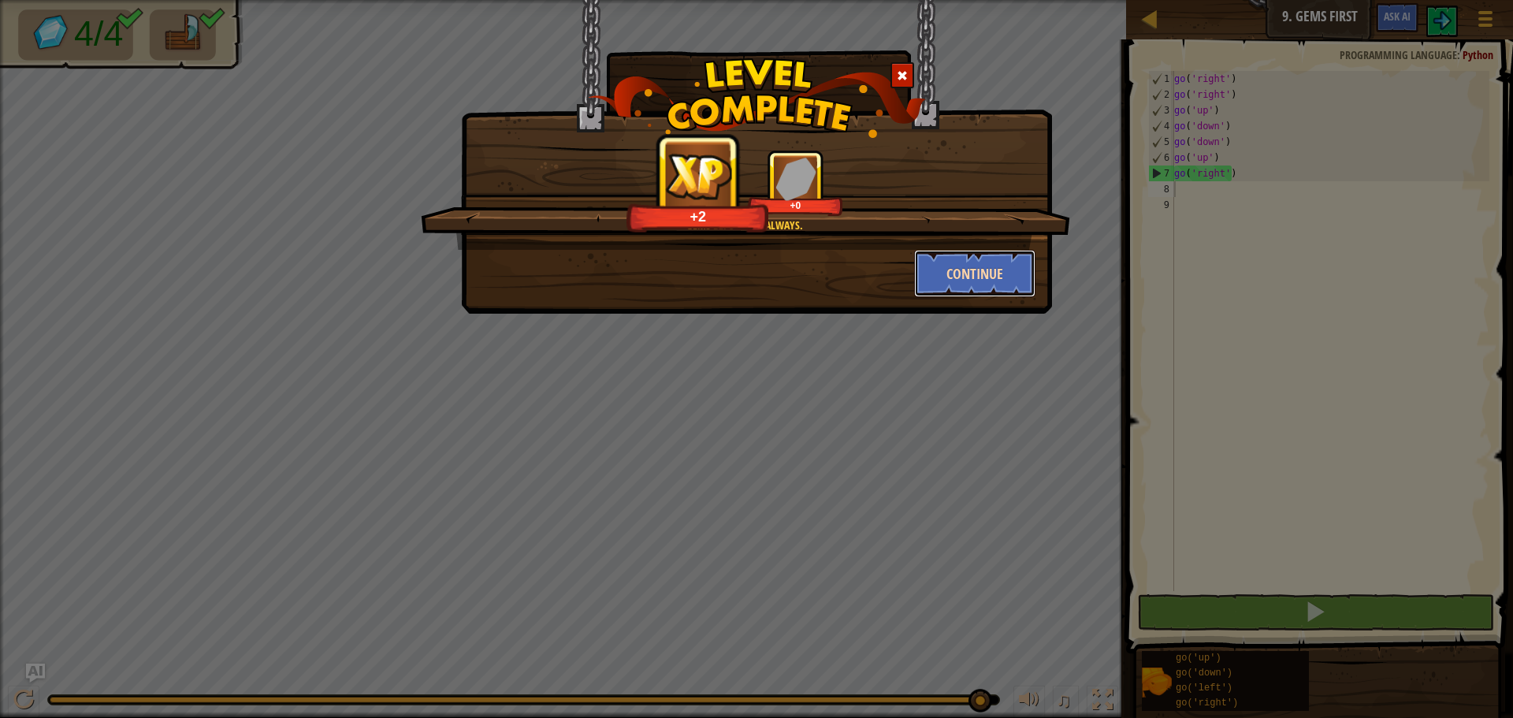
click at [973, 266] on button "Continue" at bounding box center [975, 273] width 122 height 47
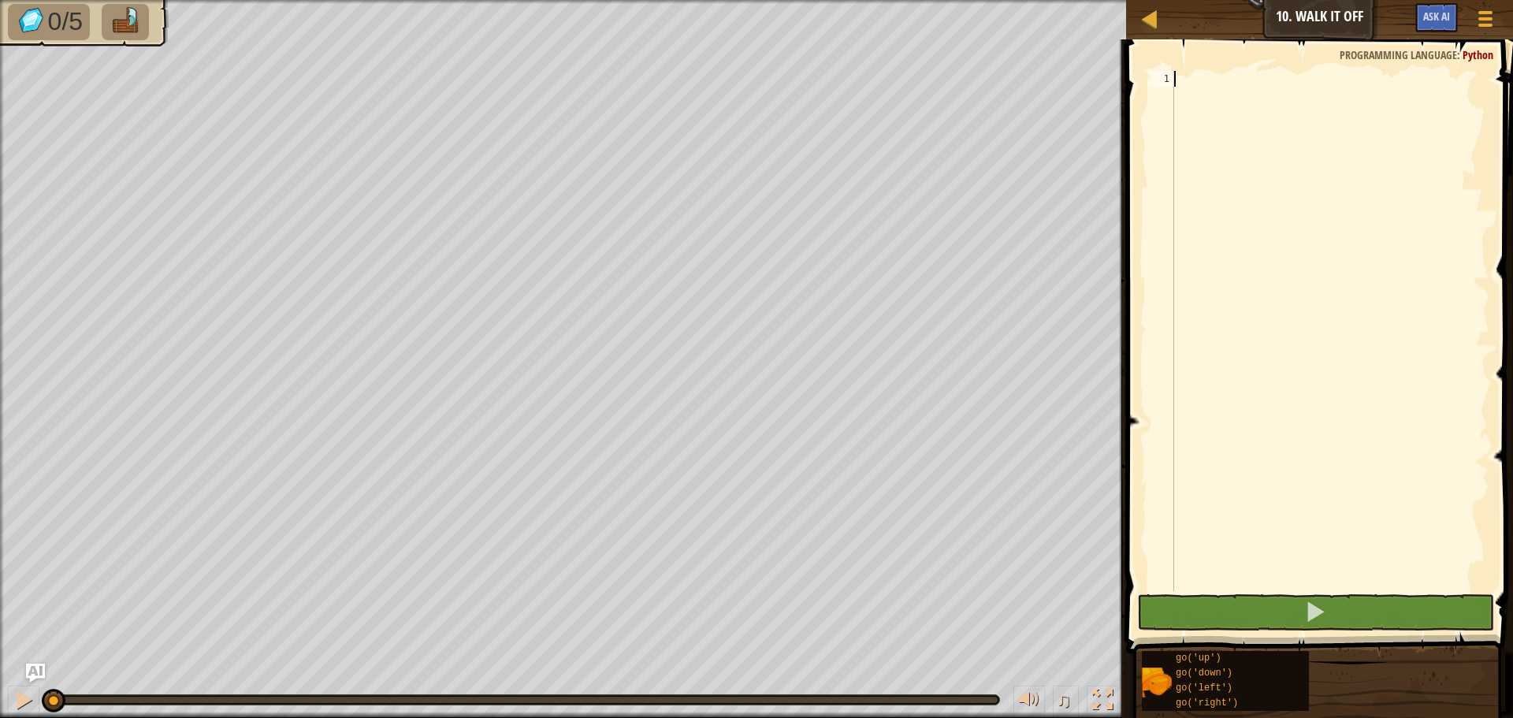
type textarea "g"
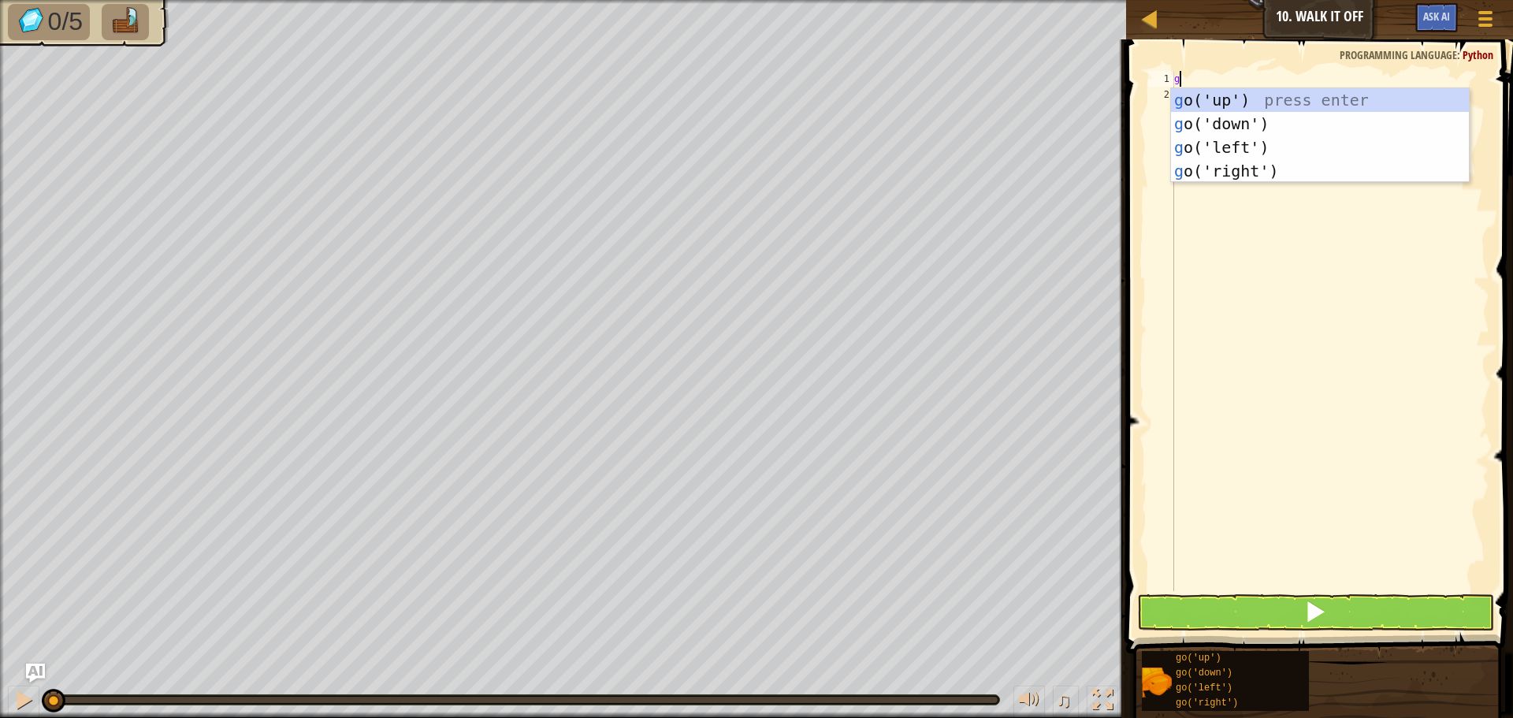
scroll to position [7, 0]
click at [1206, 97] on div "g o('up') press enter g o('down') press enter g o('left') press enter g o('righ…" at bounding box center [1320, 159] width 298 height 142
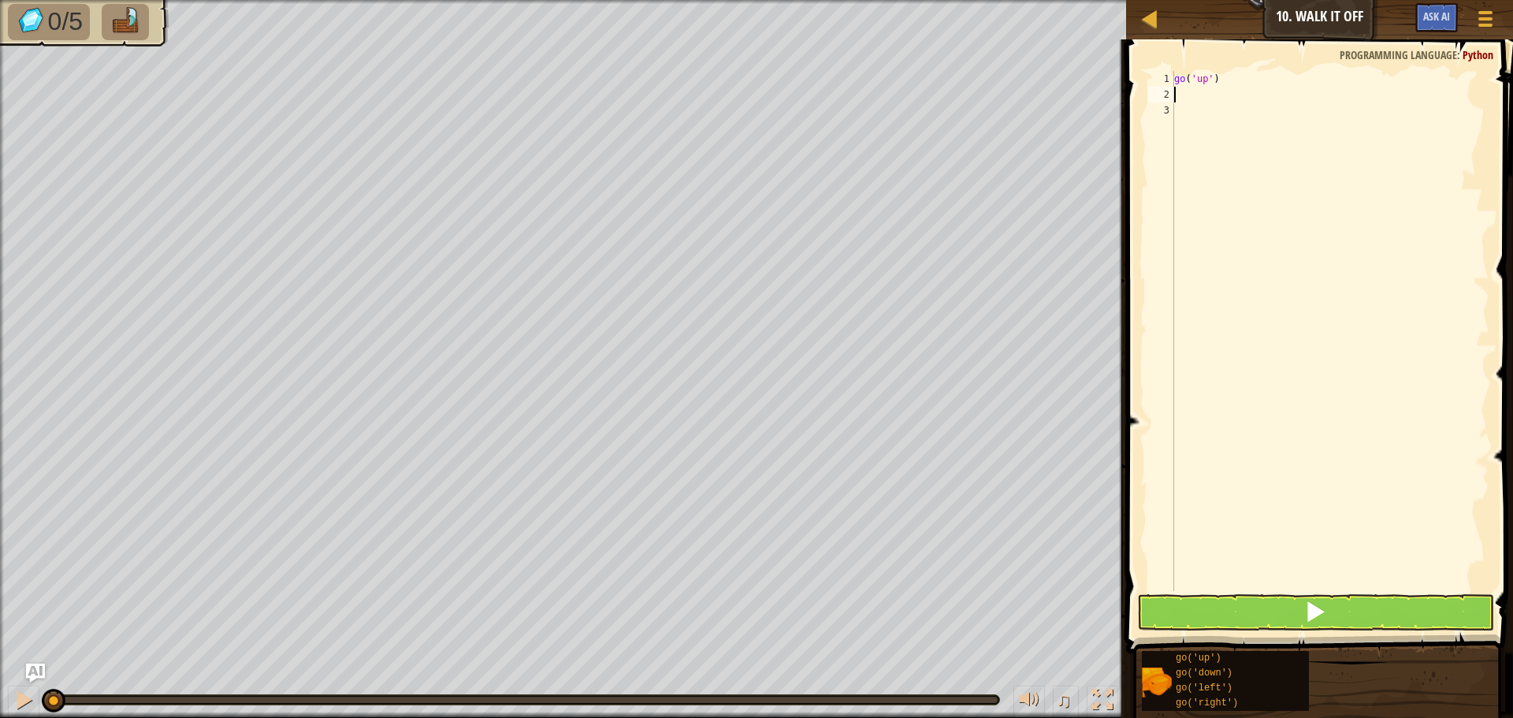
type textarea "g"
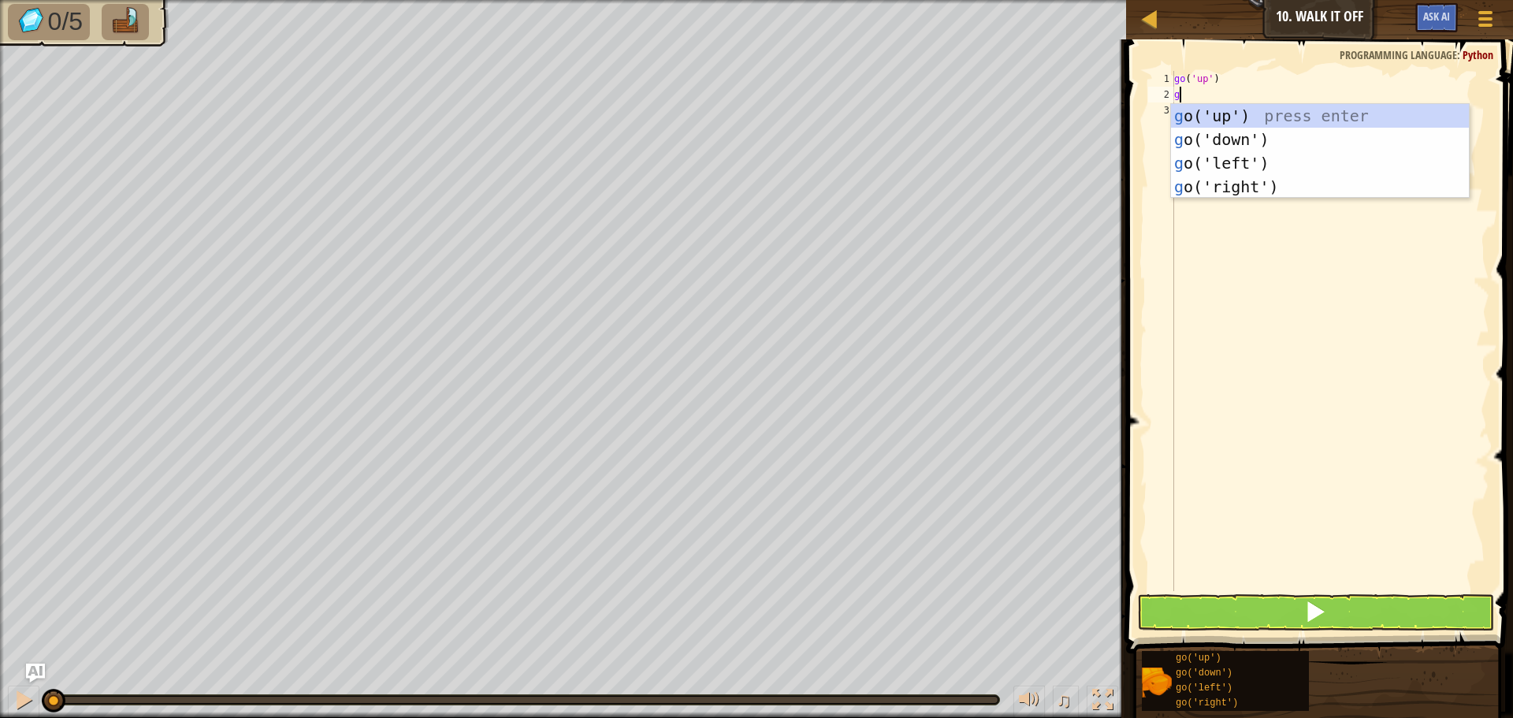
click at [1190, 104] on div "g o('up') press enter g o('down') press enter g o('left') press enter g o('righ…" at bounding box center [1320, 175] width 298 height 142
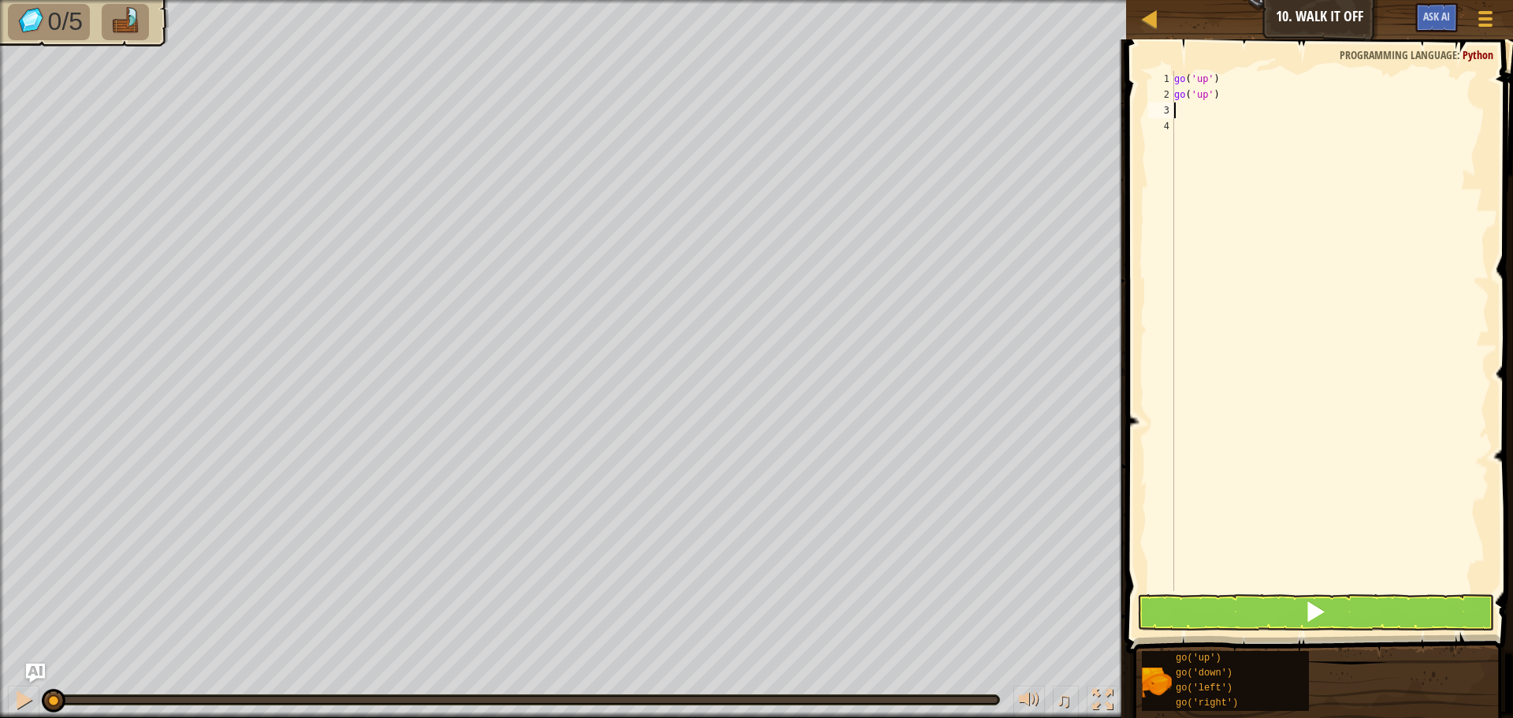
type textarea "g"
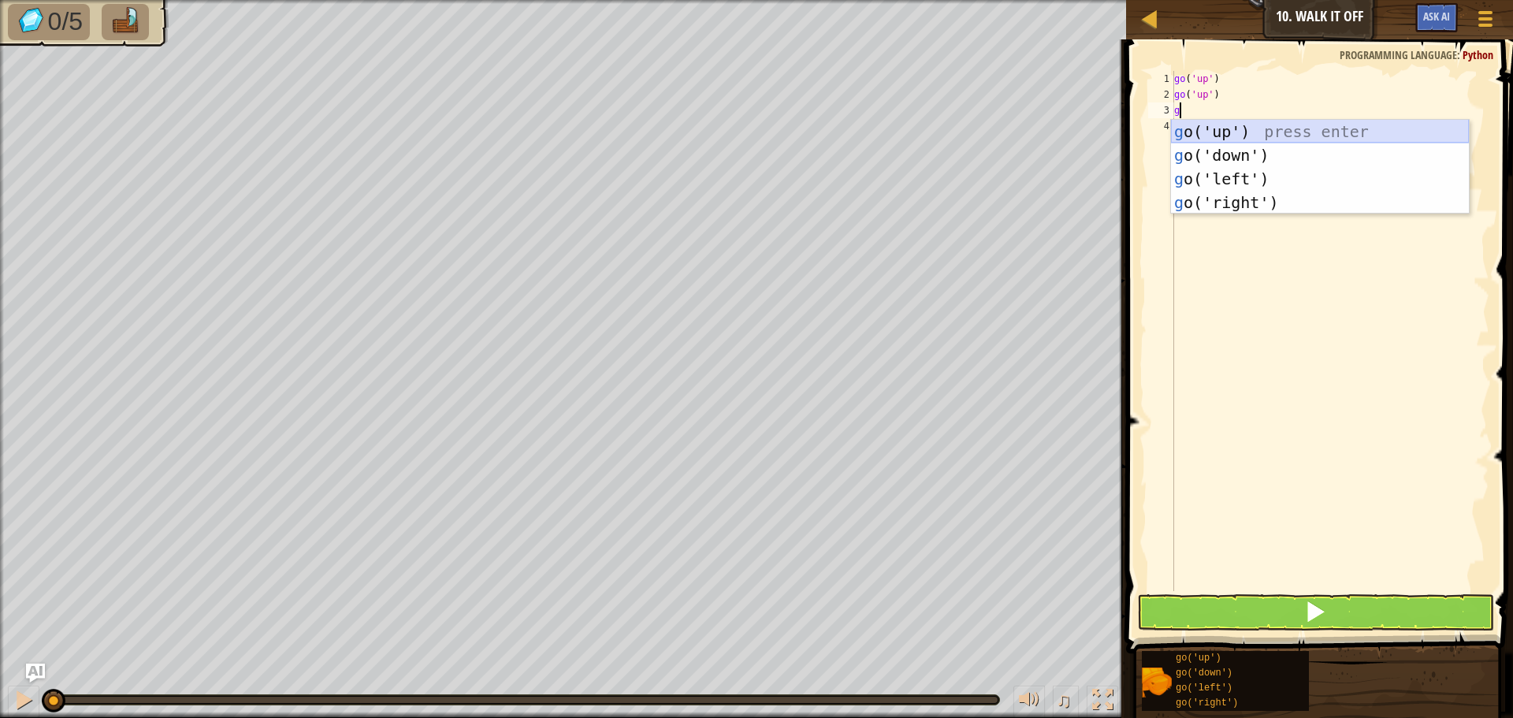
click at [1189, 135] on div "g o('up') press enter g o('down') press enter g o('left') press enter g o('righ…" at bounding box center [1320, 191] width 298 height 142
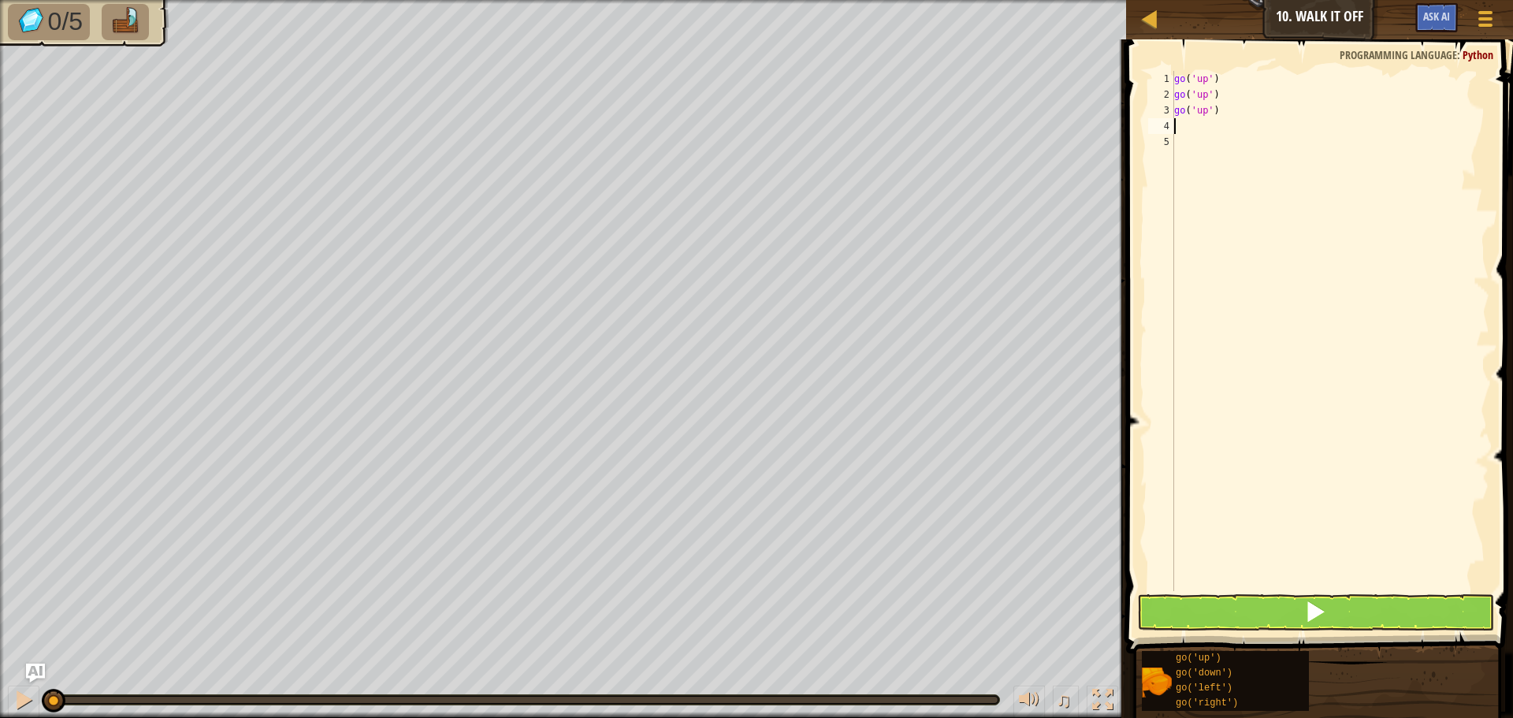
type textarea "g"
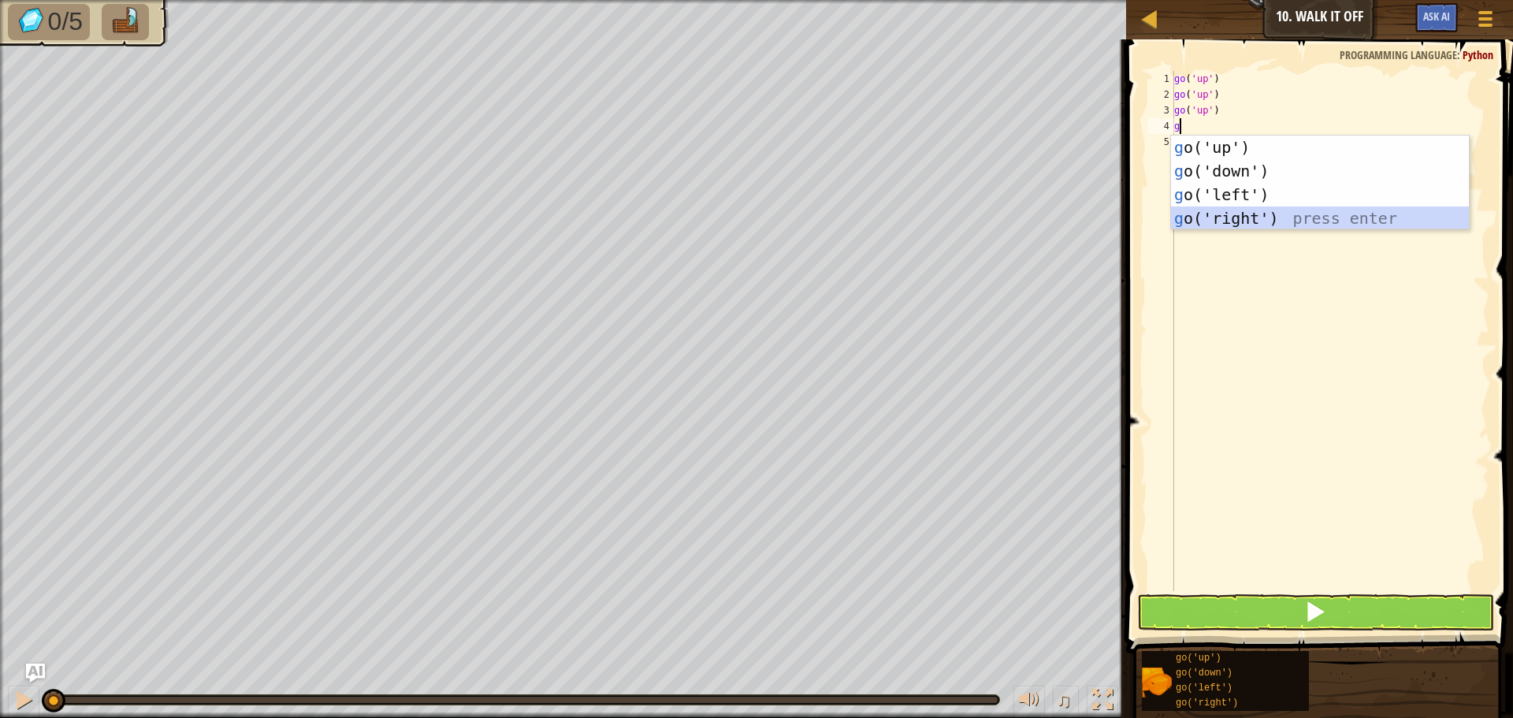
click at [1223, 216] on div "g o('up') press enter g o('down') press enter g o('left') press enter g o('righ…" at bounding box center [1320, 207] width 298 height 142
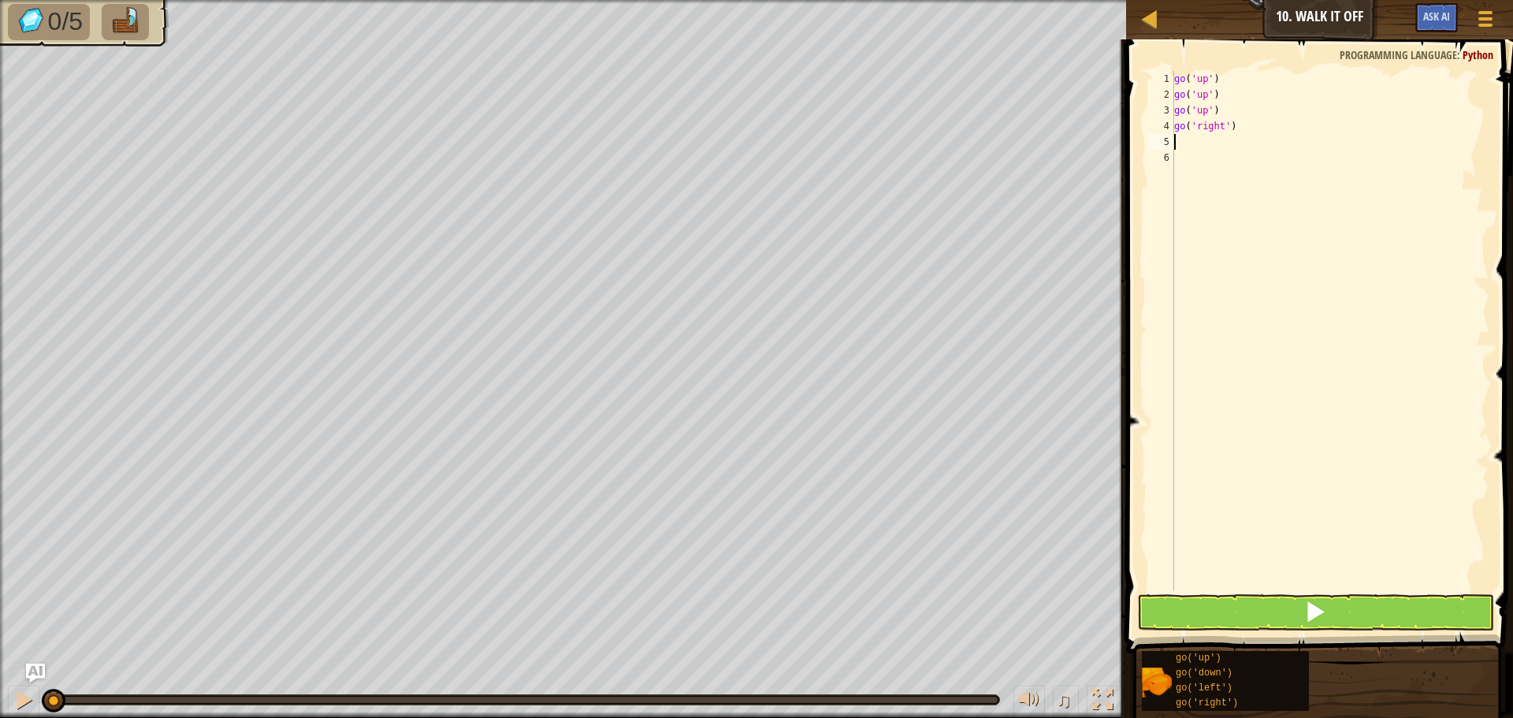
type textarea "b"
type textarea "g"
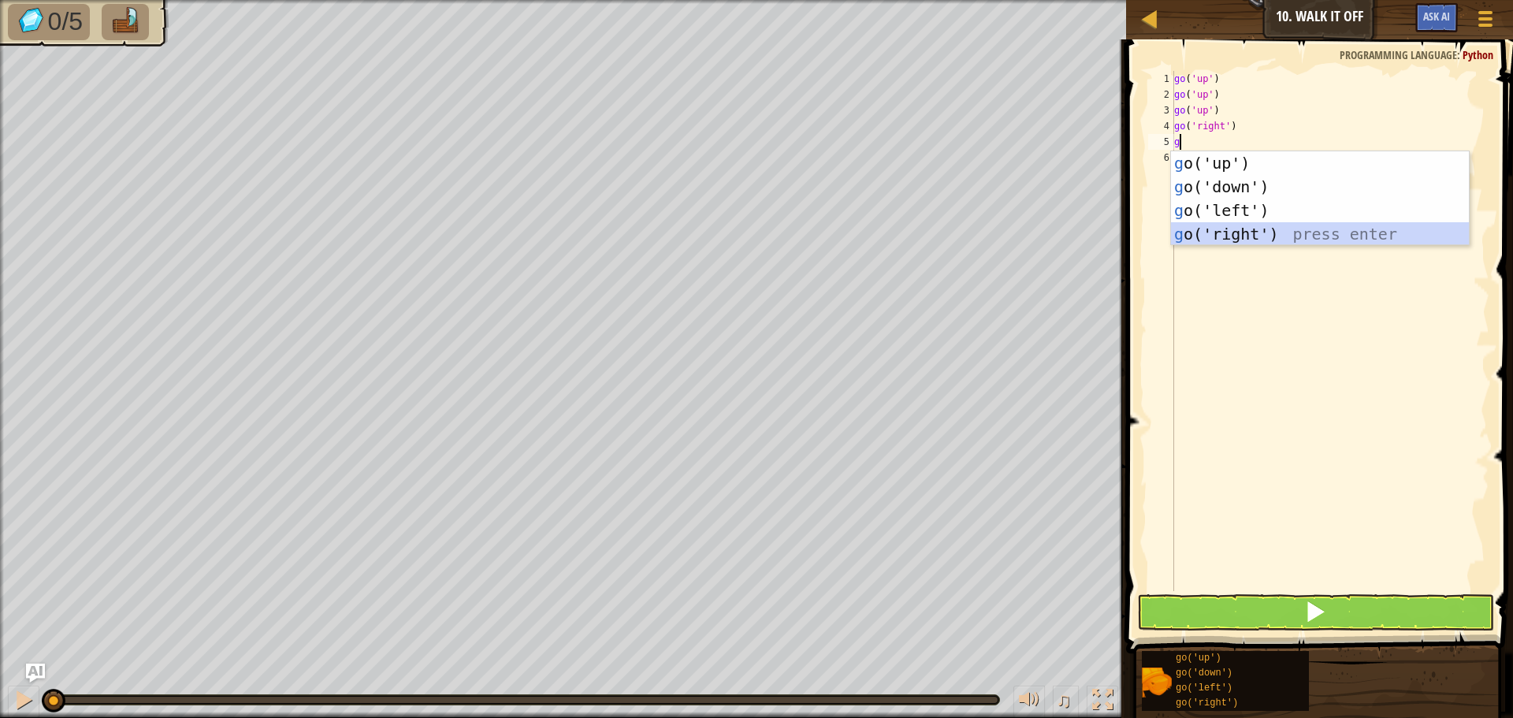
click at [1243, 235] on div "g o('up') press enter g o('down') press enter g o('left') press enter g o('righ…" at bounding box center [1320, 222] width 298 height 142
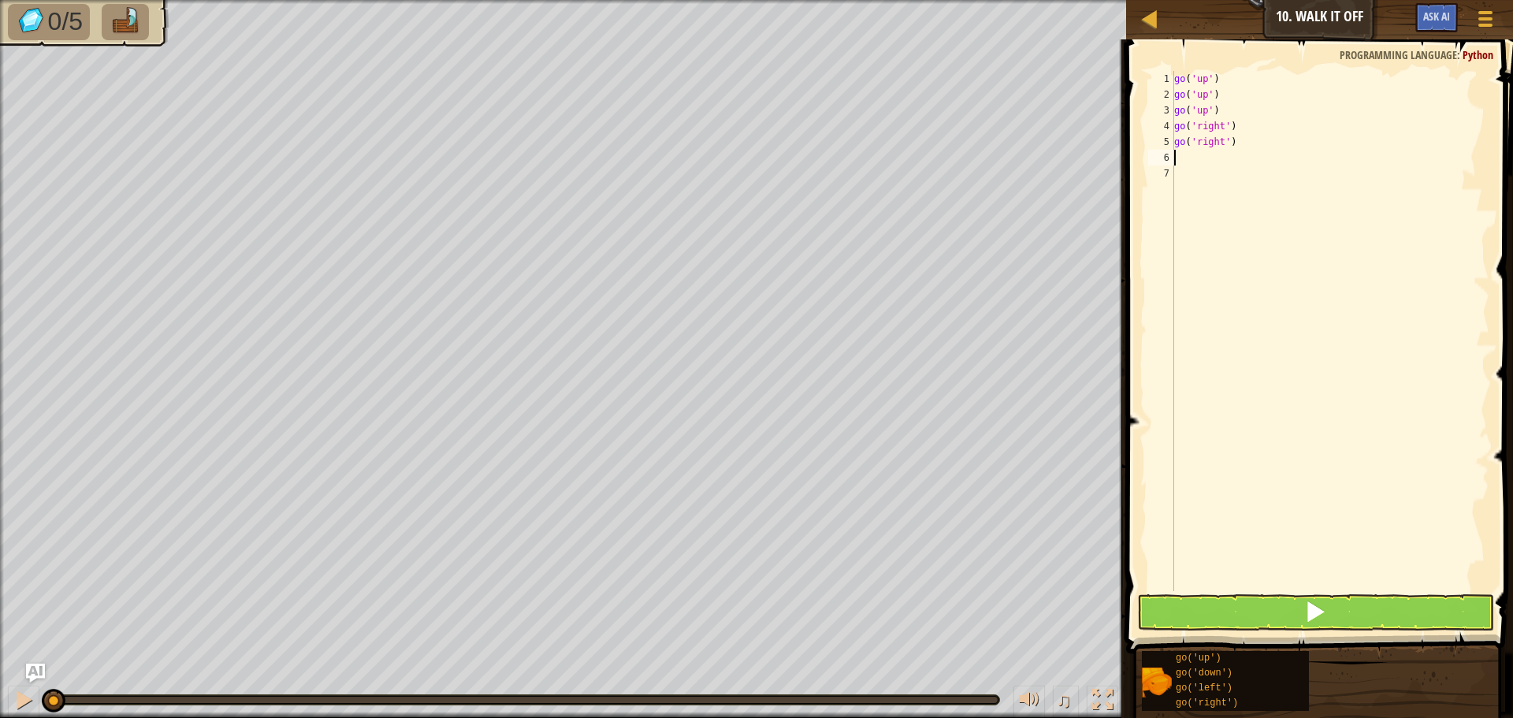
type textarea "g"
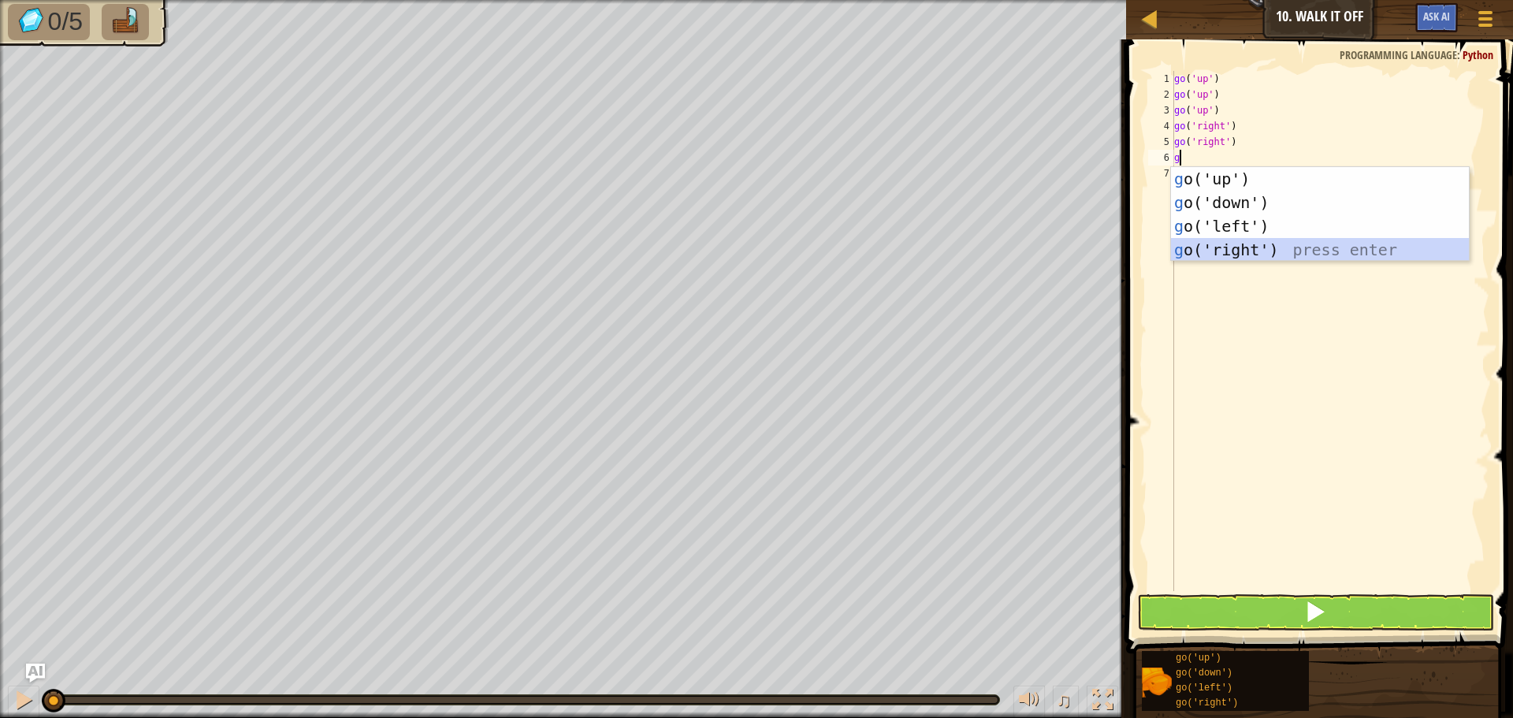
click at [1245, 243] on div "g o('up') press enter g o('down') press enter g o('left') press enter g o('righ…" at bounding box center [1320, 238] width 298 height 142
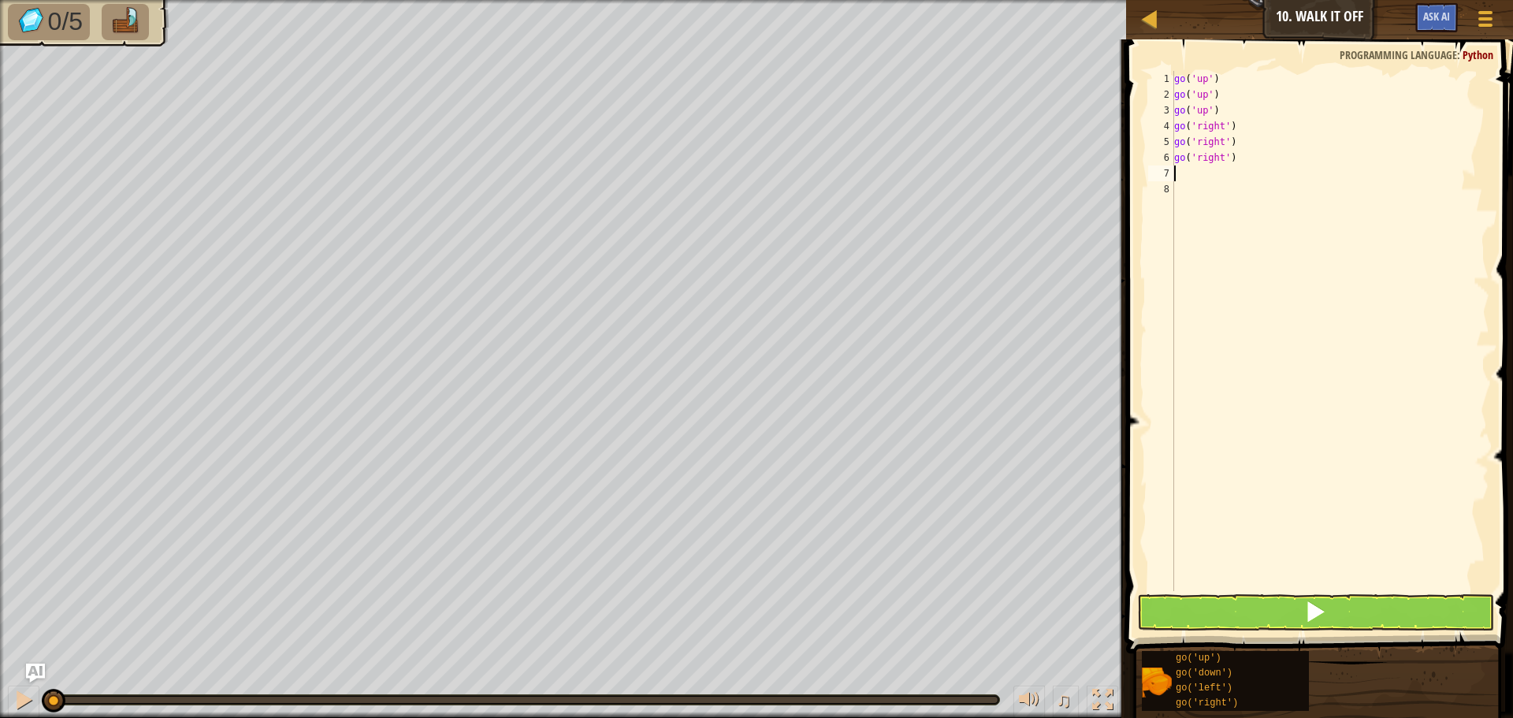
type textarea "g"
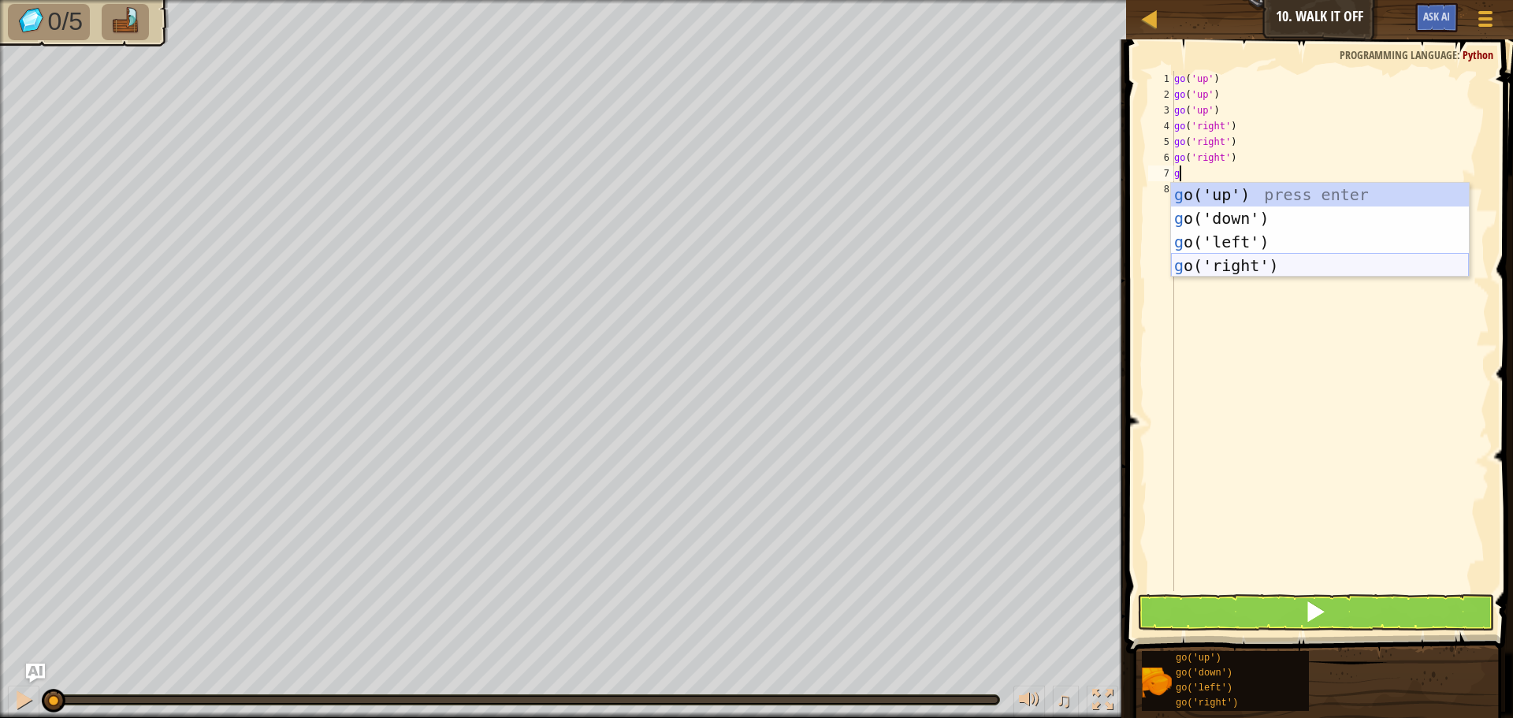
click at [1237, 260] on div "g o('up') press enter g o('down') press enter g o('left') press enter g o('righ…" at bounding box center [1320, 254] width 298 height 142
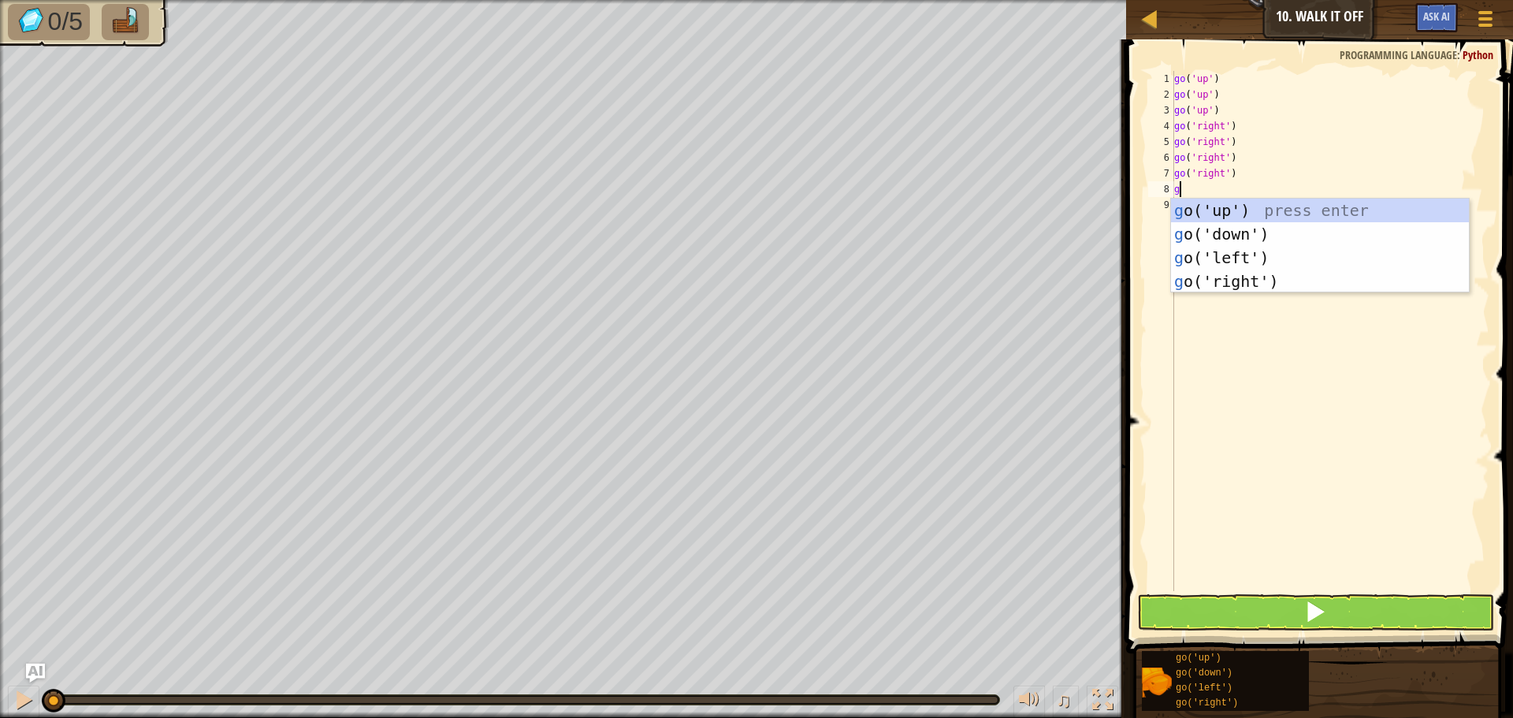
type textarea "g"
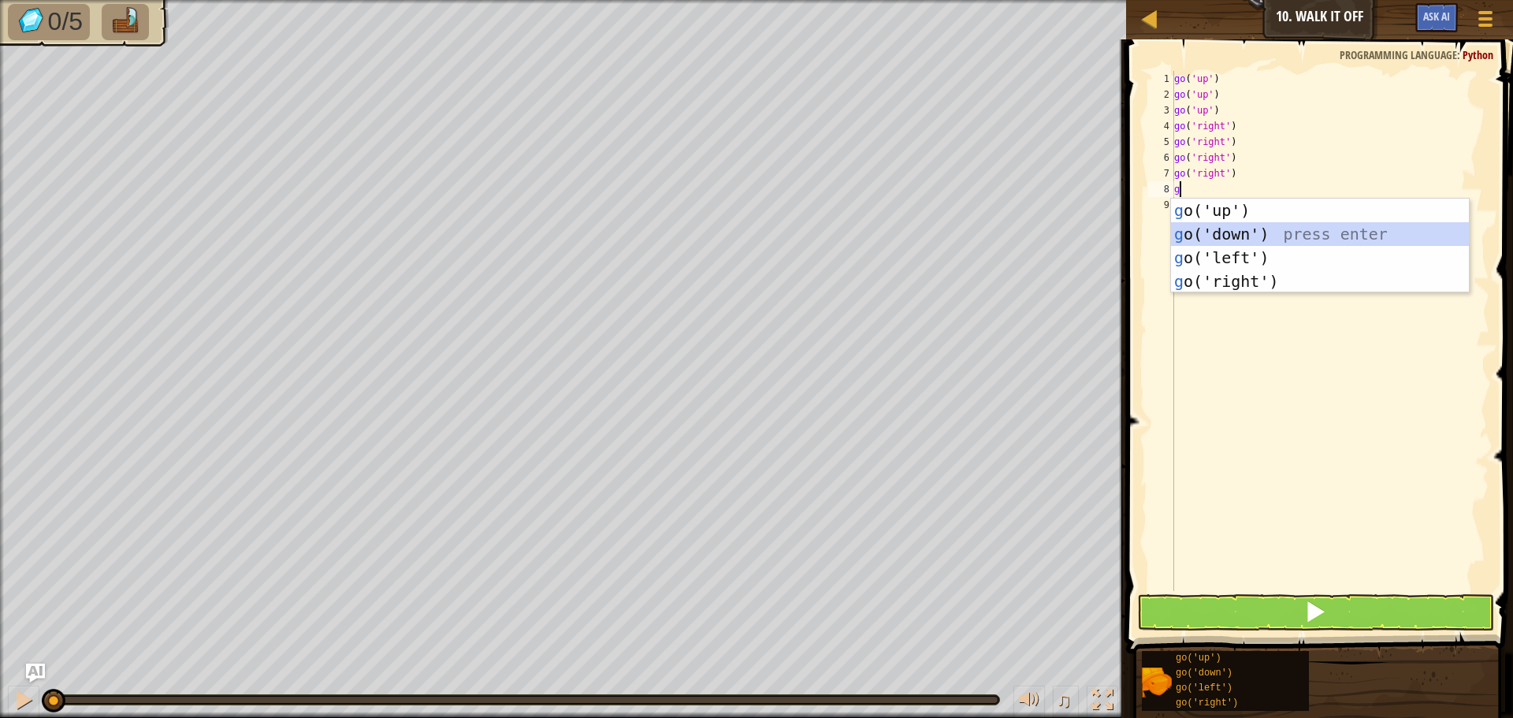
click at [1243, 235] on div "g o('up') press enter g o('down') press enter g o('left') press enter g o('righ…" at bounding box center [1320, 270] width 298 height 142
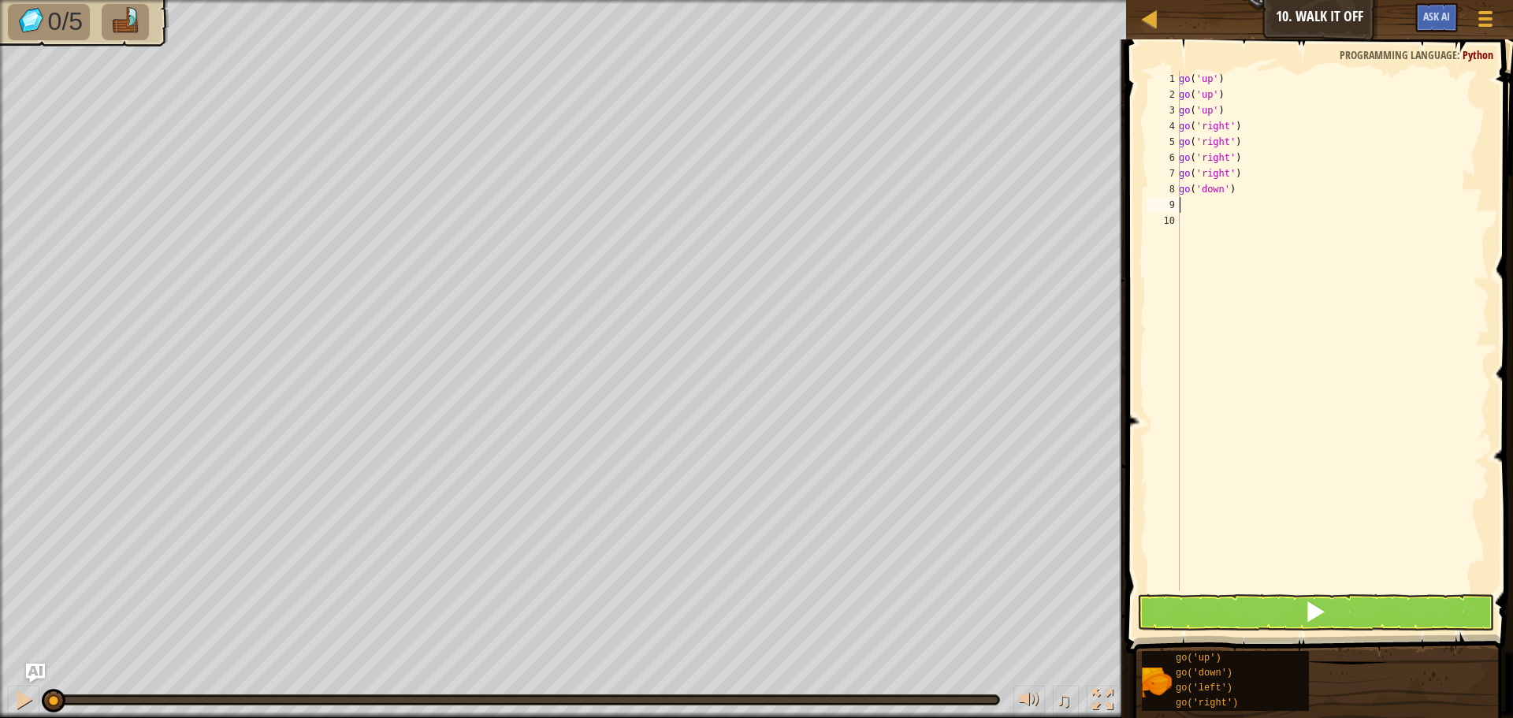
type textarea "g"
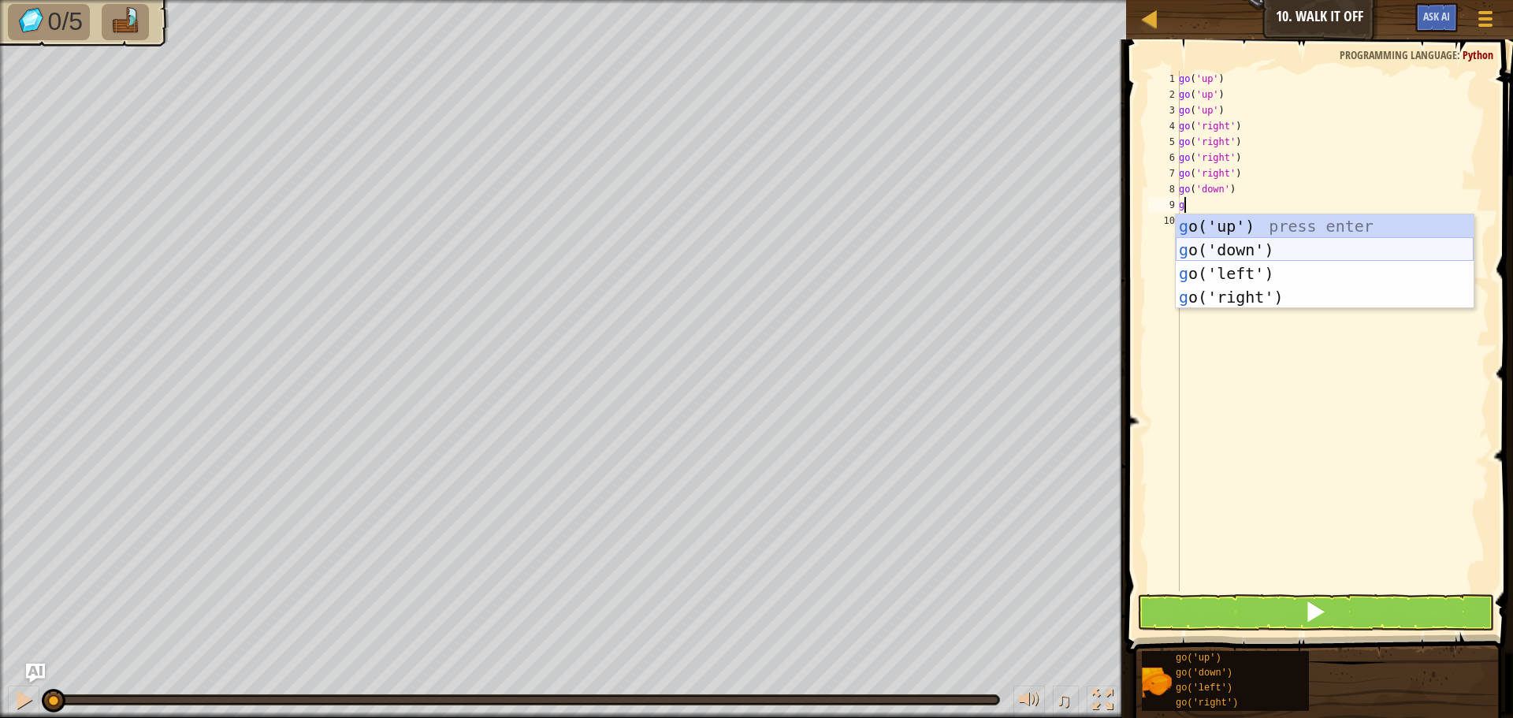
click at [1239, 251] on div "g o('up') press enter g o('down') press enter g o('left') press enter g o('righ…" at bounding box center [1325, 285] width 298 height 142
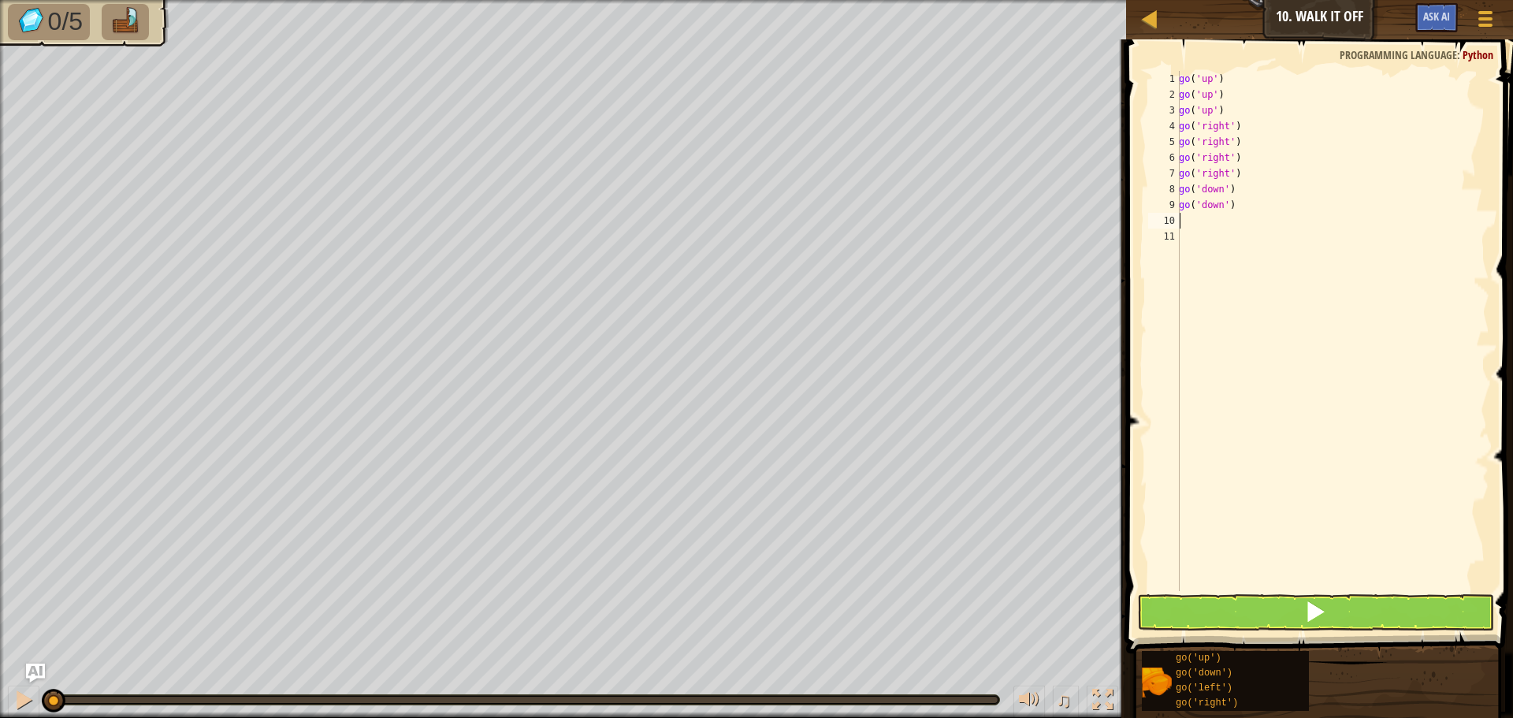
type textarea "g"
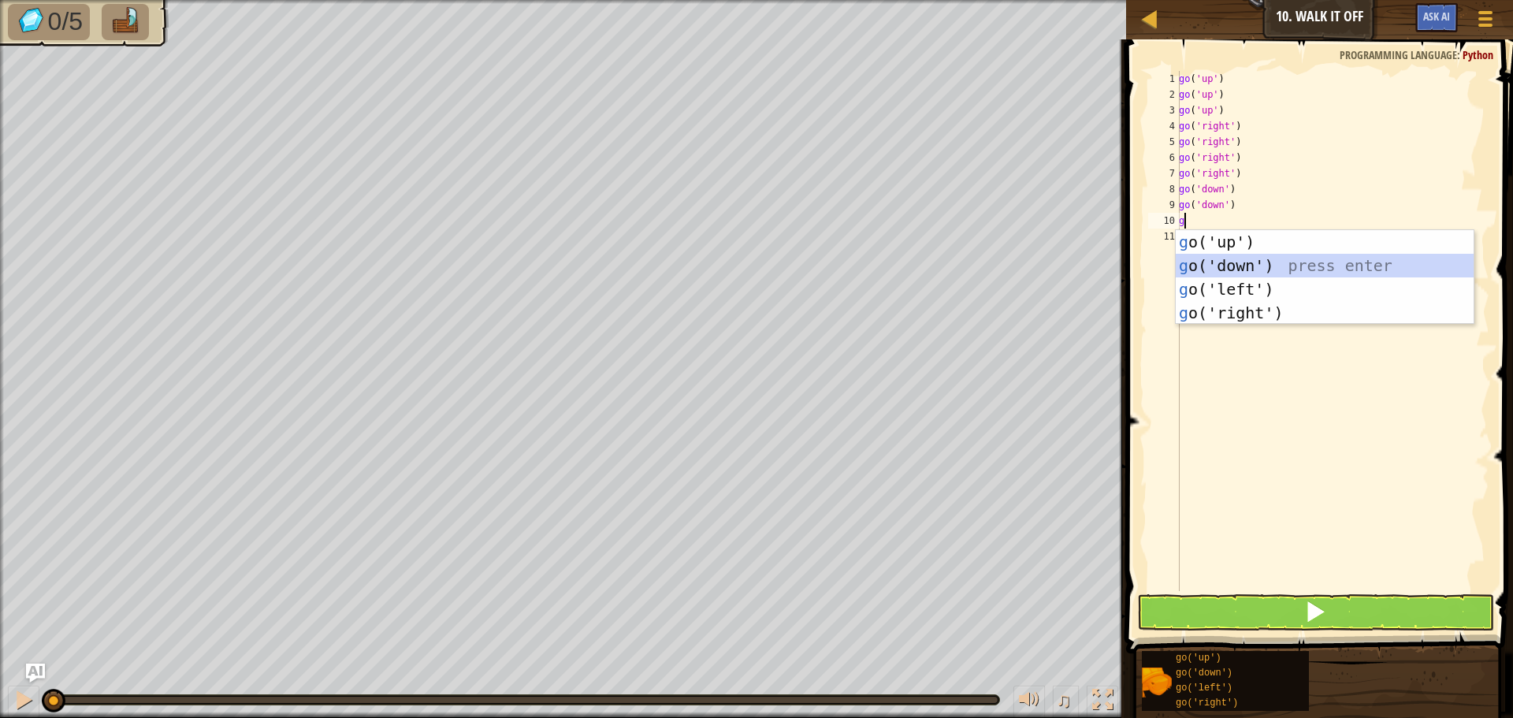
click at [1236, 258] on div "g o('up') press enter g o('down') press enter g o('left') press enter g o('righ…" at bounding box center [1325, 301] width 298 height 142
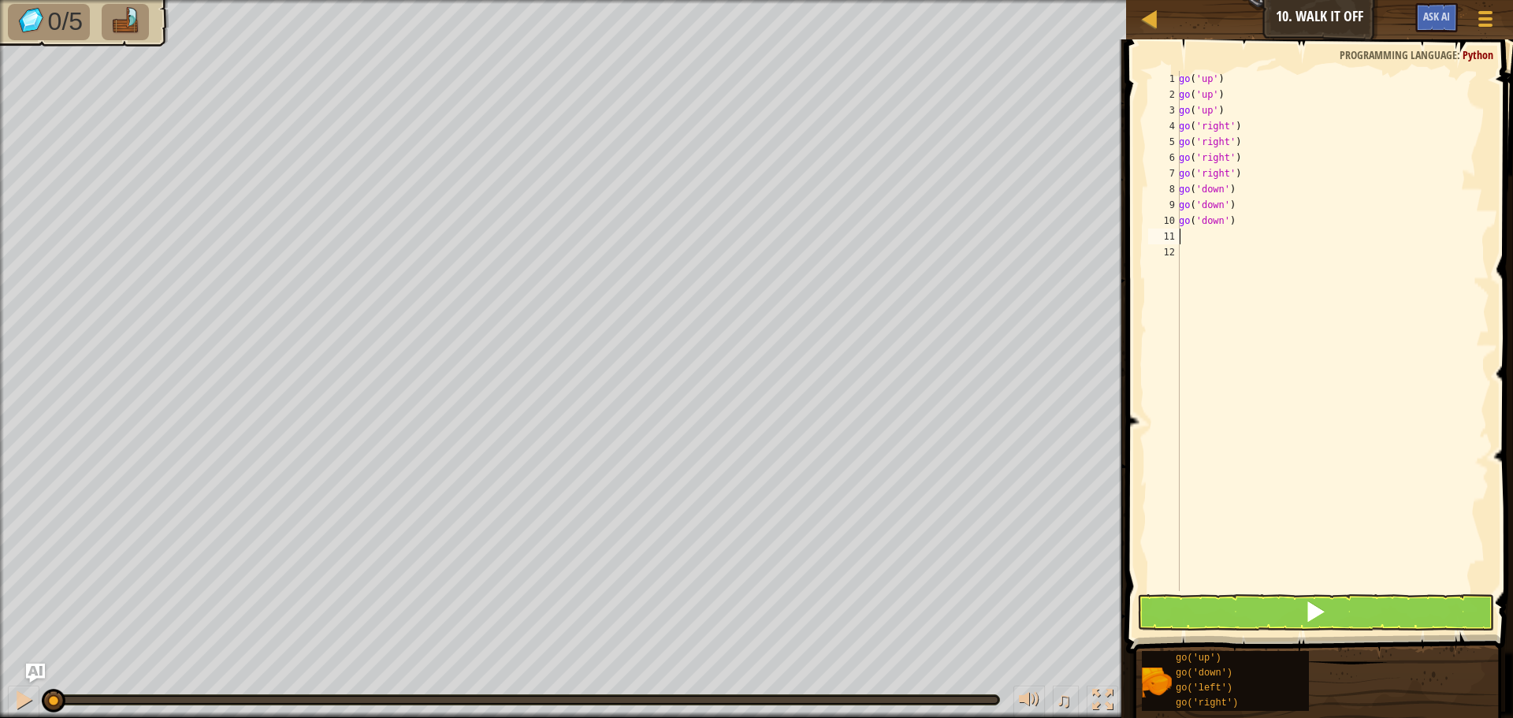
type textarea "g"
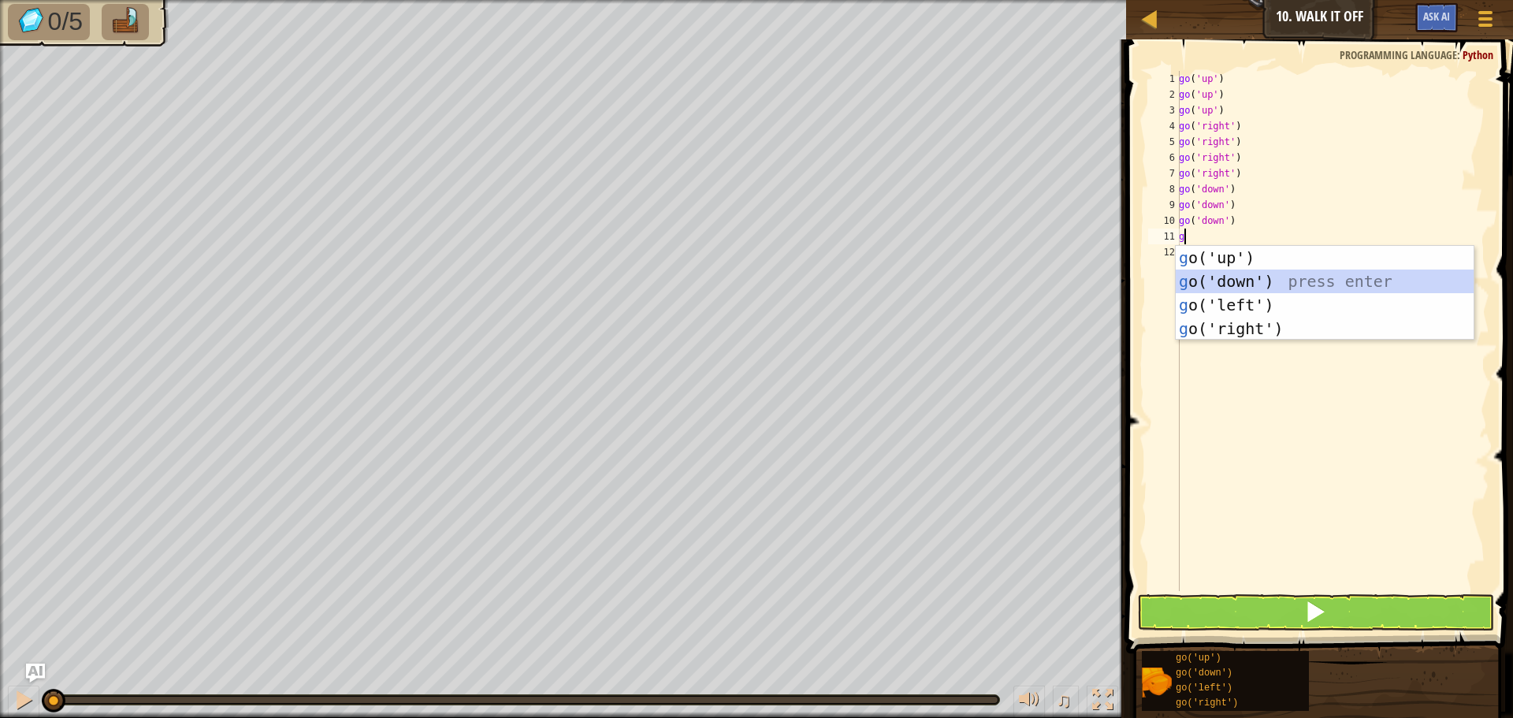
click at [1223, 269] on div "g o('up') press enter g o('down') press enter g o('left') press enter g o('righ…" at bounding box center [1325, 317] width 298 height 142
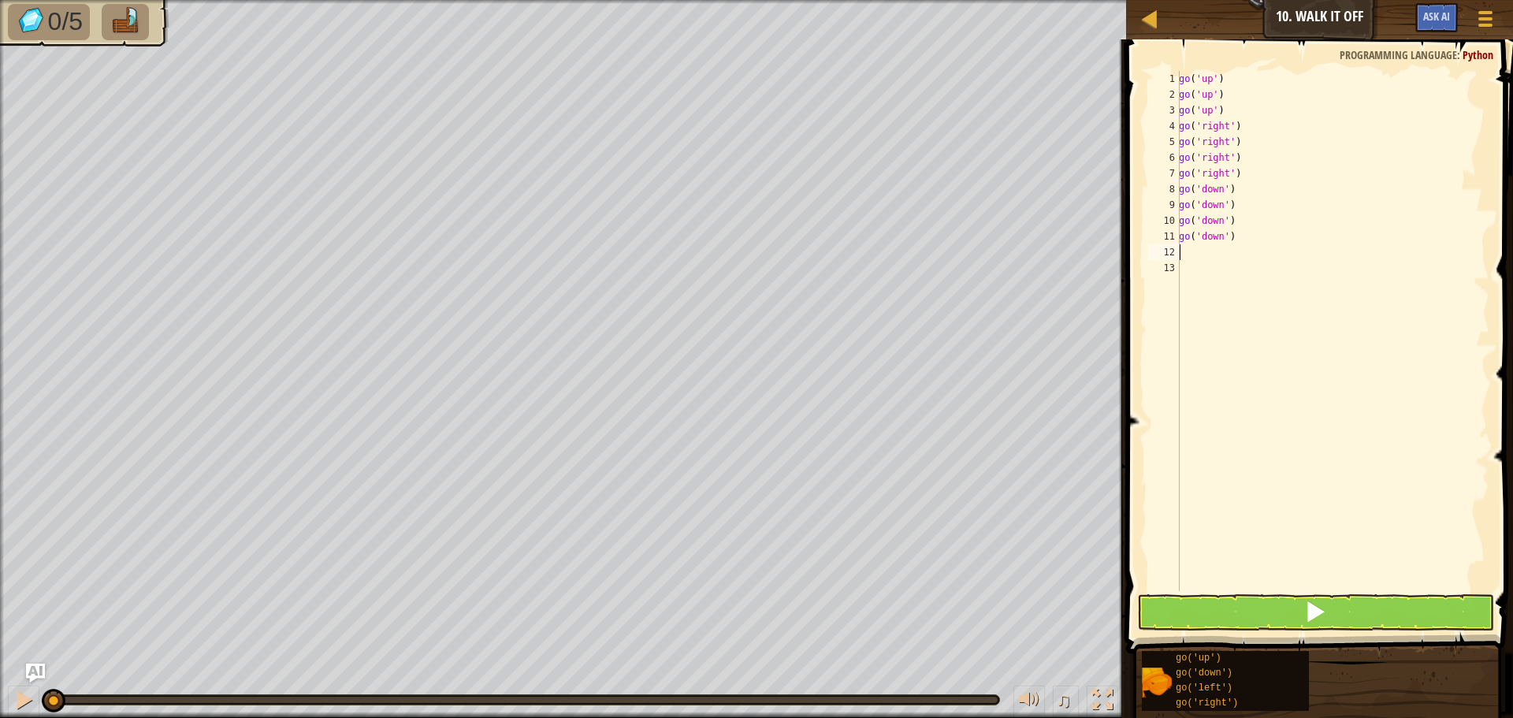
type textarea "g"
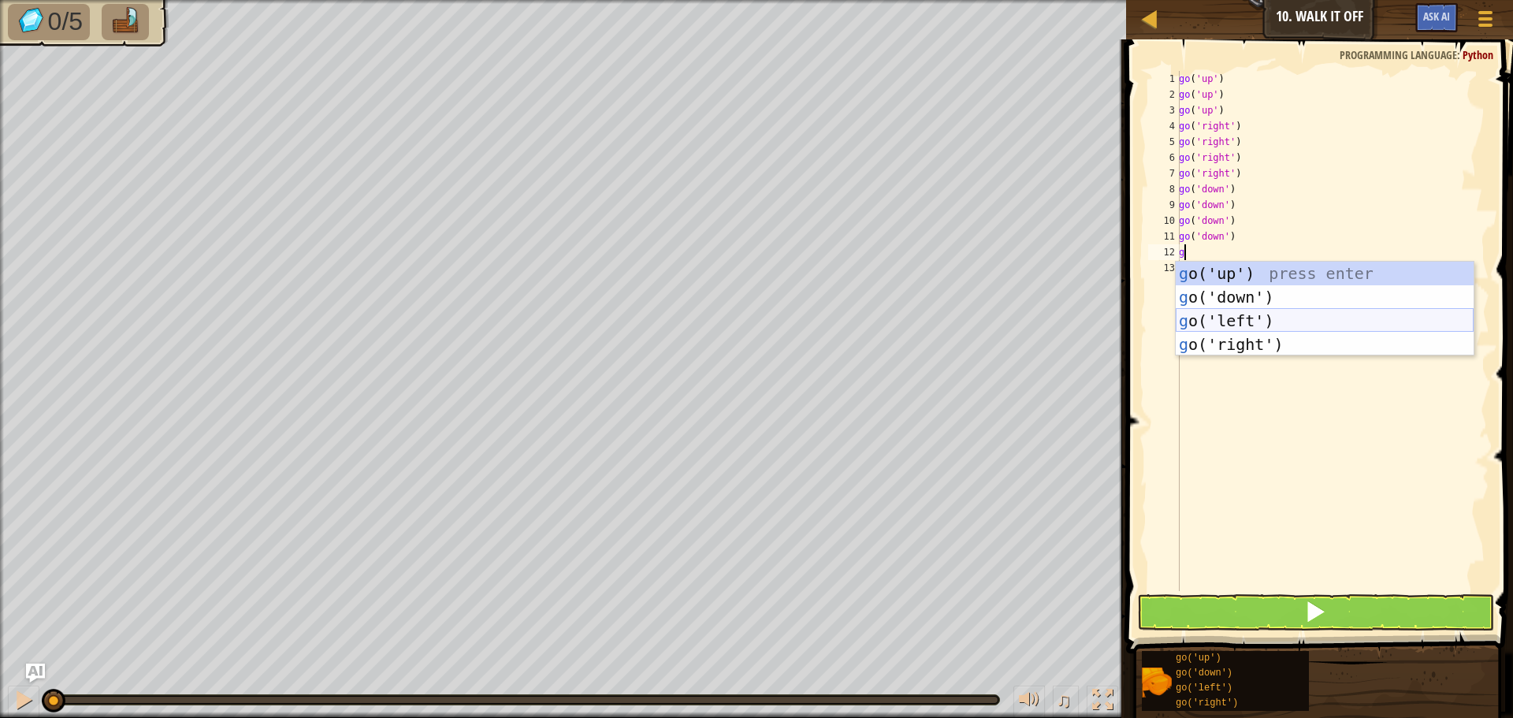
click at [1193, 318] on div "g o('up') press enter g o('down') press enter g o('left') press enter g o('righ…" at bounding box center [1325, 333] width 298 height 142
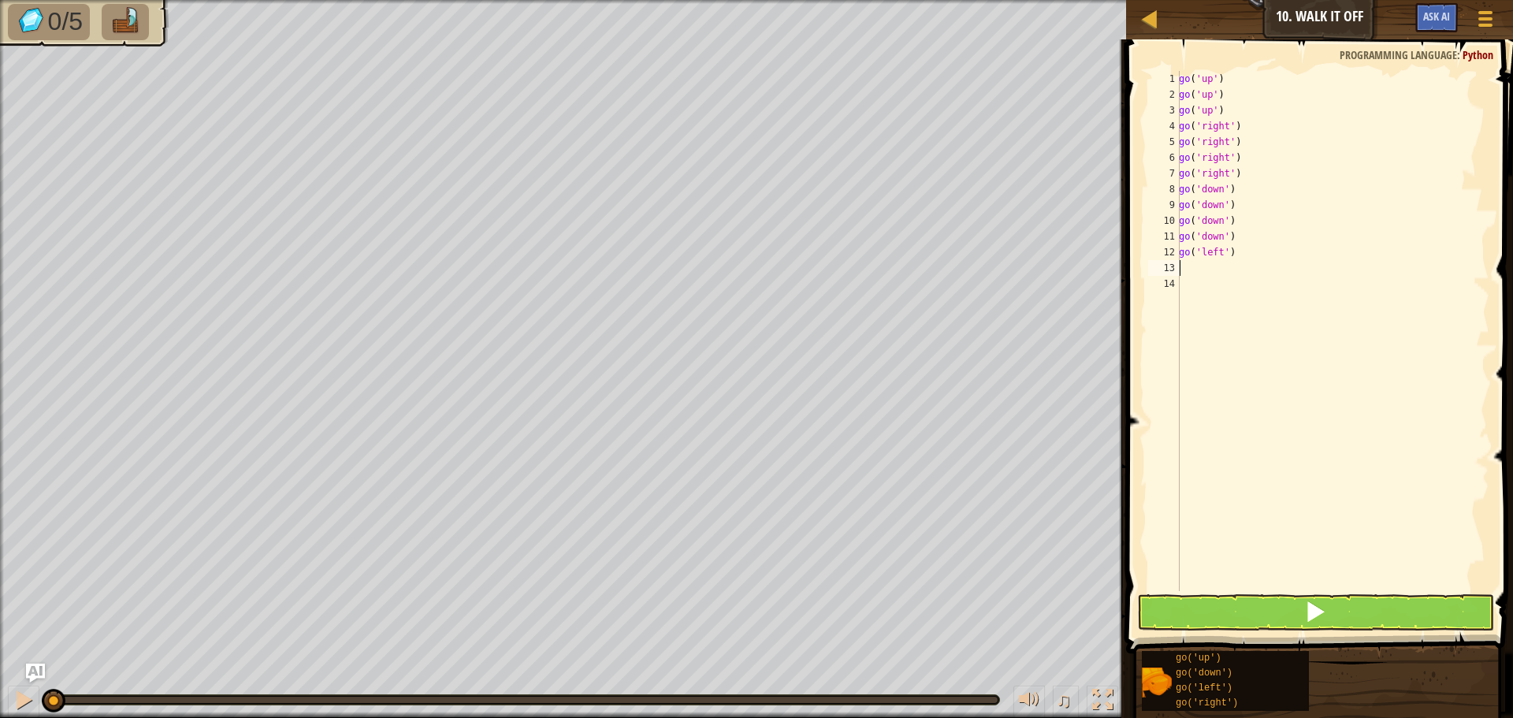
drag, startPoint x: 1136, startPoint y: 547, endPoint x: 1131, endPoint y: 567, distance: 20.5
drag, startPoint x: 1131, startPoint y: 567, endPoint x: 1171, endPoint y: 610, distance: 59.1
click at [1171, 610] on button at bounding box center [1315, 612] width 357 height 36
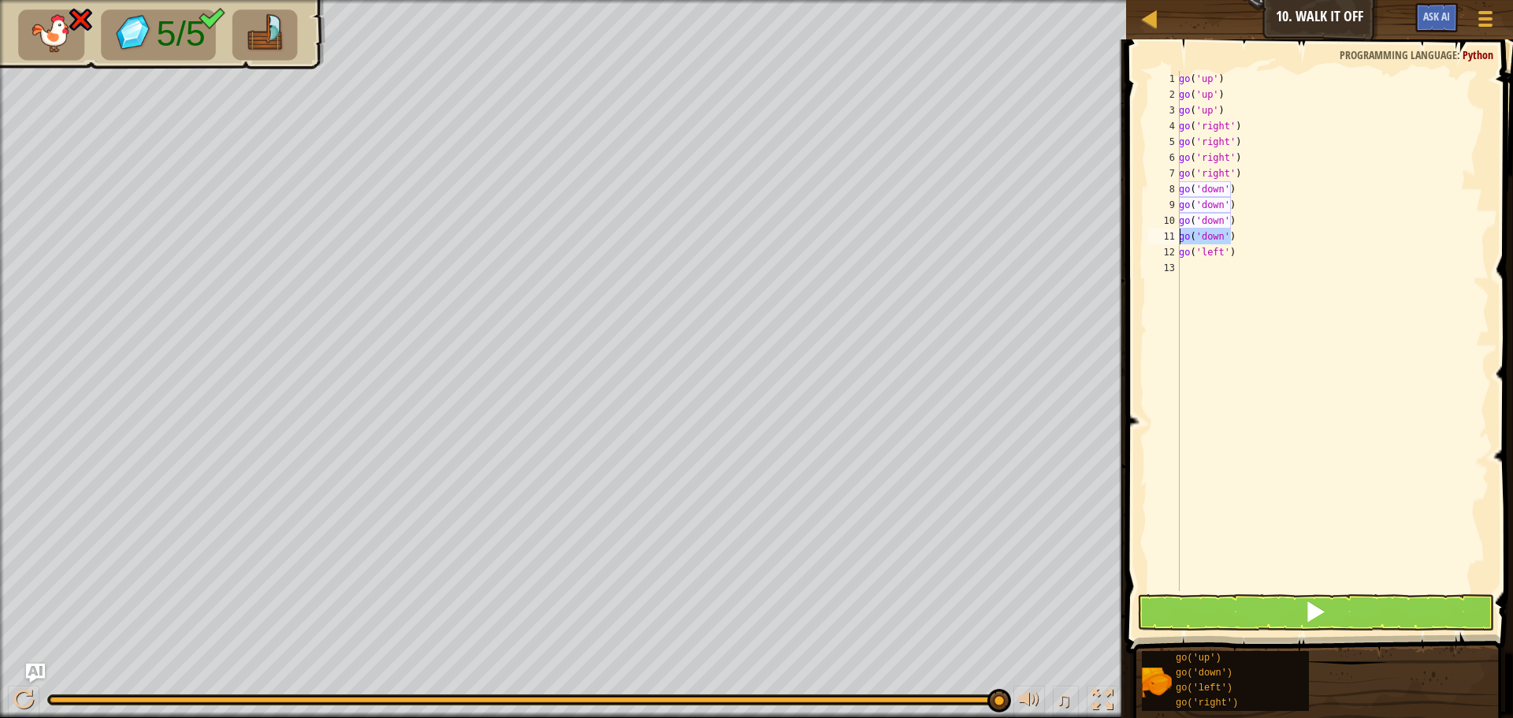
drag, startPoint x: 1232, startPoint y: 233, endPoint x: 1153, endPoint y: 241, distance: 79.2
click at [1153, 241] on div "go('left') 1 2 3 4 5 6 7 8 9 10 11 12 13 go ( 'up' ) go ( 'up' ) go ( 'up' ) go…" at bounding box center [1317, 331] width 344 height 520
type textarea "go('down')"
drag, startPoint x: 1180, startPoint y: 257, endPoint x: 1258, endPoint y: 246, distance: 78.8
click at [1258, 246] on div "go ( 'up' ) go ( 'up' ) go ( 'up' ) go ( 'right' ) go ( 'right' ) go ( 'right' …" at bounding box center [1333, 347] width 314 height 552
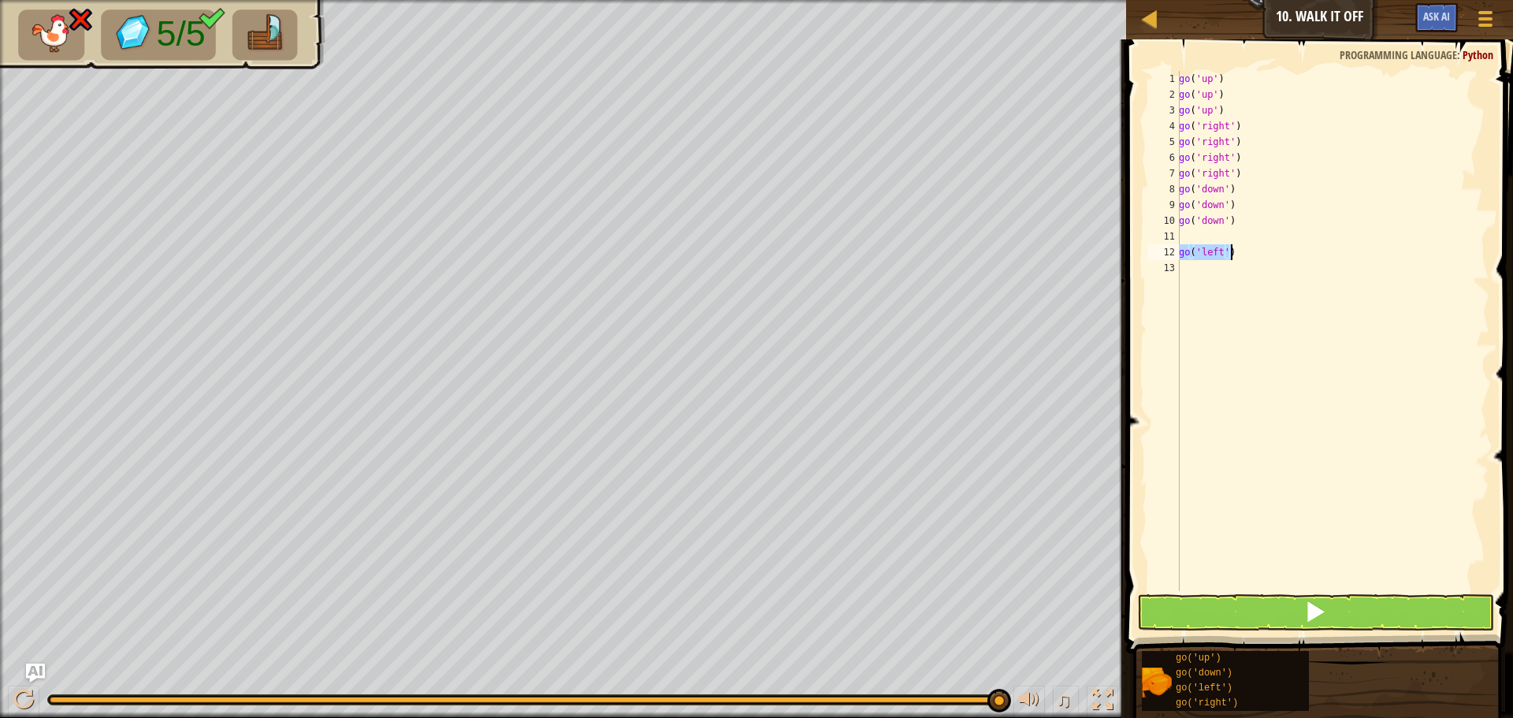
type textarea "go('left')"
click at [1182, 232] on div "go ( 'up' ) go ( 'up' ) go ( 'up' ) go ( 'right' ) go ( 'right' ) go ( 'right' …" at bounding box center [1333, 347] width 314 height 552
paste textarea "go('left')"
type textarea "go('left')"
drag, startPoint x: 1233, startPoint y: 258, endPoint x: 1174, endPoint y: 255, distance: 59.2
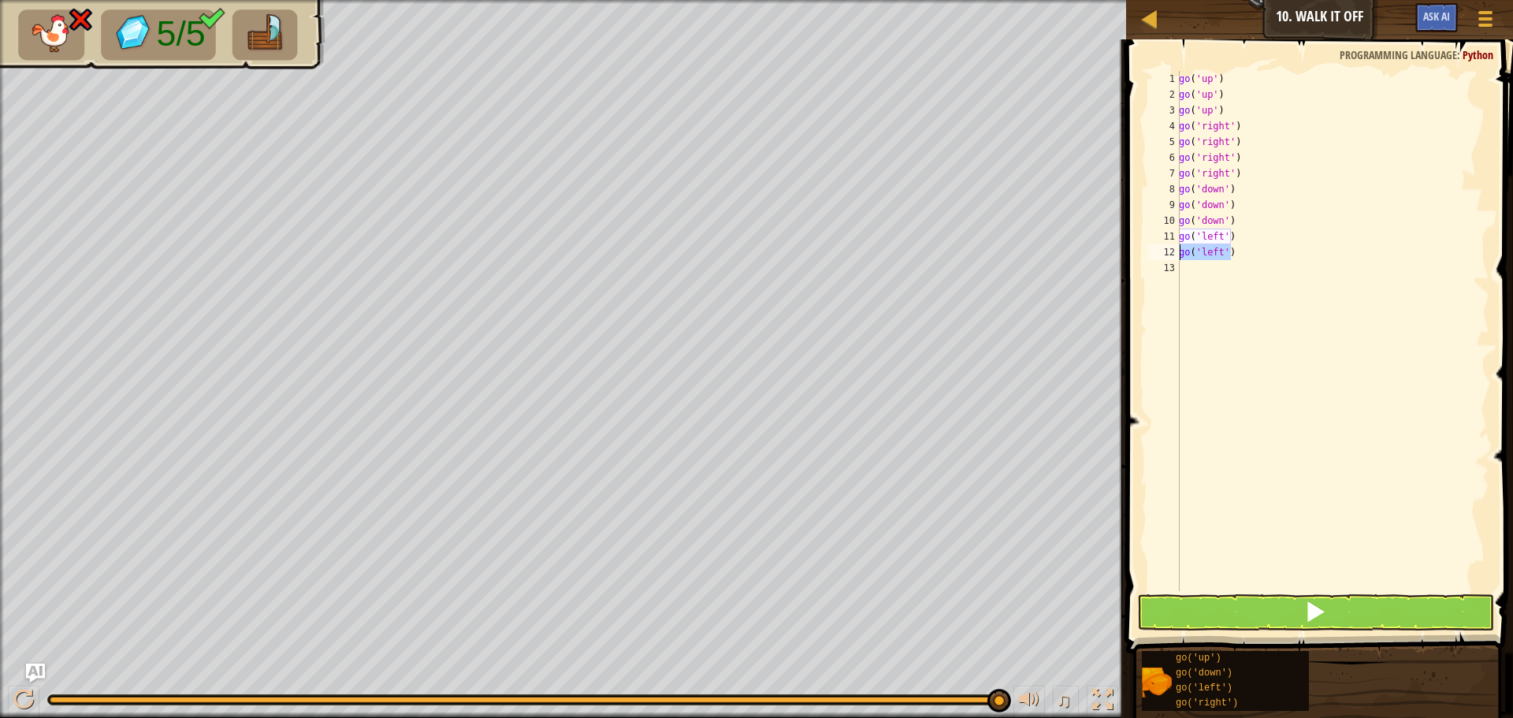
click at [1174, 255] on div "go('left') 1 2 3 4 5 6 7 8 9 10 11 12 13 go ( 'up' ) go ( 'up' ) go ( 'up' ) go…" at bounding box center [1317, 331] width 344 height 520
click at [1363, 601] on button at bounding box center [1315, 612] width 357 height 36
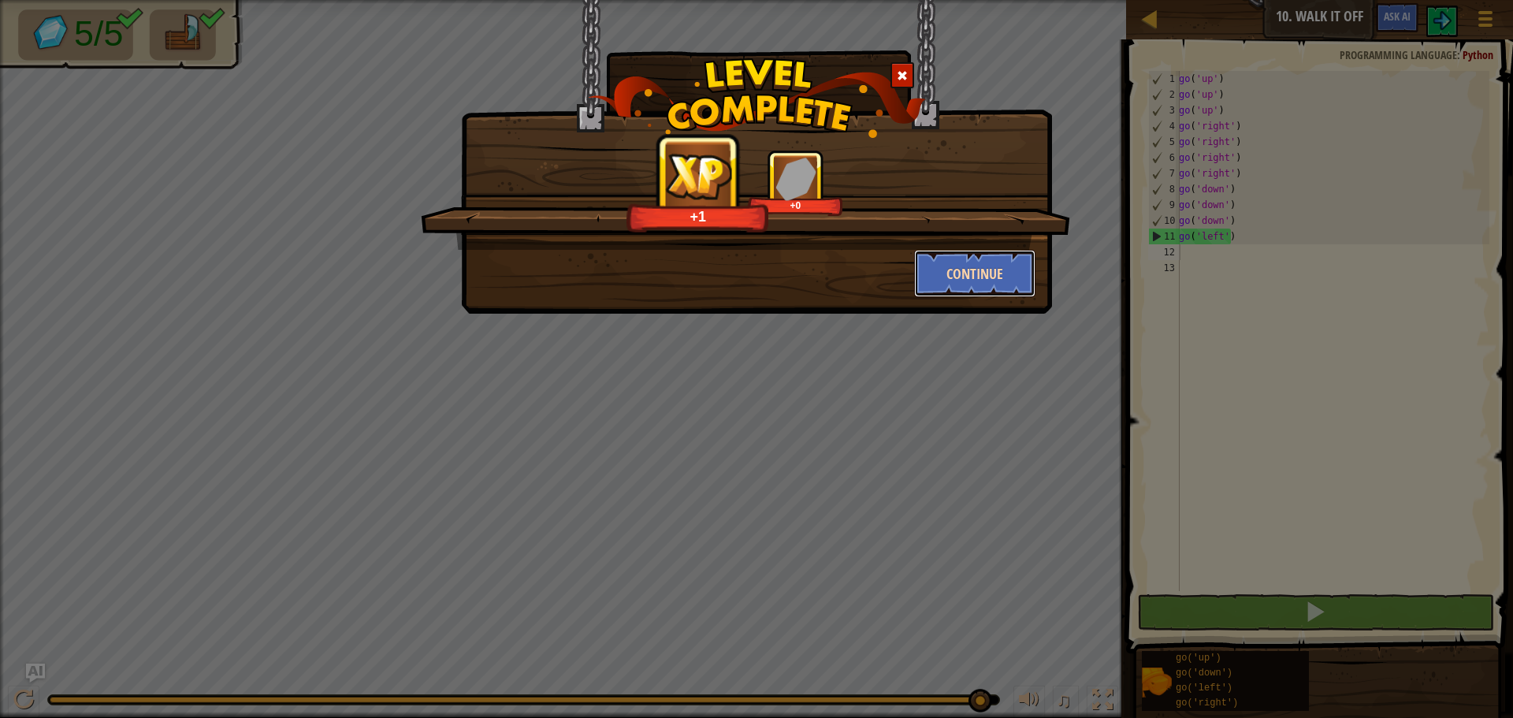
click at [972, 288] on button "Continue" at bounding box center [975, 273] width 122 height 47
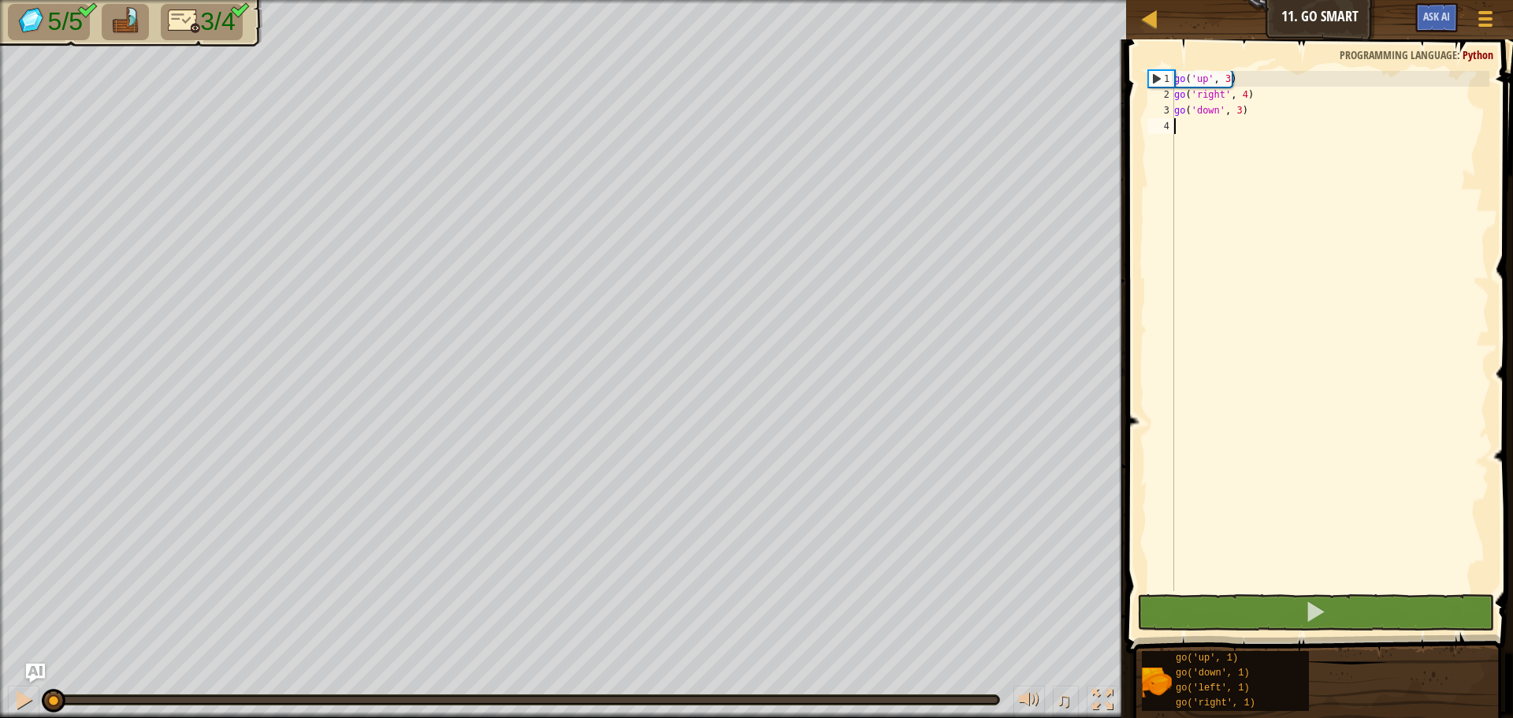
type textarea "g"
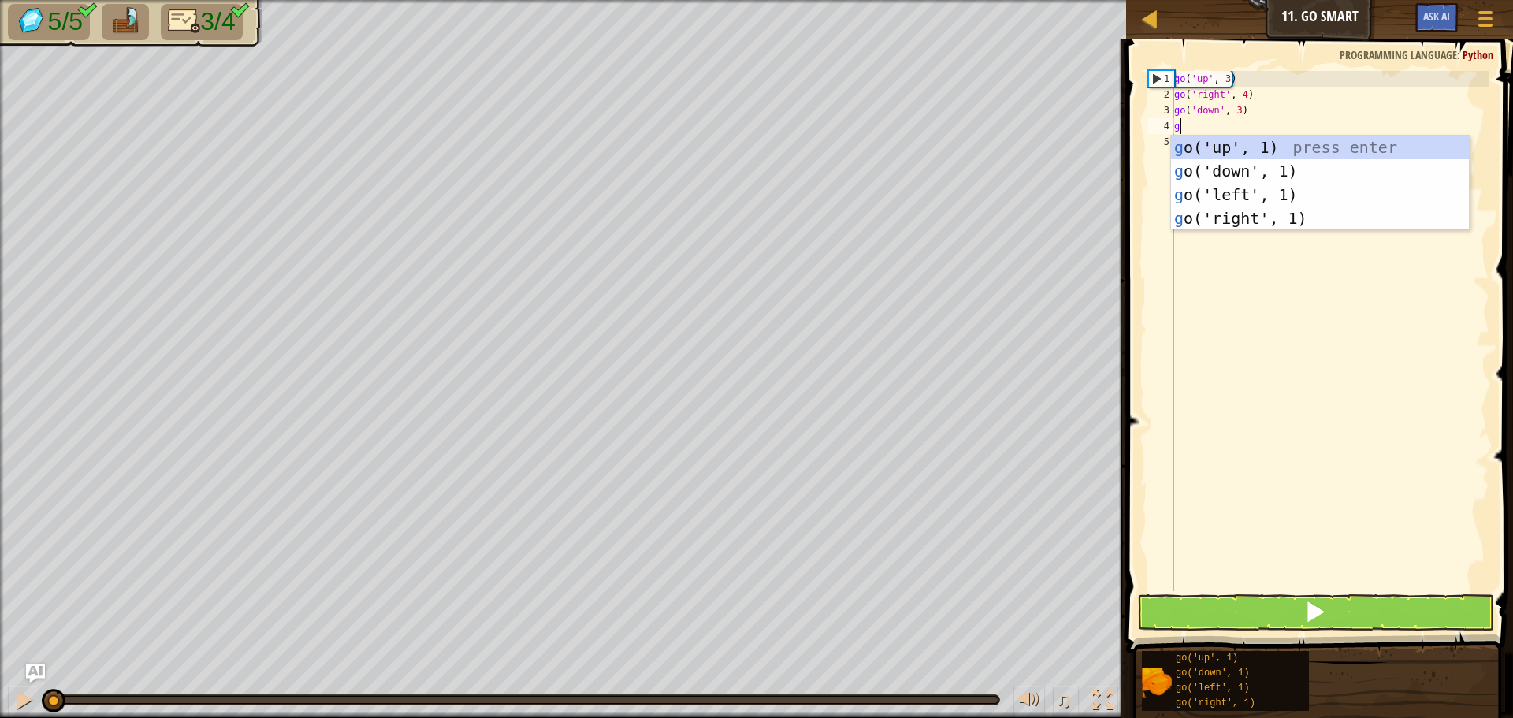
scroll to position [7, 0]
click at [1221, 201] on div "g o('up', 1) press enter g o('down', 1) press enter g o('left', 1) press enter …" at bounding box center [1320, 207] width 298 height 142
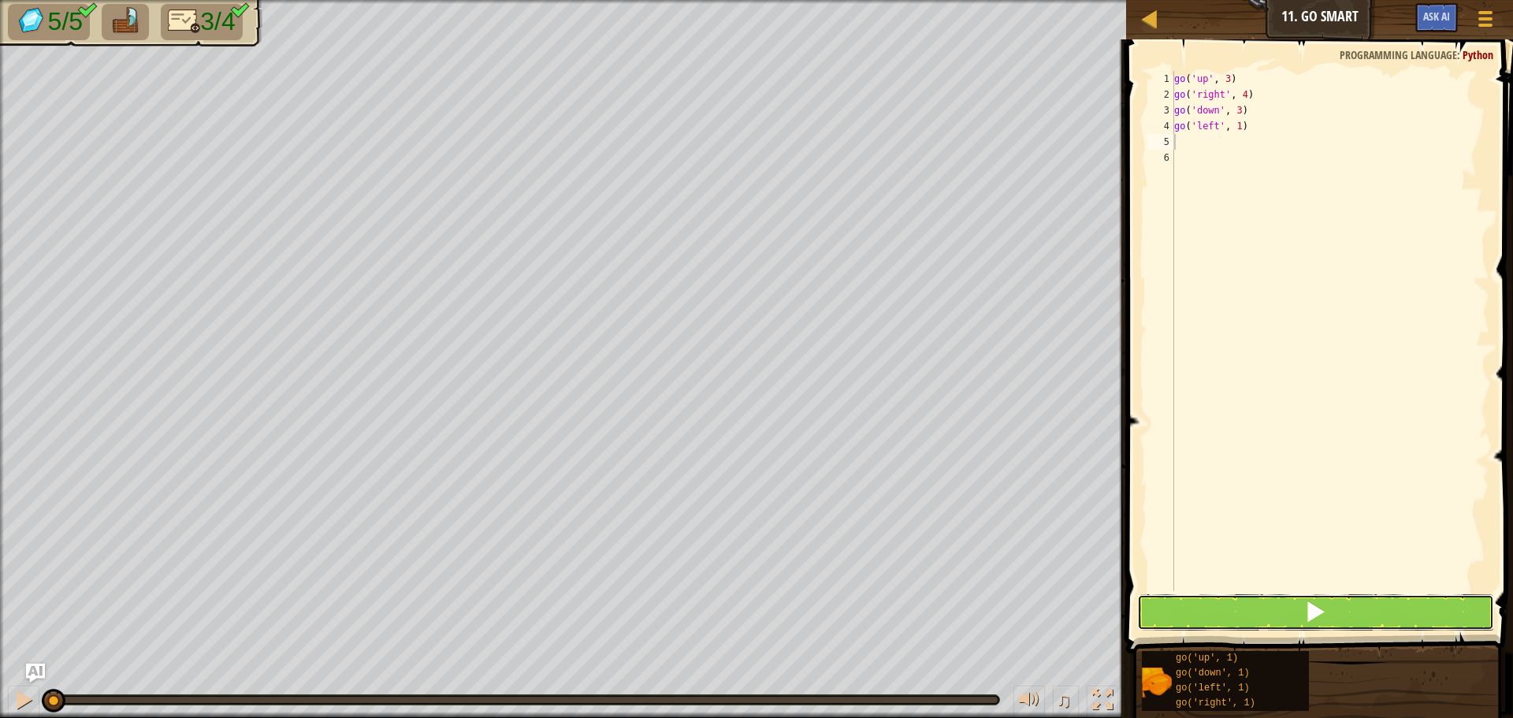
drag, startPoint x: 1143, startPoint y: 609, endPoint x: 1128, endPoint y: 607, distance: 15.9
click at [1143, 609] on button at bounding box center [1315, 612] width 357 height 36
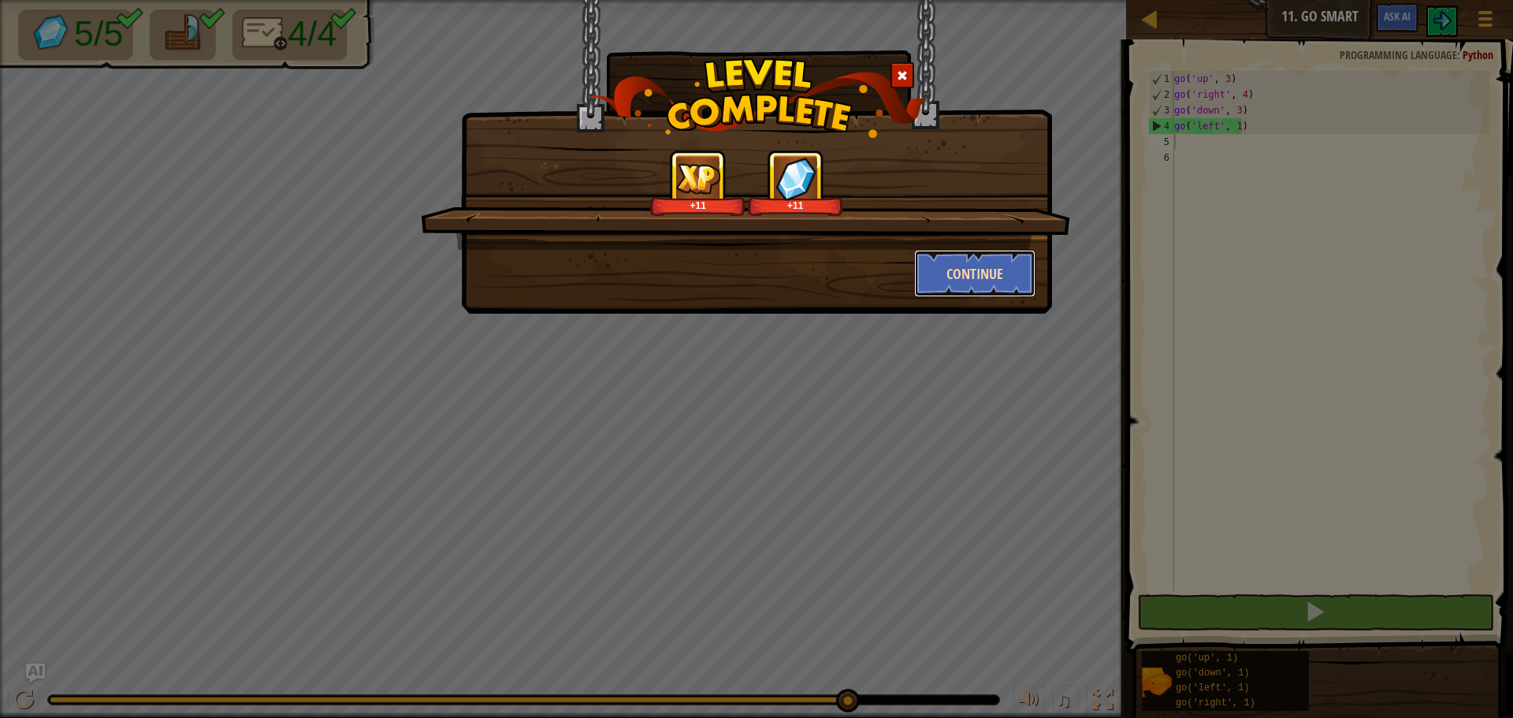
click at [983, 261] on button "Continue" at bounding box center [975, 273] width 122 height 47
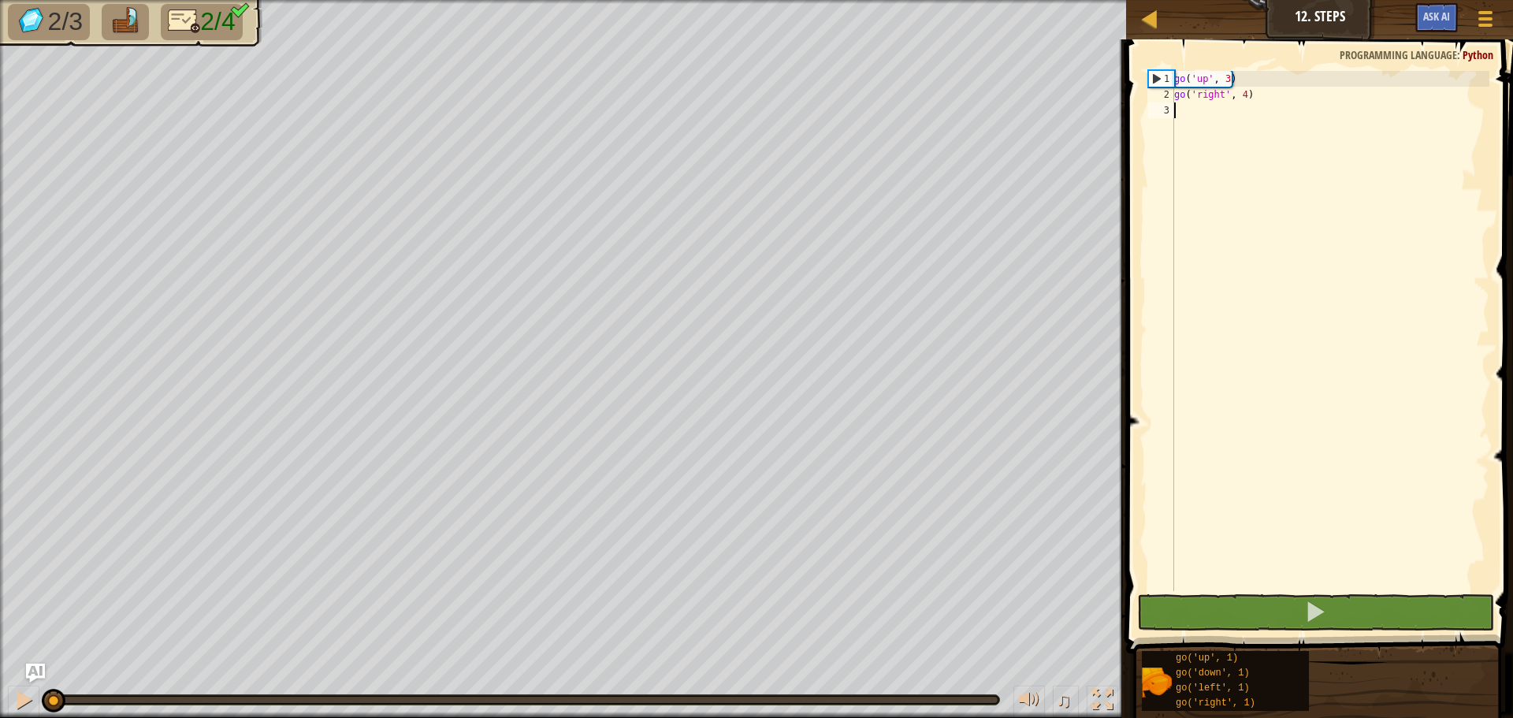
type textarea "g"
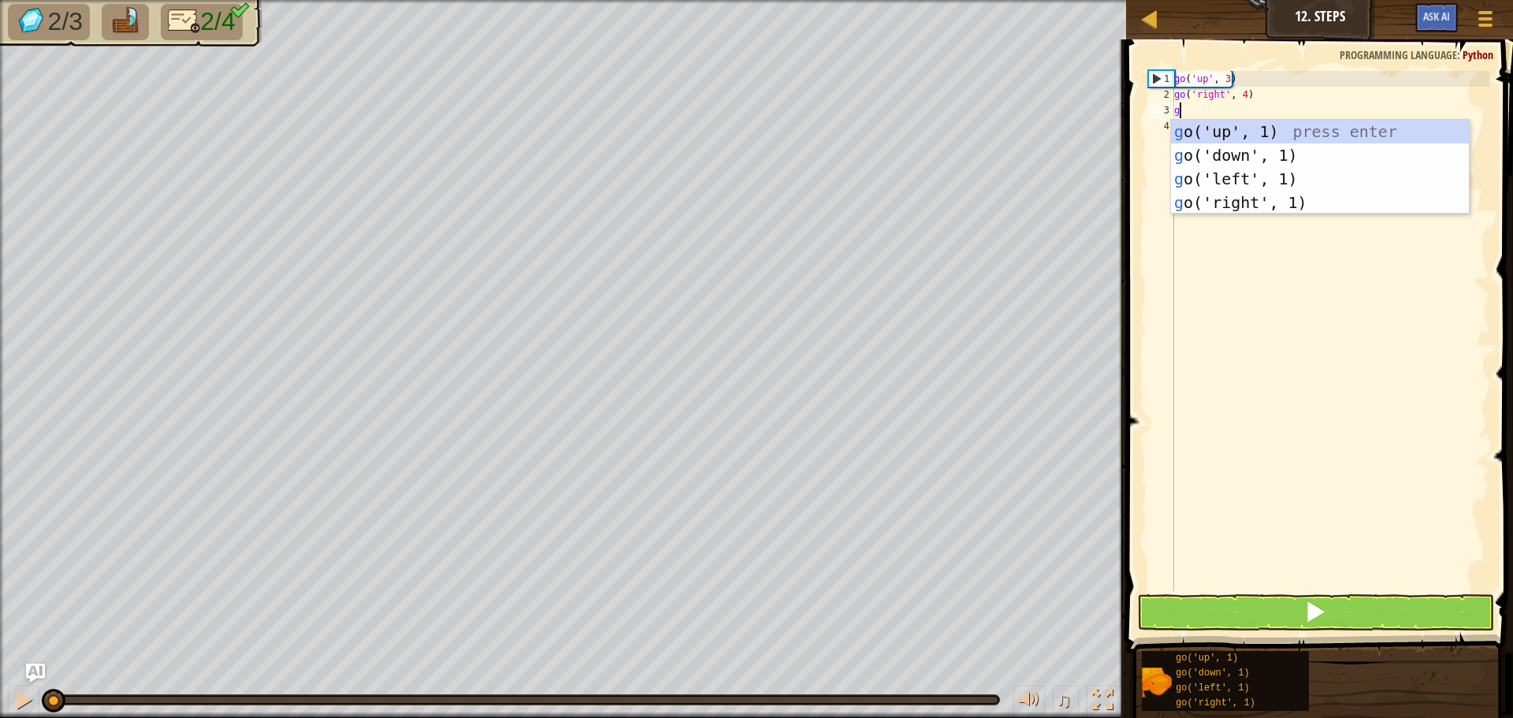
scroll to position [7, 0]
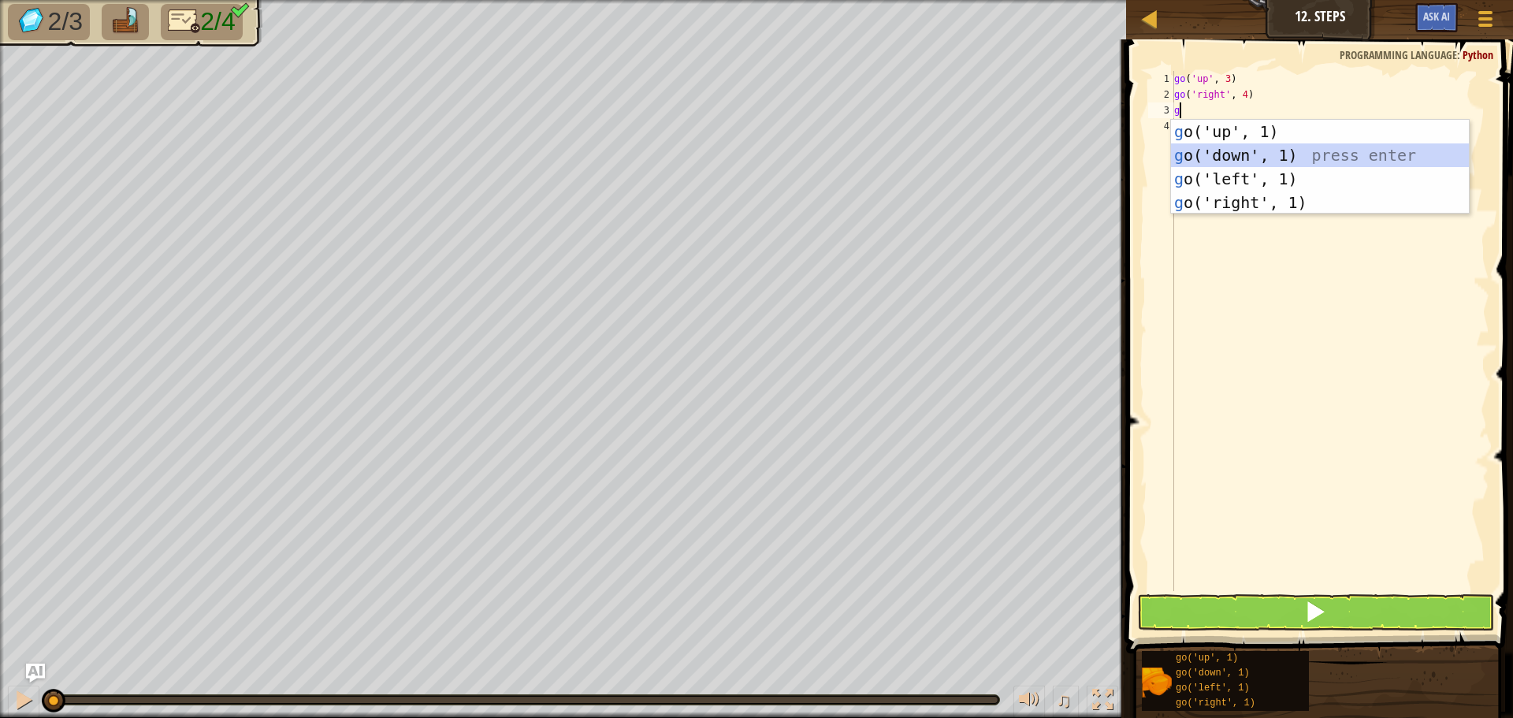
click at [1236, 147] on div "g o('up', 1) press enter g o('down', 1) press enter g o('left', 1) press enter …" at bounding box center [1320, 191] width 298 height 142
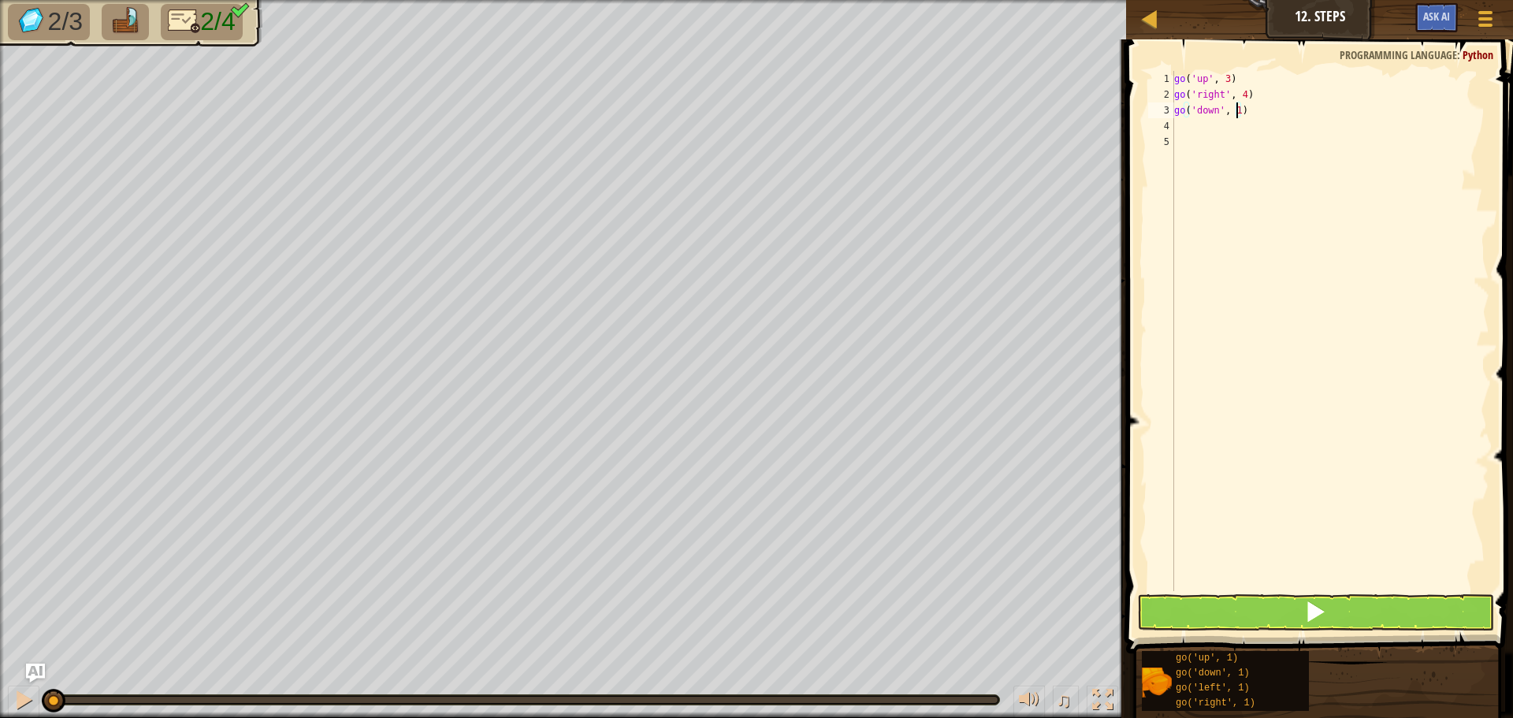
click at [1235, 110] on div "go ( 'up' , 3 ) go ( 'right' , 4 ) go ( 'down' , 1 )" at bounding box center [1330, 347] width 318 height 552
type textarea "go('down', 3)"
click at [1175, 119] on div "go ( 'up' , 3 ) go ( 'right' , 4 ) go ( 'down' , 3 )" at bounding box center [1330, 347] width 318 height 552
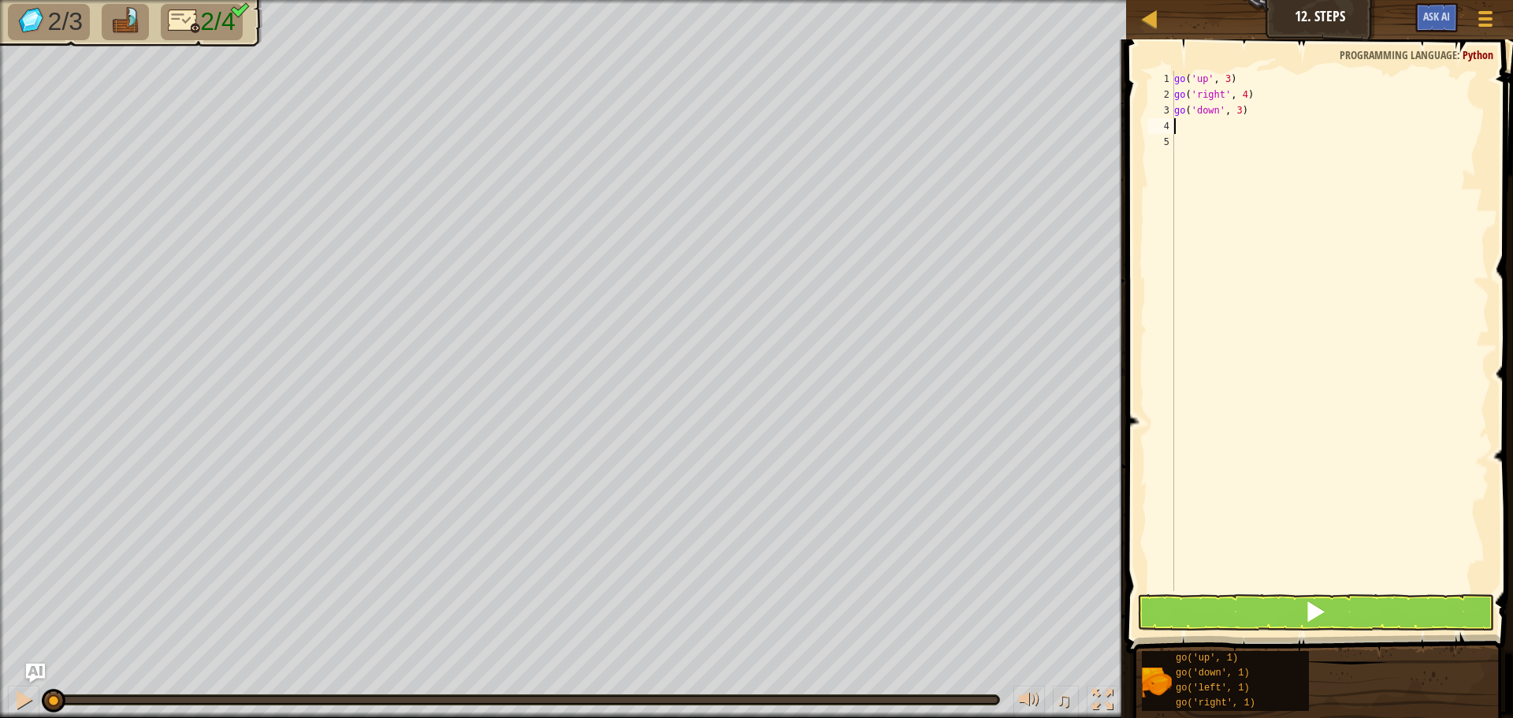
type textarea "g"
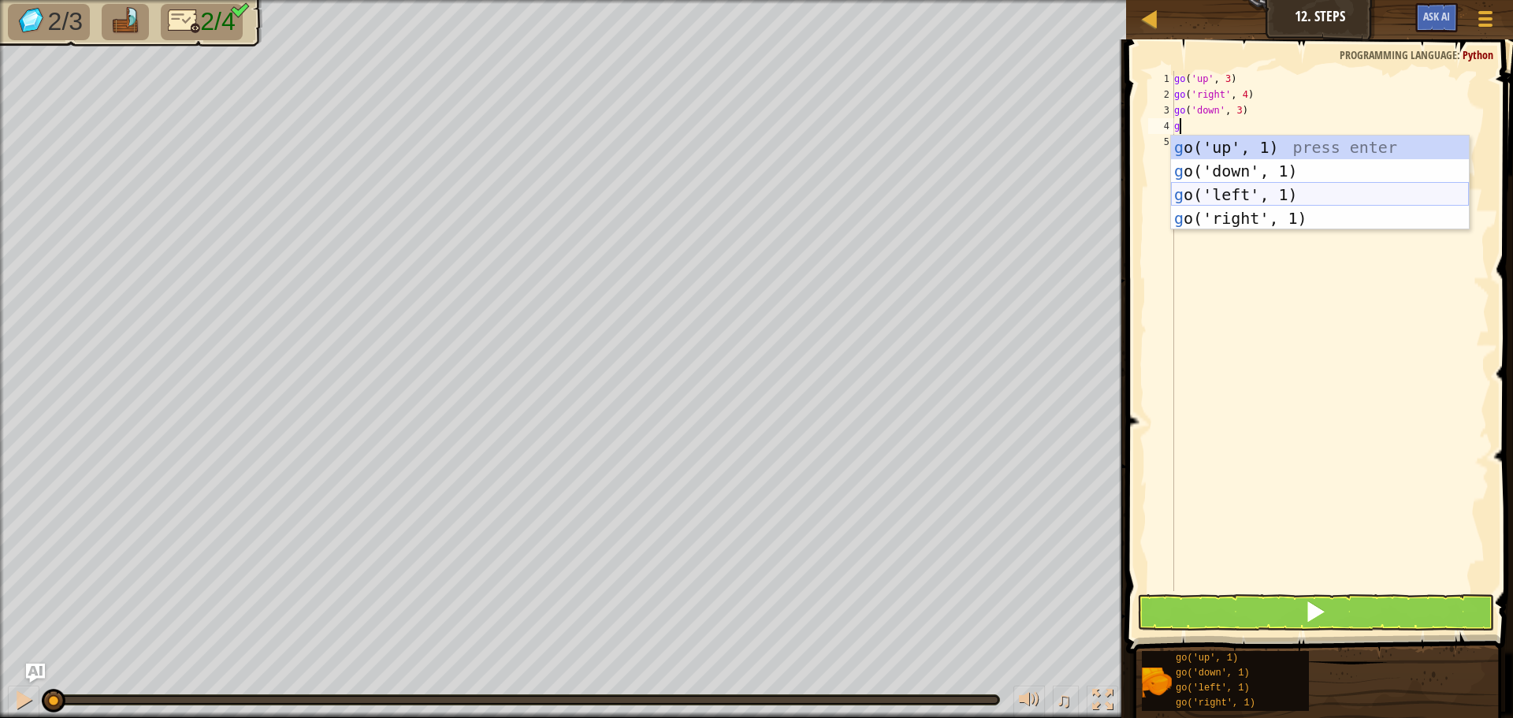
click at [1202, 194] on div "g o('up', 1) press enter g o('down', 1) press enter g o('left', 1) press enter …" at bounding box center [1320, 207] width 298 height 142
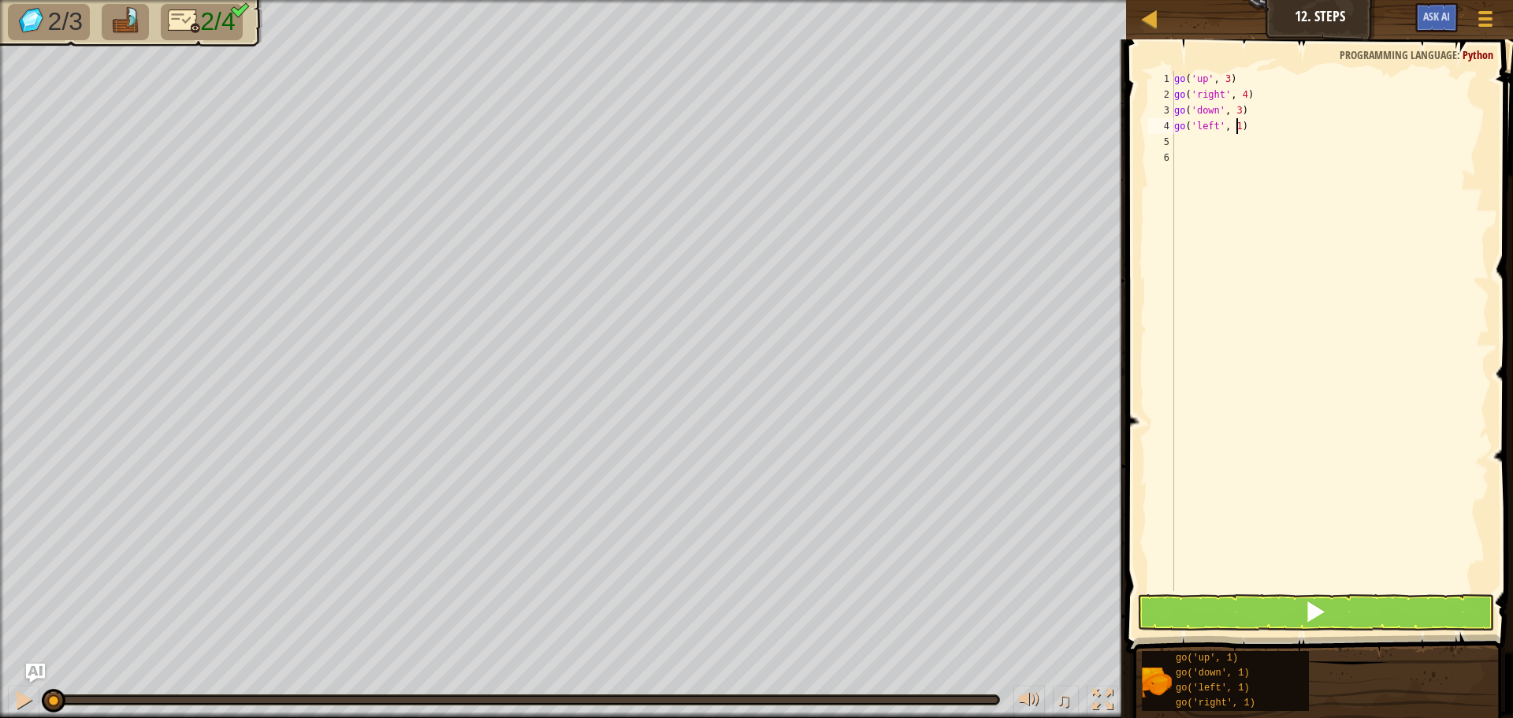
click at [1235, 128] on div "go ( 'up' , 3 ) go ( 'right' , 4 ) go ( 'down' , 3 ) go ( 'left' , 1 )" at bounding box center [1330, 347] width 318 height 552
type textarea "go('left', 2)"
click at [1165, 611] on button at bounding box center [1315, 612] width 357 height 36
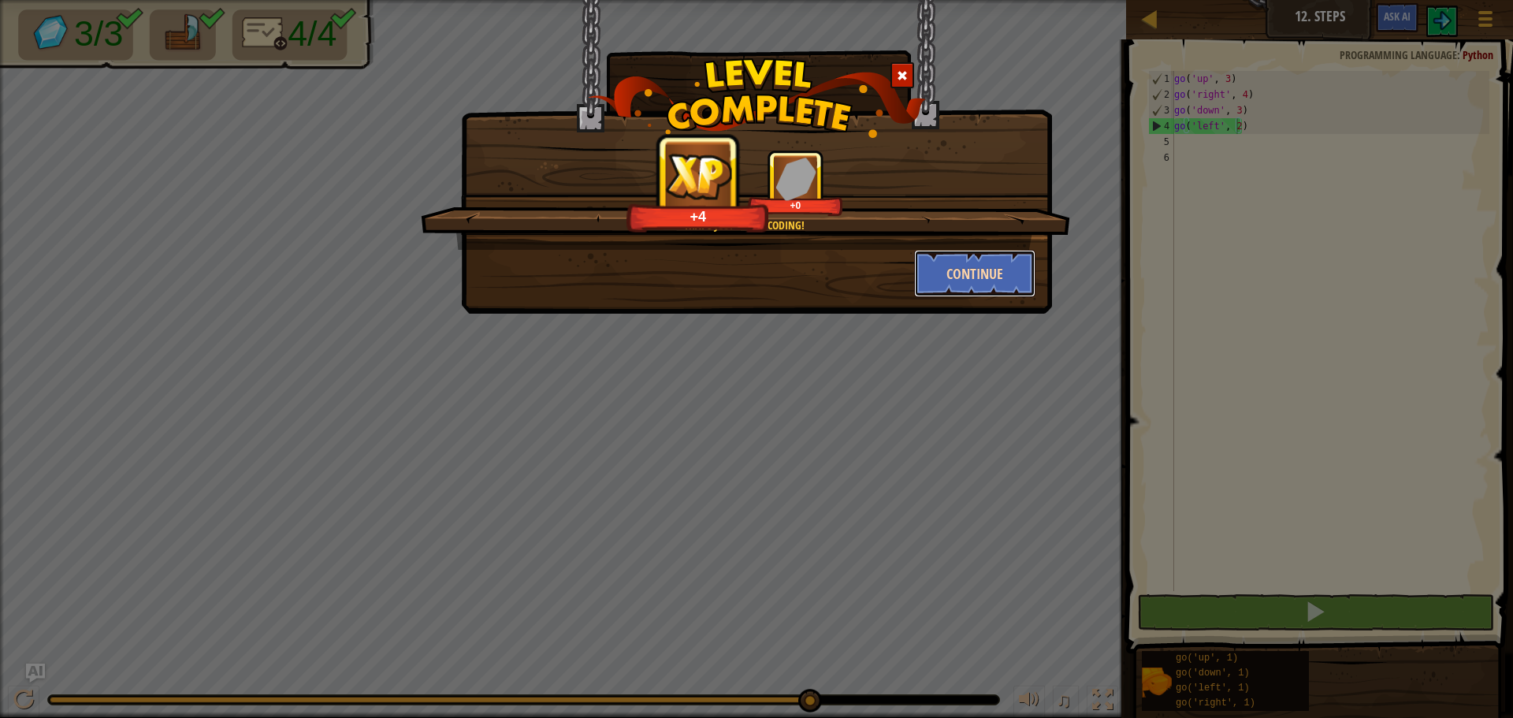
click at [956, 274] on button "Continue" at bounding box center [975, 273] width 122 height 47
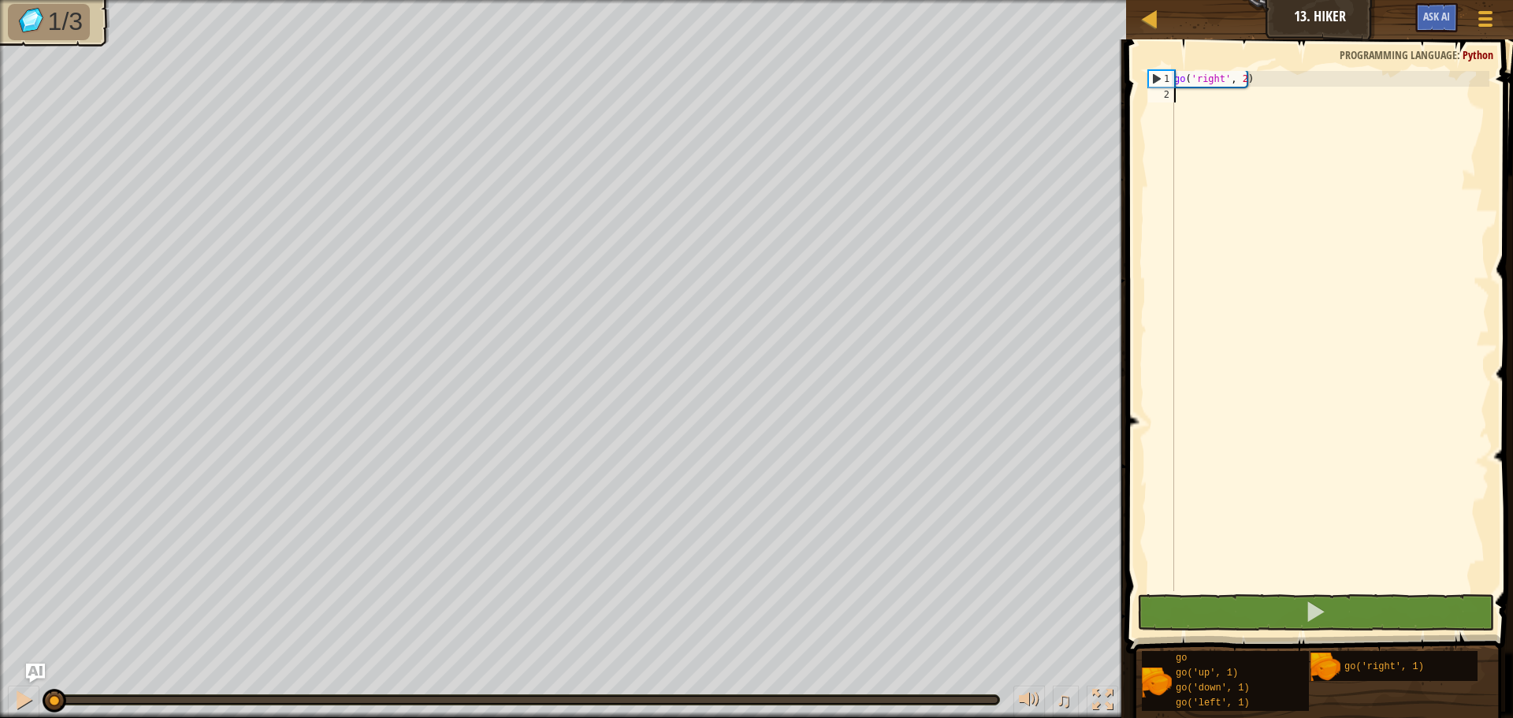
type textarea "g"
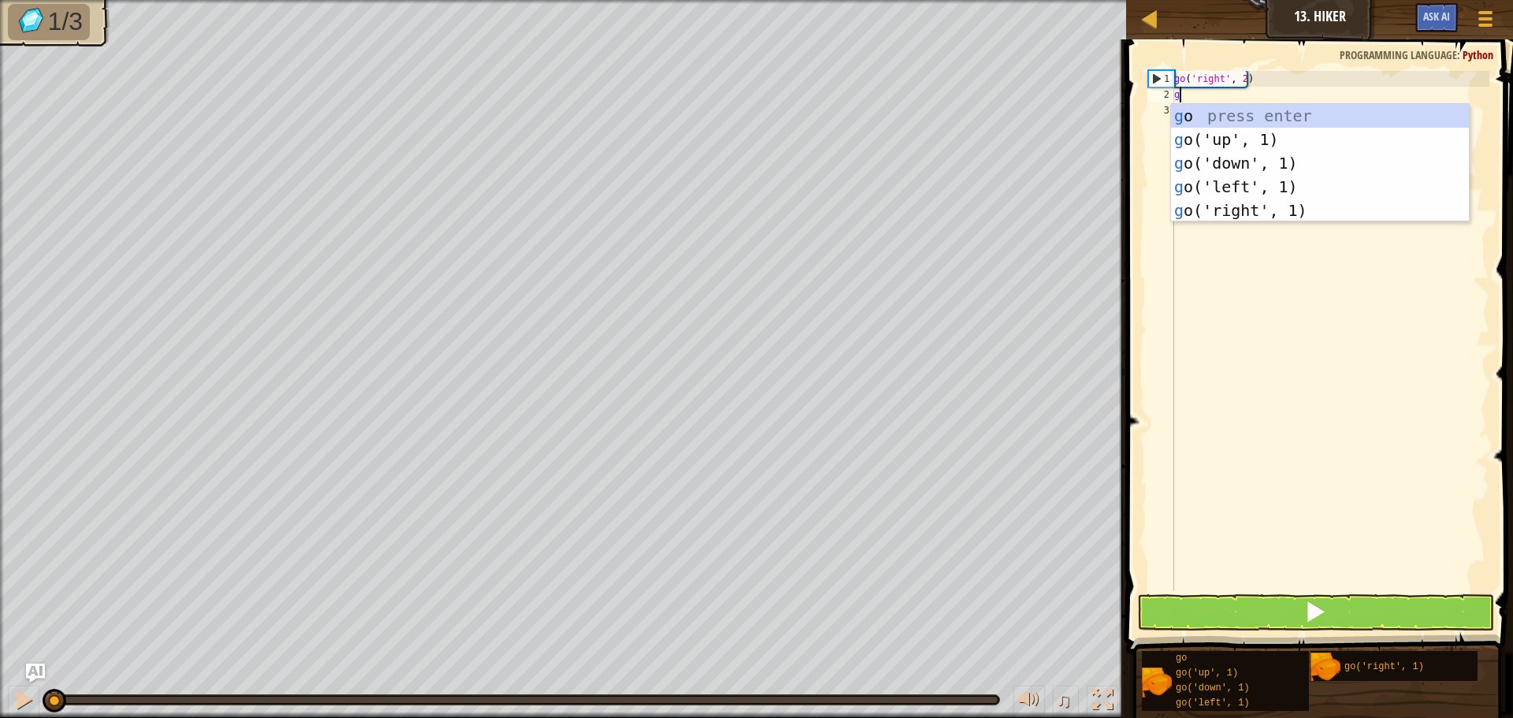
scroll to position [7, 0]
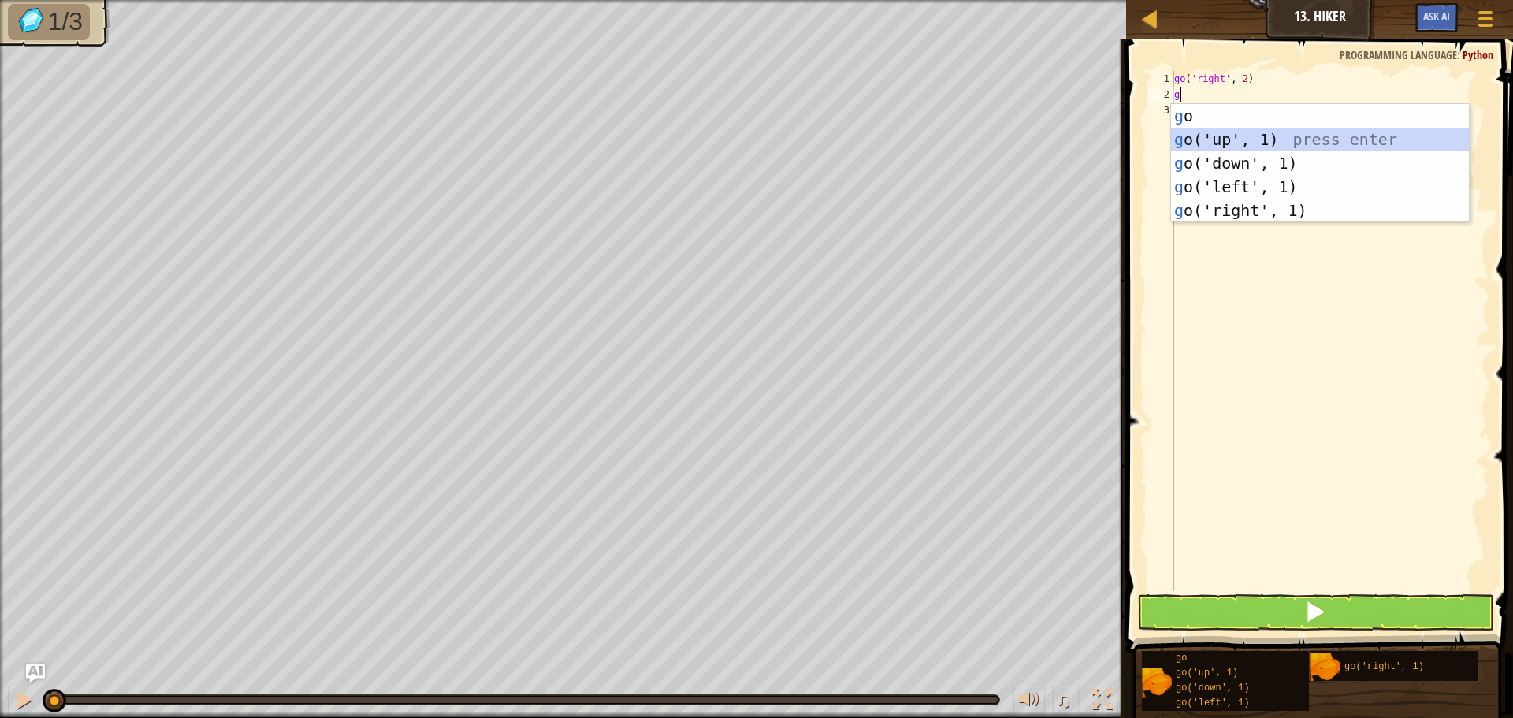
click at [1221, 137] on div "g o press enter g o('up', 1) press enter g o('down', 1) press enter g o('left',…" at bounding box center [1320, 186] width 298 height 165
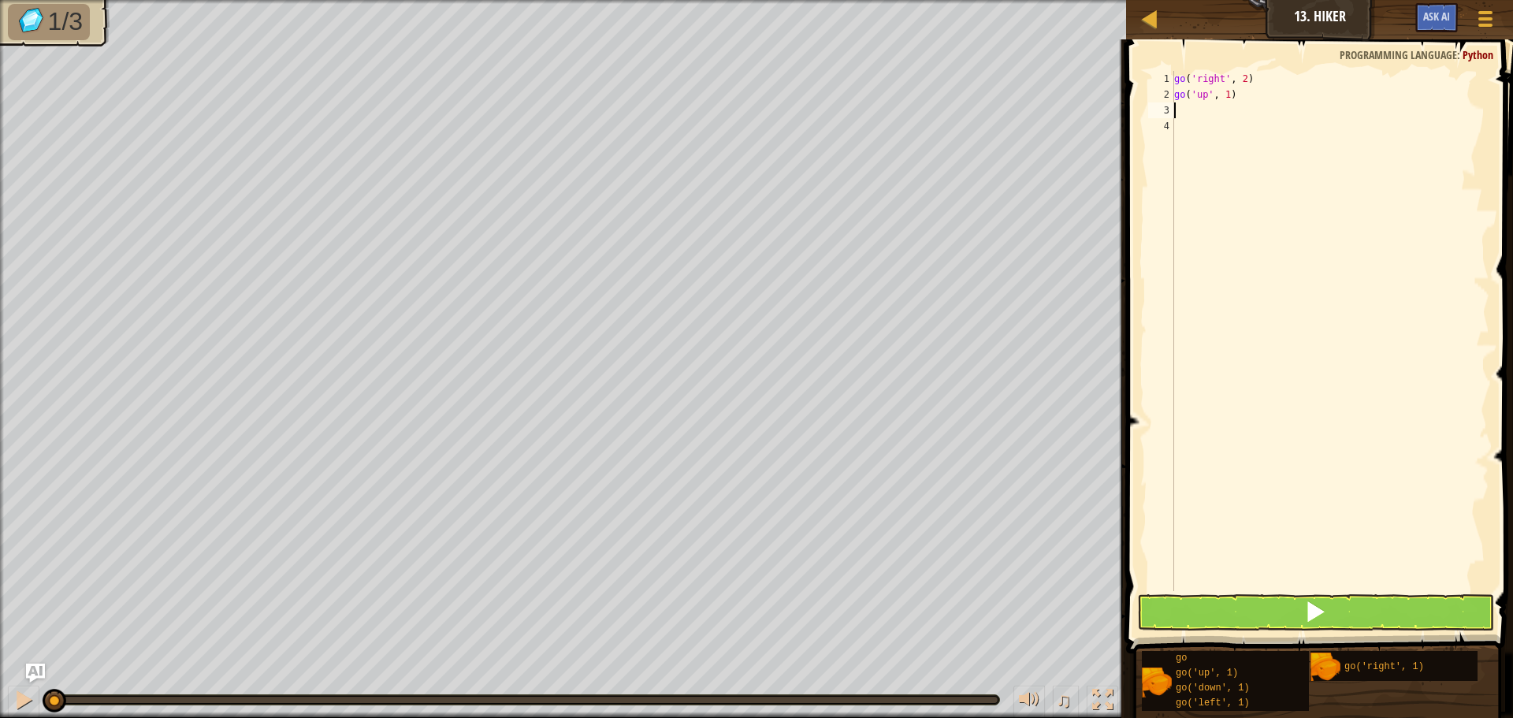
click at [1225, 98] on div "go ( 'right' , 2 ) go ( 'up' , 1 )" at bounding box center [1330, 347] width 318 height 552
type textarea "go('up', 3)"
click at [1181, 110] on div "go ( 'right' , 2 ) go ( 'up' , 3 )" at bounding box center [1330, 347] width 318 height 552
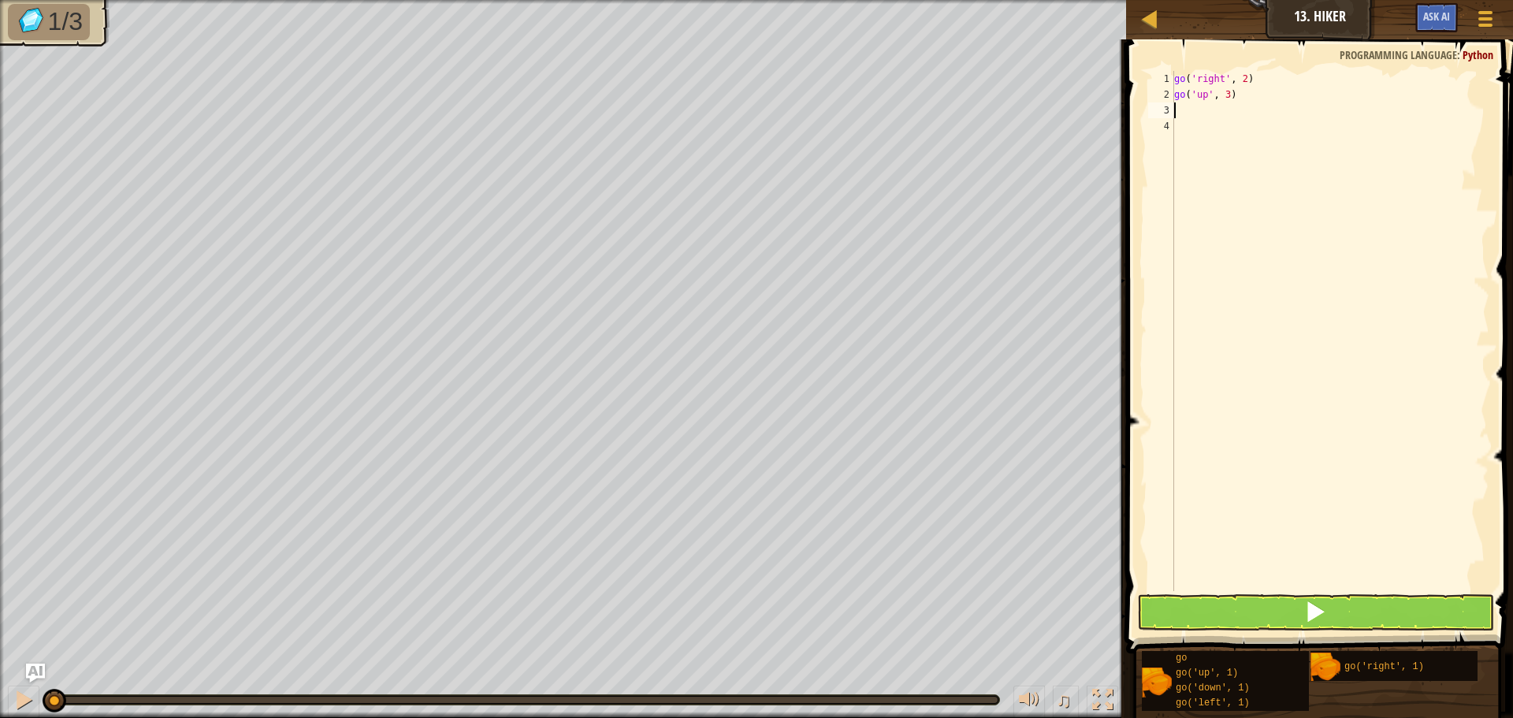
type textarea "g"
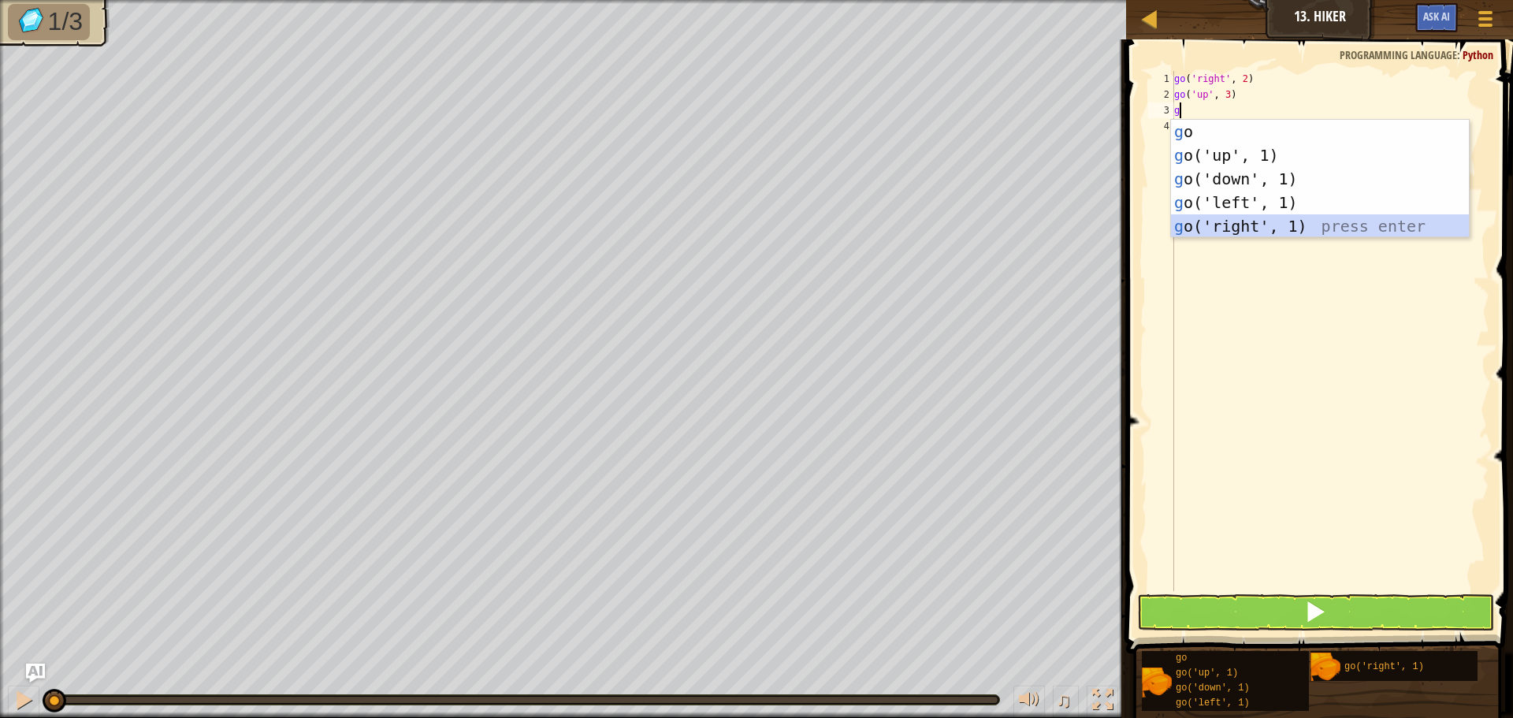
click at [1184, 222] on div "g o press enter g o('up', 1) press enter g o('down', 1) press enter g o('left',…" at bounding box center [1320, 202] width 298 height 165
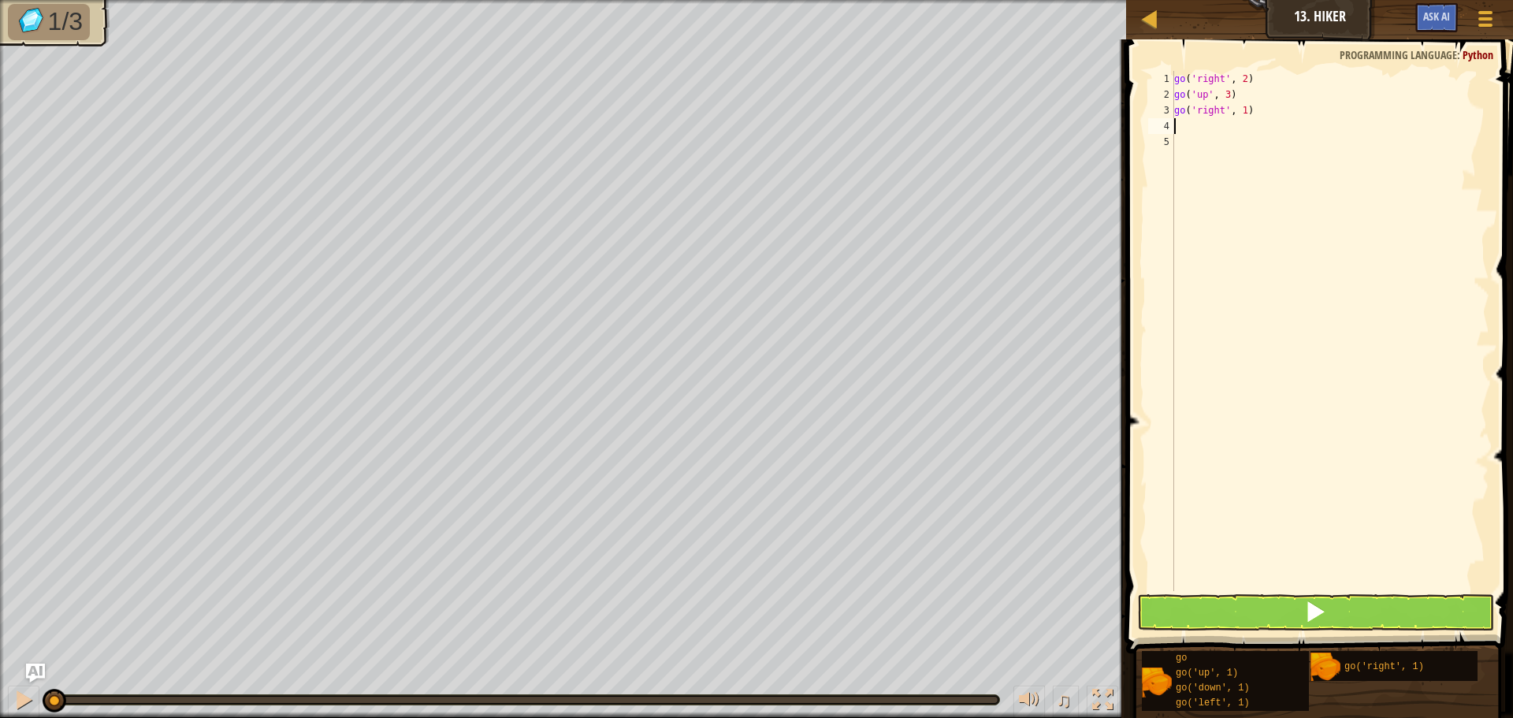
click at [1236, 126] on div "go ( 'right' , 2 ) go ( 'up' , 3 ) go ( 'right' , 1 )" at bounding box center [1330, 347] width 318 height 552
click at [1236, 149] on div "go ( 'right' , 2 ) go ( 'up' , 3 ) go ( 'right' , 1 )" at bounding box center [1330, 347] width 318 height 552
click at [1240, 121] on div "go ( 'right' , 2 ) go ( 'up' , 3 ) go ( 'right' , 1 )" at bounding box center [1330, 347] width 318 height 552
type textarea "go('right', 2)"
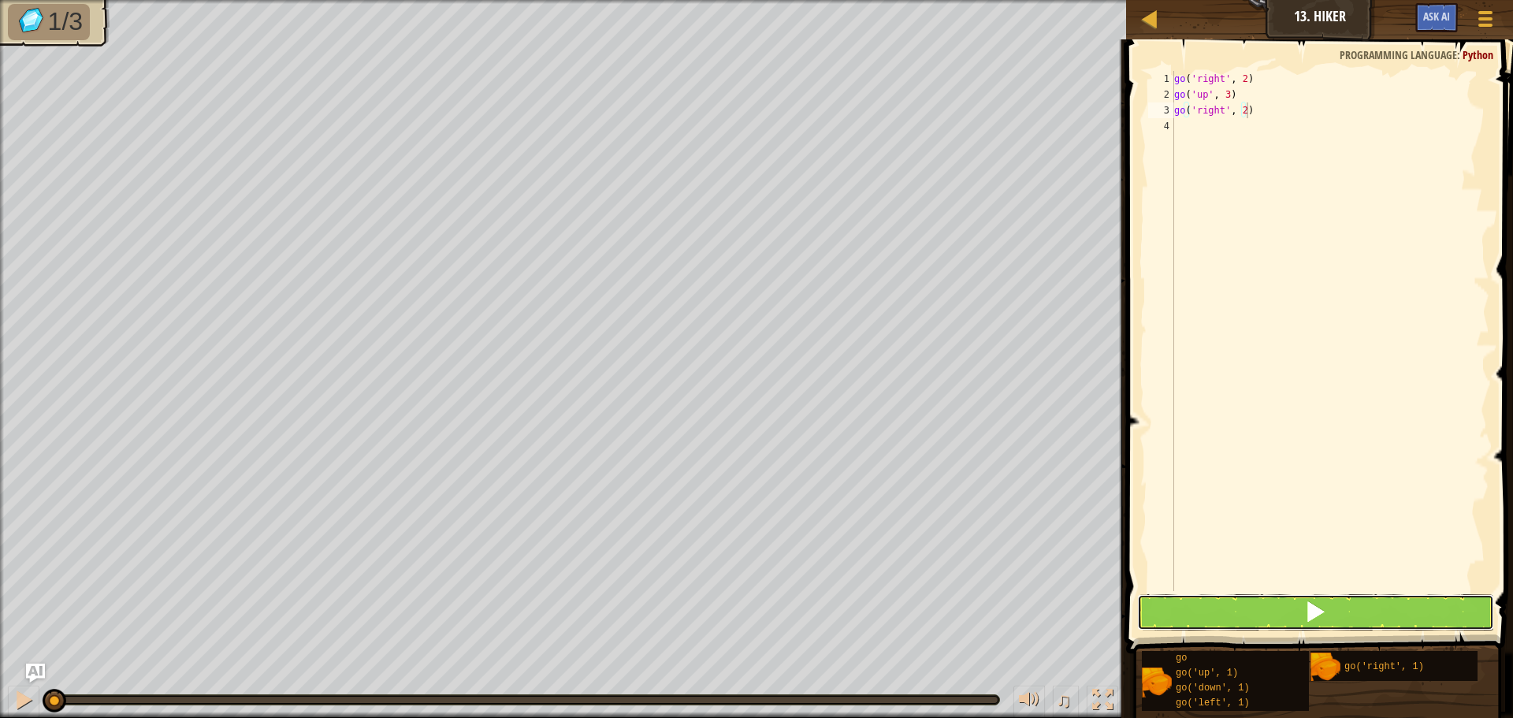
click at [1175, 612] on button at bounding box center [1315, 612] width 357 height 36
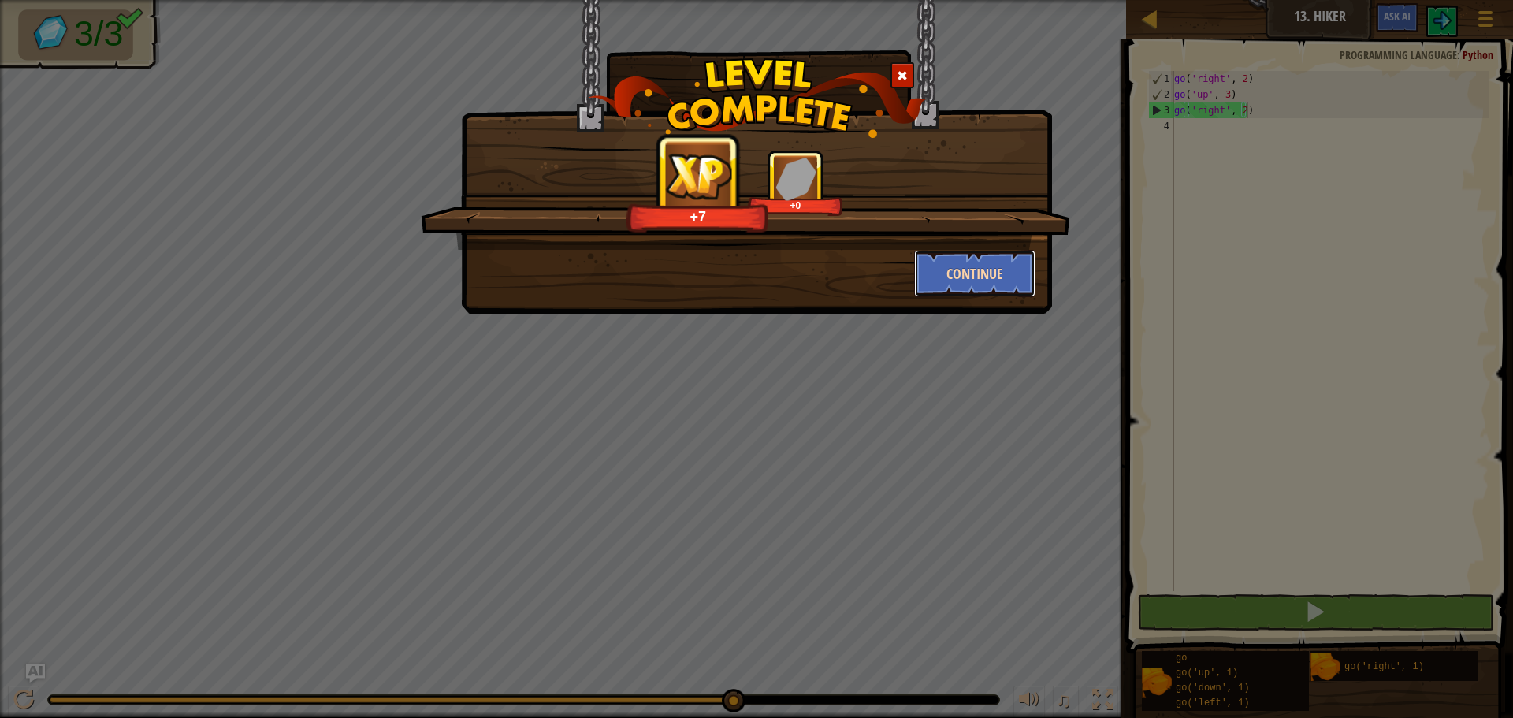
click at [931, 263] on button "Continue" at bounding box center [975, 273] width 122 height 47
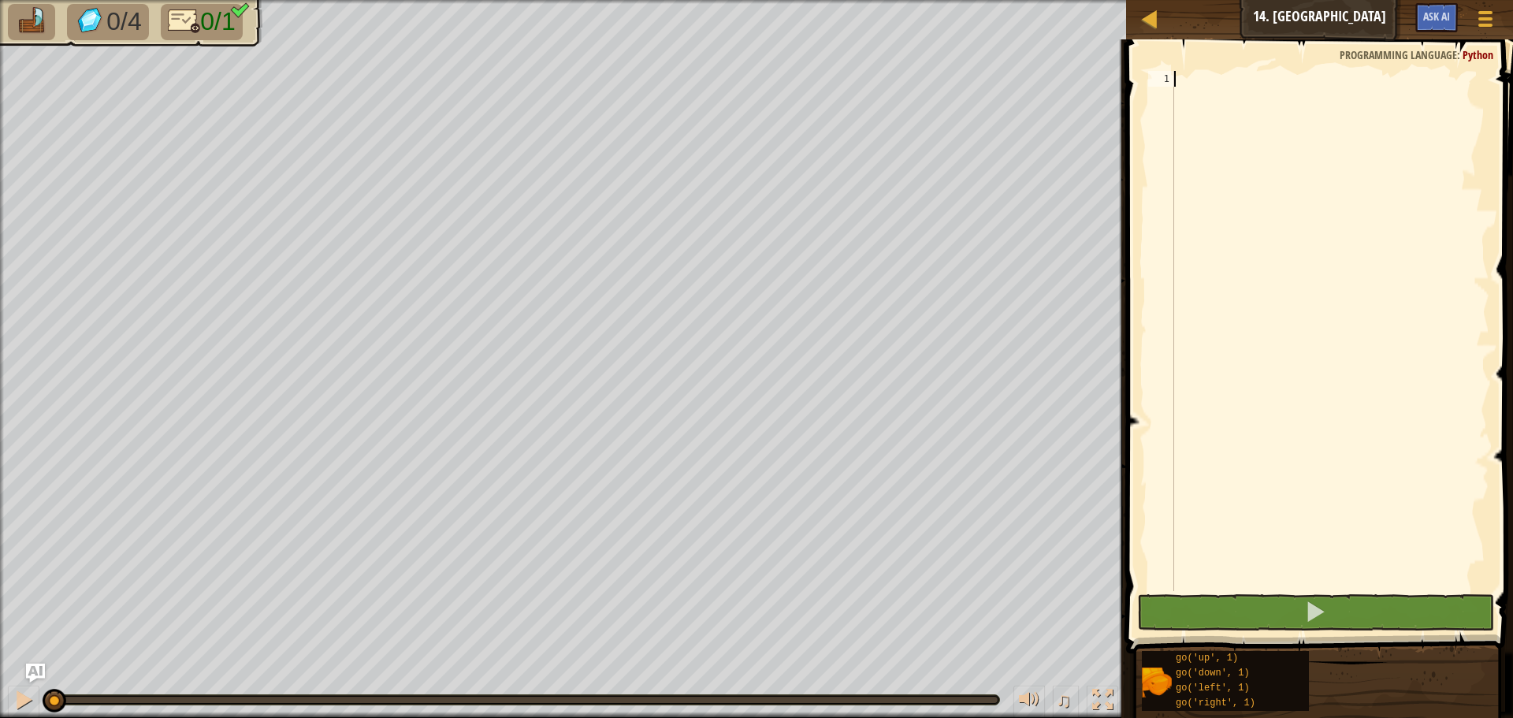
type textarea "g"
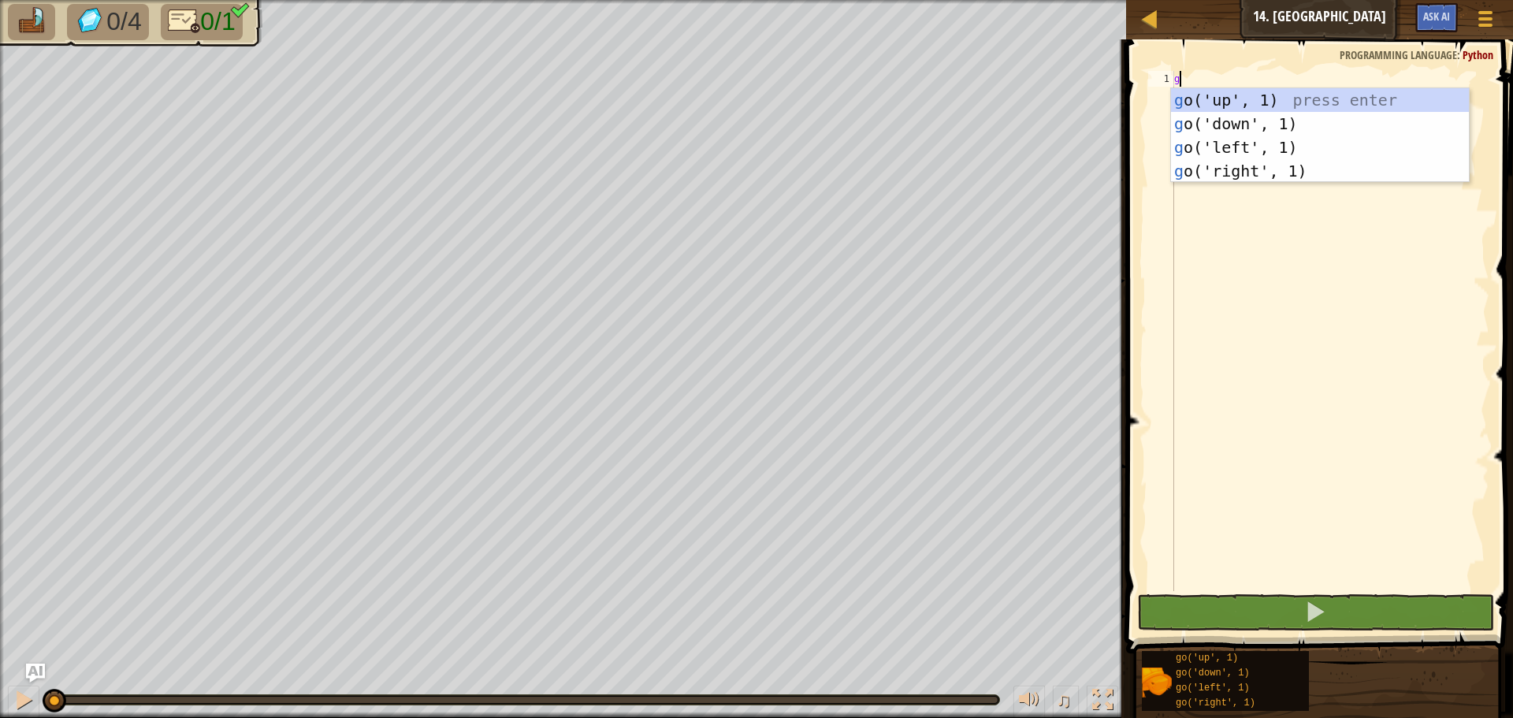
scroll to position [7, 0]
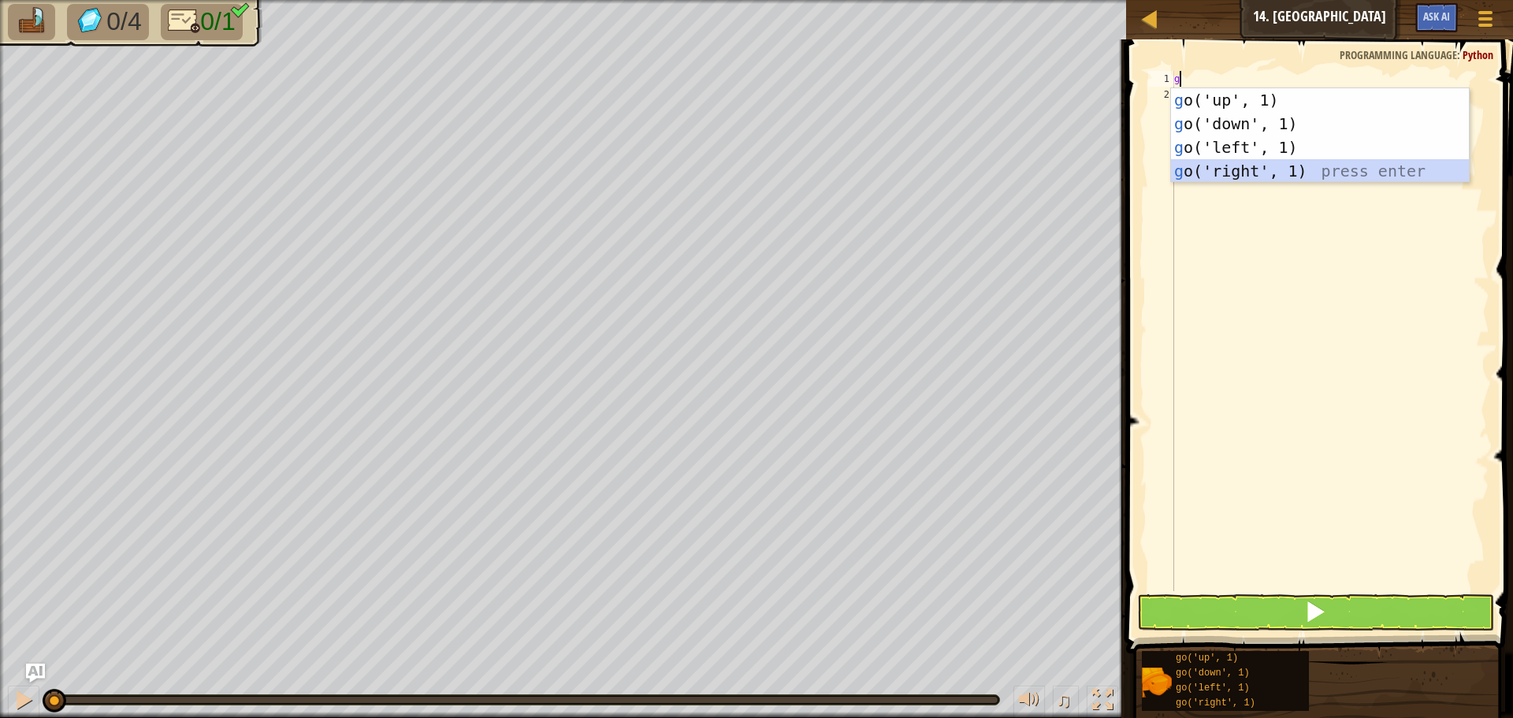
click at [1255, 172] on div "g o('up', 1) press enter g o('down', 1) press enter g o('left', 1) press enter …" at bounding box center [1320, 159] width 298 height 142
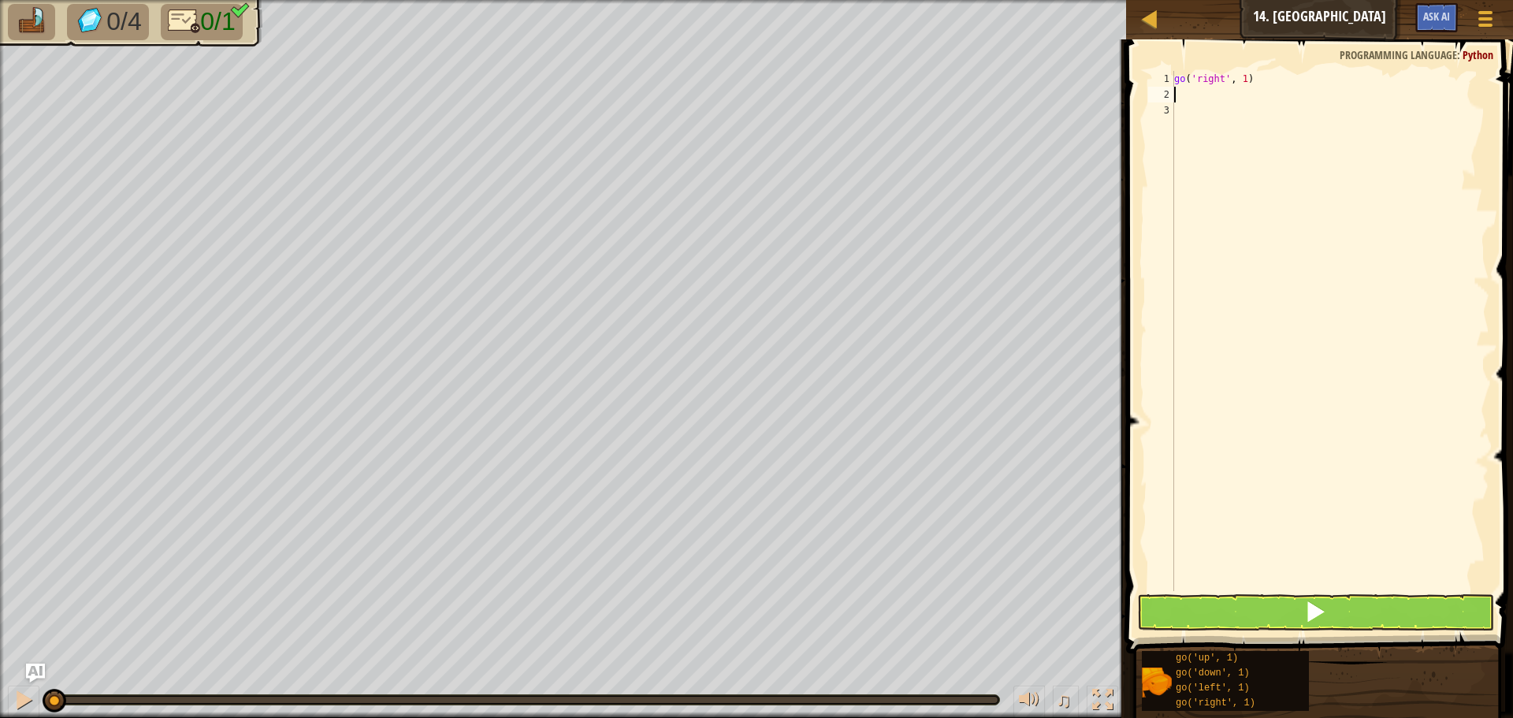
click at [1241, 77] on div "go ( 'right' , 1 )" at bounding box center [1330, 347] width 318 height 552
type textarea "go('right', 5)"
click at [1296, 613] on button at bounding box center [1315, 612] width 357 height 36
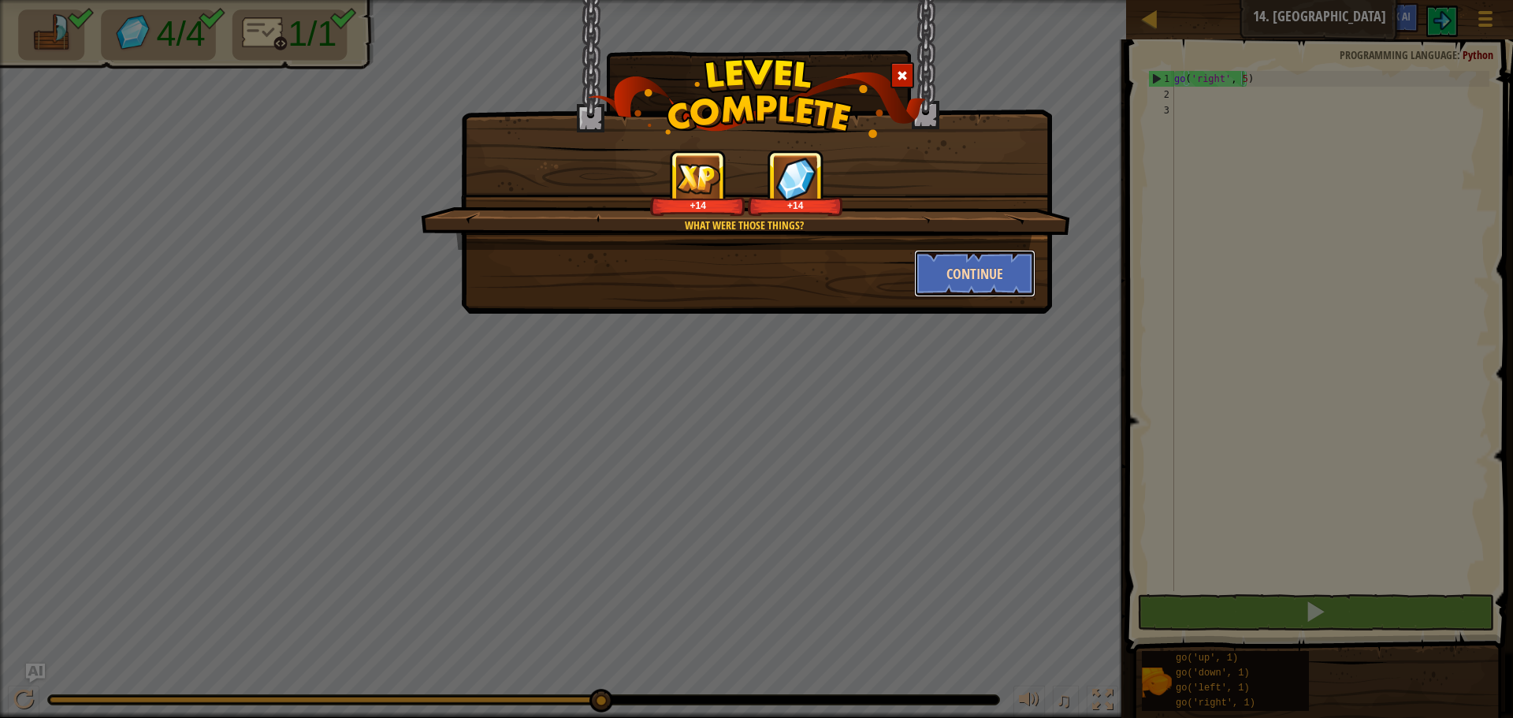
drag, startPoint x: 1296, startPoint y: 613, endPoint x: 986, endPoint y: 251, distance: 477.3
click at [986, 251] on button "Continue" at bounding box center [975, 273] width 122 height 47
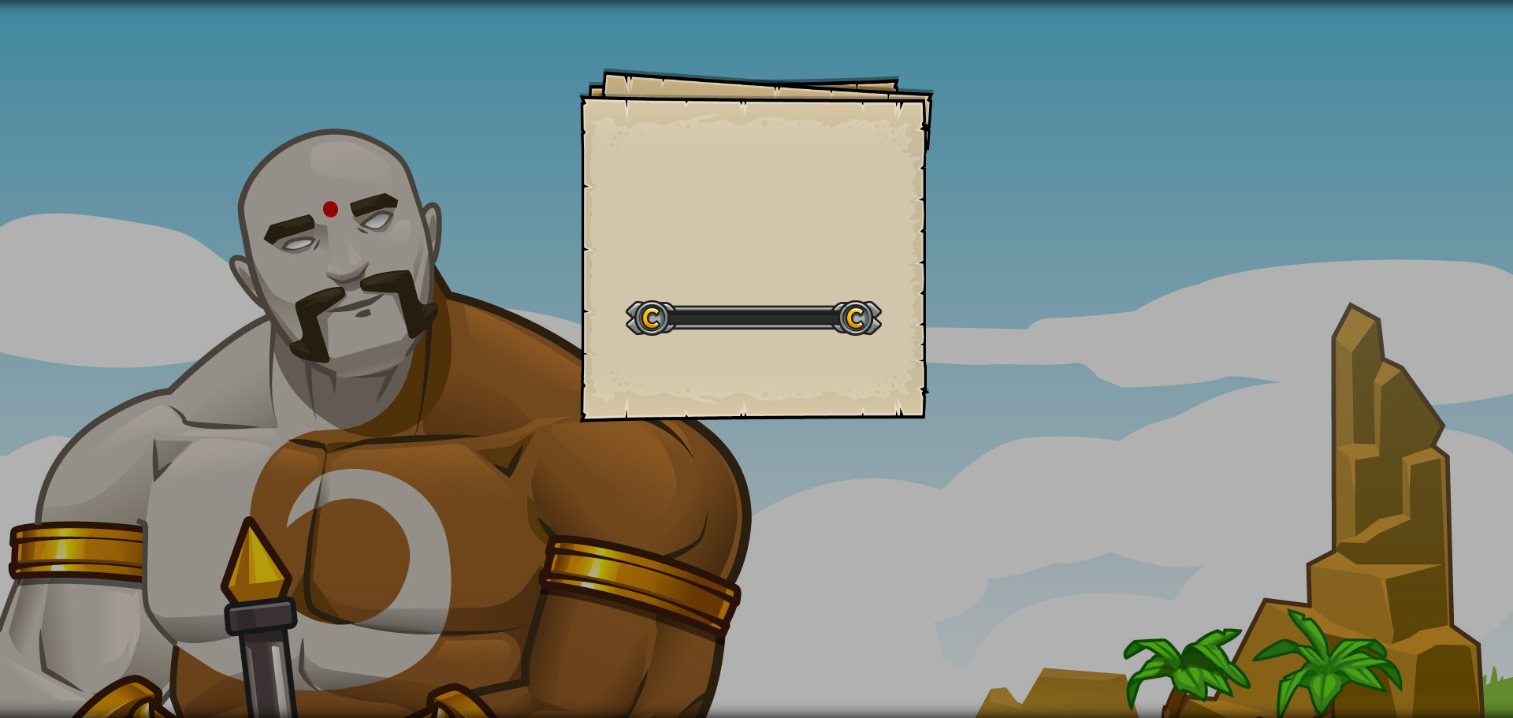
click at [993, 290] on div "Goals Start Level Error loading from server. Try refreshing the page. You'll ne…" at bounding box center [756, 359] width 1513 height 718
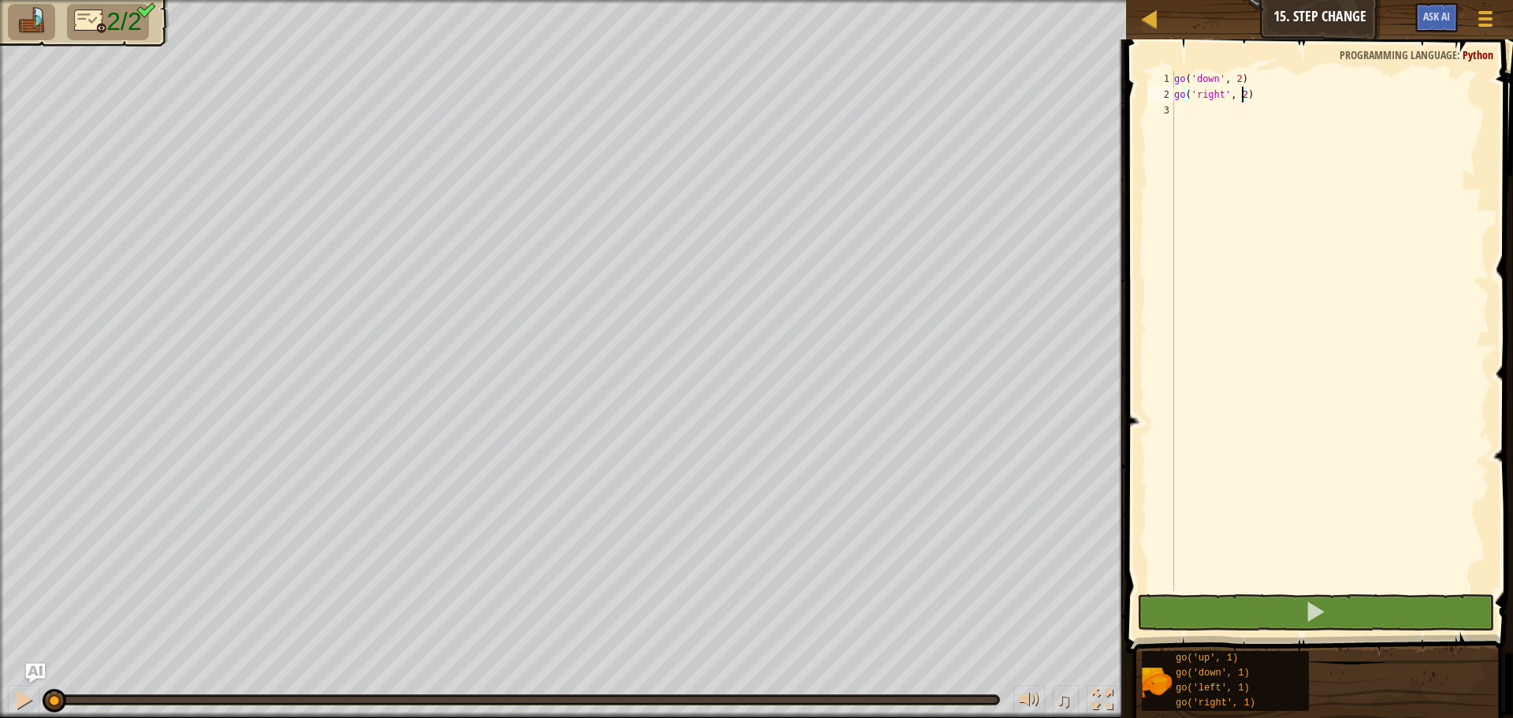
click at [1242, 96] on div "go ( 'down' , 2 ) go ( 'right' , 2 )" at bounding box center [1330, 347] width 318 height 552
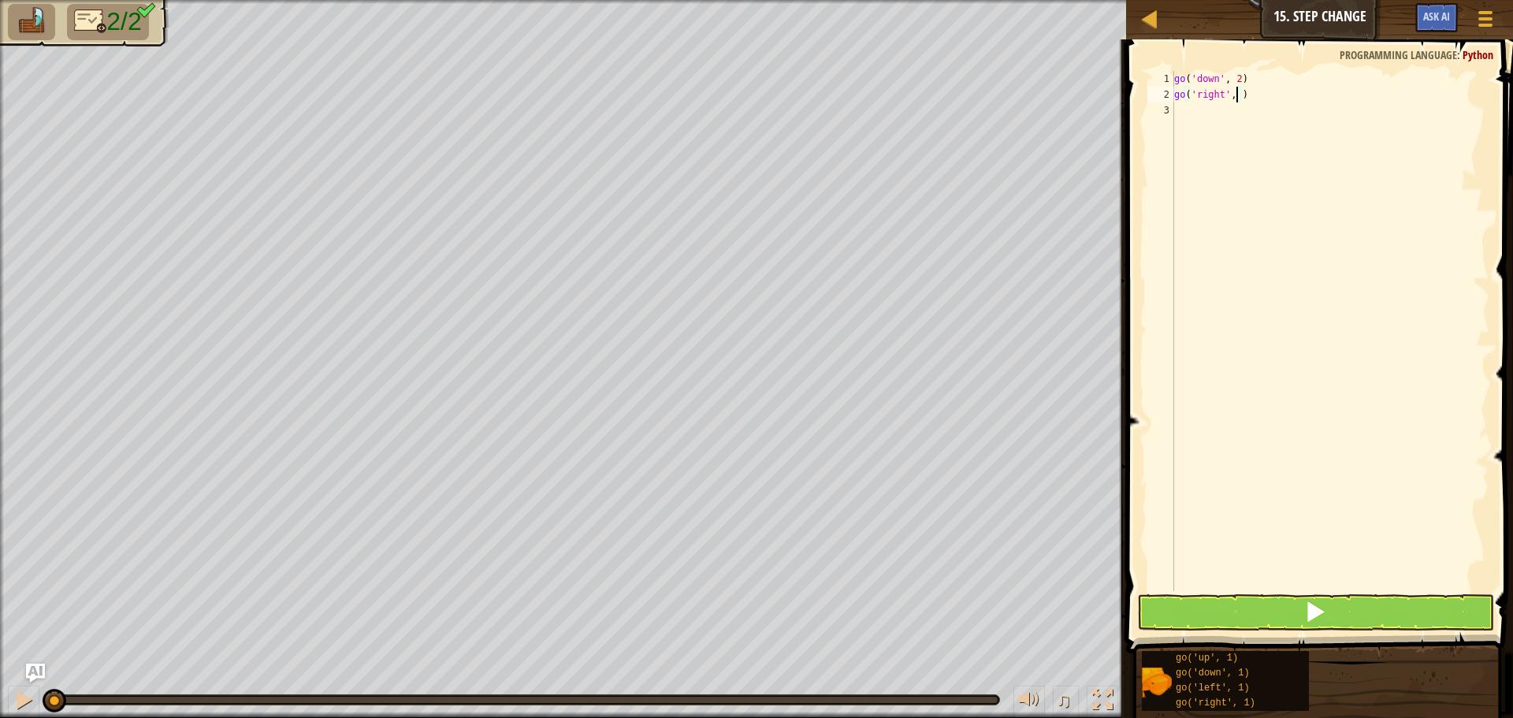
type textarea "go('right', 5)"
click at [1258, 604] on button at bounding box center [1315, 612] width 357 height 36
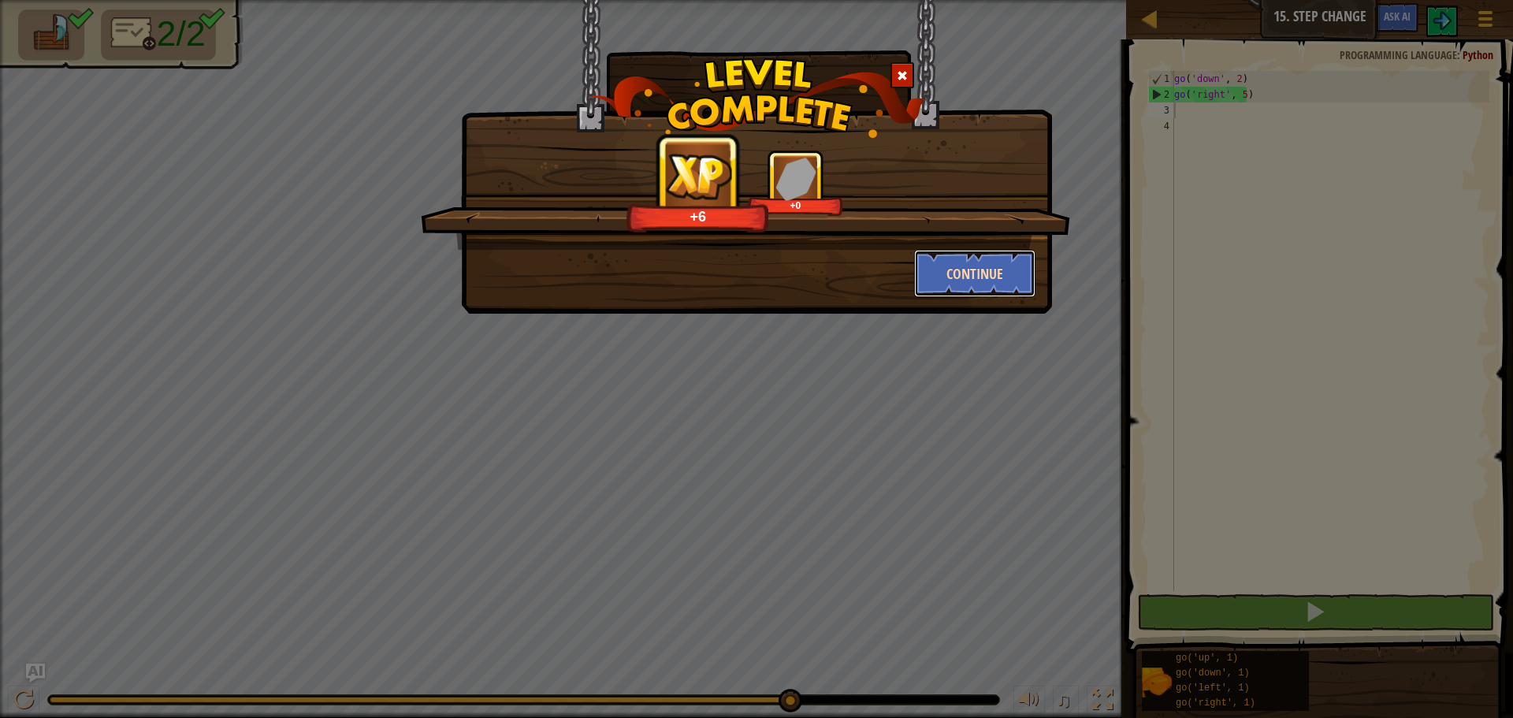
click at [979, 277] on button "Continue" at bounding box center [975, 273] width 122 height 47
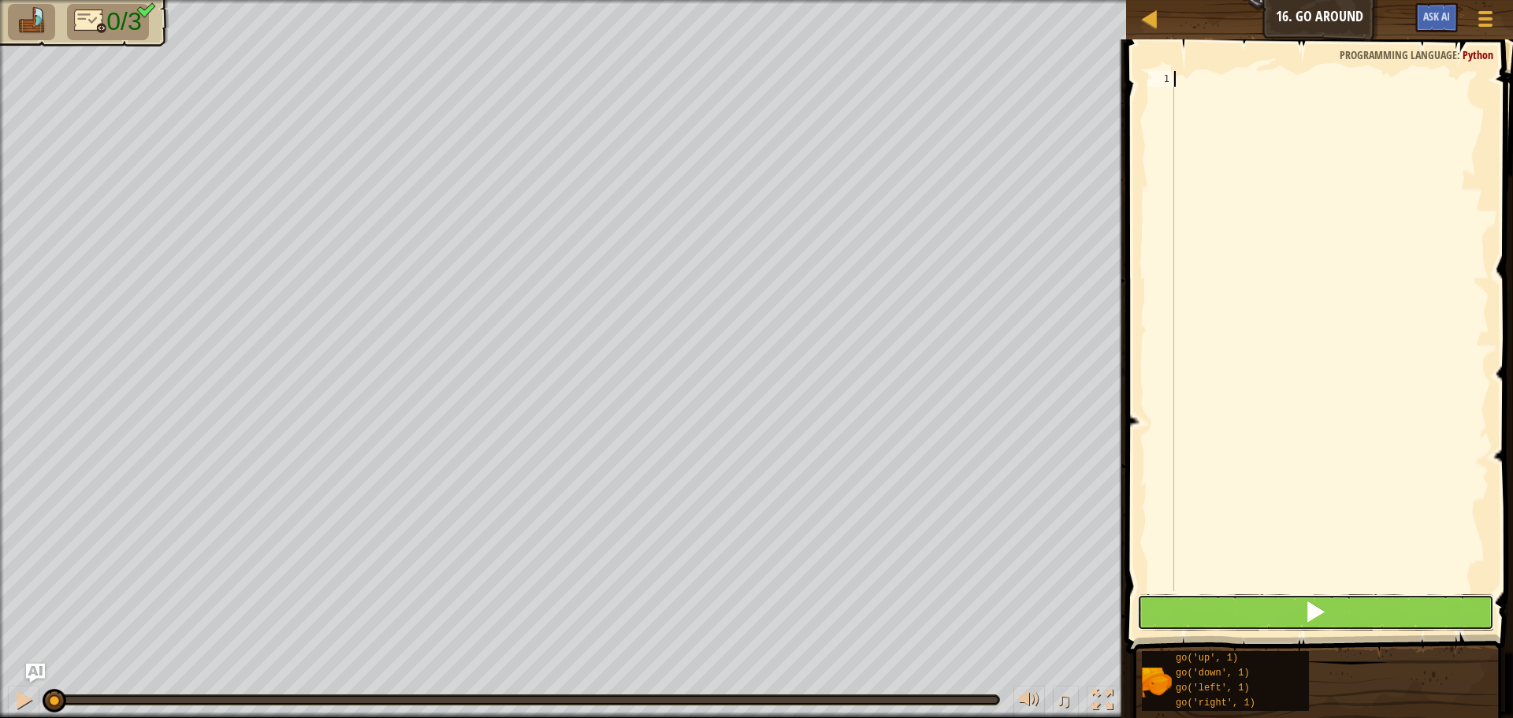
click at [1192, 616] on button at bounding box center [1315, 612] width 357 height 36
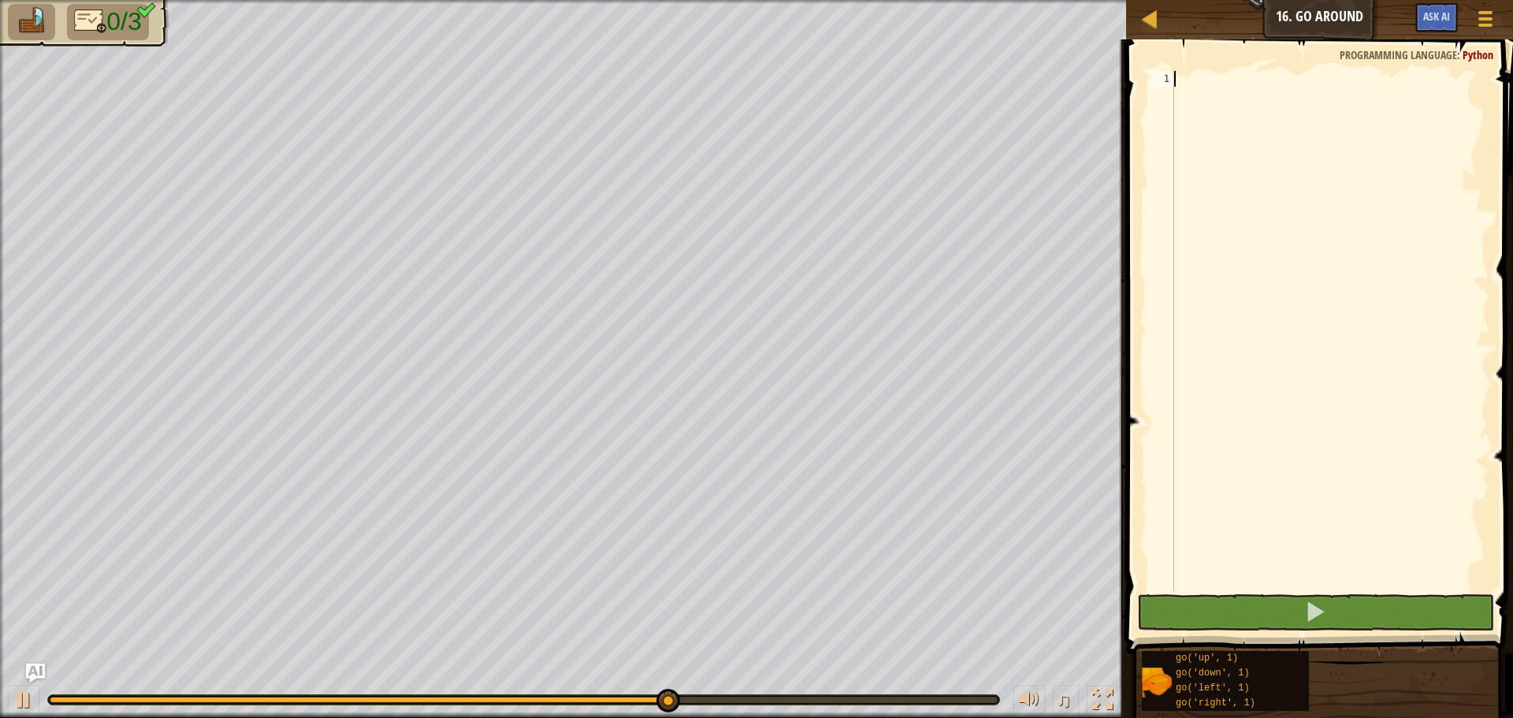
type textarea "g"
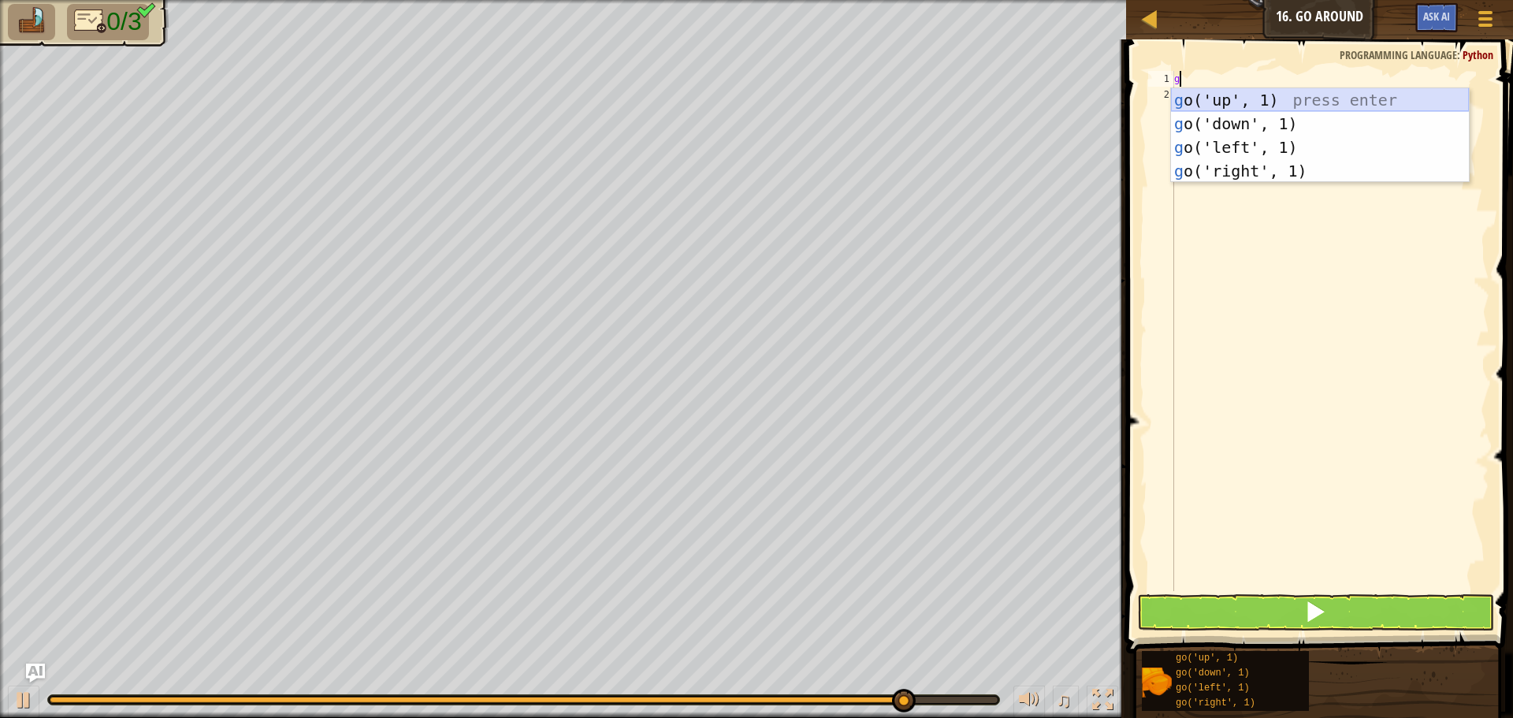
click at [1199, 96] on div "g o('up', 1) press enter g o('down', 1) press enter g o('left', 1) press enter …" at bounding box center [1320, 159] width 298 height 142
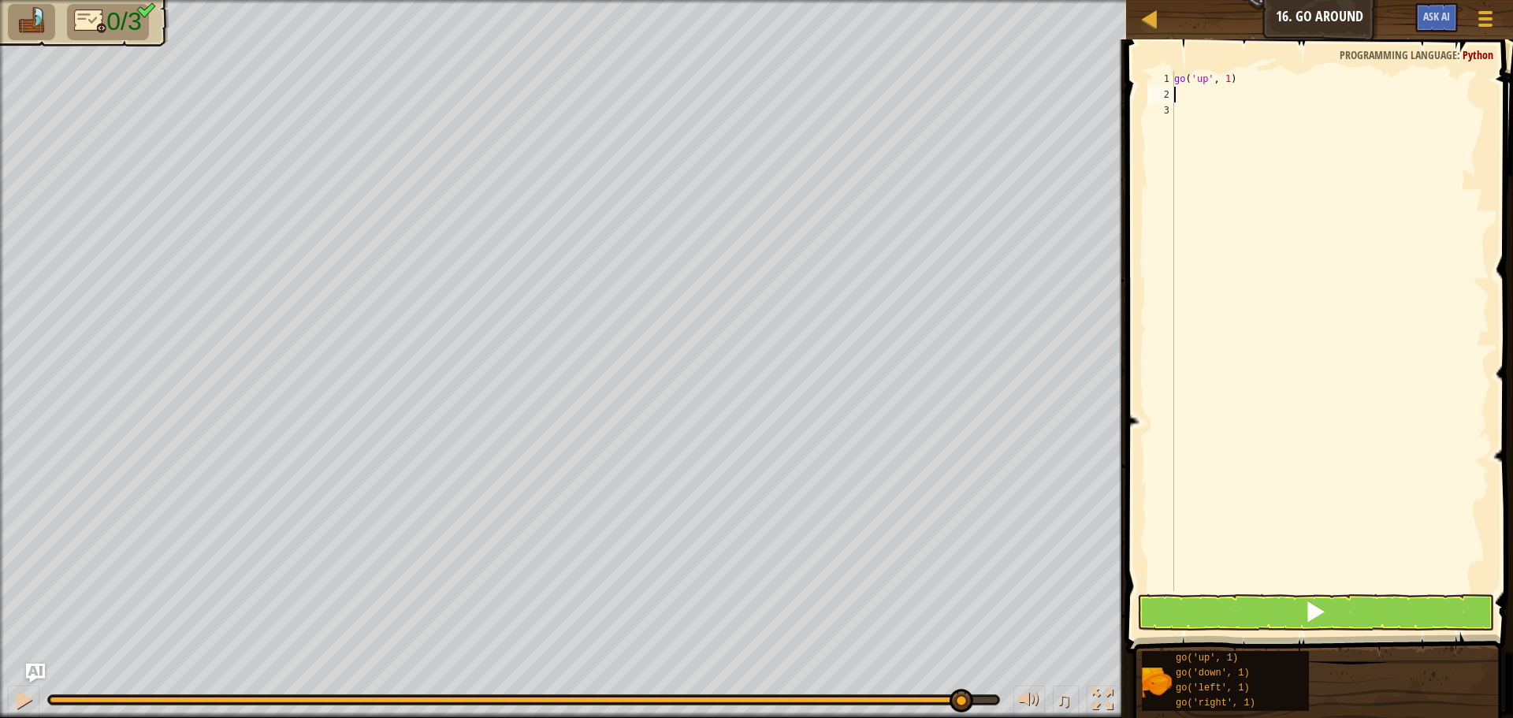
click at [1224, 77] on div "go ( 'up' , 1 )" at bounding box center [1330, 347] width 318 height 552
type textarea "go('up', 2)"
click at [1182, 86] on div "go ( 'up' , 2 )" at bounding box center [1330, 347] width 318 height 552
click at [1265, 73] on div "go ( 'up' , 2 )" at bounding box center [1330, 347] width 318 height 552
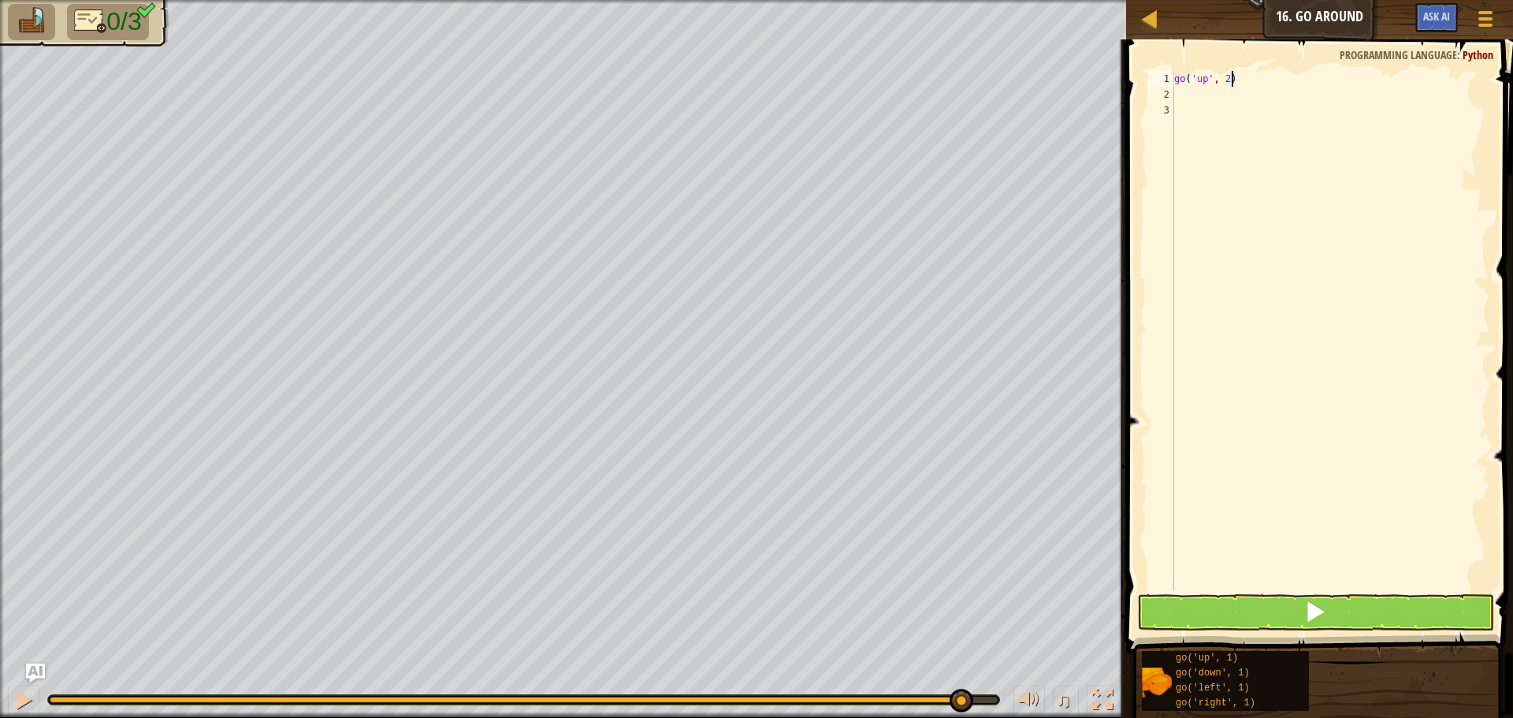
scroll to position [7, 0]
type textarea "g"
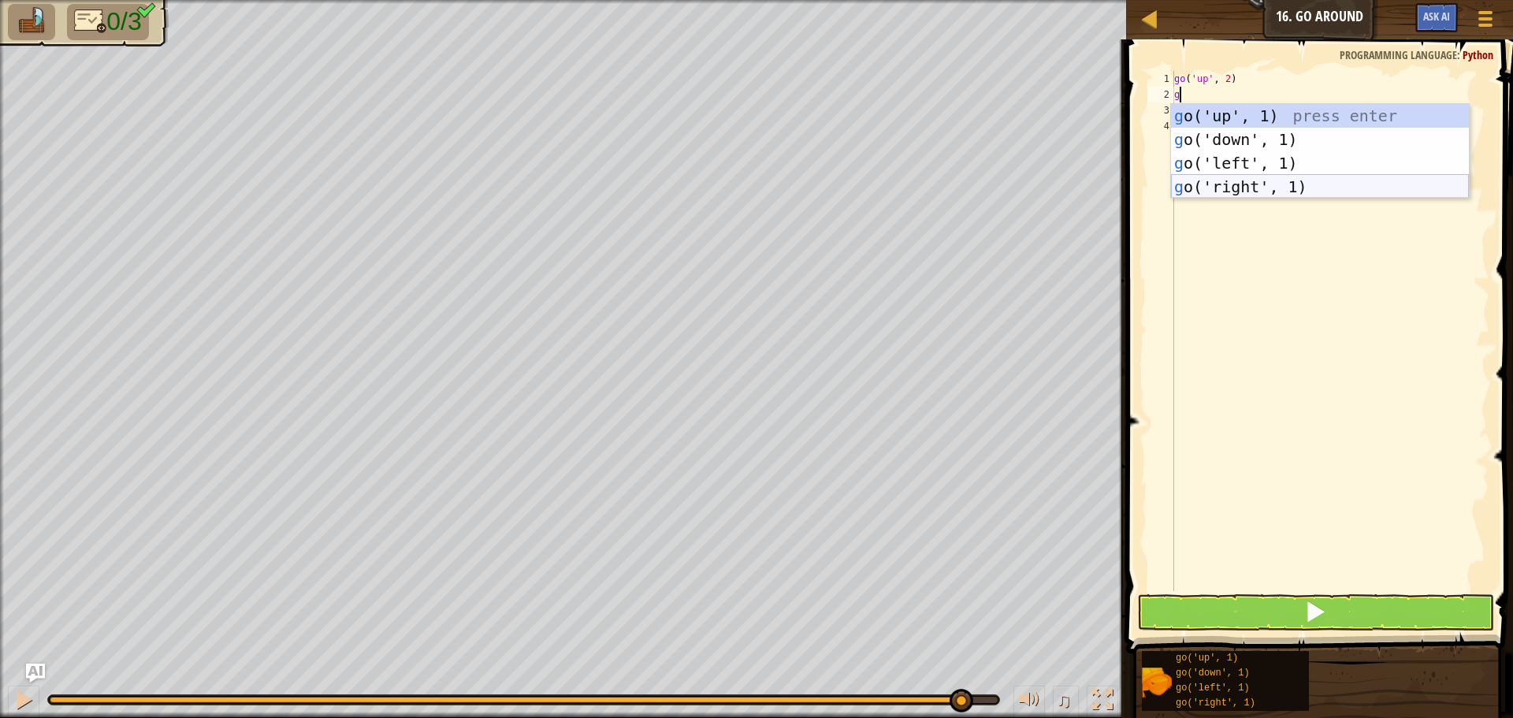
click at [1271, 196] on div "g o('up', 1) press enter g o('down', 1) press enter g o('left', 1) press enter …" at bounding box center [1320, 175] width 298 height 142
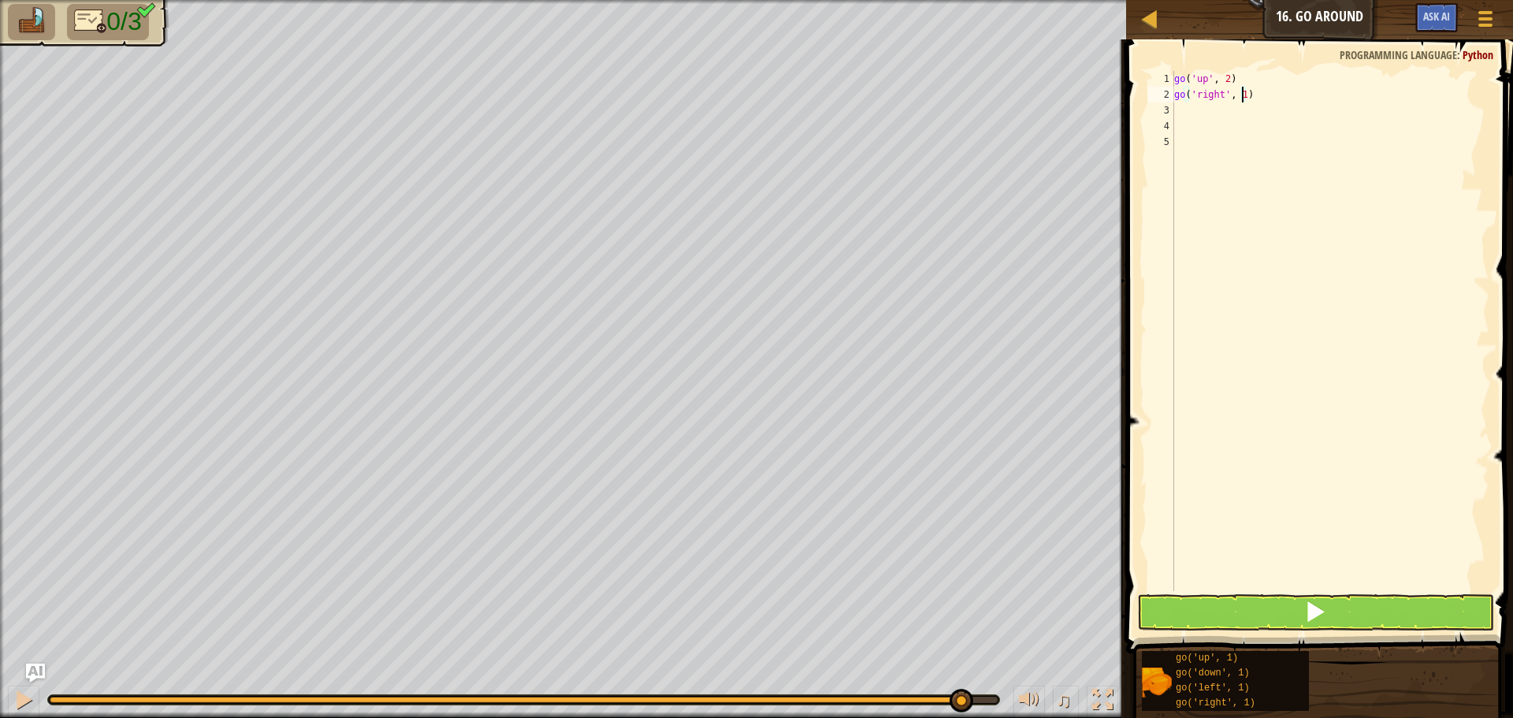
click at [1239, 91] on div "go ( 'up' , 2 ) go ( 'right' , 1 )" at bounding box center [1330, 347] width 318 height 552
type textarea "go('right', 3)"
type textarea "g"
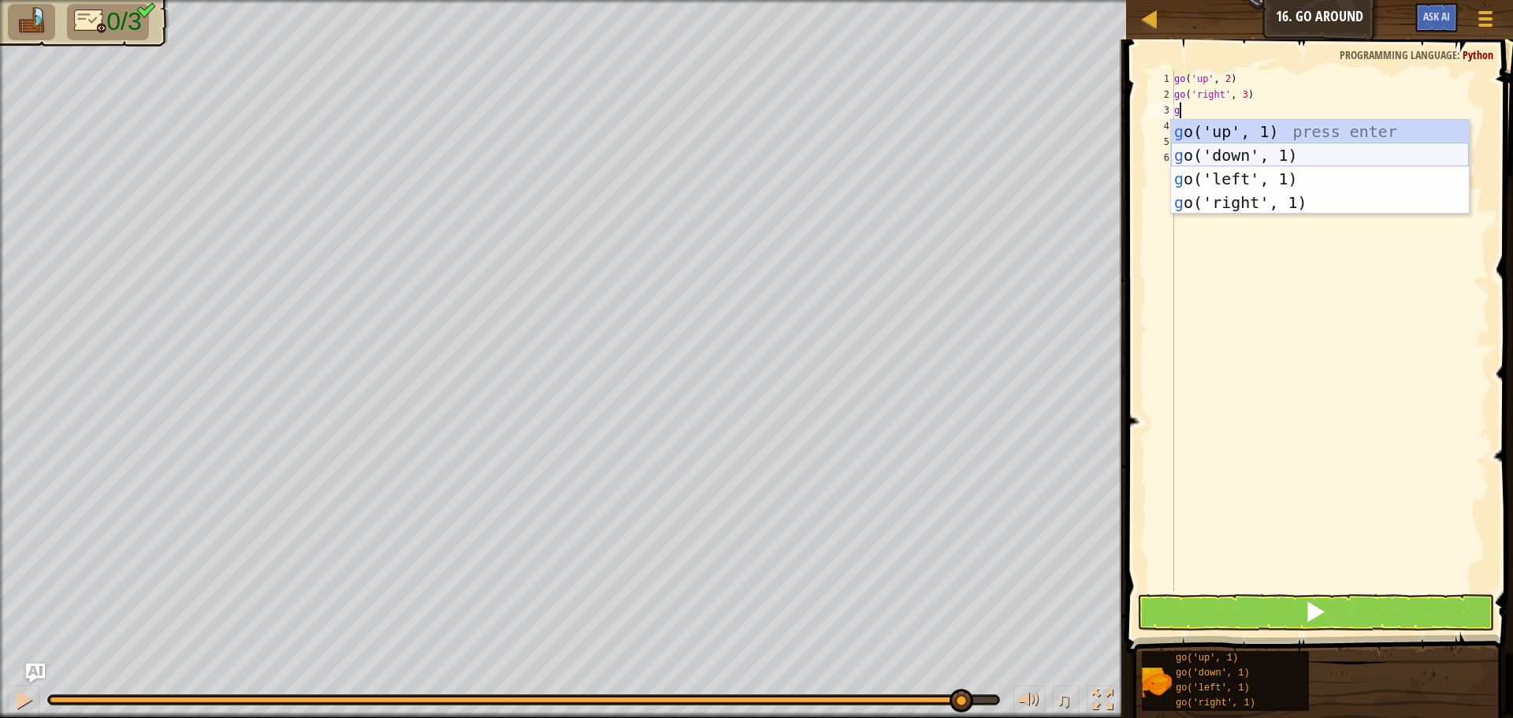
click at [1283, 163] on div "g o('up', 1) press enter g o('down', 1) press enter g o('left', 1) press enter …" at bounding box center [1320, 191] width 298 height 142
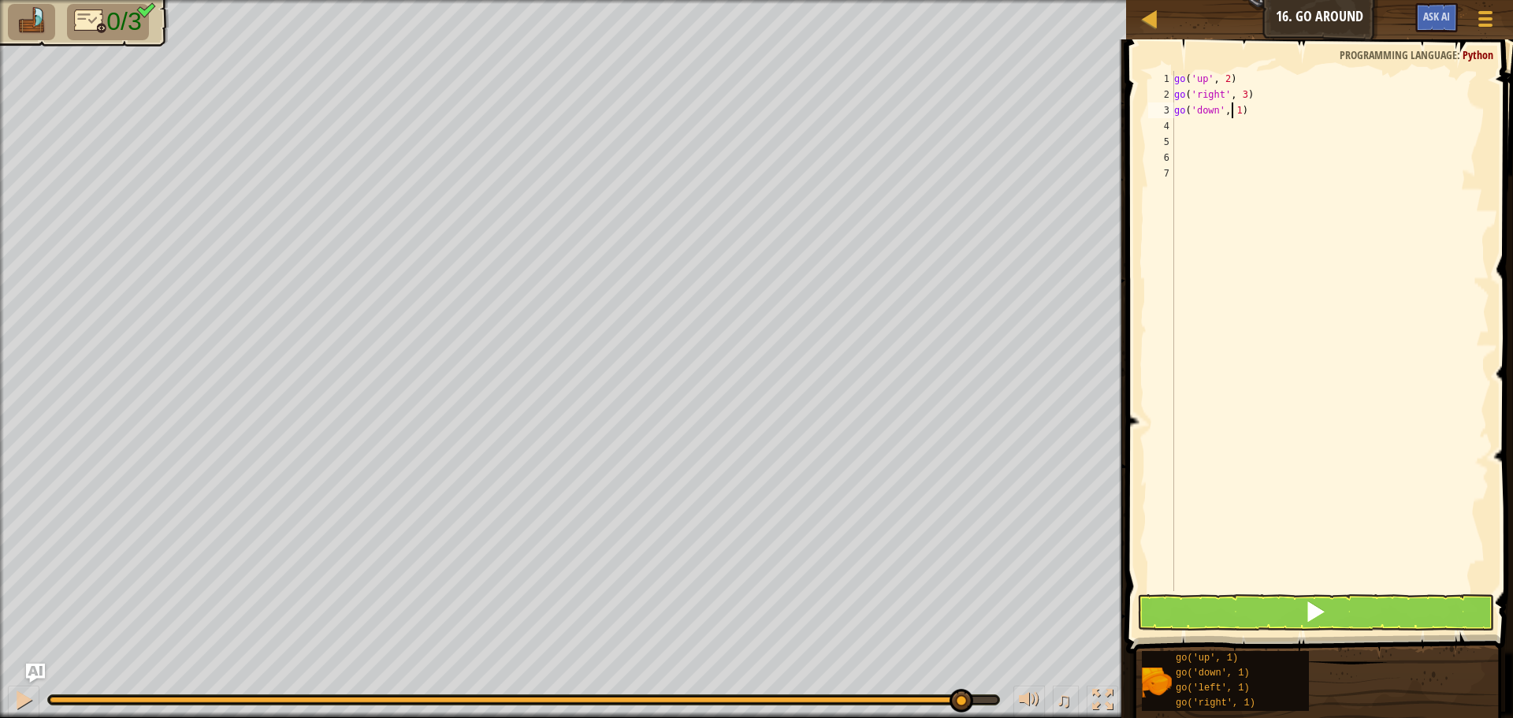
click at [1232, 117] on div "go ( 'up' , 2 ) go ( 'right' , 3 ) go ( 'down' , 1 )" at bounding box center [1330, 347] width 318 height 552
click at [1237, 115] on div "go ( 'up' , 2 ) go ( 'right' , 3 ) go ( 'down' , 1 )" at bounding box center [1330, 347] width 318 height 552
type textarea "go('down', 2)"
drag, startPoint x: 1185, startPoint y: 593, endPoint x: 1185, endPoint y: 603, distance: 9.5
click at [1185, 596] on div "1 2 3 4 5 6 7 8 go ( 'up' , 2 ) go ( 'right' , 3 ) go ( 'down' , 2 ) הההההההההה…" at bounding box center [1317, 377] width 392 height 660
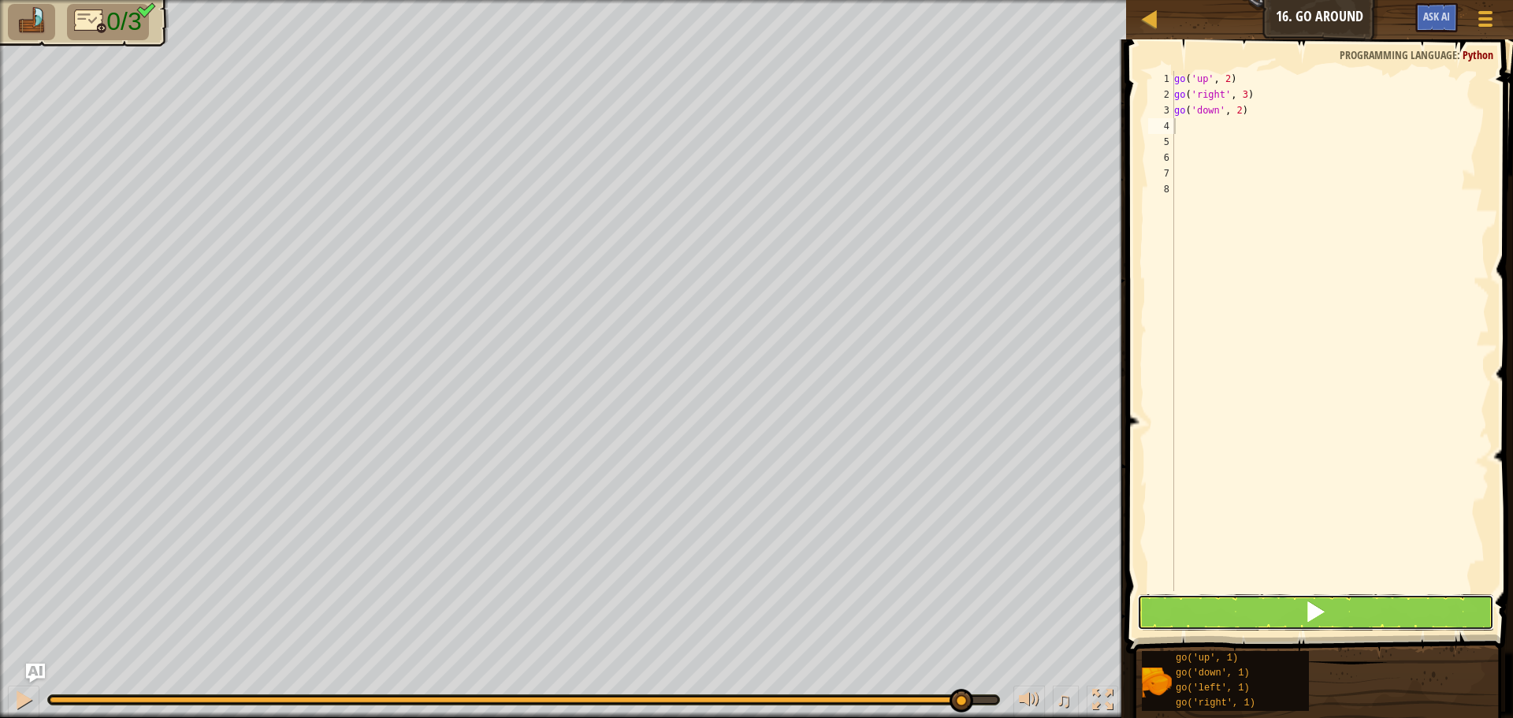
click at [1185, 603] on button at bounding box center [1315, 612] width 357 height 36
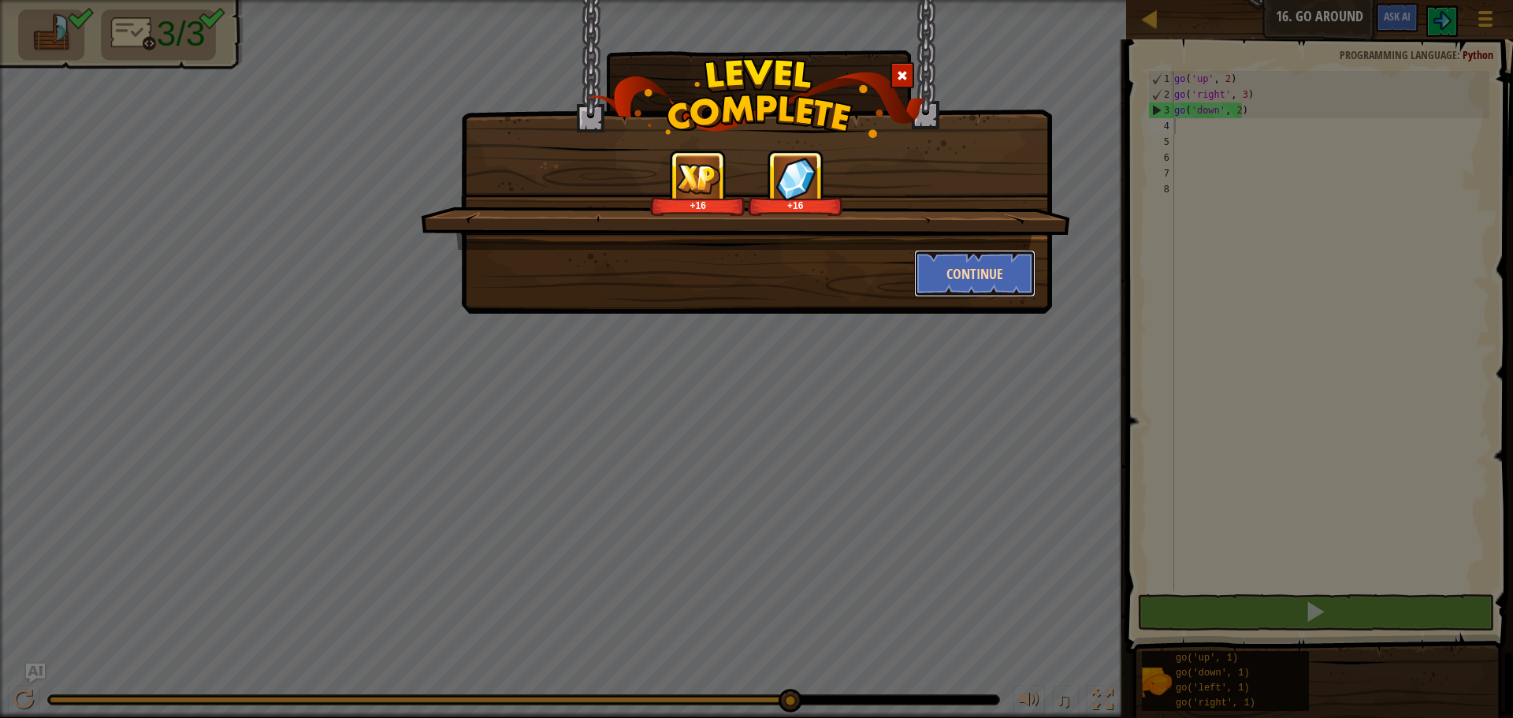
click at [956, 265] on button "Continue" at bounding box center [975, 273] width 122 height 47
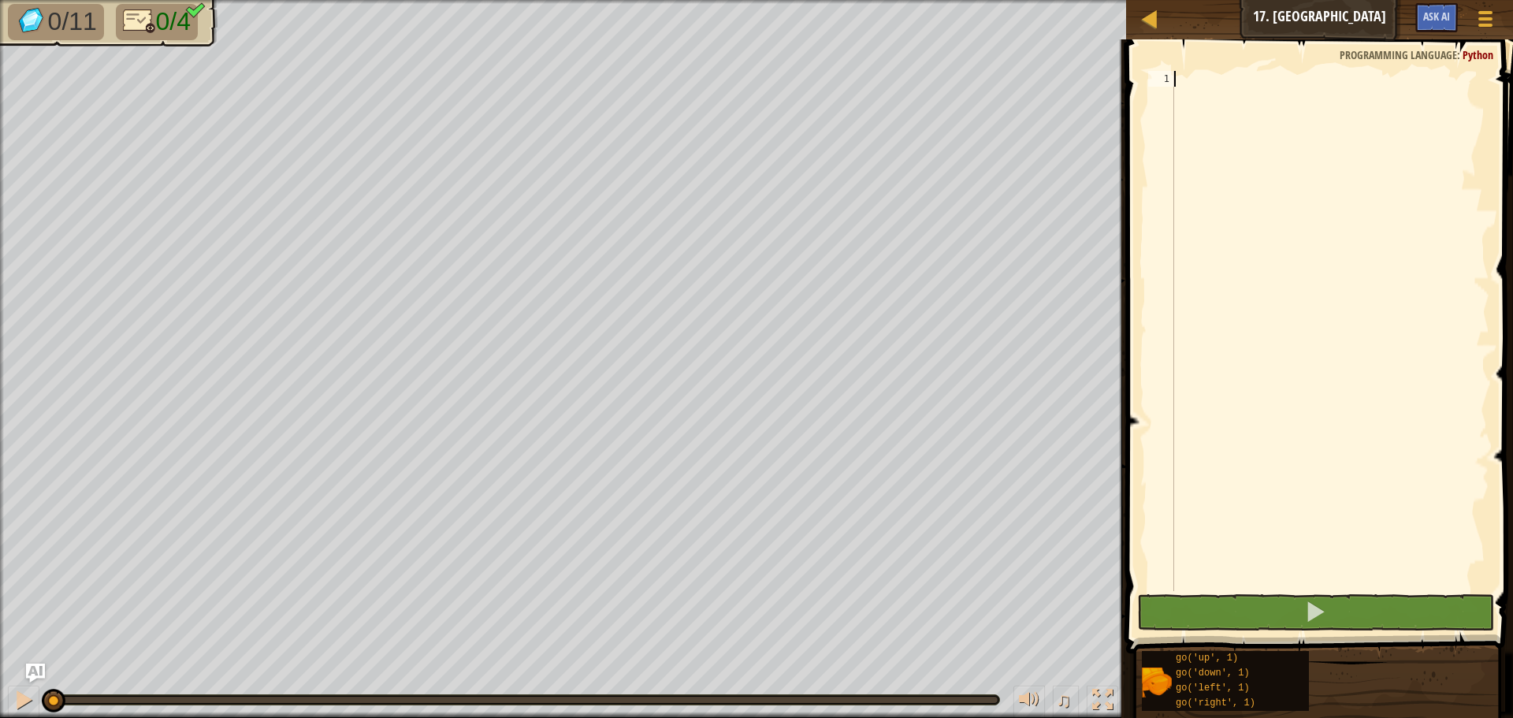
type textarea "g"
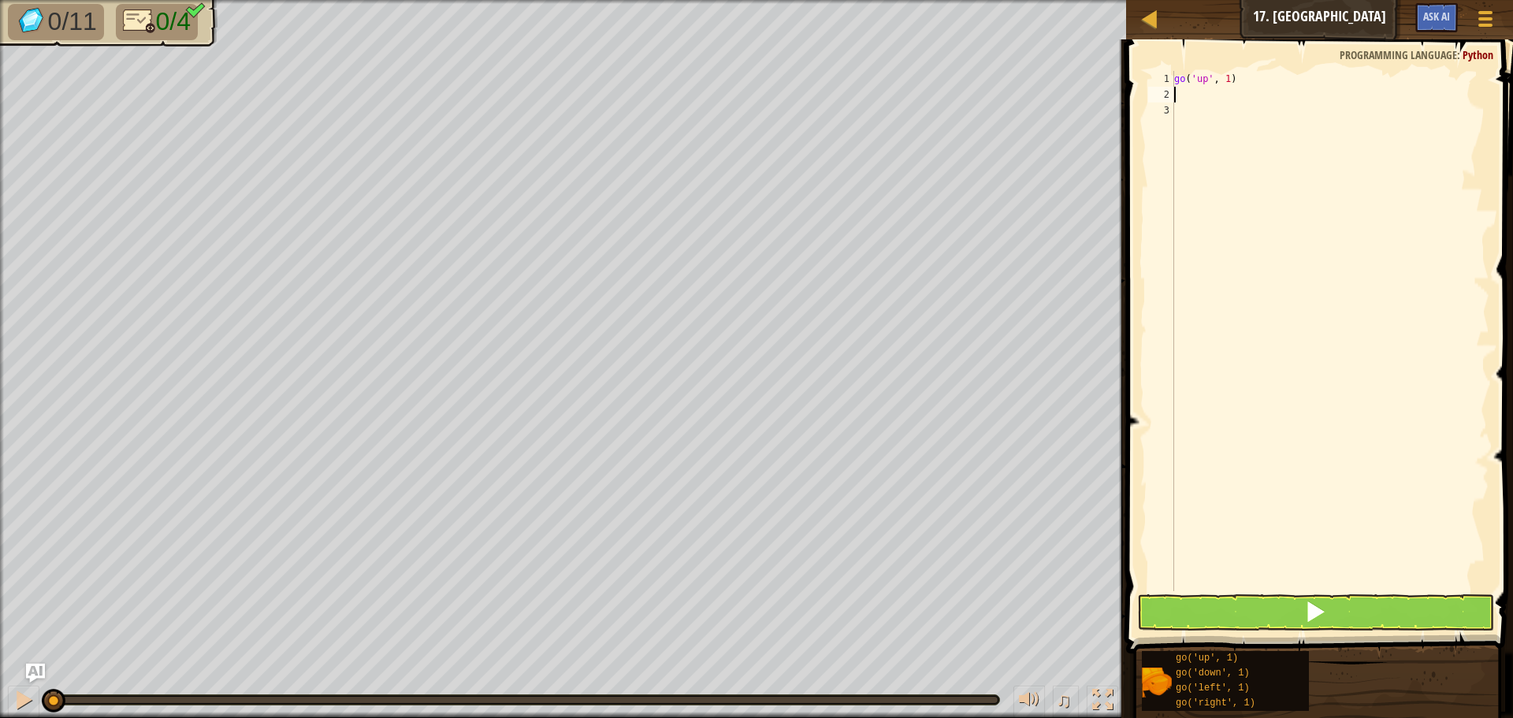
click at [1224, 80] on div "go ( 'up' , 1 )" at bounding box center [1330, 347] width 318 height 552
type textarea "go('up', 3)"
type textarea "g"
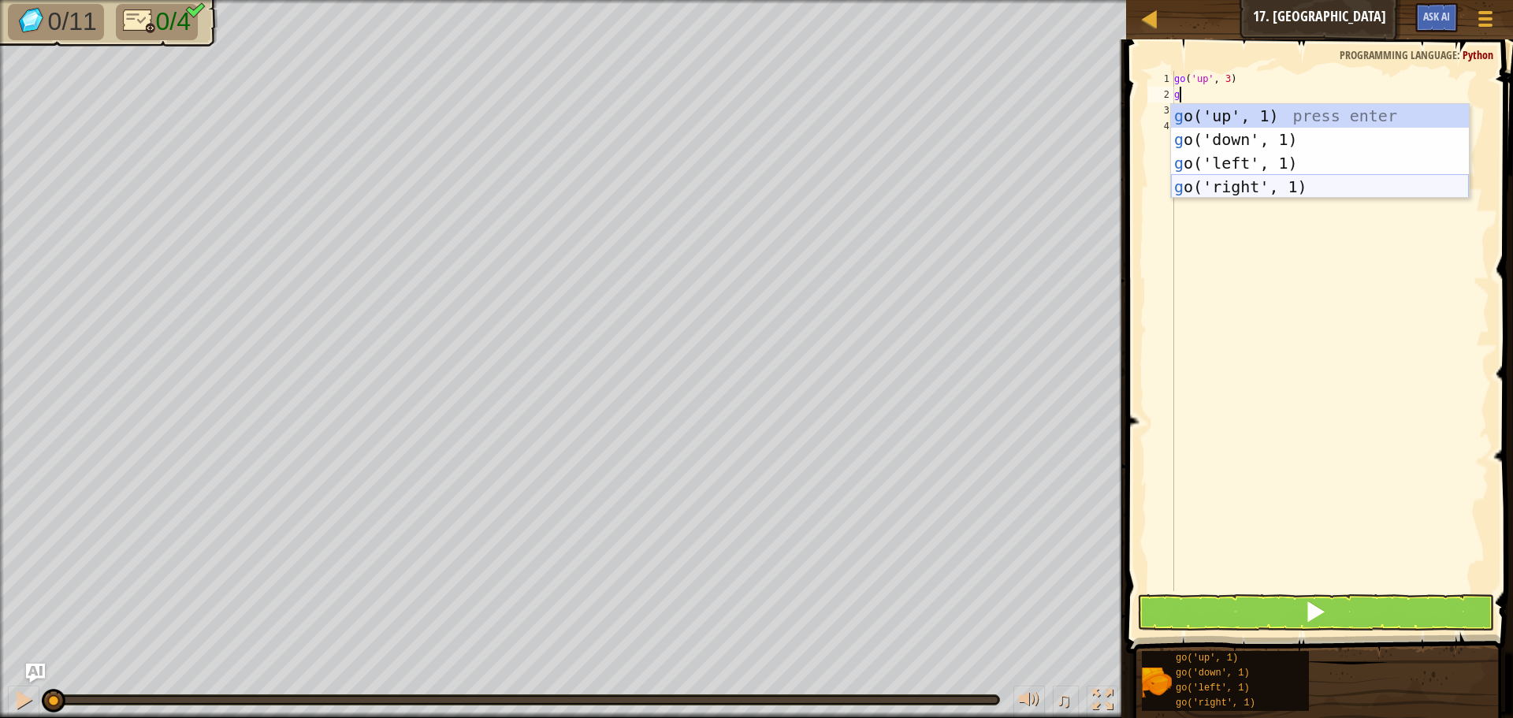
click at [1307, 191] on div "g o('up', 1) press enter g o('down', 1) press enter g o('left', 1) press enter …" at bounding box center [1320, 175] width 298 height 142
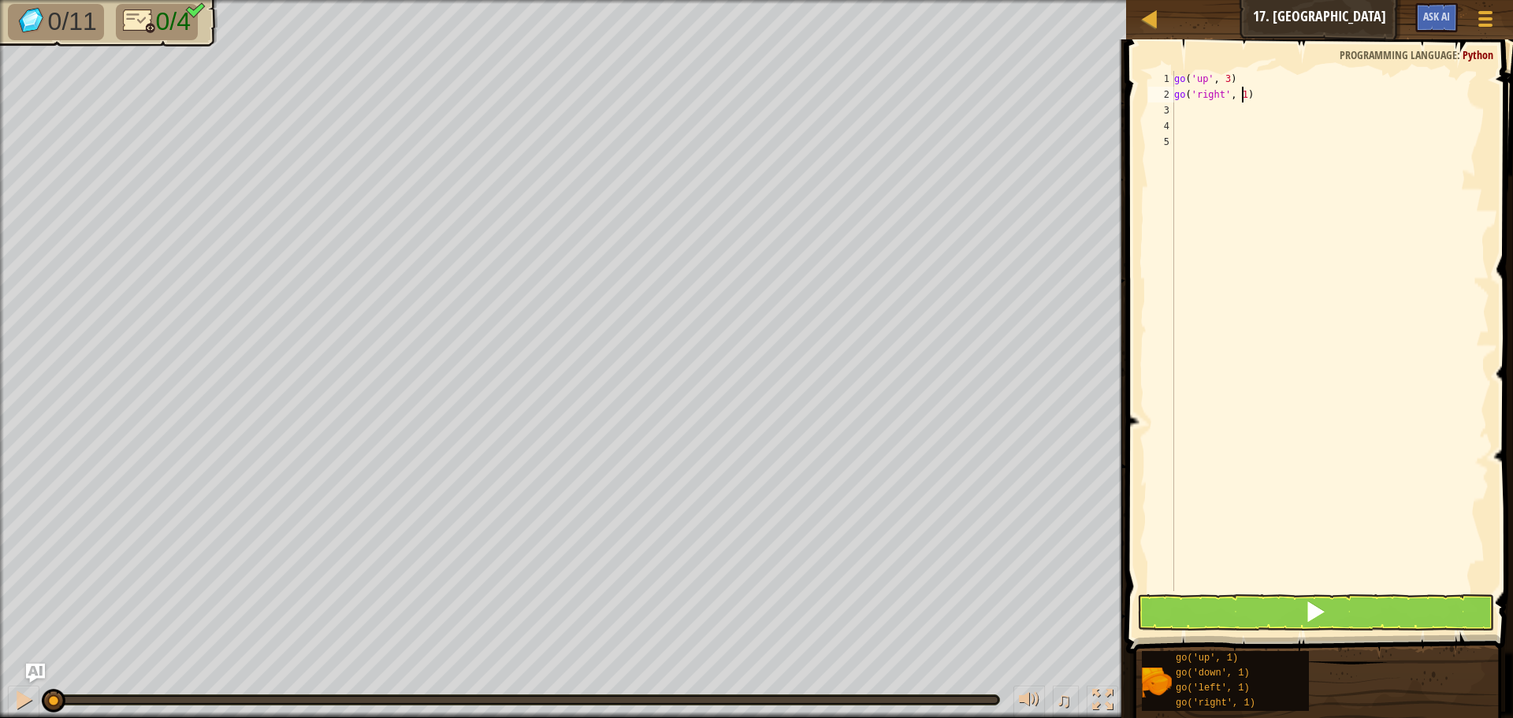
click at [1240, 96] on div "go ( 'up' , 3 ) go ( 'right' , 1 )" at bounding box center [1330, 347] width 318 height 552
type textarea "go('right', 3)"
type textarea "g"
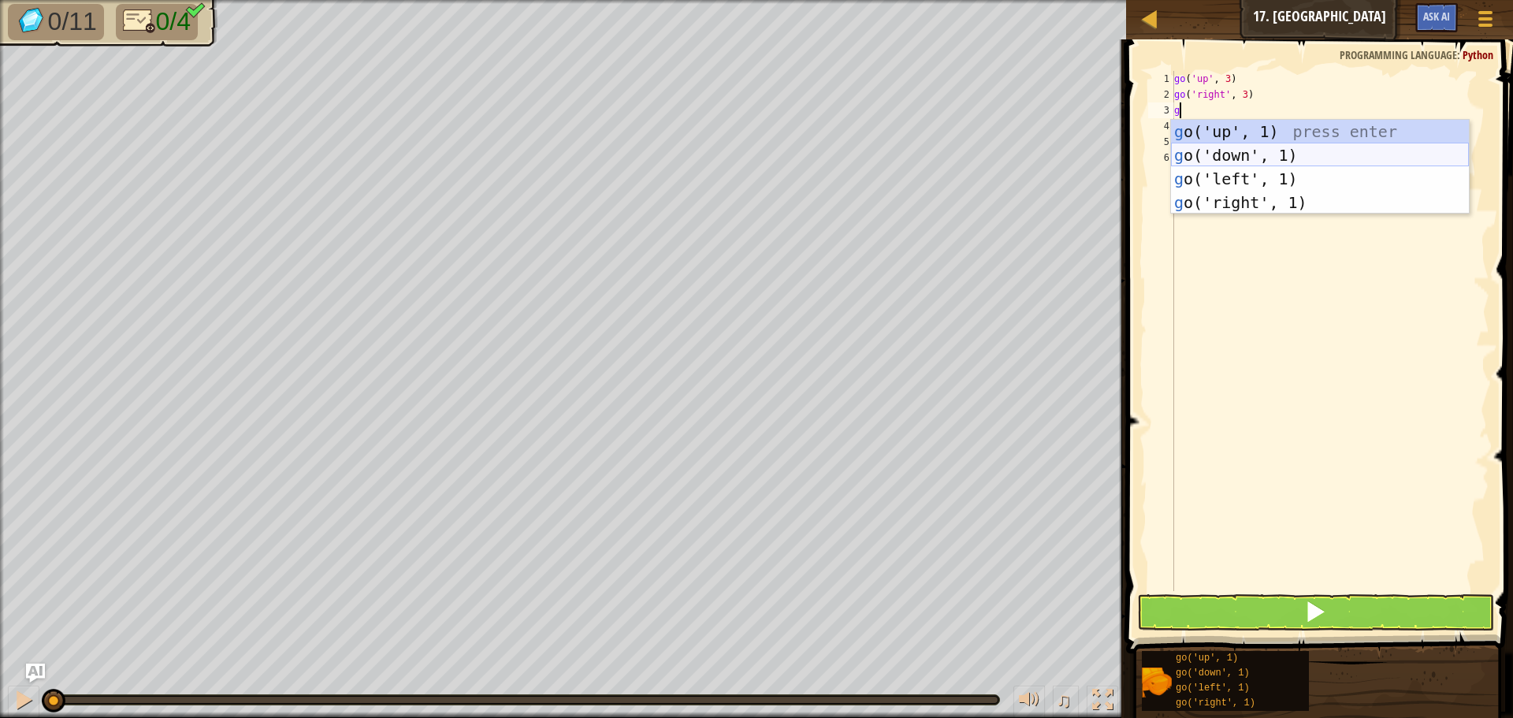
click at [1291, 147] on div "g o('up', 1) press enter g o('down', 1) press enter g o('left', 1) press enter …" at bounding box center [1320, 191] width 298 height 142
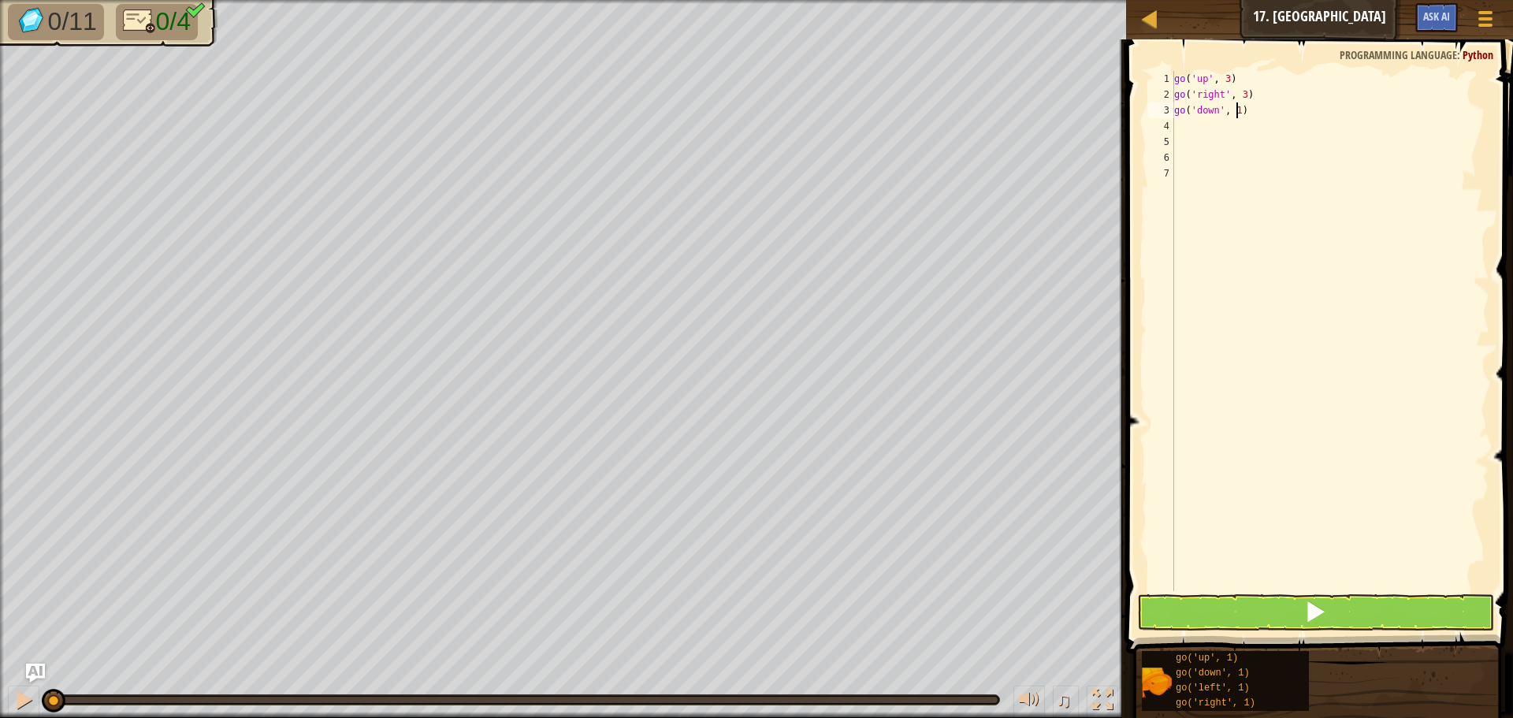
click at [1235, 113] on div "go ( 'up' , 3 ) go ( 'right' , 3 ) go ( 'down' , 1 )" at bounding box center [1330, 347] width 318 height 552
type textarea "go('down', 3)"
click at [1192, 135] on div "go ( 'up' , 3 ) go ( 'right' , 3 ) go ( 'down' , 3 )" at bounding box center [1330, 347] width 318 height 552
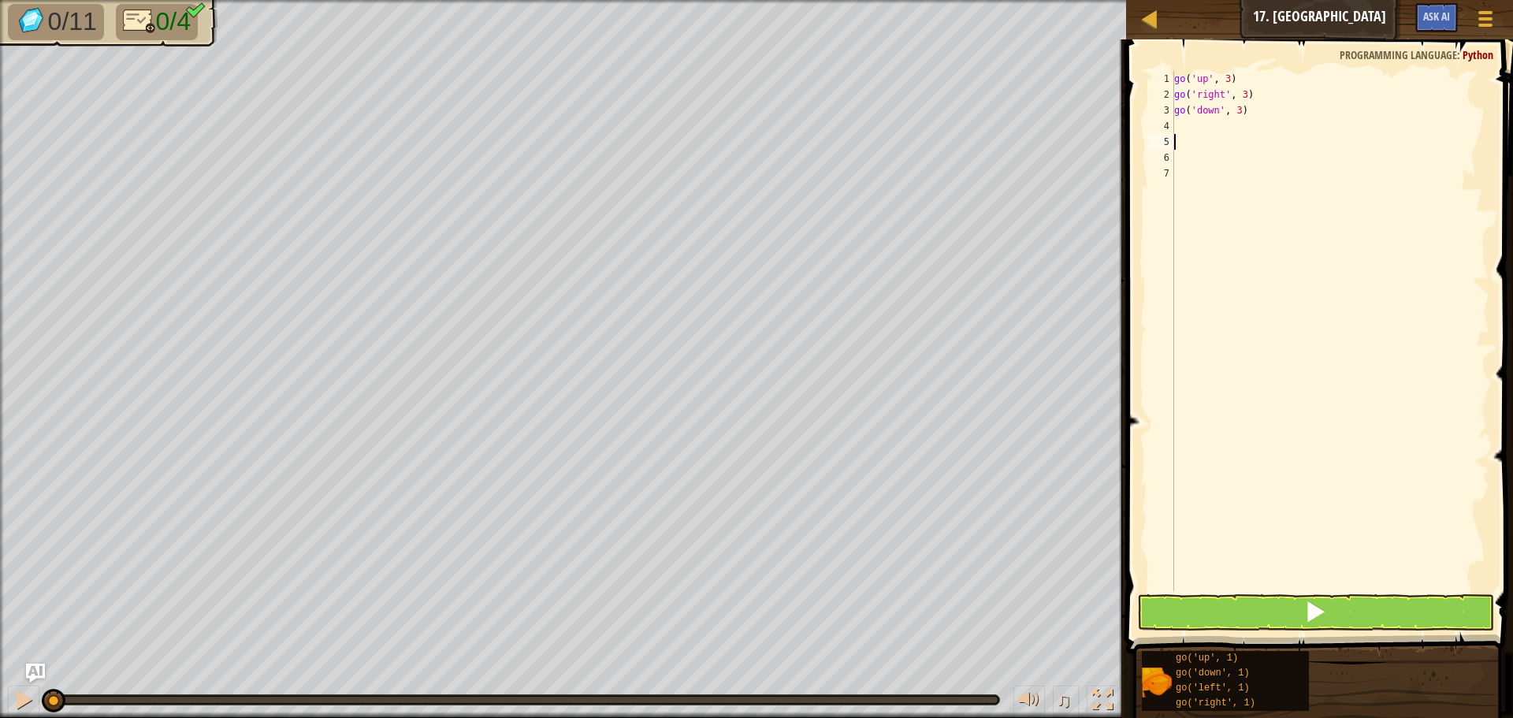
click at [1182, 132] on div "go ( 'up' , 3 ) go ( 'right' , 3 ) go ( 'down' , 3 )" at bounding box center [1330, 347] width 318 height 552
type textarea "g"
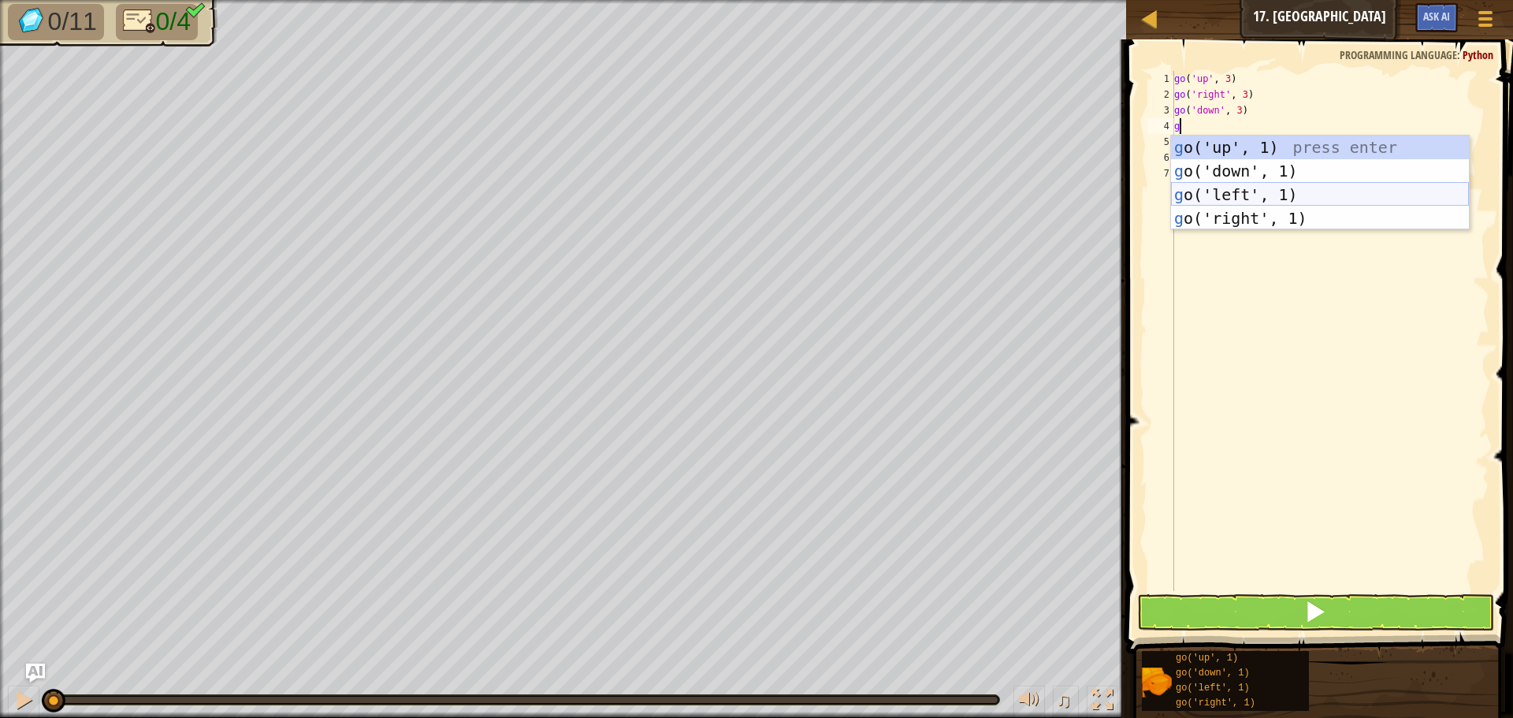
click at [1247, 199] on div "g o('up', 1) press enter g o('down', 1) press enter g o('left', 1) press enter …" at bounding box center [1320, 207] width 298 height 142
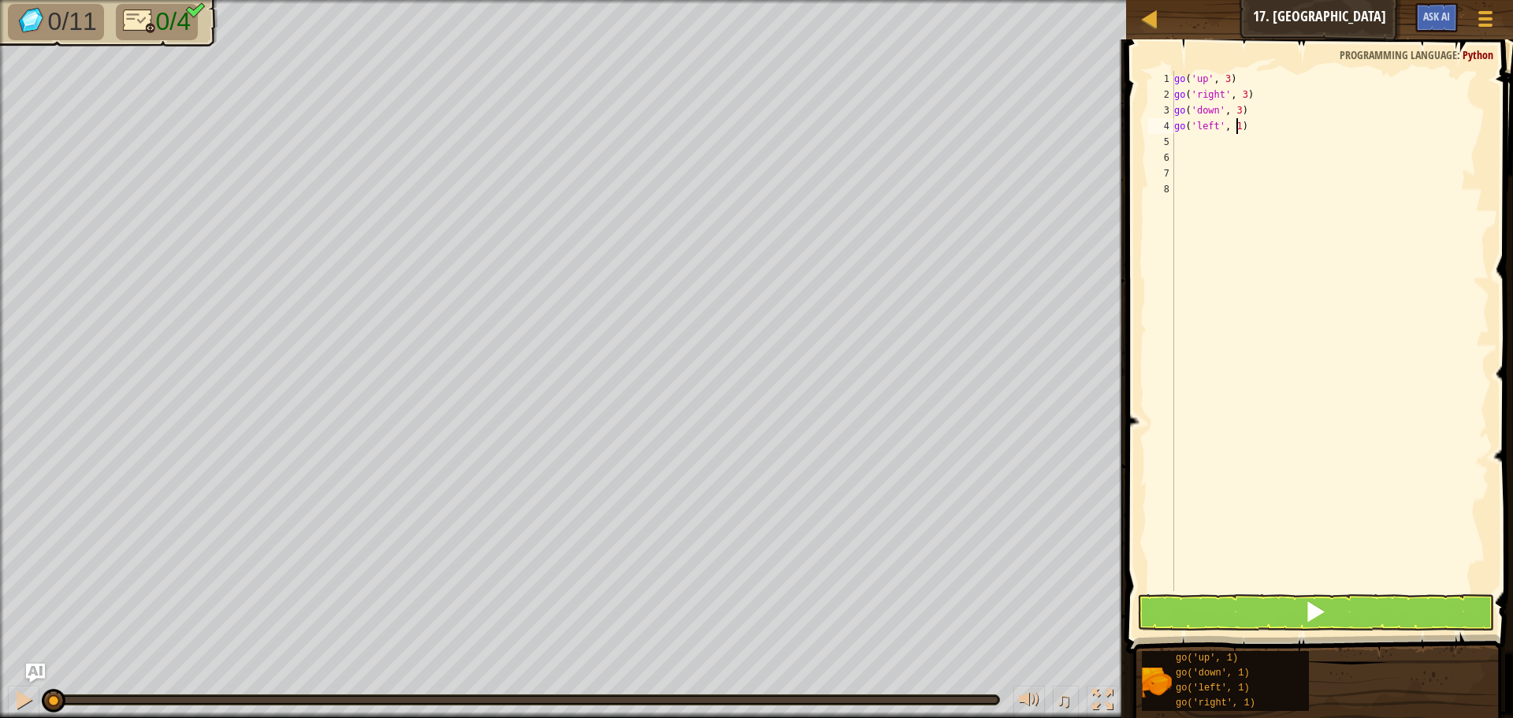
click at [1237, 129] on div "go ( 'up' , 3 ) go ( 'right' , 3 ) go ( 'down' , 3 ) go ( 'left' , 1 )" at bounding box center [1330, 347] width 318 height 552
type textarea "go('left', 3)"
click at [1298, 600] on button at bounding box center [1315, 612] width 357 height 36
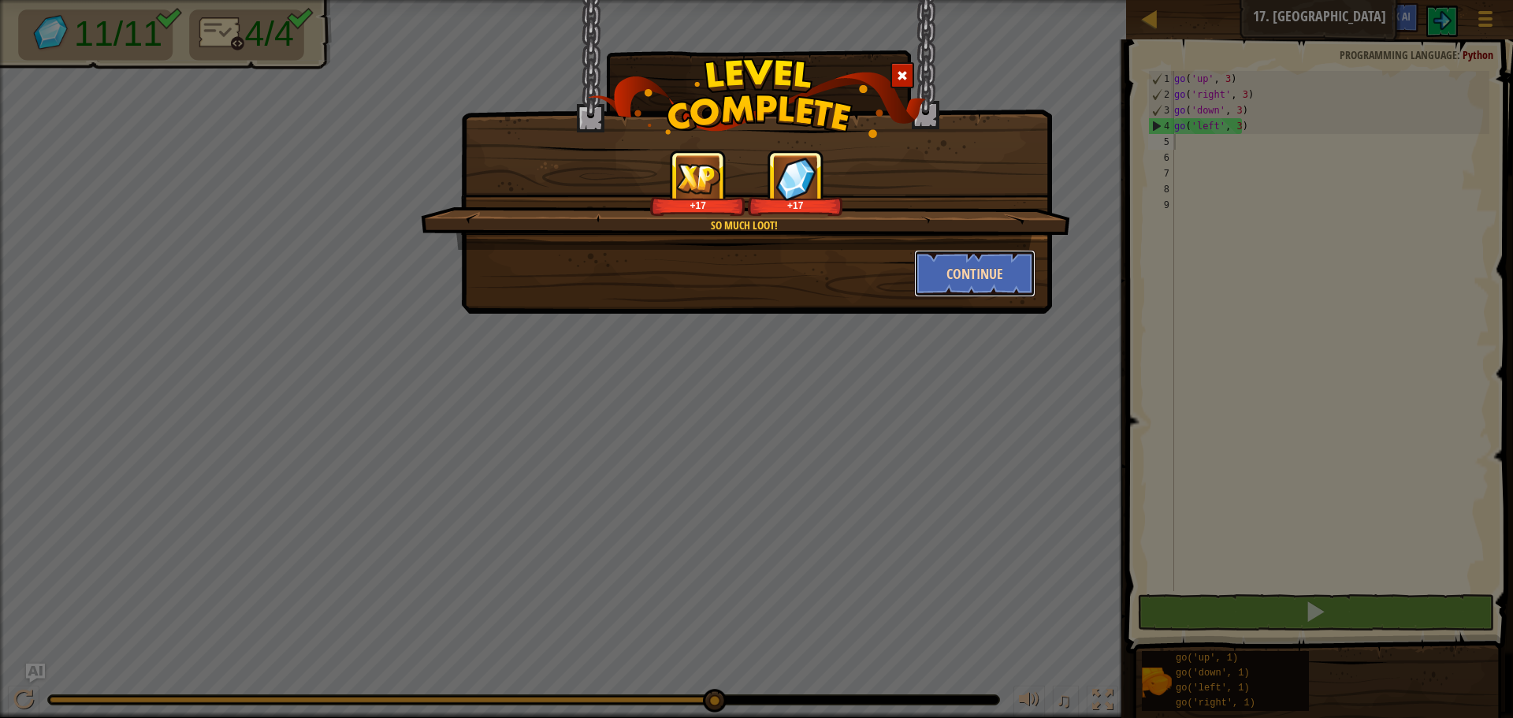
click at [956, 262] on button "Continue" at bounding box center [975, 273] width 122 height 47
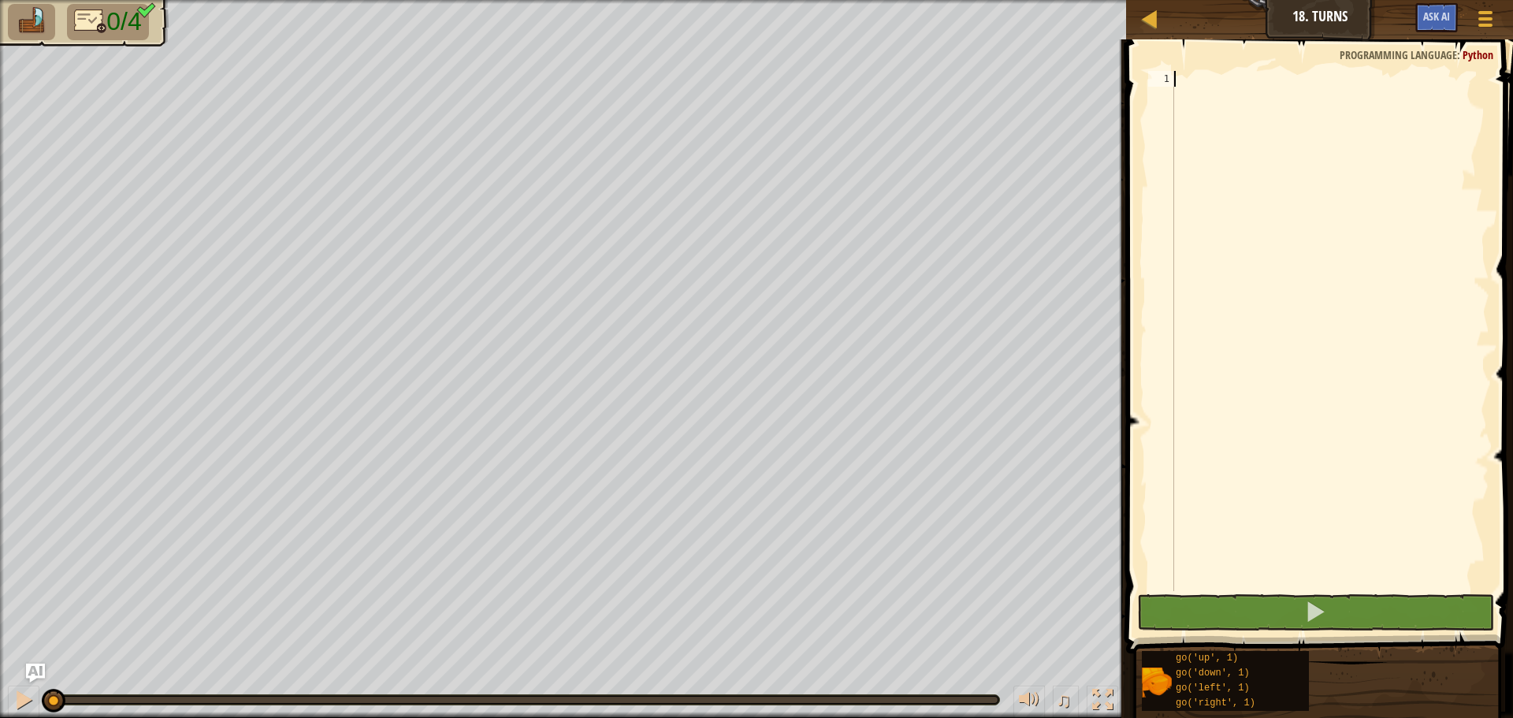
type textarea "h"
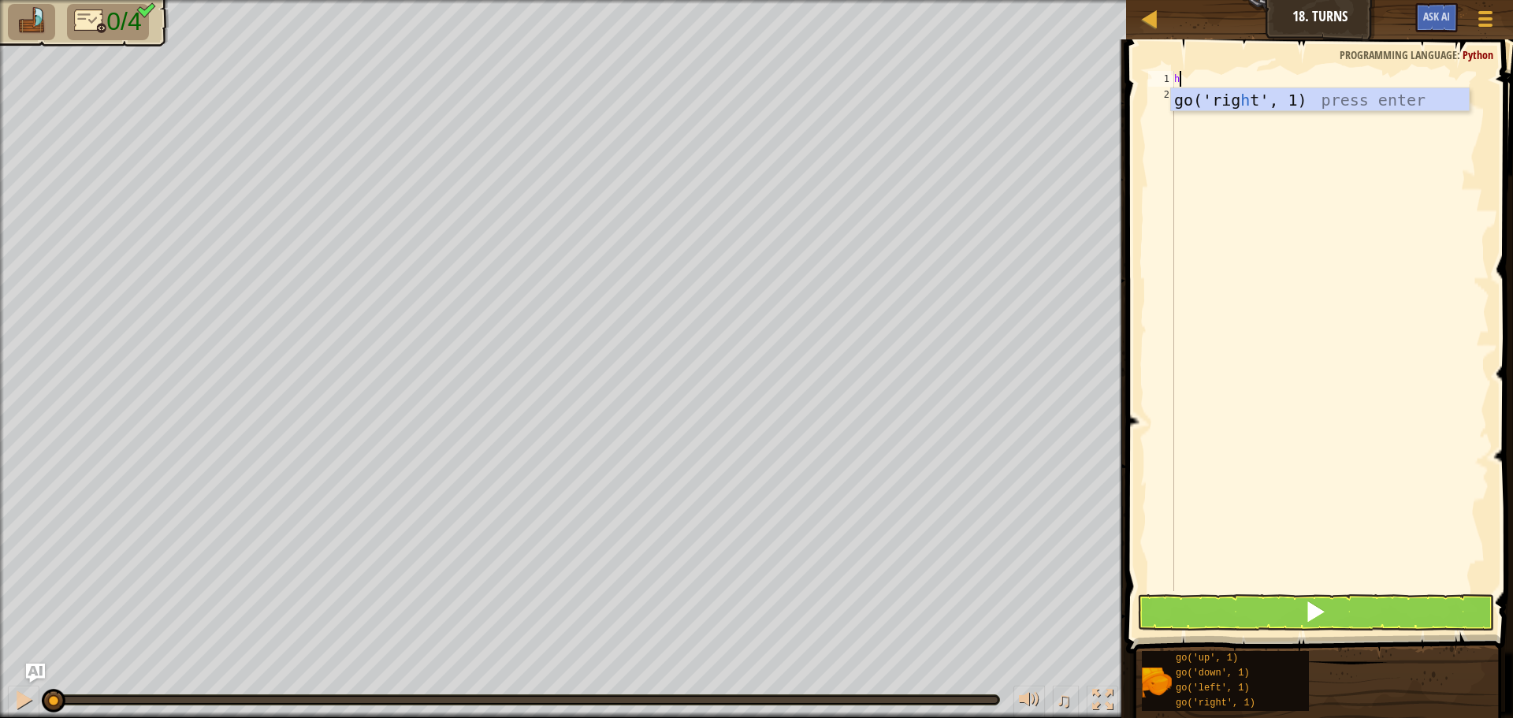
scroll to position [7, 0]
type textarea "j"
type textarea "d"
type textarea "g"
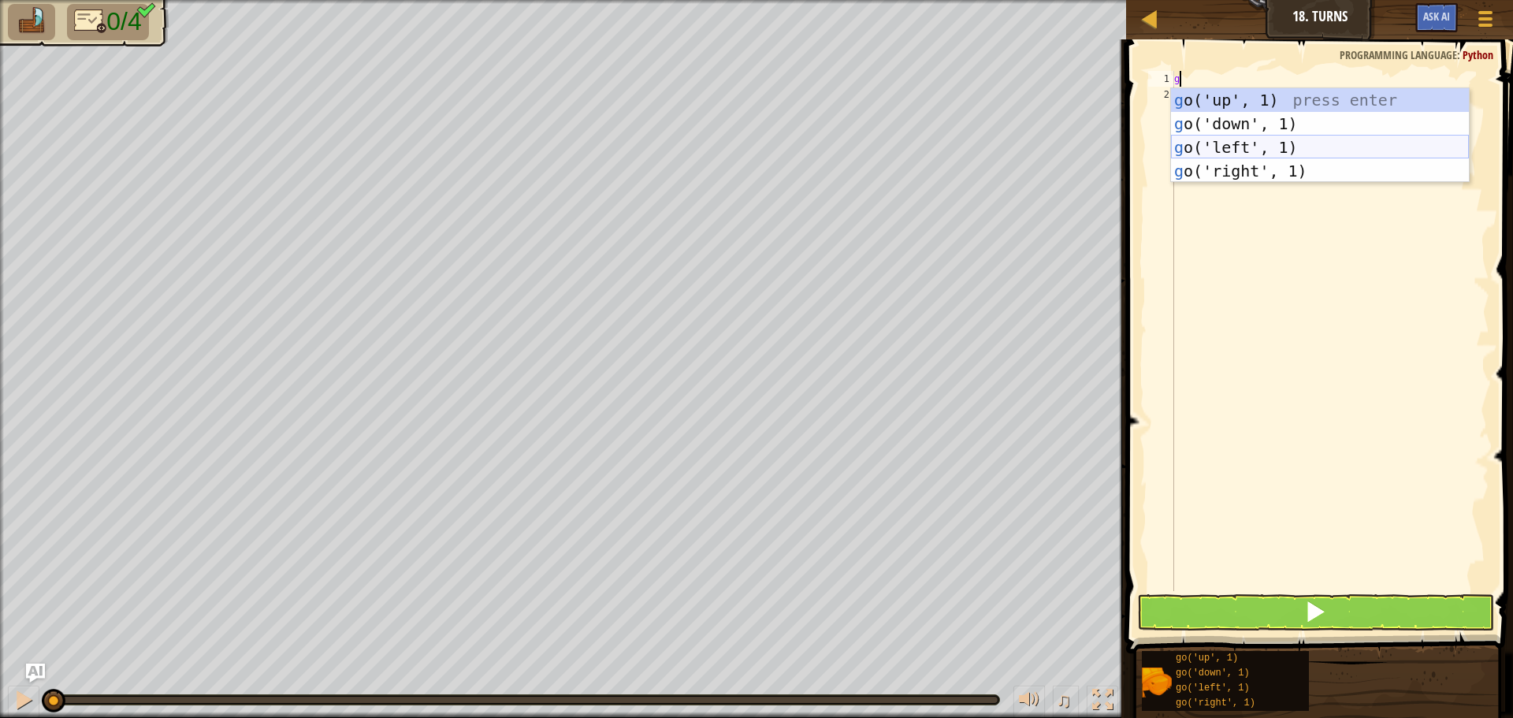
click at [1232, 152] on div "g o('up', 1) press enter g o('down', 1) press enter g o('left', 1) press enter …" at bounding box center [1320, 159] width 298 height 142
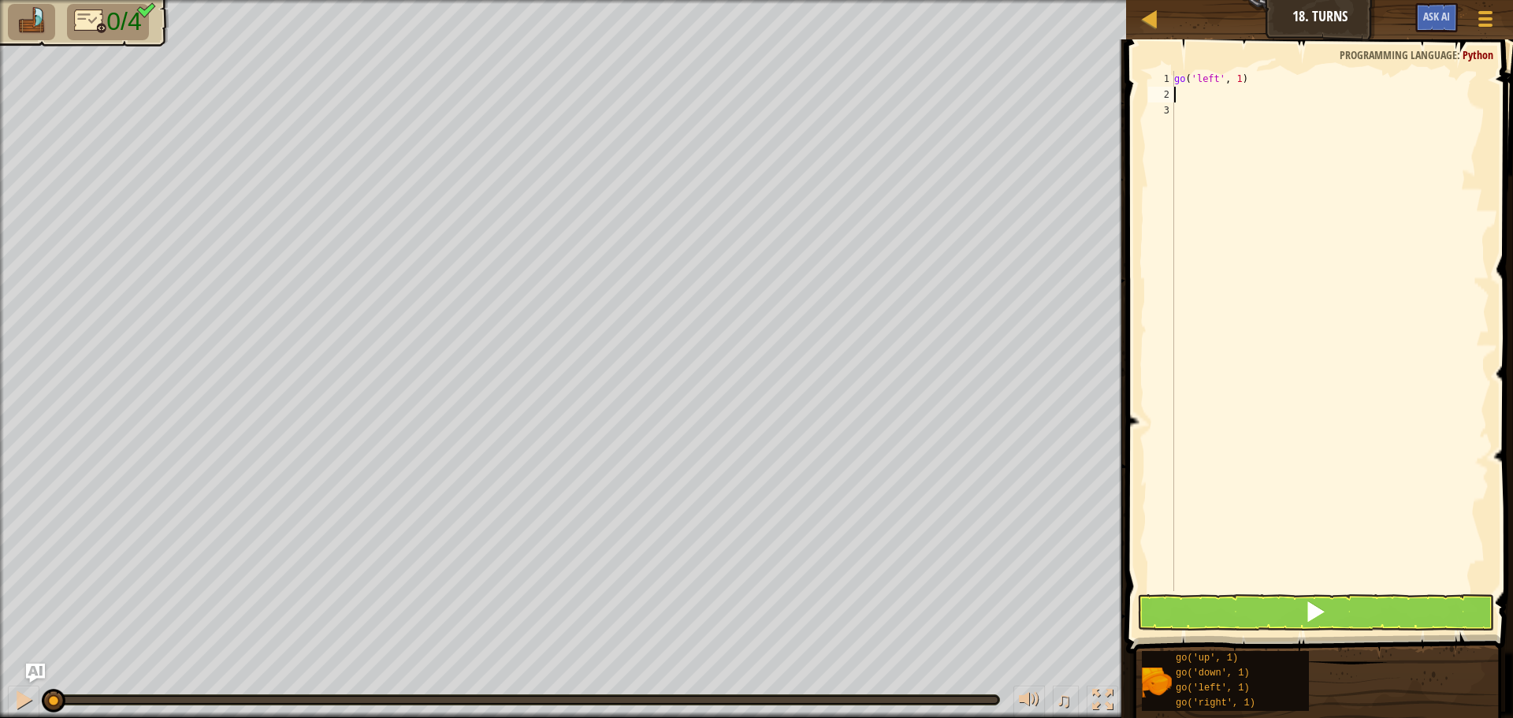
click at [1236, 76] on div "go ( 'left' , 1 )" at bounding box center [1330, 347] width 318 height 552
type textarea "go('left', 2)"
click at [1176, 93] on div "go ( 'left' , 2 )" at bounding box center [1330, 347] width 318 height 552
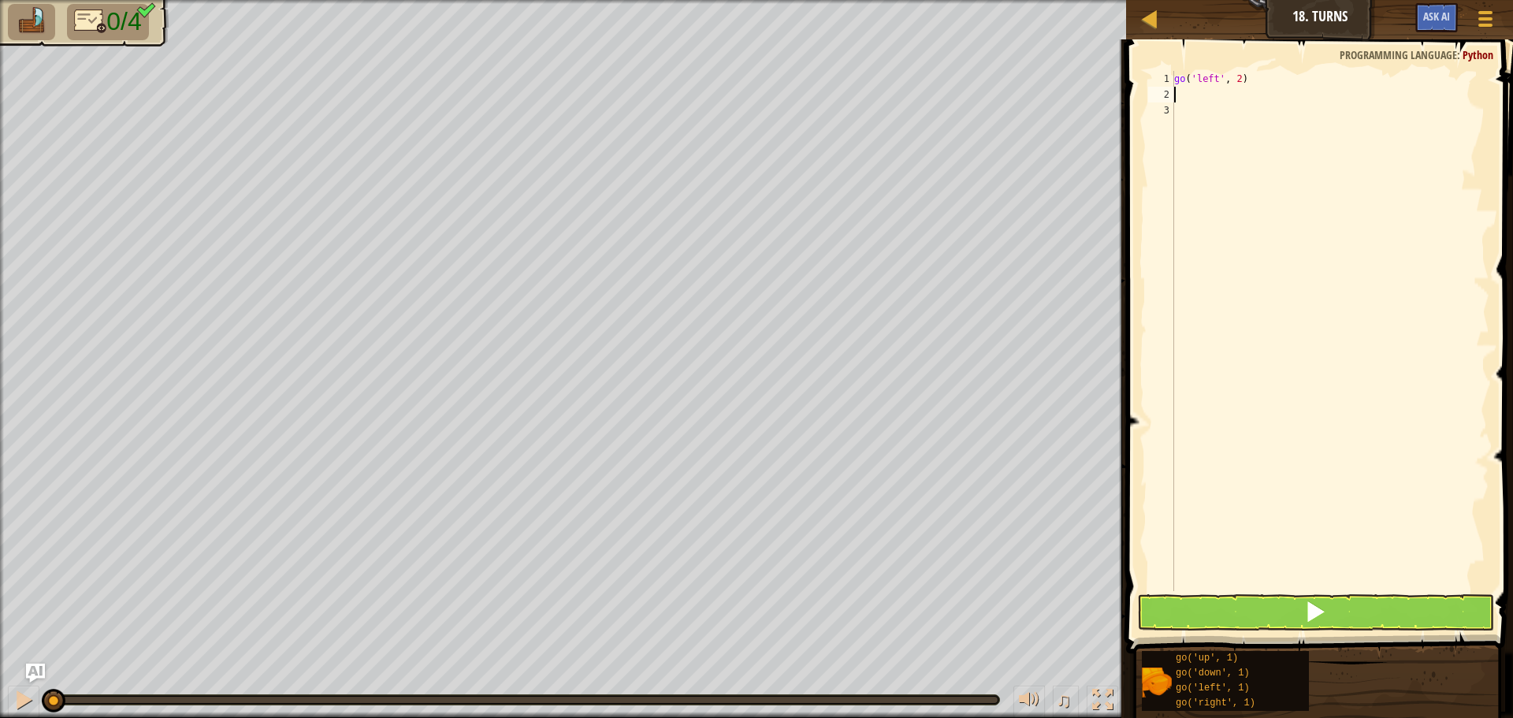
type textarea "g"
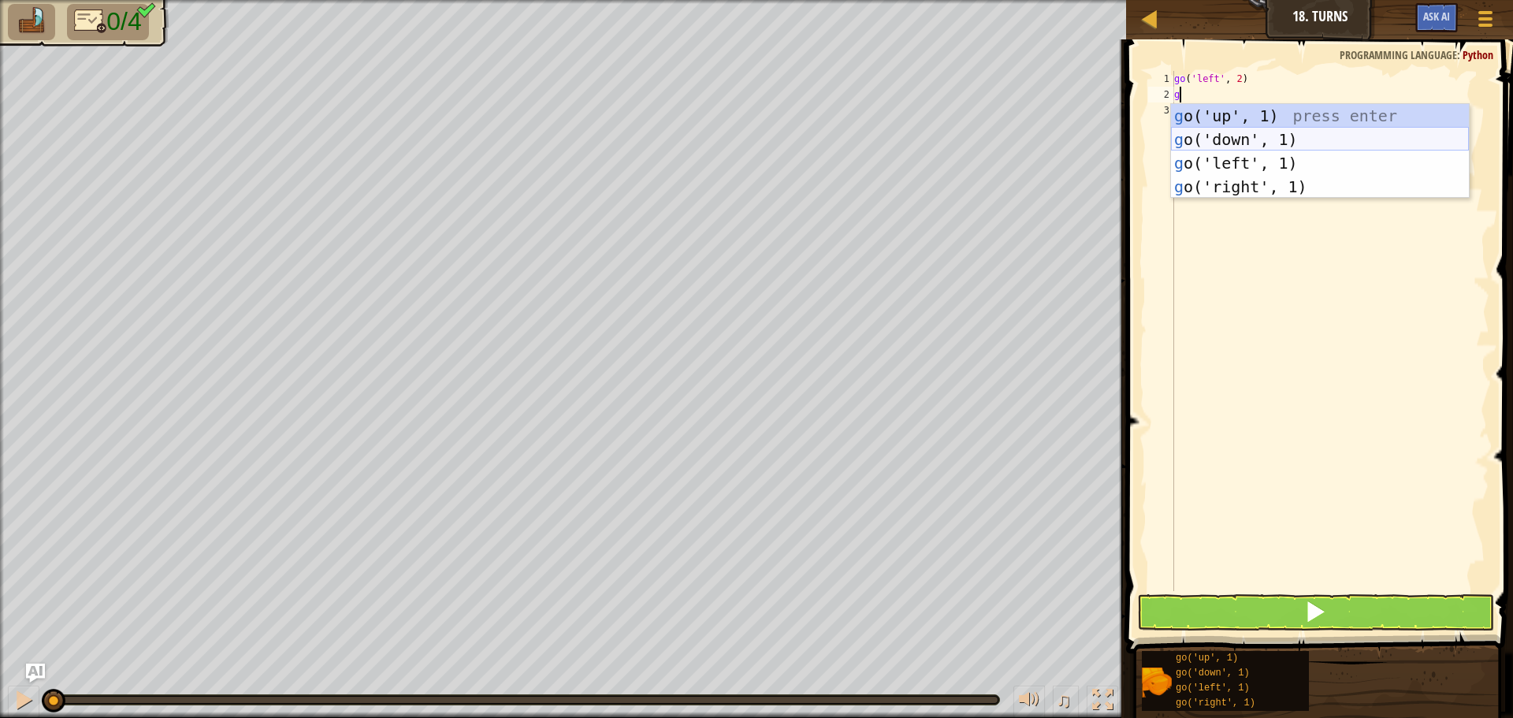
click at [1228, 141] on div "g o('up', 1) press enter g o('down', 1) press enter g o('left', 1) press enter …" at bounding box center [1320, 175] width 298 height 142
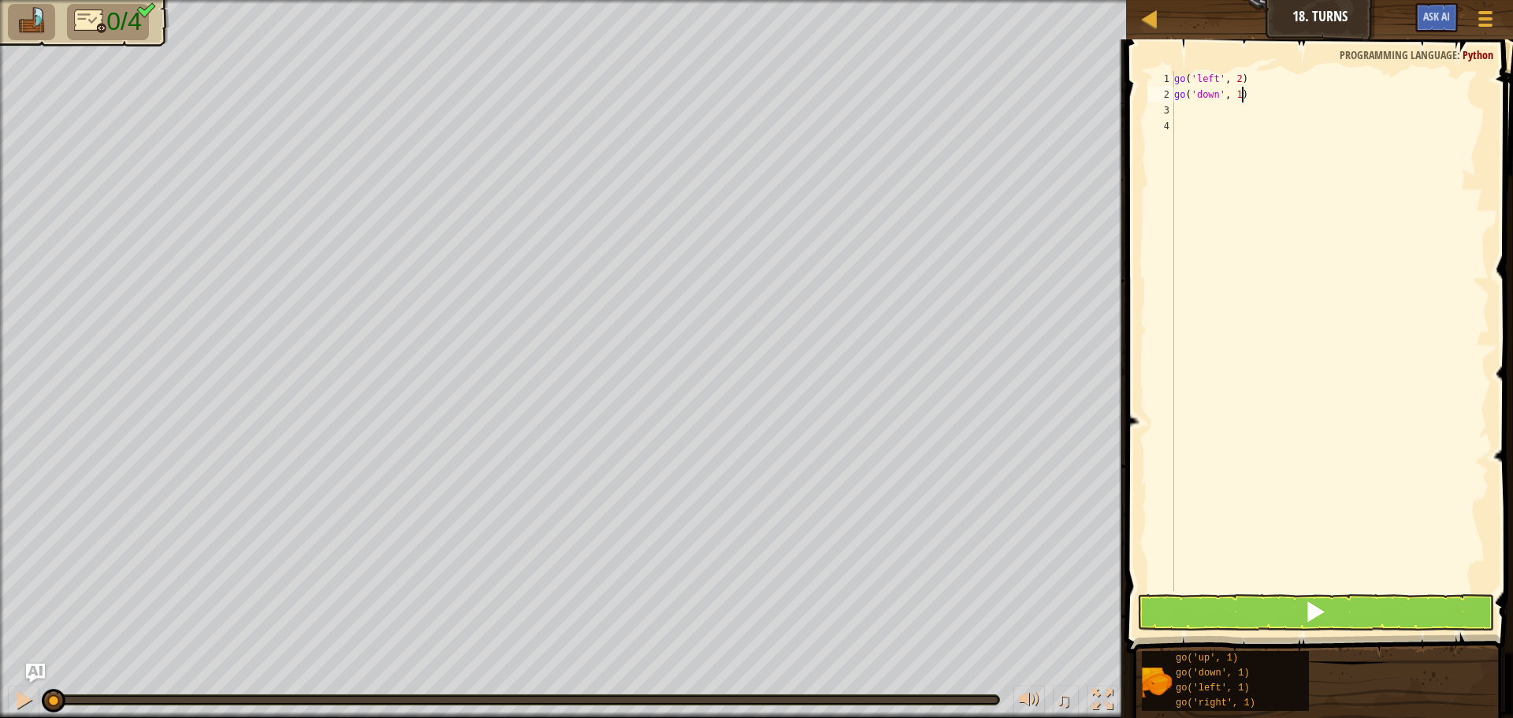
click at [1240, 101] on div "go ( 'left' , 2 ) go ( 'down' , 1 )" at bounding box center [1330, 347] width 318 height 552
type textarea "go('down', 1)"
click at [1232, 105] on div "go ( 'left' , 2 ) go ( 'down' , 1 )" at bounding box center [1330, 347] width 318 height 552
click at [1227, 105] on div "go ( 'left' , 2 ) go ( 'down' , 1 )" at bounding box center [1330, 347] width 318 height 552
click at [1233, 101] on div "go ( 'left' , 2 ) go ( 'down' , 1 )" at bounding box center [1330, 347] width 318 height 552
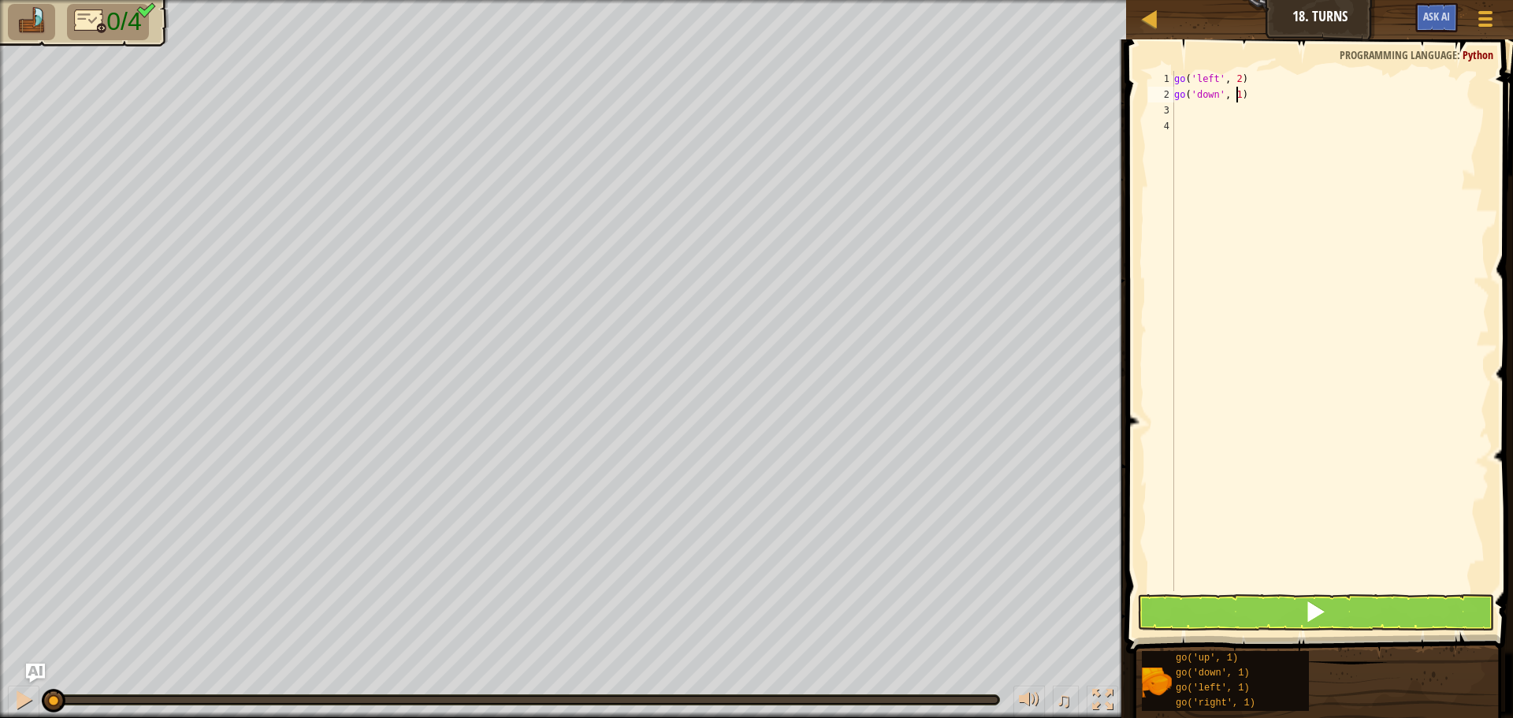
click at [1239, 96] on div "go ( 'left' , 2 ) go ( 'down' , 1 )" at bounding box center [1330, 347] width 318 height 552
type textarea "go('down', 2)"
click at [1181, 109] on div "go ( 'left' , 2 ) go ( 'down' , 2 )" at bounding box center [1330, 347] width 318 height 552
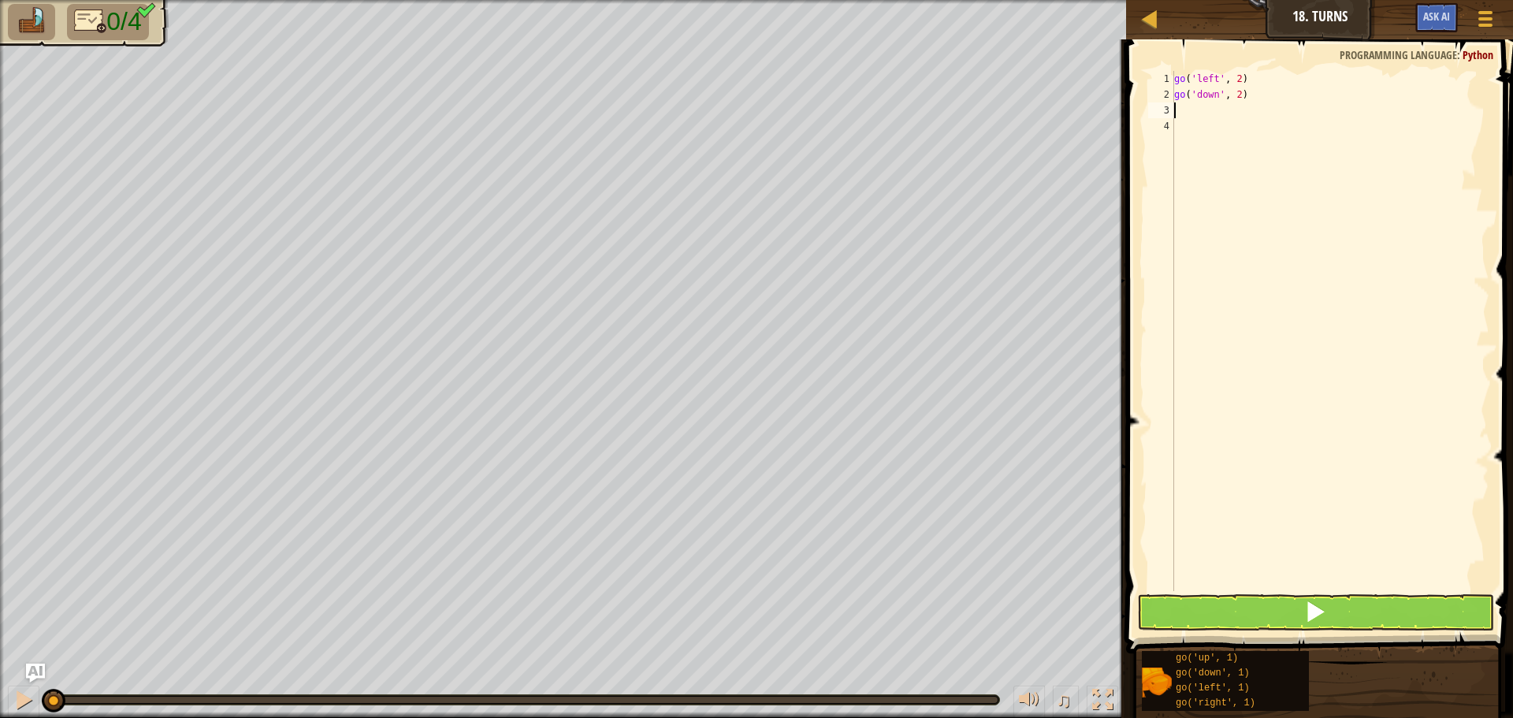
type textarea "g"
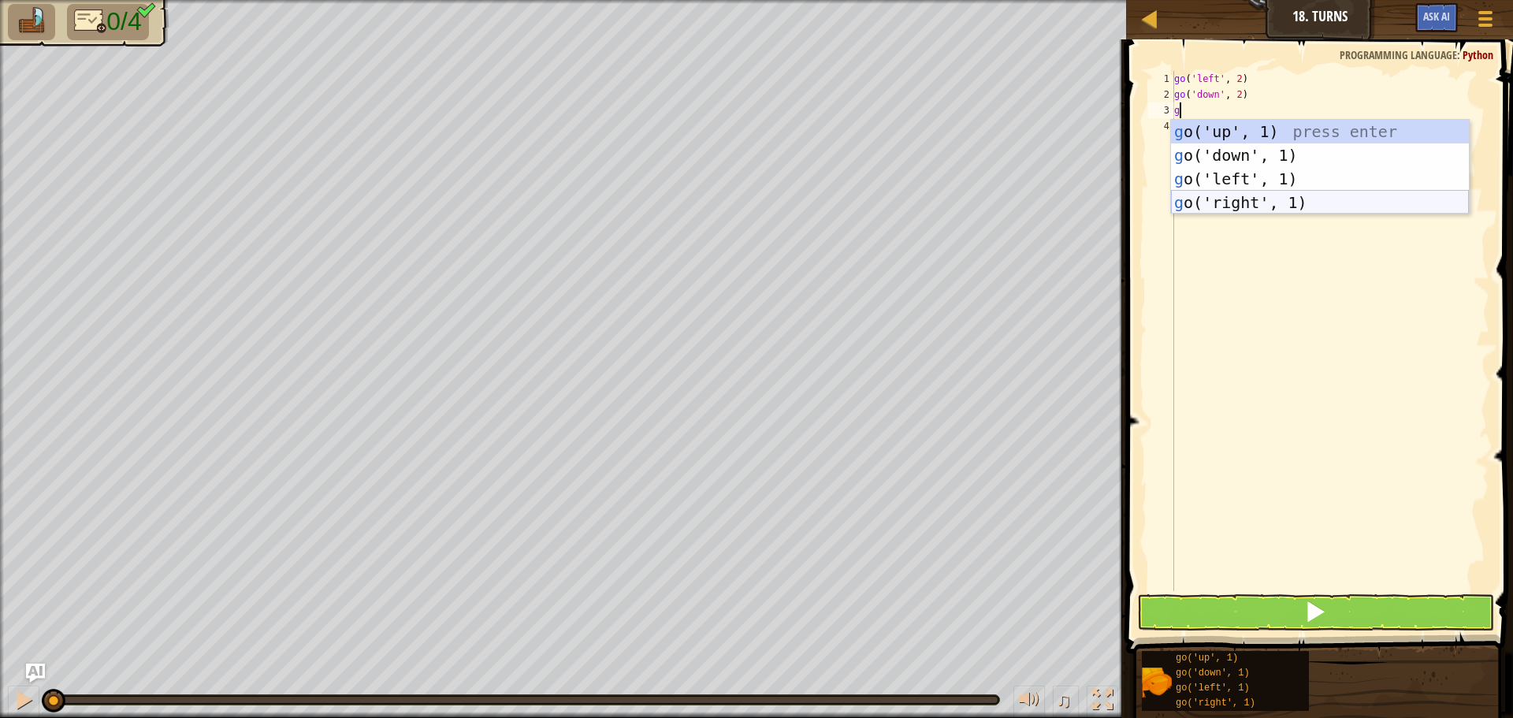
click at [1233, 201] on div "g o('up', 1) press enter g o('down', 1) press enter g o('left', 1) press enter …" at bounding box center [1320, 191] width 298 height 142
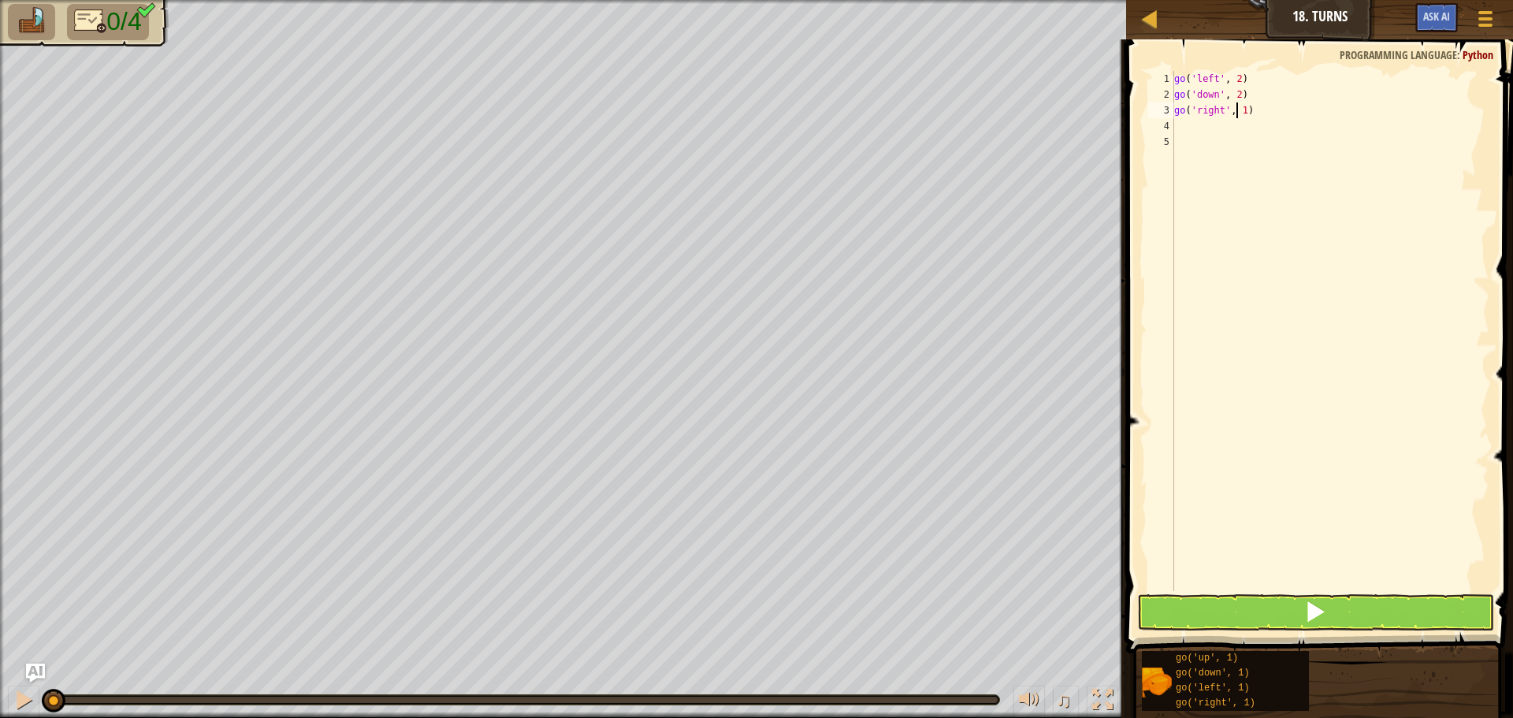
click at [1236, 110] on div "go ( 'left' , 2 ) go ( 'down' , 2 ) go ( 'right' , 1 )" at bounding box center [1330, 347] width 318 height 552
click at [1243, 110] on div "go ( 'left' , 2 ) go ( 'down' , 2 ) go ( 'right' , 1 )" at bounding box center [1330, 347] width 318 height 552
type textarea "go('right', 4)"
click at [1179, 126] on div "go ( 'left' , 2 ) go ( 'down' , 2 ) go ( 'right' , 4 )" at bounding box center [1330, 347] width 318 height 552
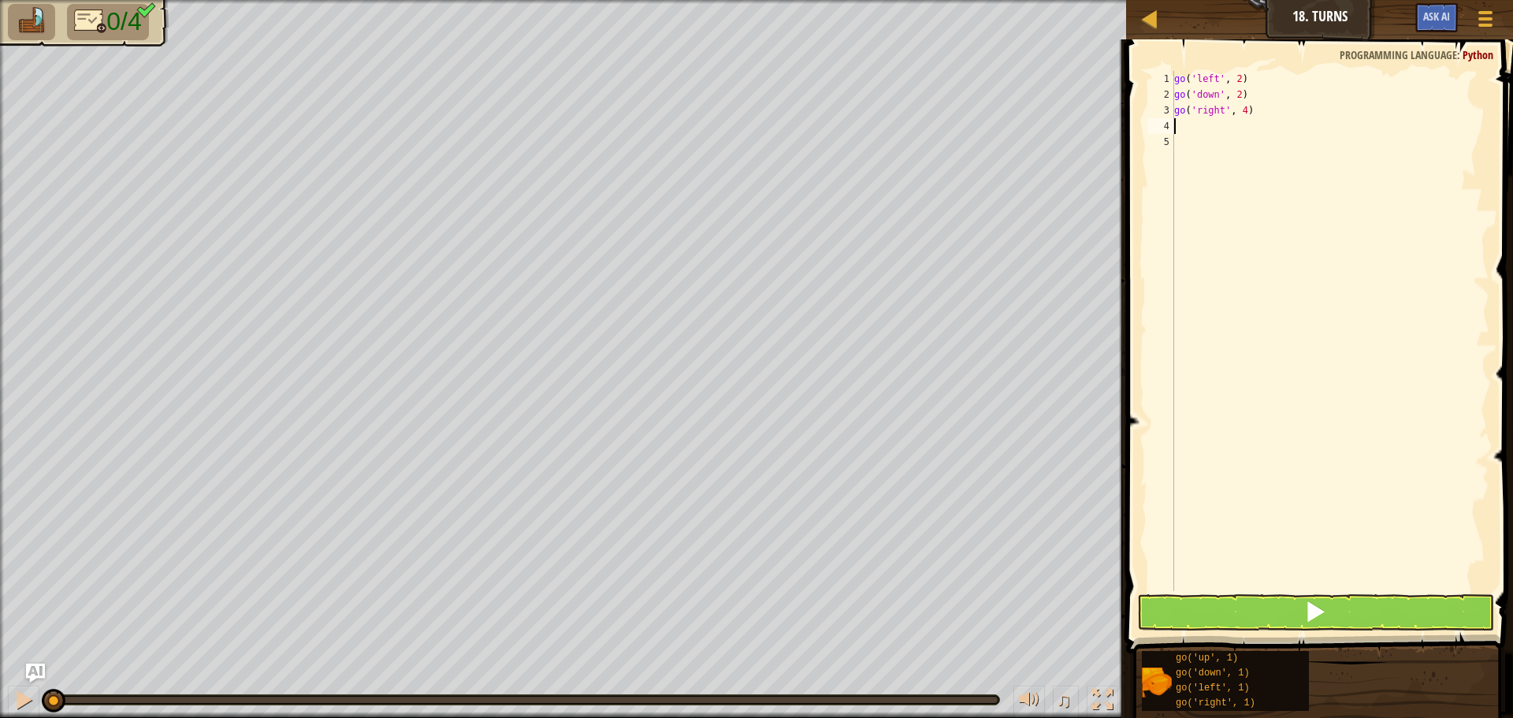
scroll to position [7, 0]
type textarea "g"
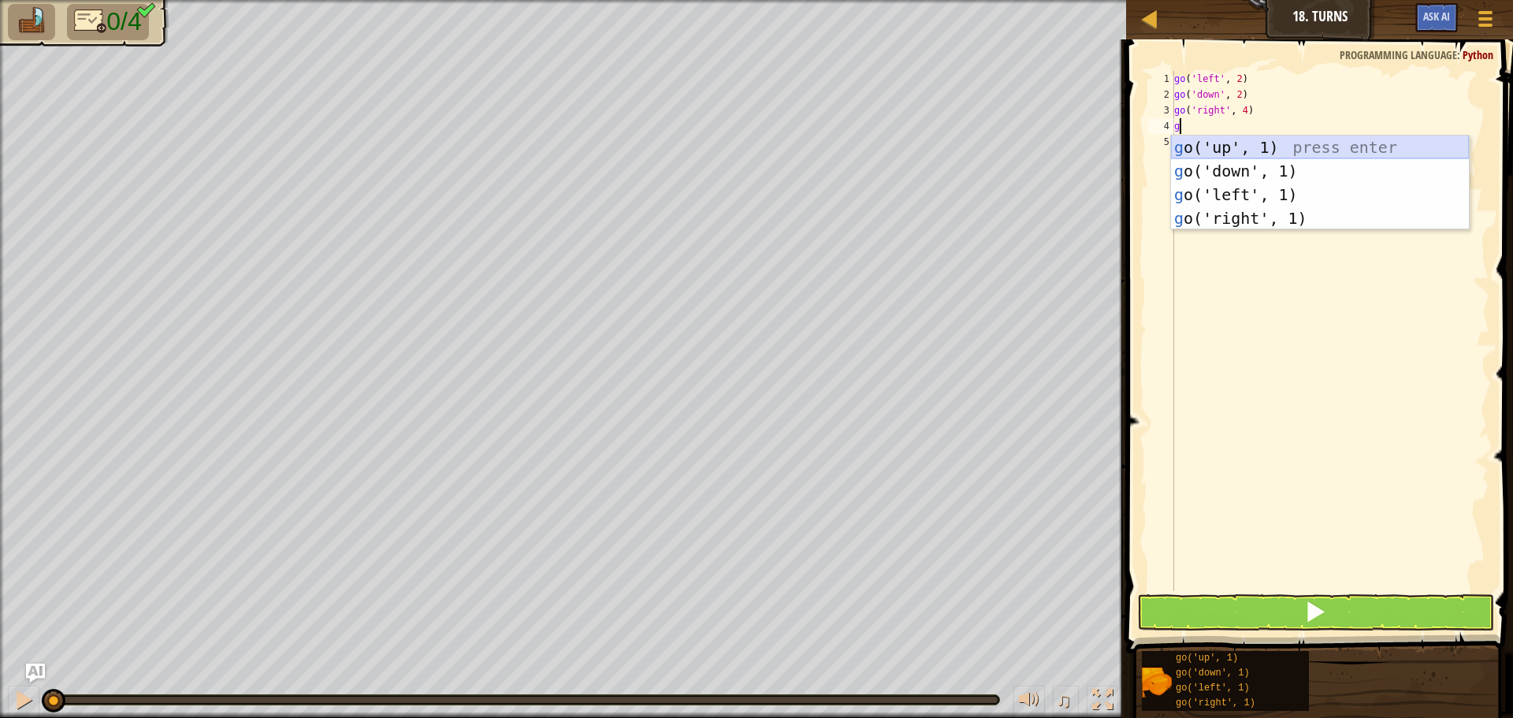
click at [1264, 145] on div "g o('up', 1) press enter g o('down', 1) press enter g o('left', 1) press enter …" at bounding box center [1320, 207] width 298 height 142
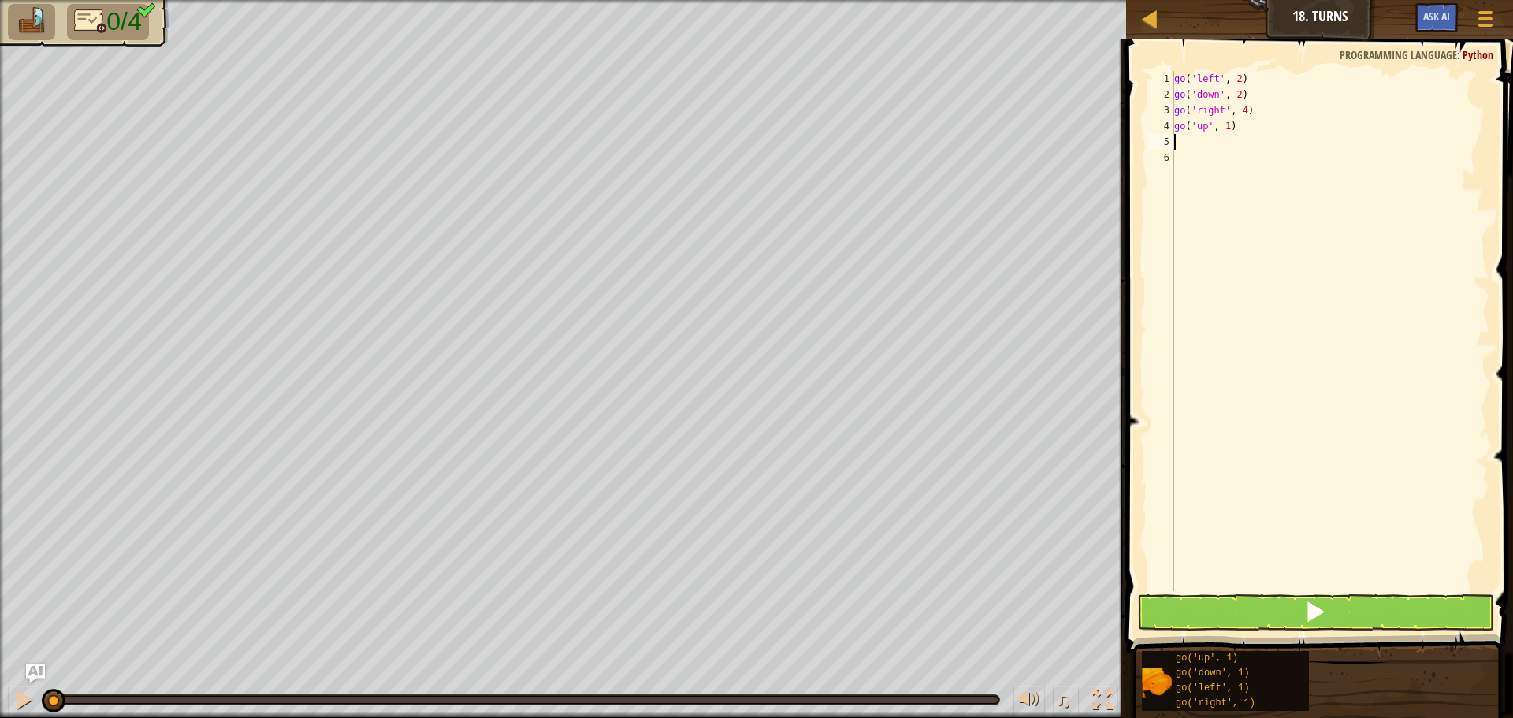
click at [1225, 124] on div "go ( 'left' , 2 ) go ( 'down' , 2 ) go ( 'right' , 4 ) go ( 'up' , 1 )" at bounding box center [1330, 347] width 318 height 552
type textarea "go('up', 3)"
click at [1182, 606] on button at bounding box center [1315, 612] width 357 height 36
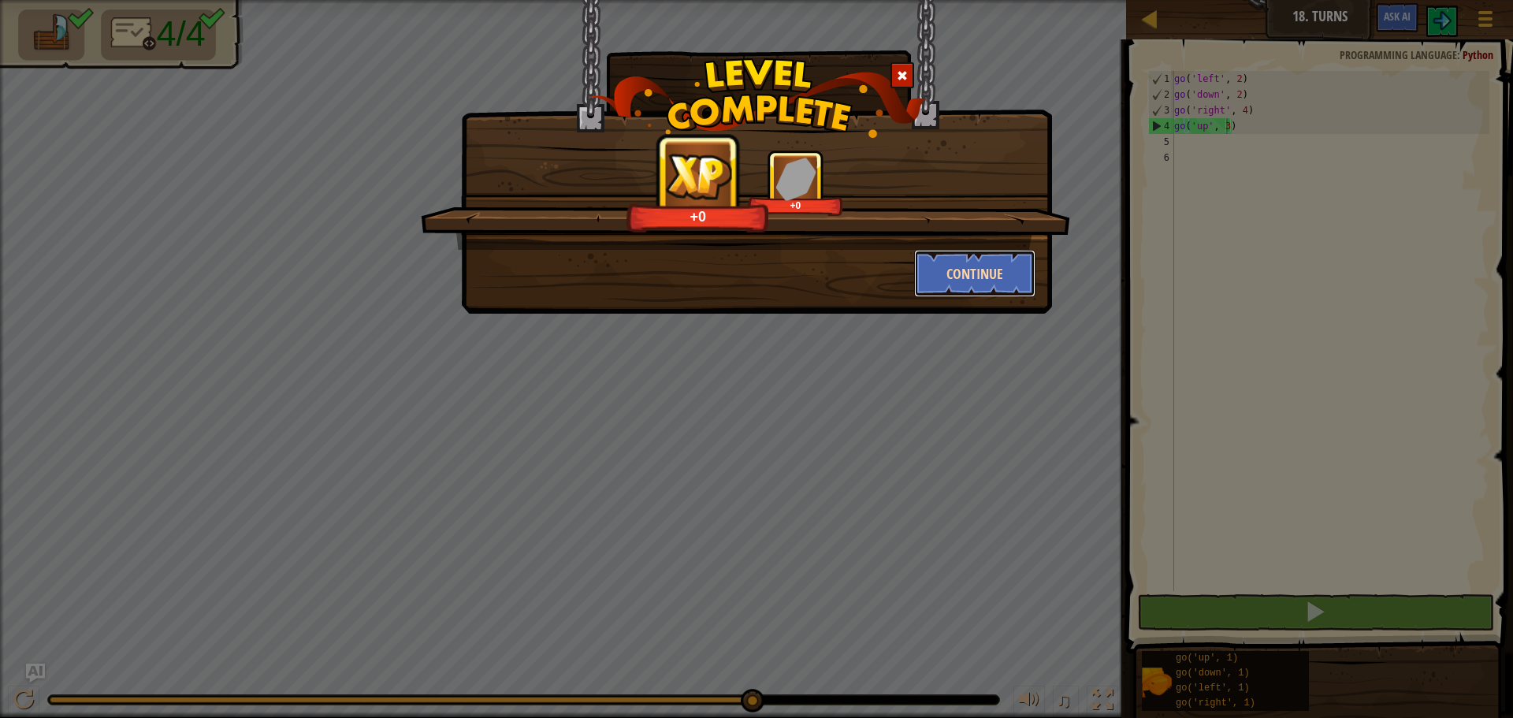
click at [937, 254] on button "Continue" at bounding box center [975, 273] width 122 height 47
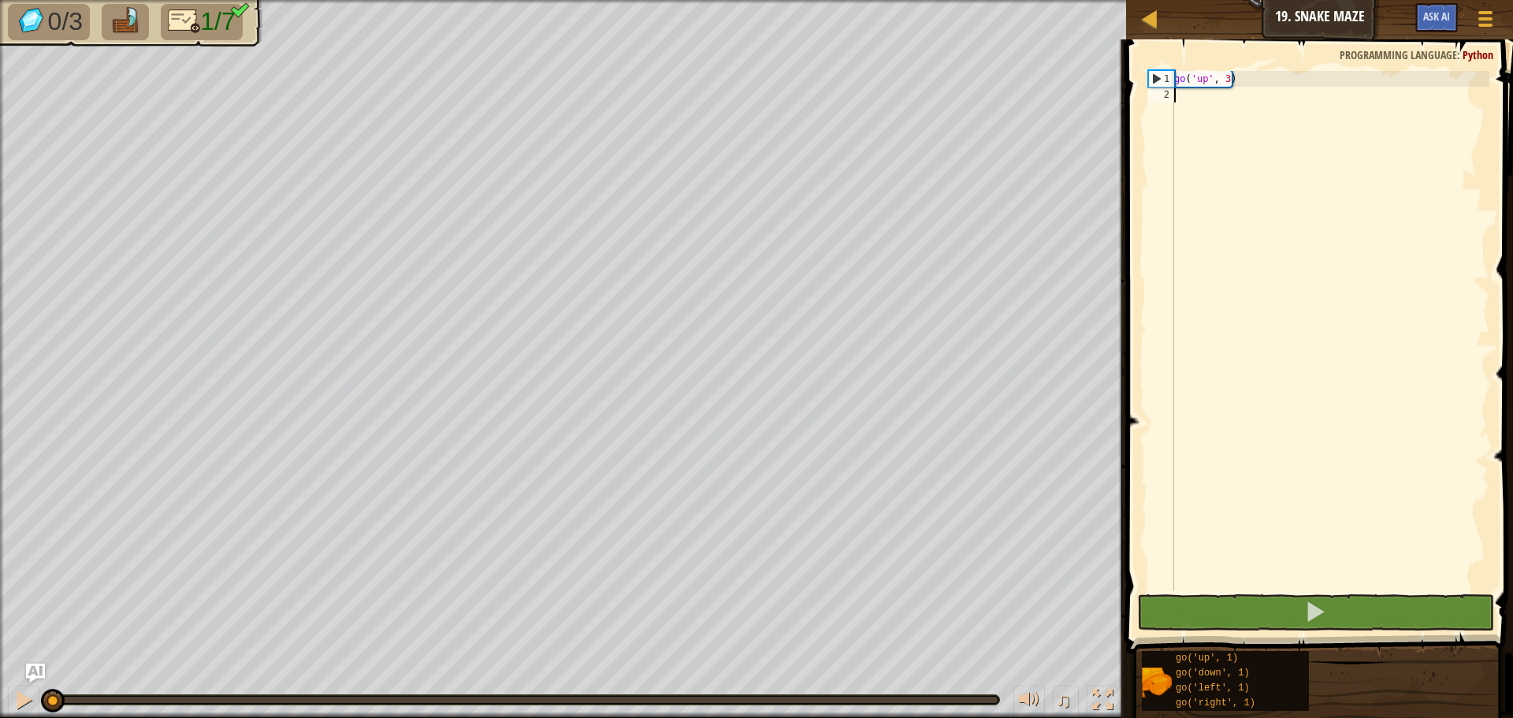
type textarea "g"
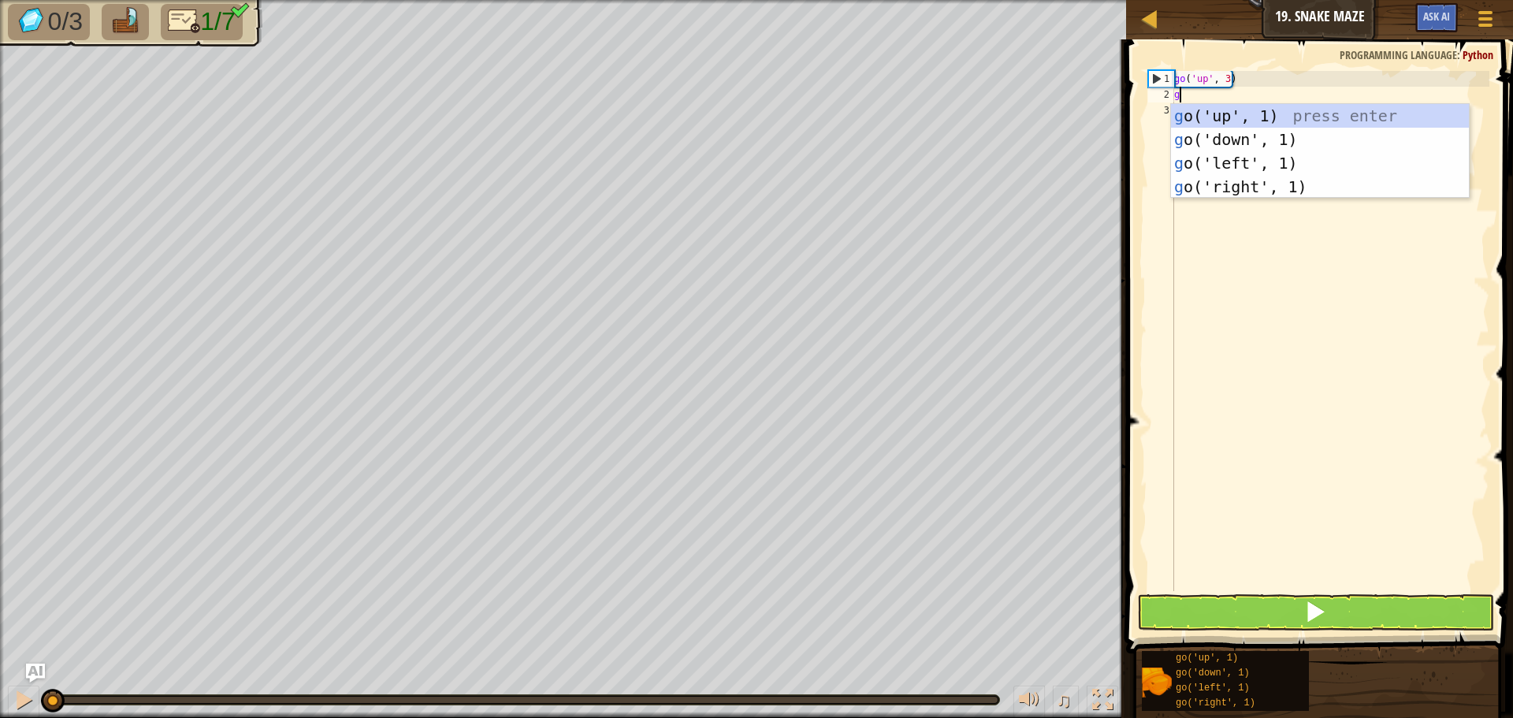
scroll to position [7, 0]
click at [1173, 181] on div "g o('up', 1) press enter g o('down', 1) press enter g o('left', 1) press enter …" at bounding box center [1320, 175] width 298 height 142
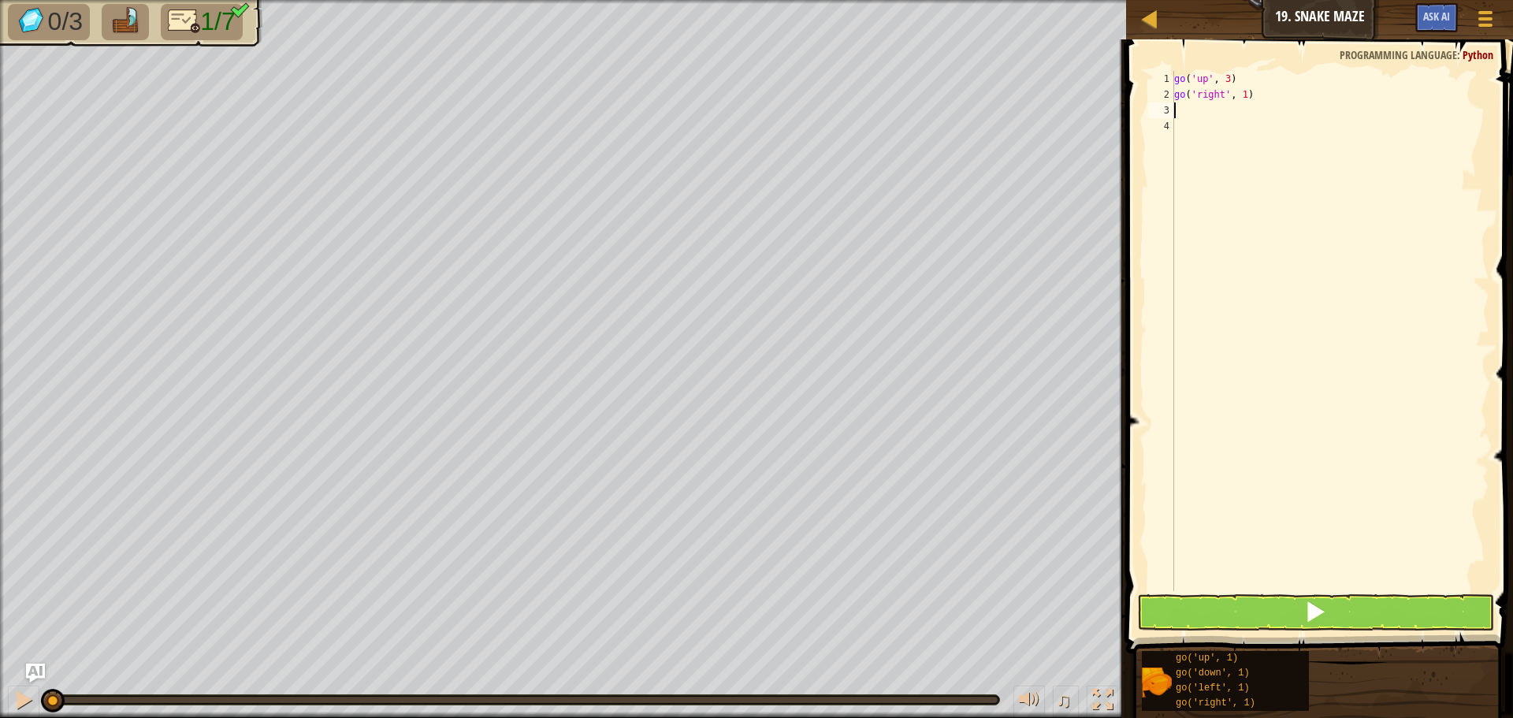
click at [1243, 90] on div "go ( 'up' , 3 ) go ( 'right' , 1 )" at bounding box center [1330, 347] width 318 height 552
type textarea "go('right', 2)"
click at [1216, 125] on div "go ( 'up' , 3 ) go ( 'right' , 2 )" at bounding box center [1330, 347] width 318 height 552
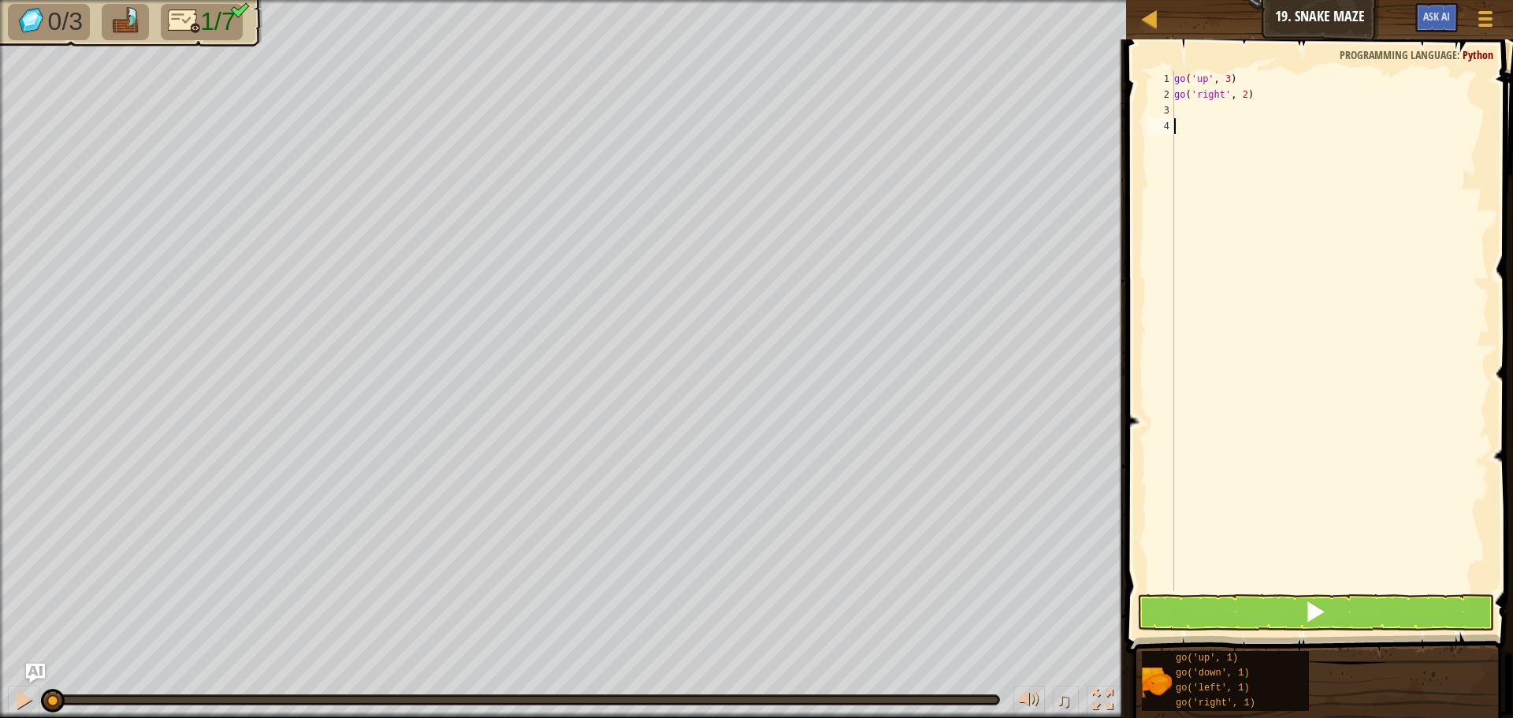
click at [1198, 124] on div "go ( 'up' , 3 ) go ( 'right' , 2 )" at bounding box center [1330, 347] width 318 height 552
drag, startPoint x: 1203, startPoint y: 111, endPoint x: 1204, endPoint y: 88, distance: 22.9
click at [1203, 102] on div "go ( 'up' , 3 ) go ( 'right' , 2 )" at bounding box center [1330, 347] width 318 height 552
type textarea "go('right', 2)"
click at [1176, 117] on div "go ( 'up' , 3 ) go ( 'right' , 2 )" at bounding box center [1330, 331] width 318 height 520
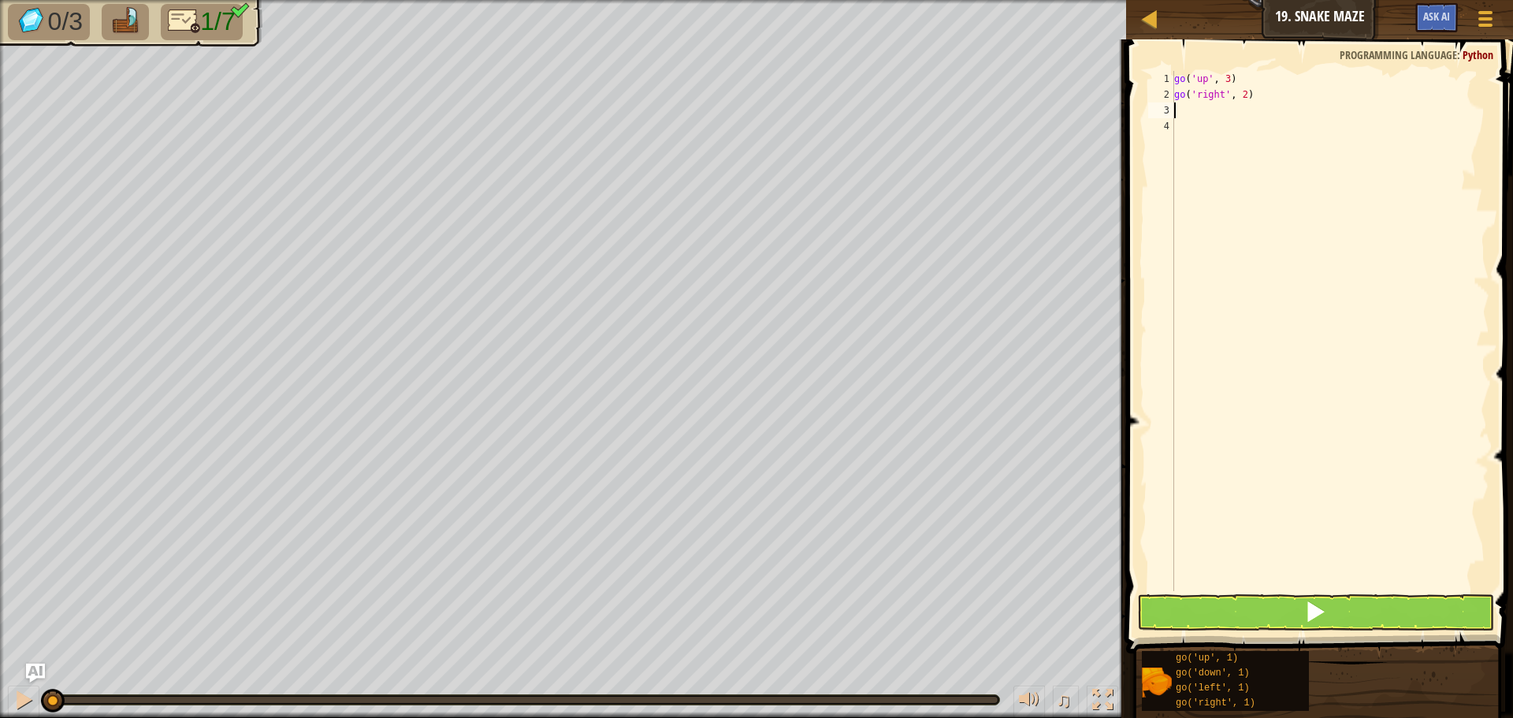
type textarea "g"
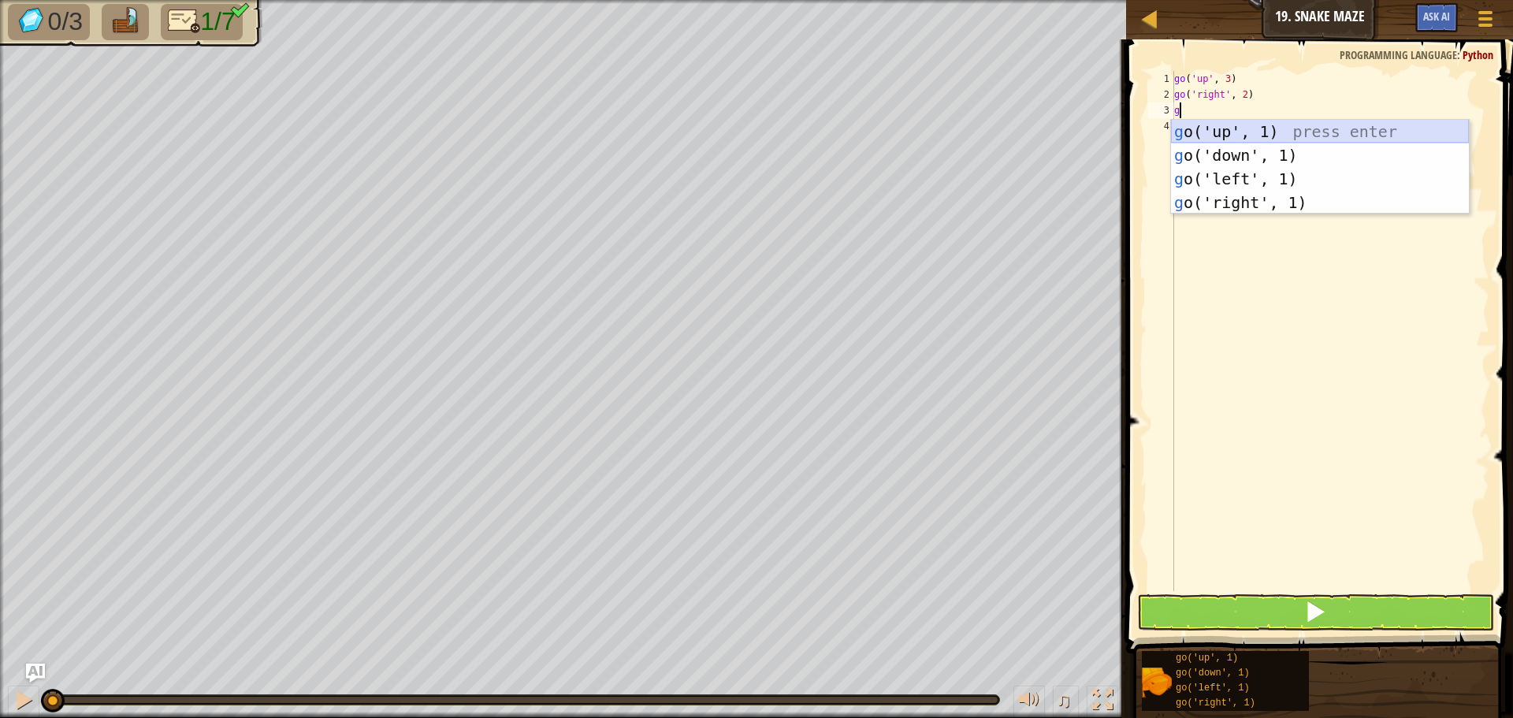
click at [1242, 121] on div "g o('up', 1) press enter g o('down', 1) press enter g o('left', 1) press enter …" at bounding box center [1320, 191] width 298 height 142
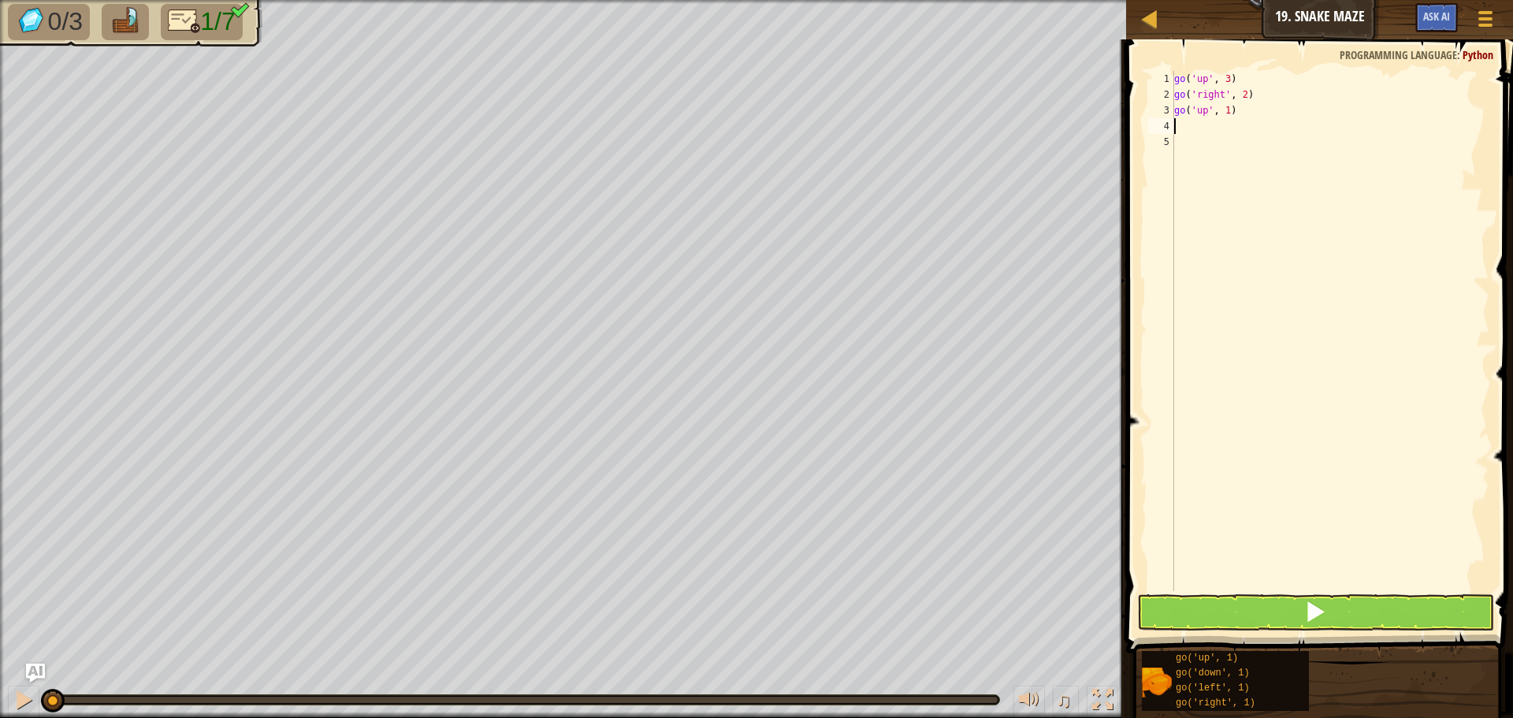
type textarea "g"
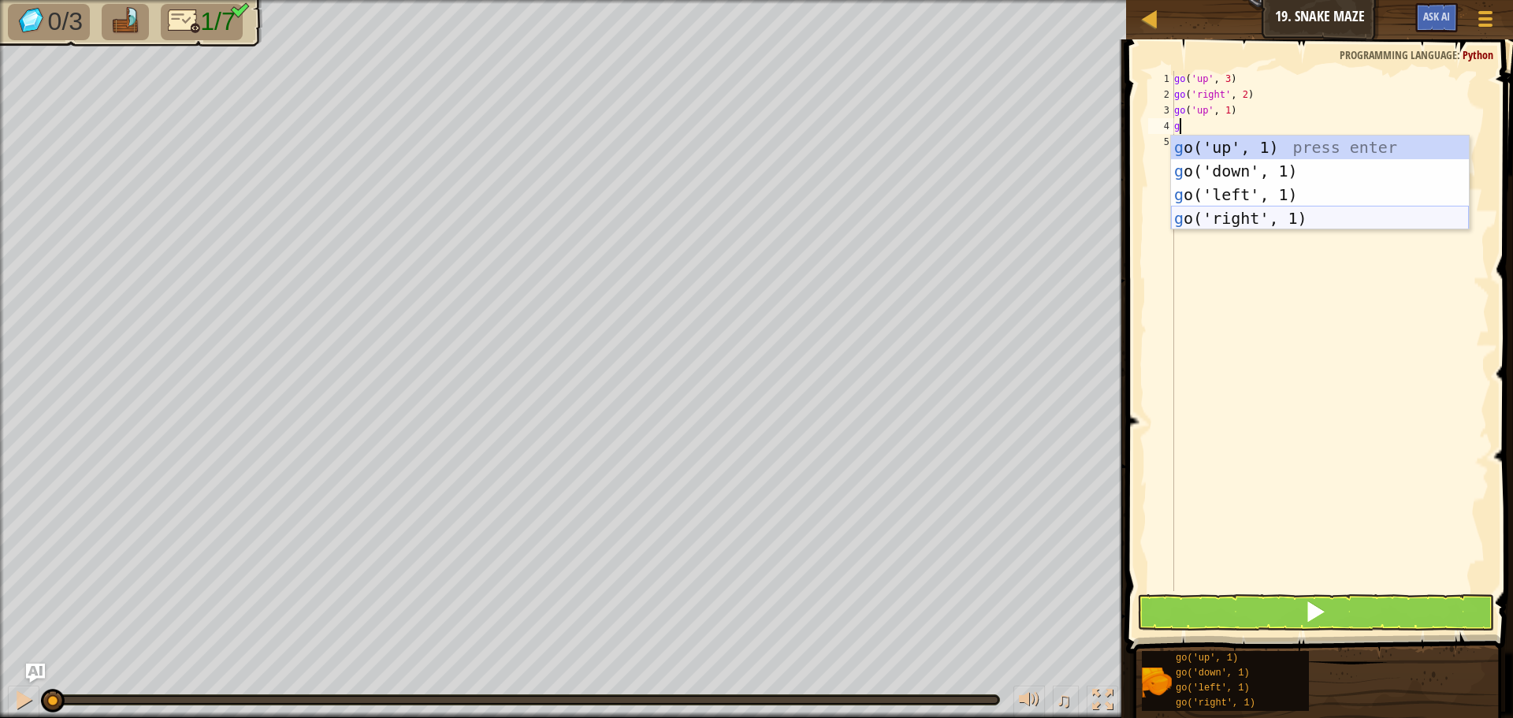
click at [1259, 207] on div "g o('up', 1) press enter g o('down', 1) press enter g o('left', 1) press enter …" at bounding box center [1320, 207] width 298 height 142
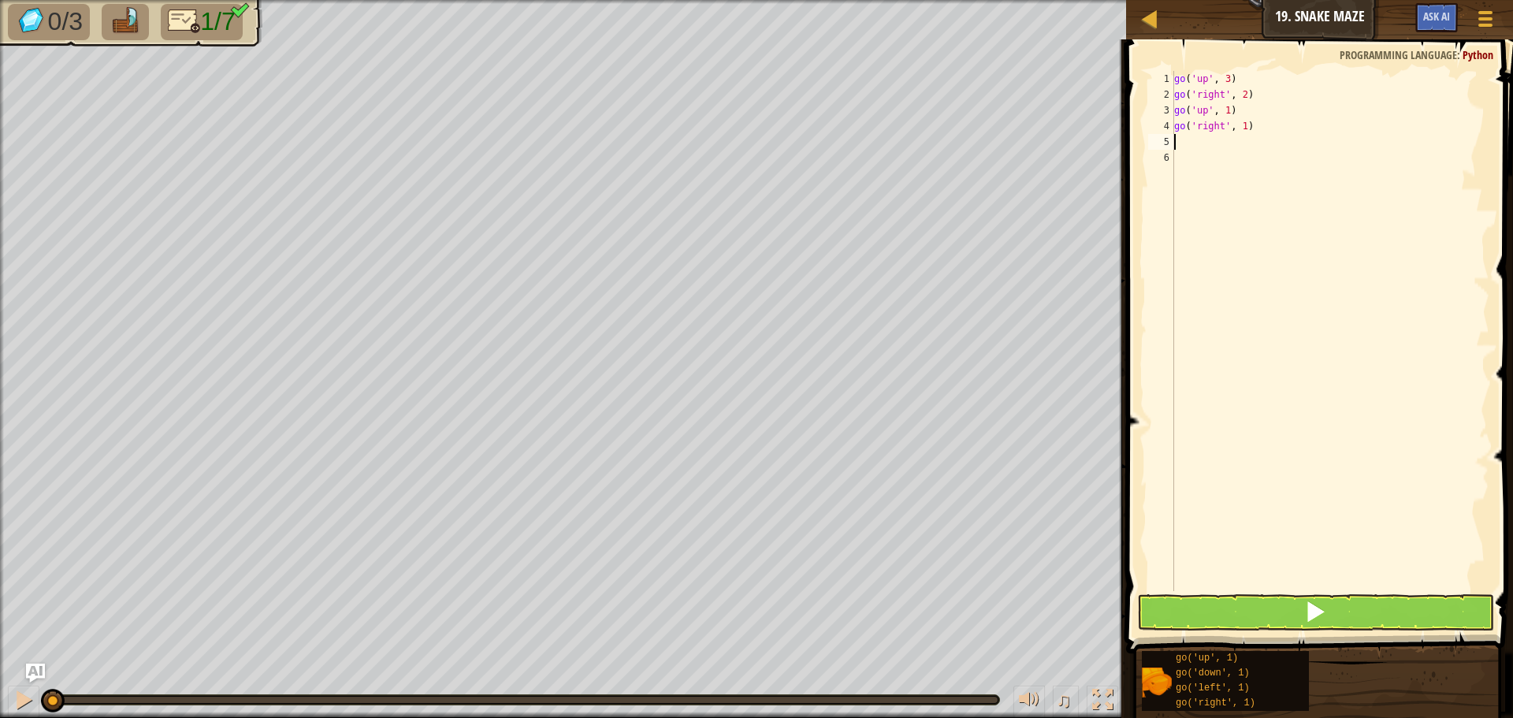
click at [1239, 115] on div "go ( 'up' , 3 ) go ( 'right' , 2 ) go ( 'up' , 1 ) go ( 'right' , 1 )" at bounding box center [1330, 347] width 318 height 552
click at [1241, 130] on div "go ( 'up' , 3 ) go ( 'right' , 2 ) go ( 'up' , 1 ) go ( 'right' , 1 )" at bounding box center [1330, 347] width 318 height 552
type textarea "go('right', 2)"
click at [1214, 134] on div "go ( 'up' , 3 ) go ( 'right' , 2 ) go ( 'up' , 1 ) go ( 'right' , 2 )" at bounding box center [1330, 347] width 318 height 552
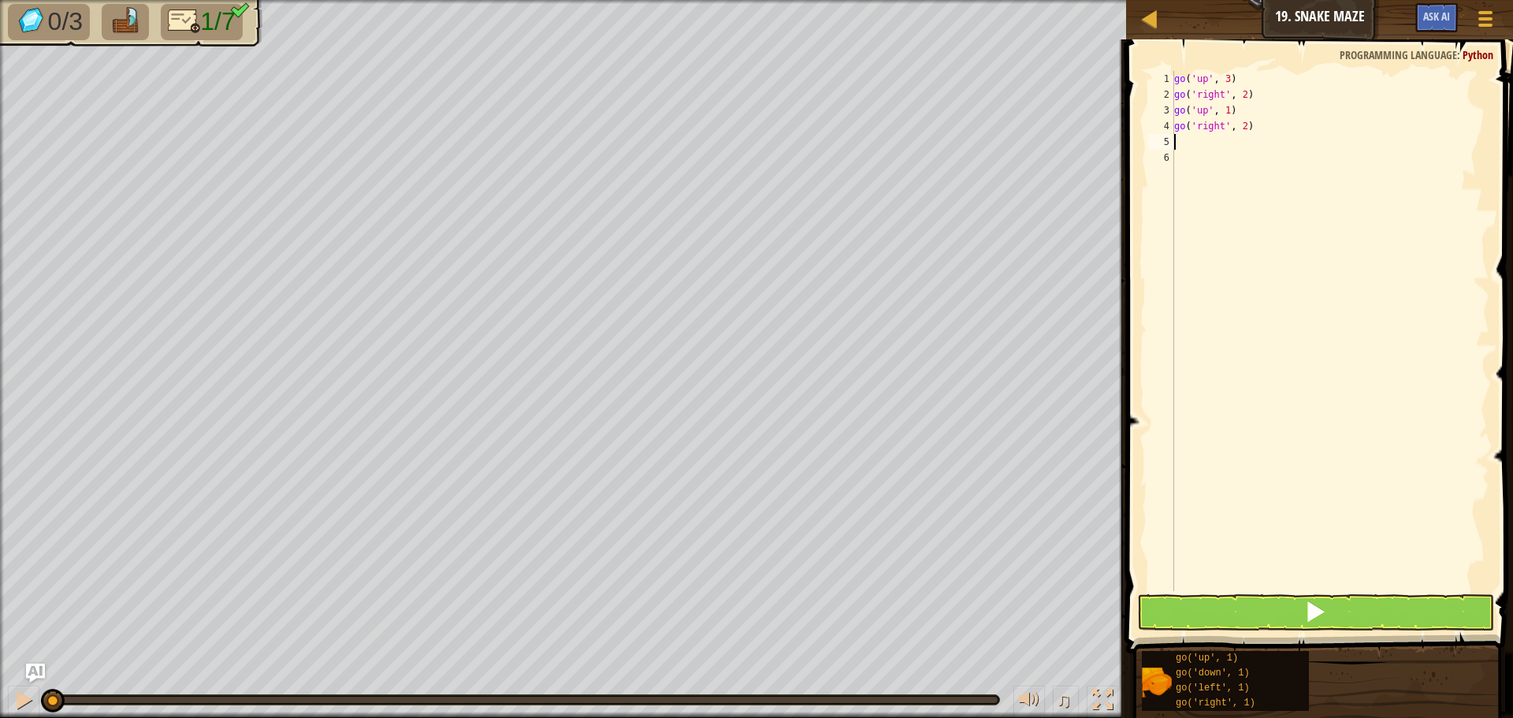
scroll to position [7, 0]
click at [1180, 142] on div "go ( 'up' , 3 ) go ( 'right' , 2 ) go ( 'up' , 1 ) go ( 'right' , 2 )" at bounding box center [1330, 347] width 318 height 552
type textarea "g"
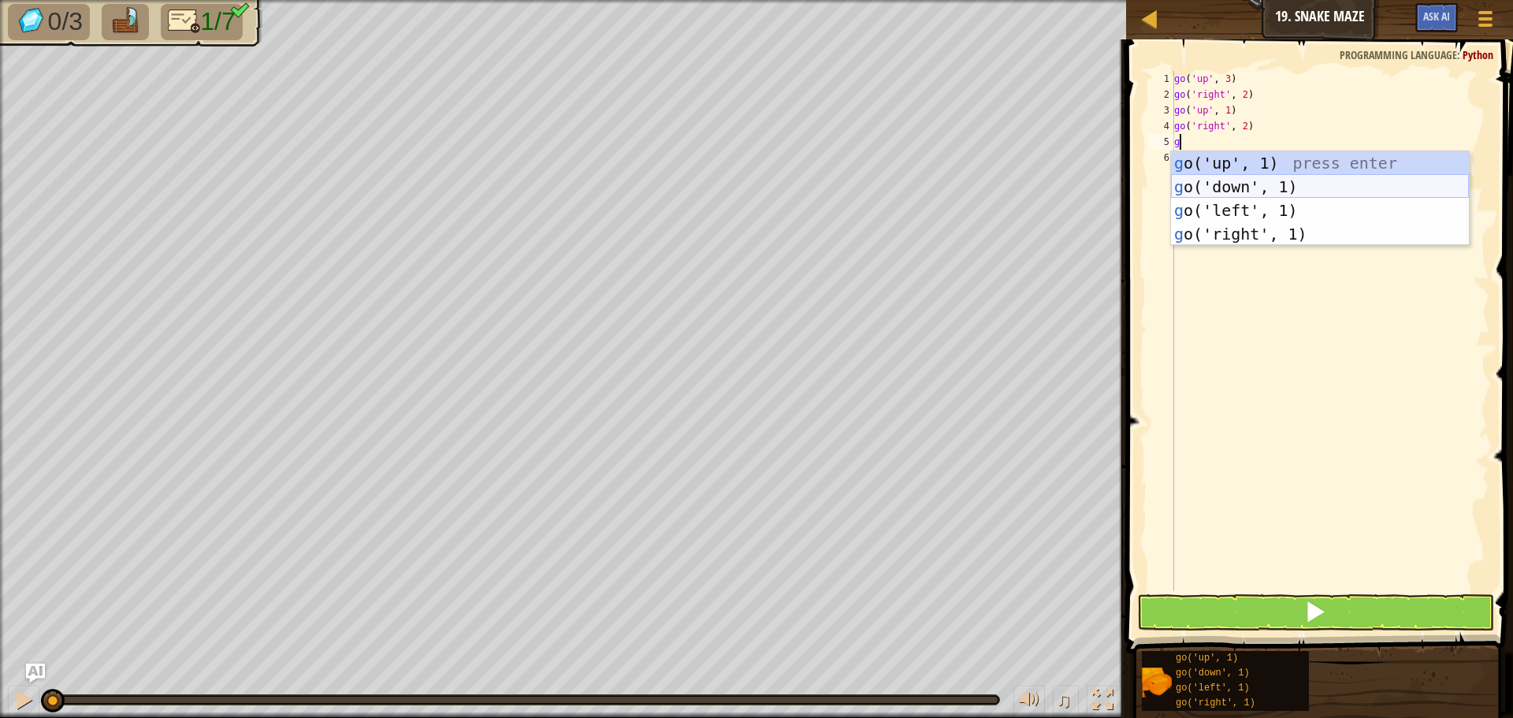
click at [1229, 179] on div "g o('up', 1) press enter g o('down', 1) press enter g o('left', 1) press enter …" at bounding box center [1320, 222] width 298 height 142
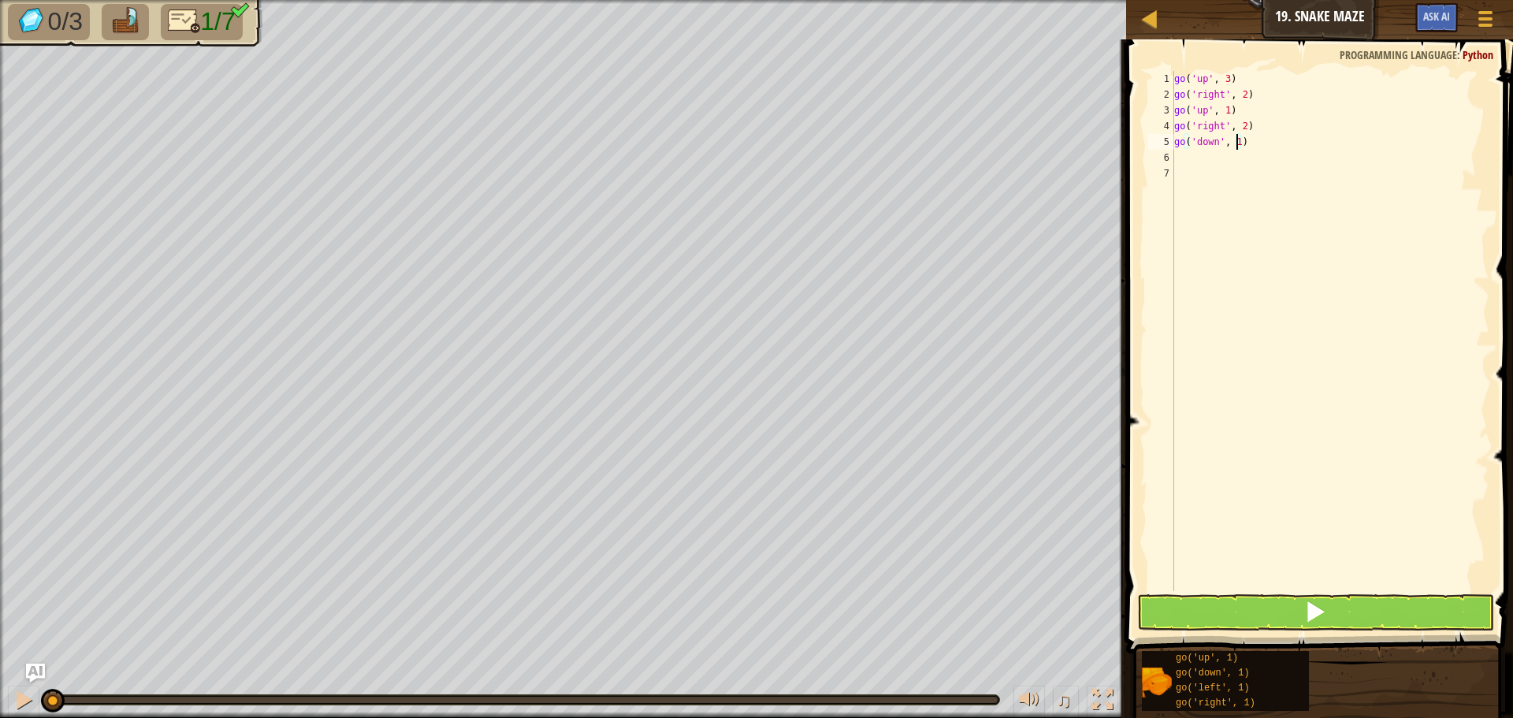
click at [1237, 147] on div "go ( 'up' , 3 ) go ( 'right' , 2 ) go ( 'up' , 1 ) go ( 'right' , 2 ) go ( 'dow…" at bounding box center [1330, 347] width 318 height 552
type textarea "go('down', 2)"
click at [1178, 145] on div "go ( 'up' , 3 ) go ( 'right' , 2 ) go ( 'up' , 1 ) go ( 'right' , 2 ) go ( 'dow…" at bounding box center [1330, 347] width 318 height 552
click at [1159, 169] on div "7" at bounding box center [1161, 173] width 26 height 16
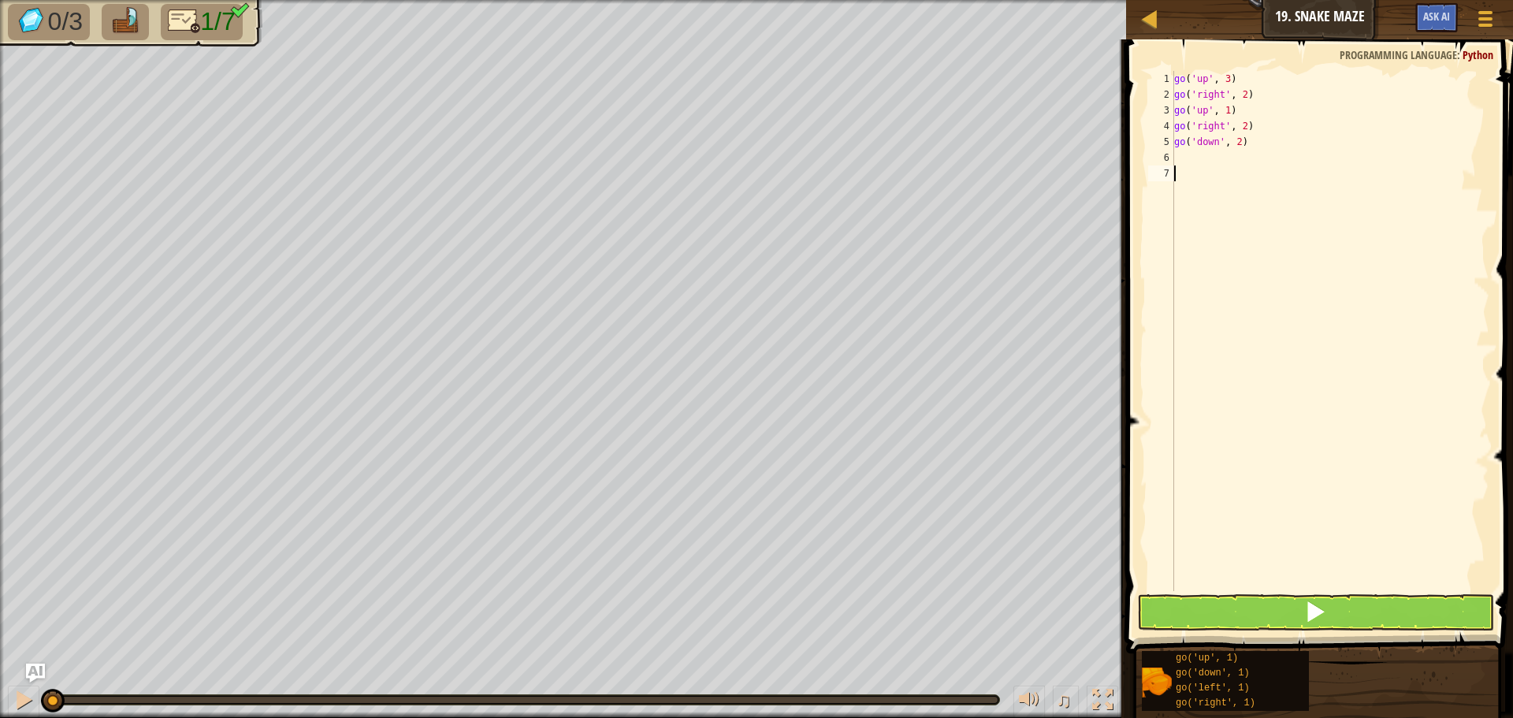
scroll to position [7, 0]
click at [1183, 154] on div "go ( 'up' , 3 ) go ( 'right' , 2 ) go ( 'up' , 1 ) go ( 'right' , 2 ) go ( 'dow…" at bounding box center [1330, 347] width 318 height 552
type textarea "g"
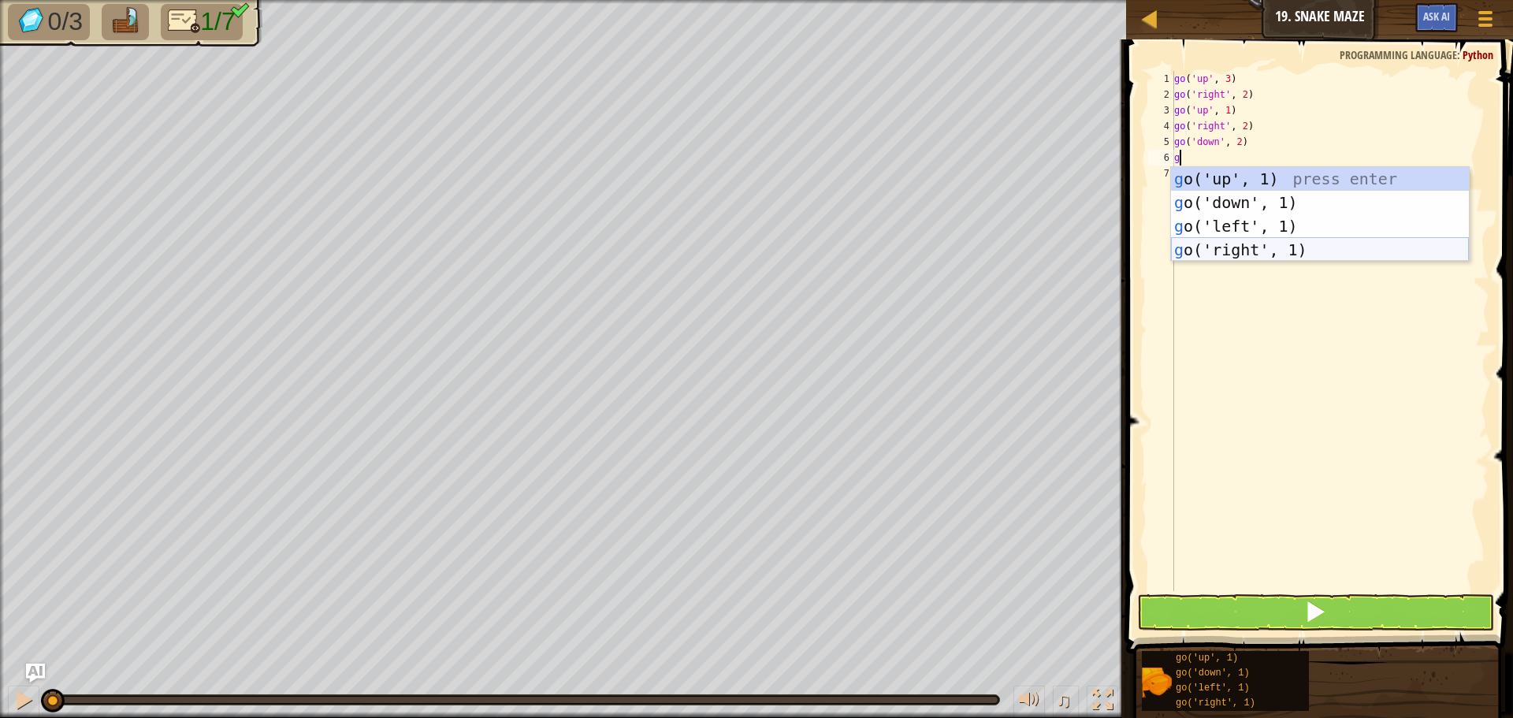
click at [1234, 243] on div "g o('up', 1) press enter g o('down', 1) press enter g o('left', 1) press enter …" at bounding box center [1320, 238] width 298 height 142
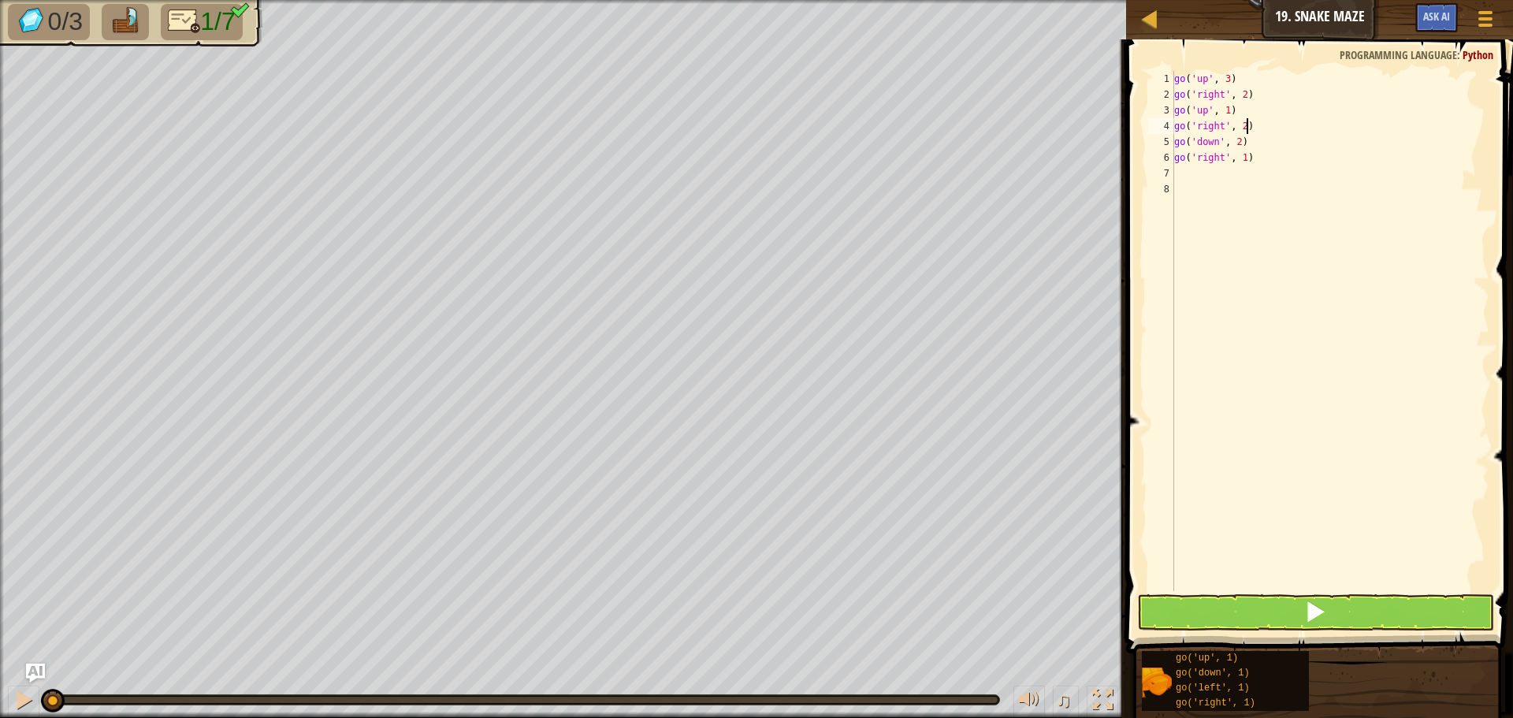
click at [1291, 121] on div "go ( 'up' , 3 ) go ( 'right' , 2 ) go ( 'up' , 1 ) go ( 'right' , 2 ) go ( 'dow…" at bounding box center [1330, 347] width 318 height 552
type textarea "go('right', 2)"
click at [1245, 180] on div "go ( 'up' , 3 ) go ( 'right' , 2 ) go ( 'up' , 1 ) go ( 'right' , 2 ) go ( 'dow…" at bounding box center [1330, 347] width 318 height 552
click at [1316, 148] on div "go ( 'up' , 3 ) go ( 'right' , 2 ) go ( 'up' , 1 ) go ( 'right' , 2 ) go ( 'dow…" at bounding box center [1330, 347] width 318 height 552
drag, startPoint x: 1422, startPoint y: 170, endPoint x: 1241, endPoint y: 165, distance: 180.5
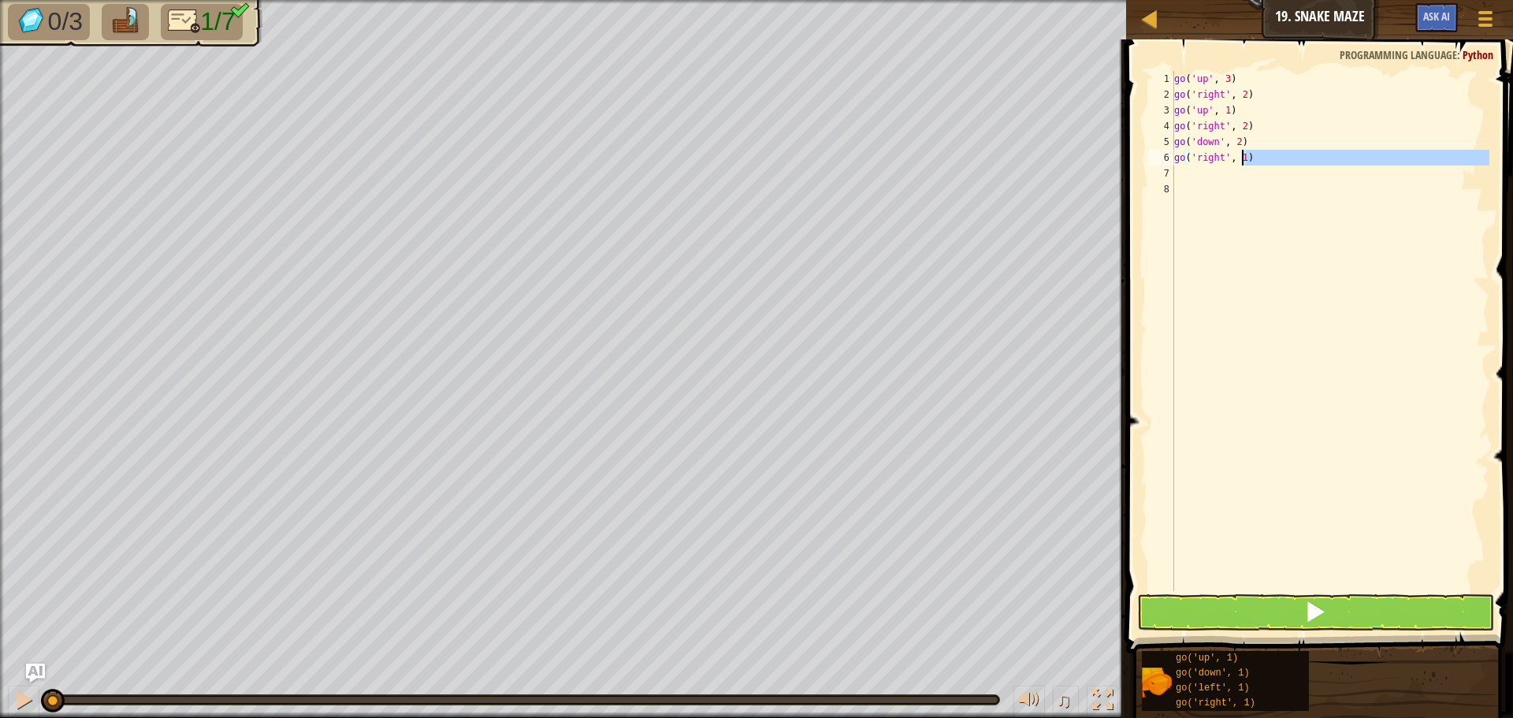
click at [1241, 165] on div "go ( 'up' , 3 ) go ( 'right' , 2 ) go ( 'up' , 1 ) go ( 'right' , 2 ) go ( 'dow…" at bounding box center [1330, 347] width 318 height 552
type textarea "go('right', 2)"
type textarea "g"
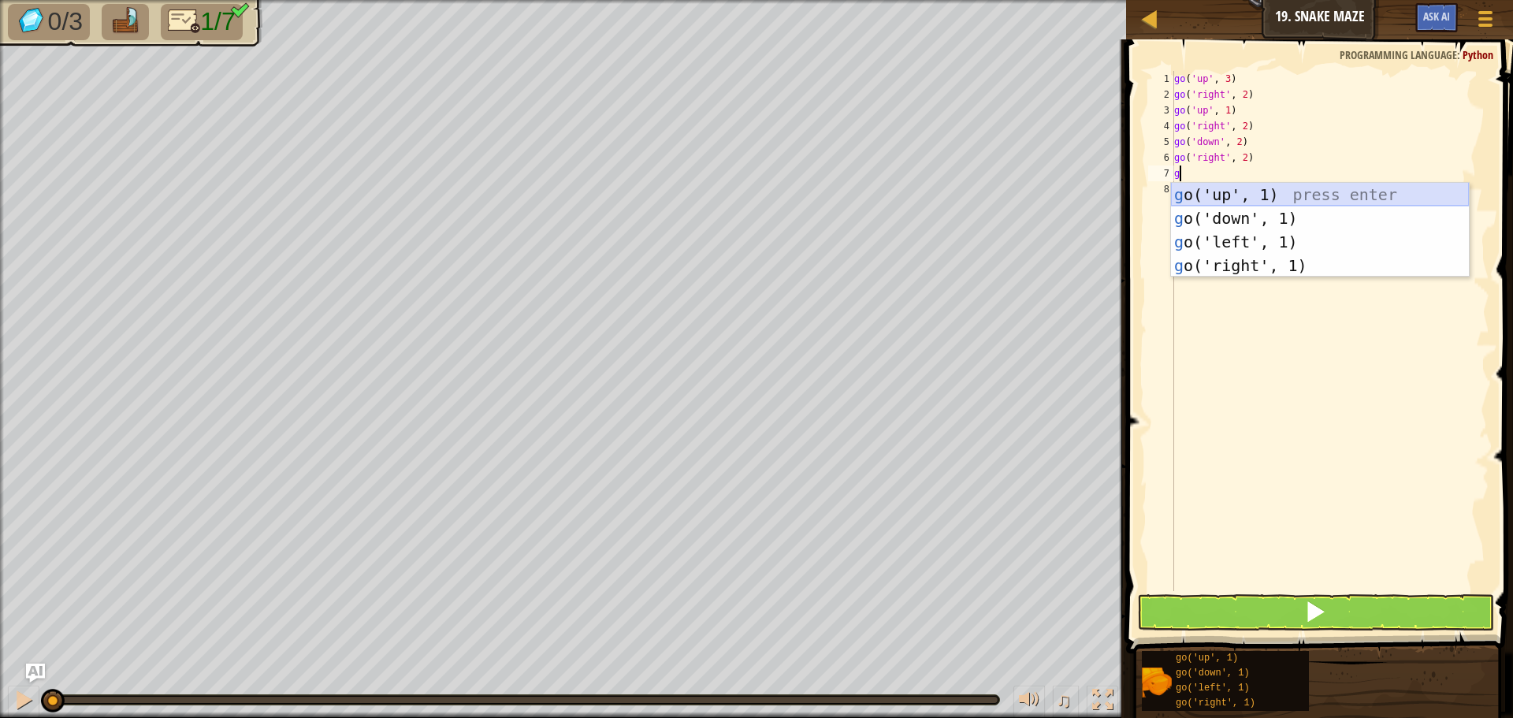
click at [1270, 185] on div "g o('up', 1) press enter g o('down', 1) press enter g o('left', 1) press enter …" at bounding box center [1320, 254] width 298 height 142
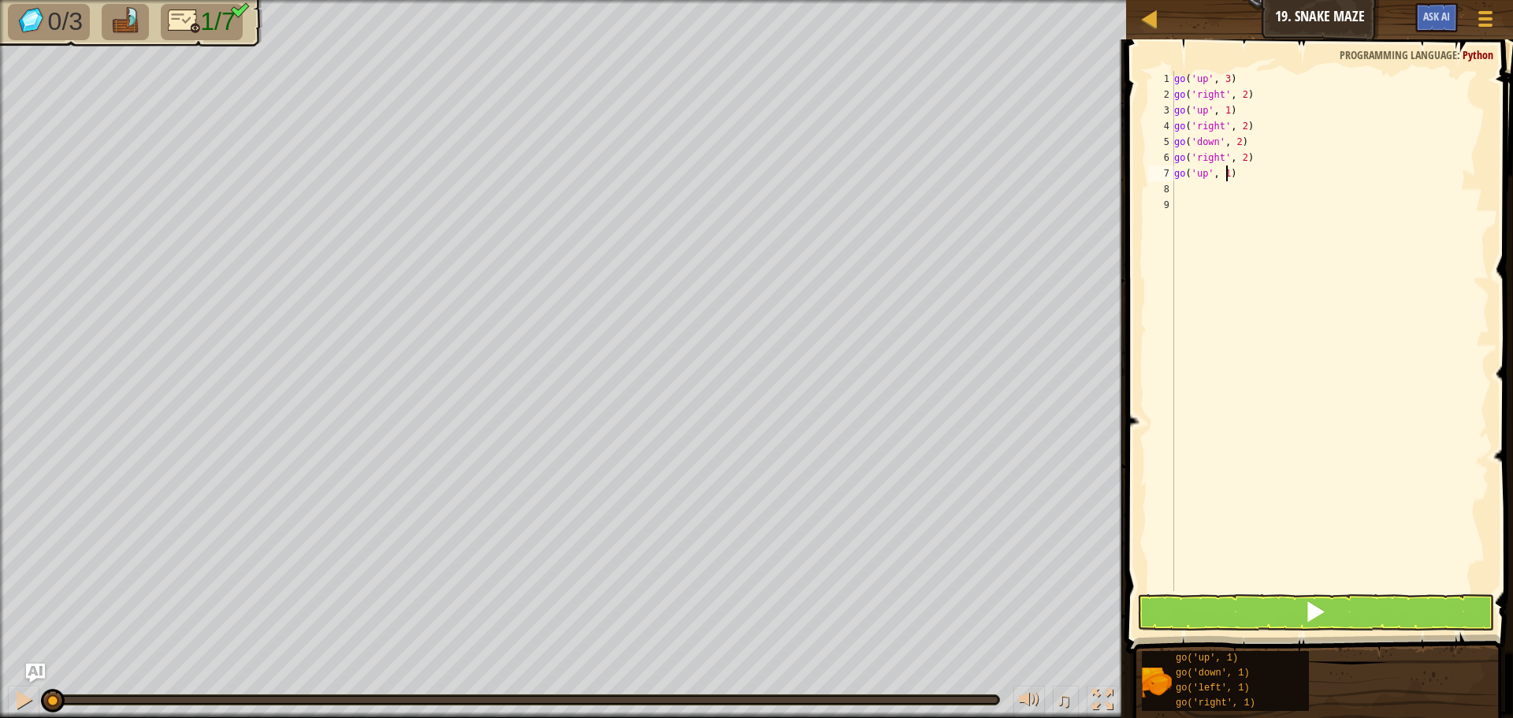
click at [1230, 177] on div "go ( 'up' , 3 ) go ( 'right' , 2 ) go ( 'up' , 1 ) go ( 'right' , 2 ) go ( 'dow…" at bounding box center [1330, 347] width 318 height 552
type textarea "go('up', 3)"
click at [1269, 620] on button at bounding box center [1315, 612] width 357 height 36
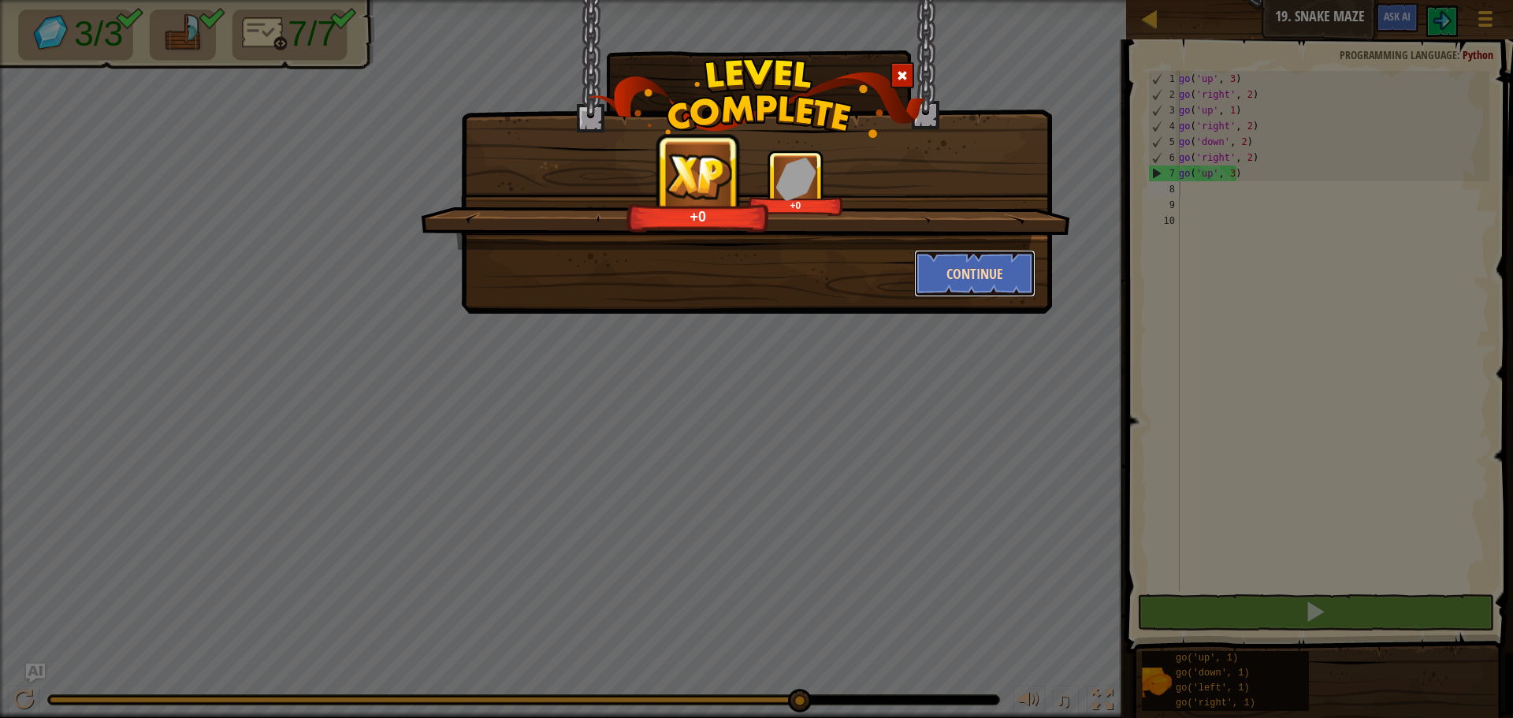
click at [983, 257] on button "Continue" at bounding box center [975, 273] width 122 height 47
